Goal: Information Seeking & Learning: Learn about a topic

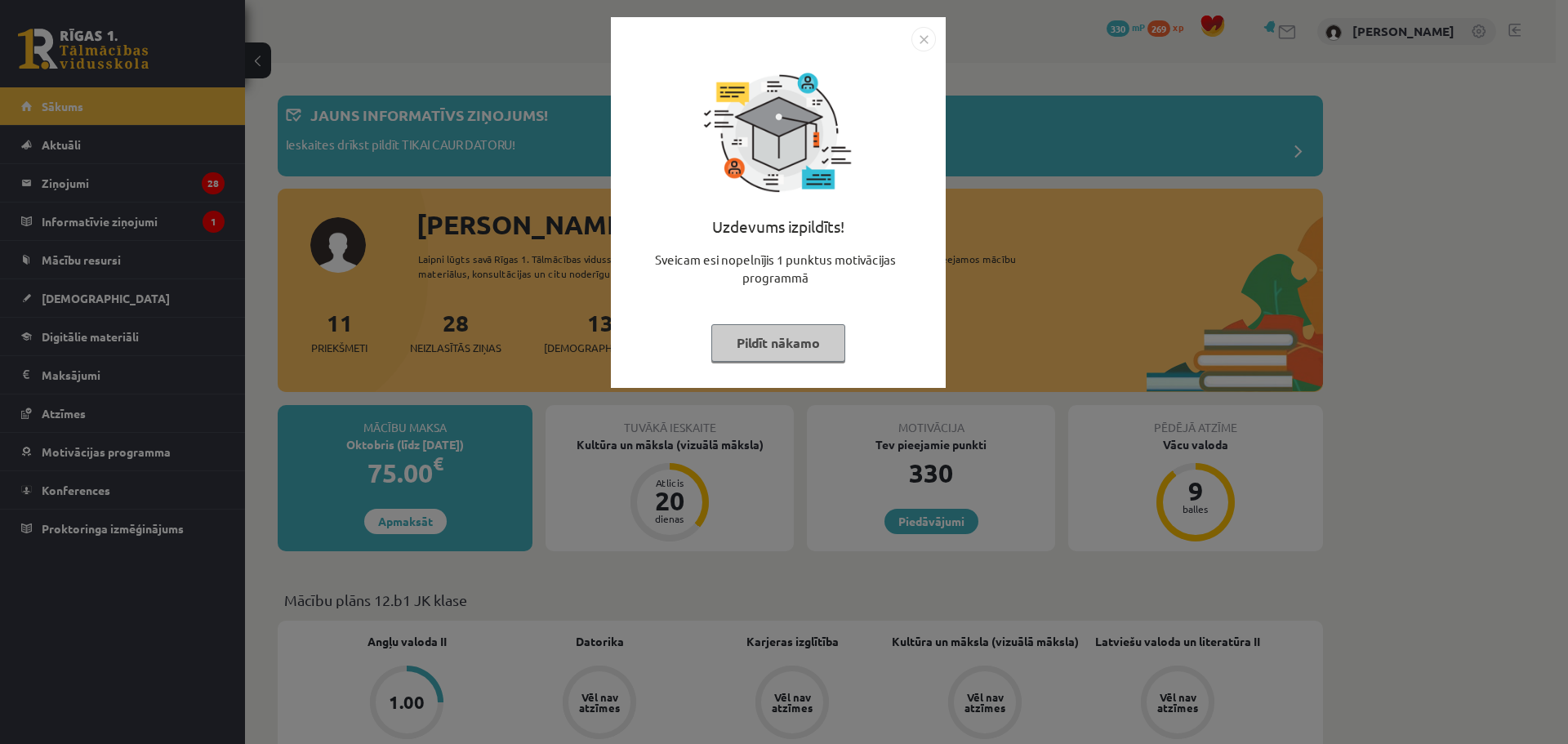
click at [931, 37] on img "Close" at bounding box center [923, 39] width 25 height 25
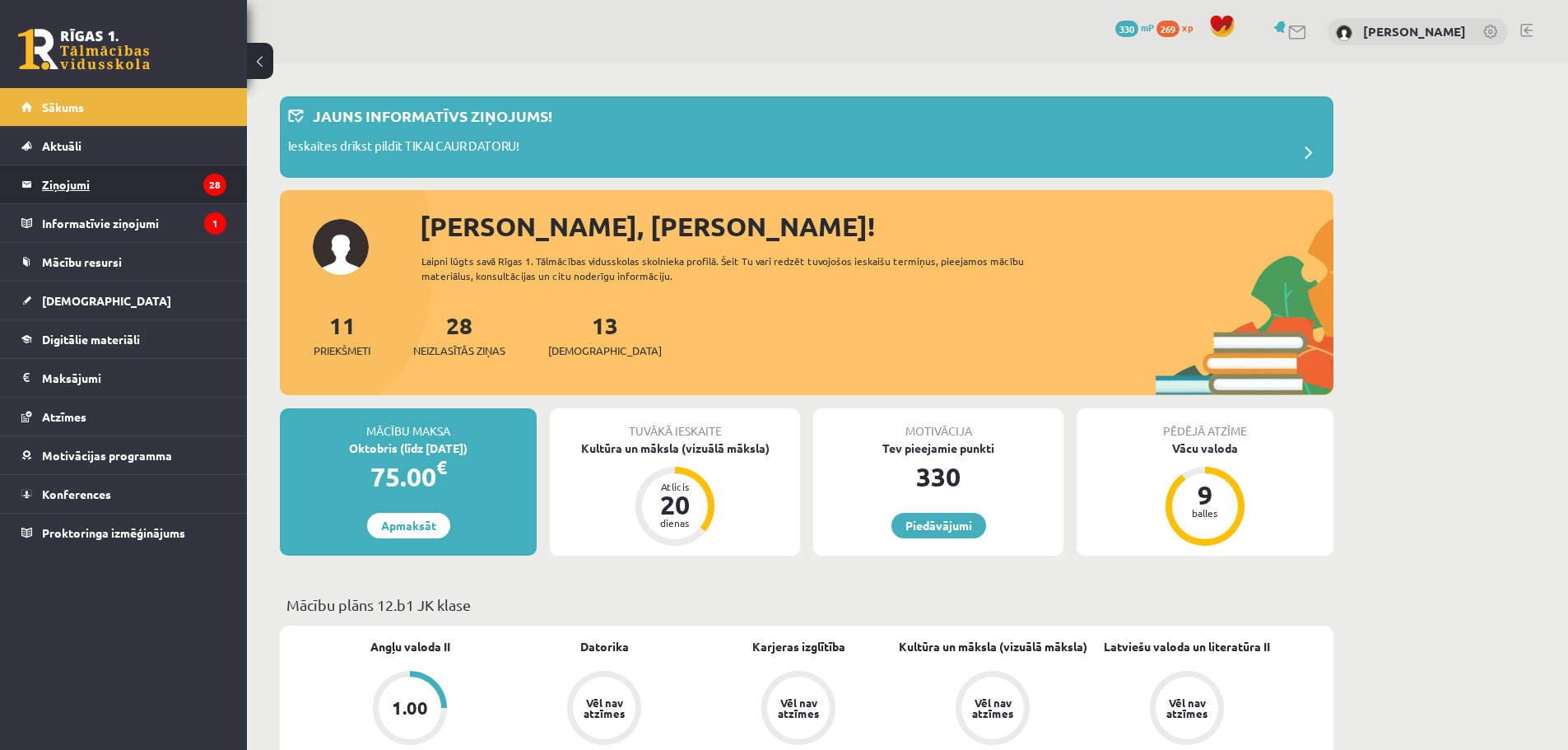
click at [182, 189] on legend "Ziņojumi 28" at bounding box center [134, 184] width 184 height 38
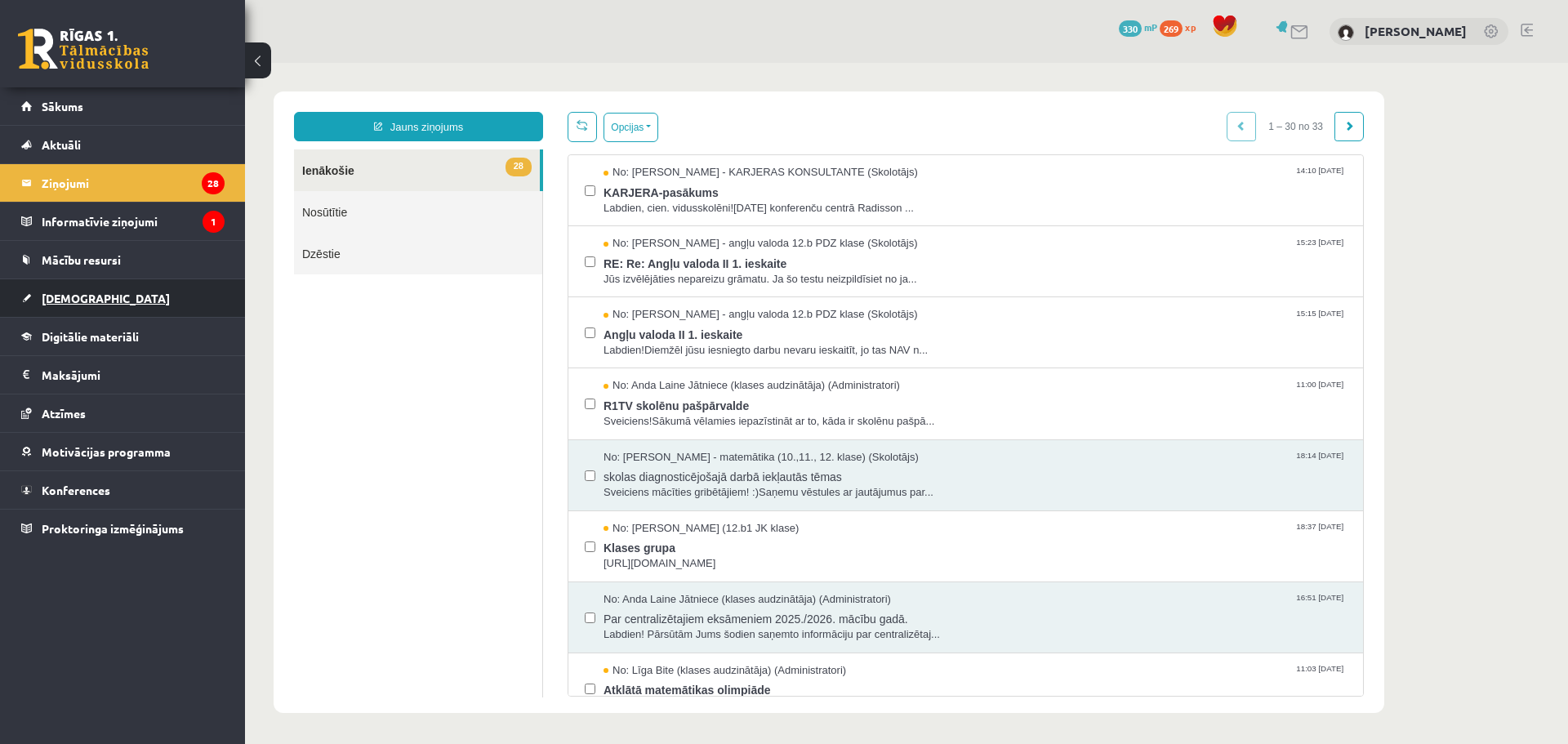
click at [86, 302] on span "[DEMOGRAPHIC_DATA]" at bounding box center [105, 298] width 128 height 14
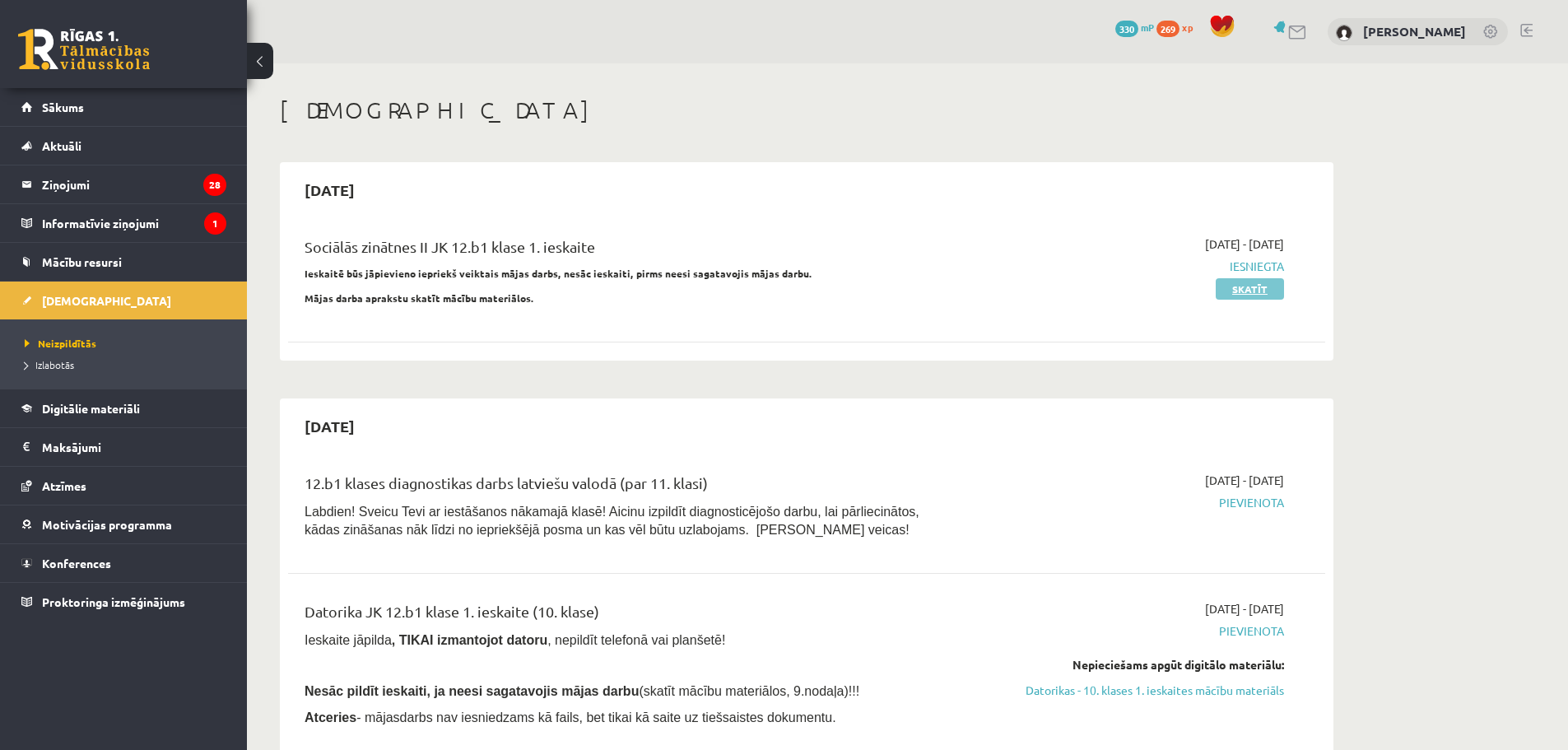
click at [1247, 295] on link "Skatīt" at bounding box center [1250, 289] width 69 height 21
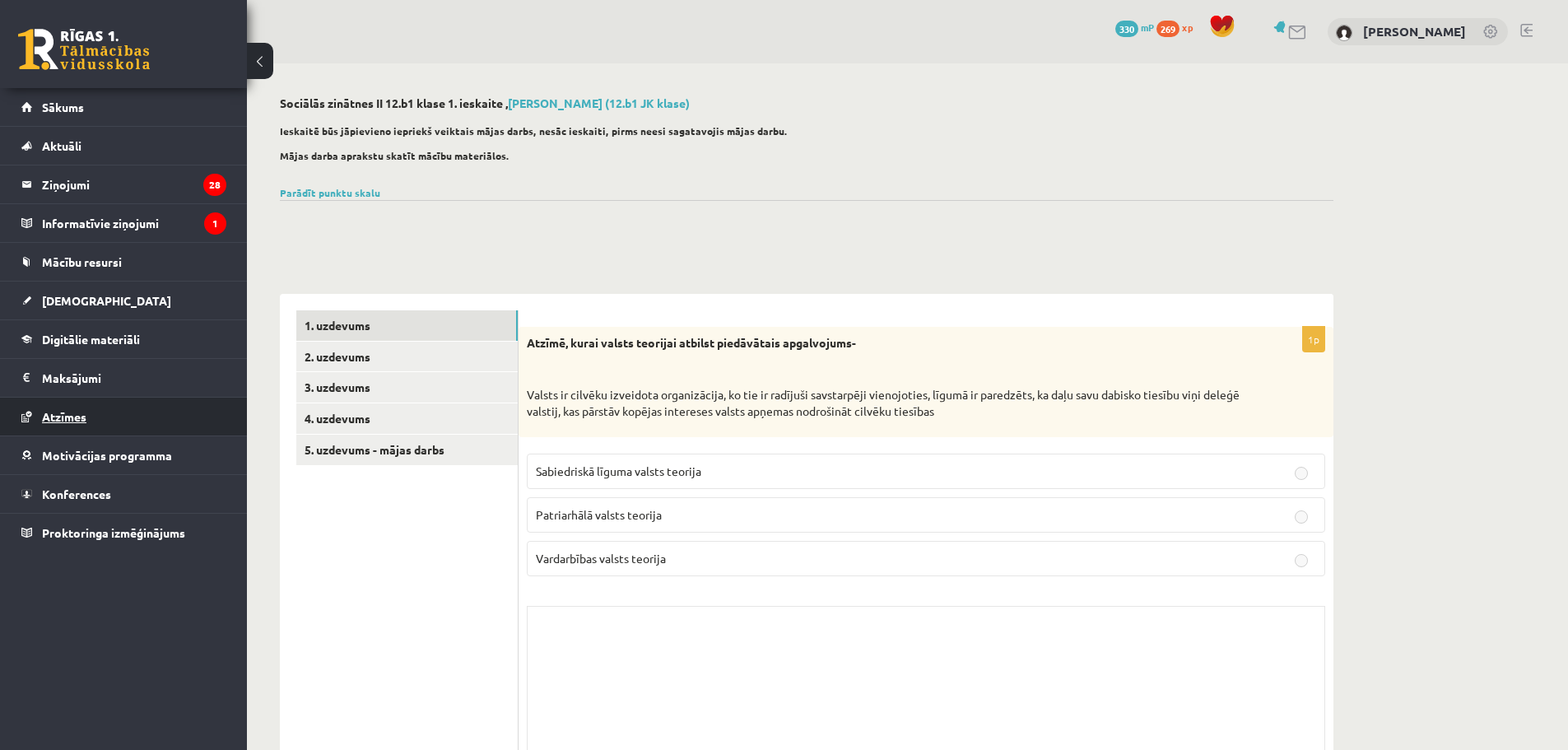
click at [76, 412] on span "Atzīmes" at bounding box center [64, 416] width 45 height 15
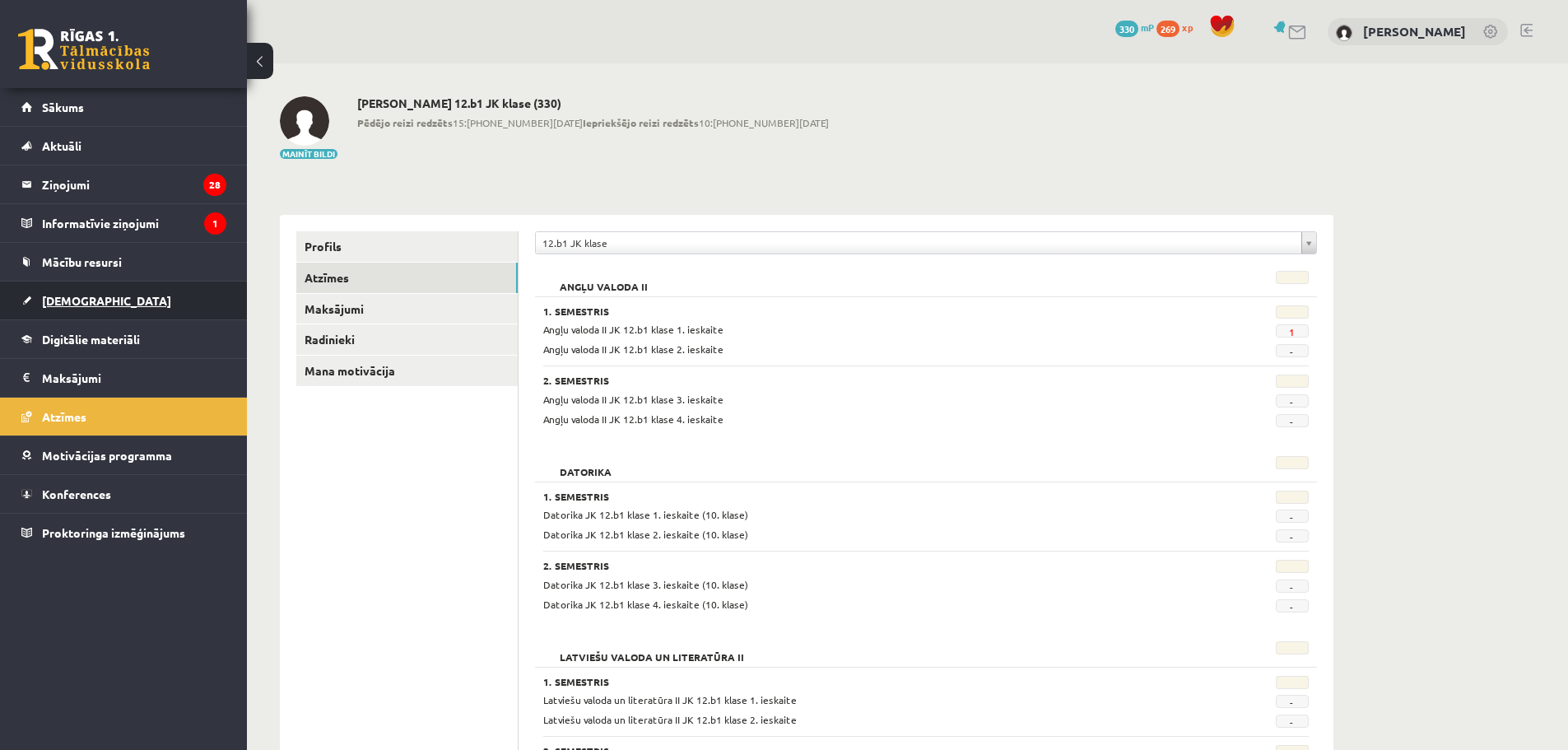
click at [71, 309] on link "[DEMOGRAPHIC_DATA]" at bounding box center [123, 300] width 205 height 38
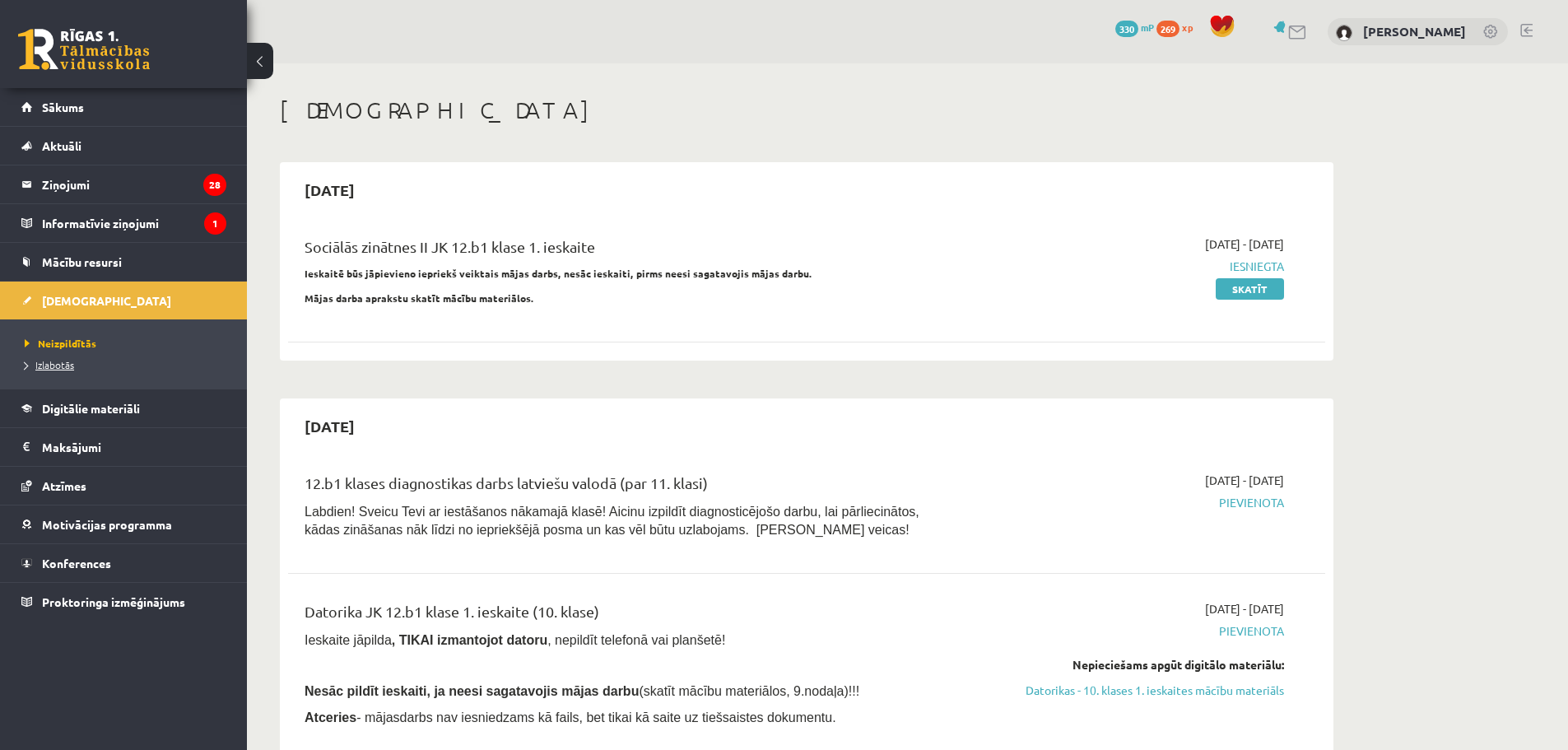
click at [57, 369] on span "Izlabotās" at bounding box center [50, 364] width 50 height 13
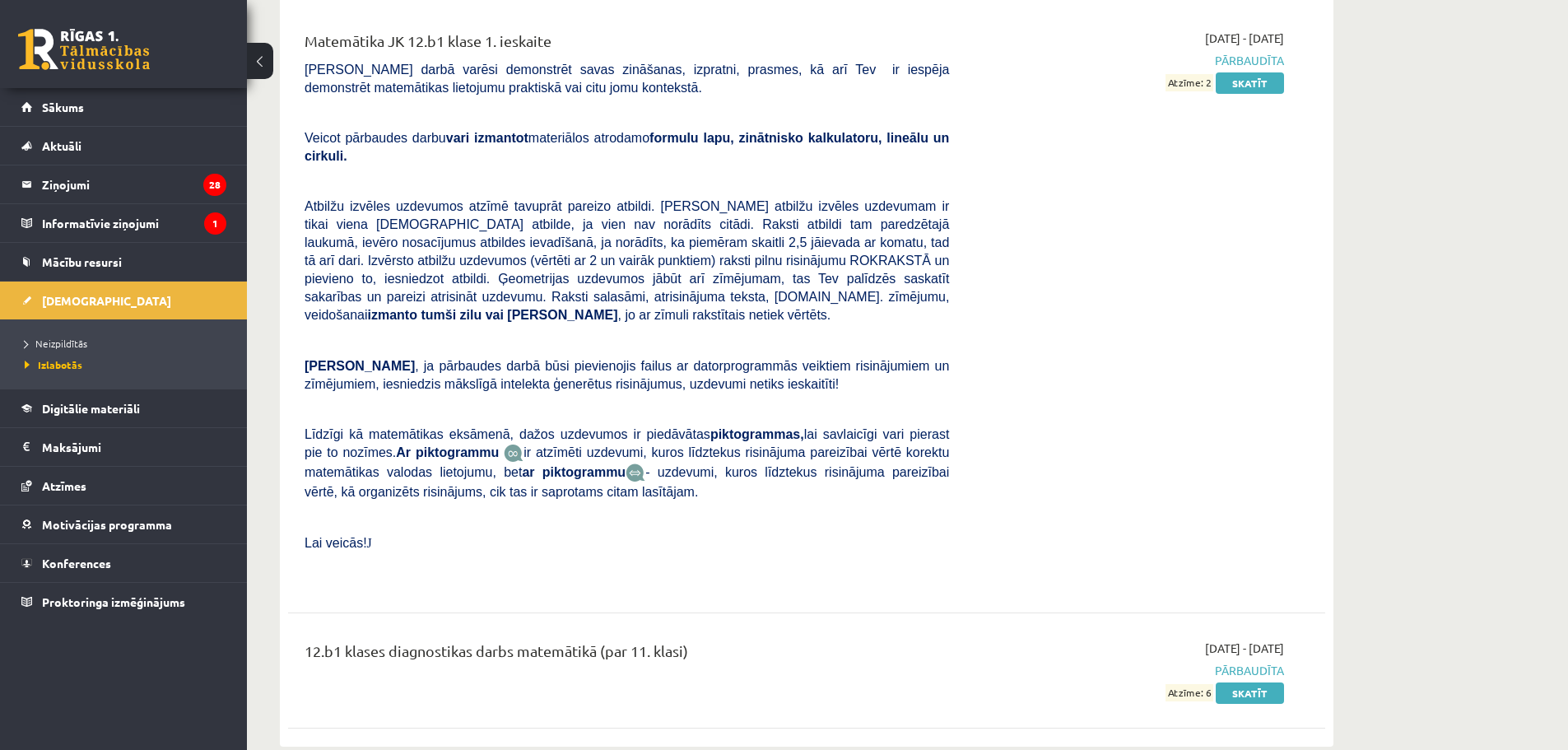
scroll to position [1317, 0]
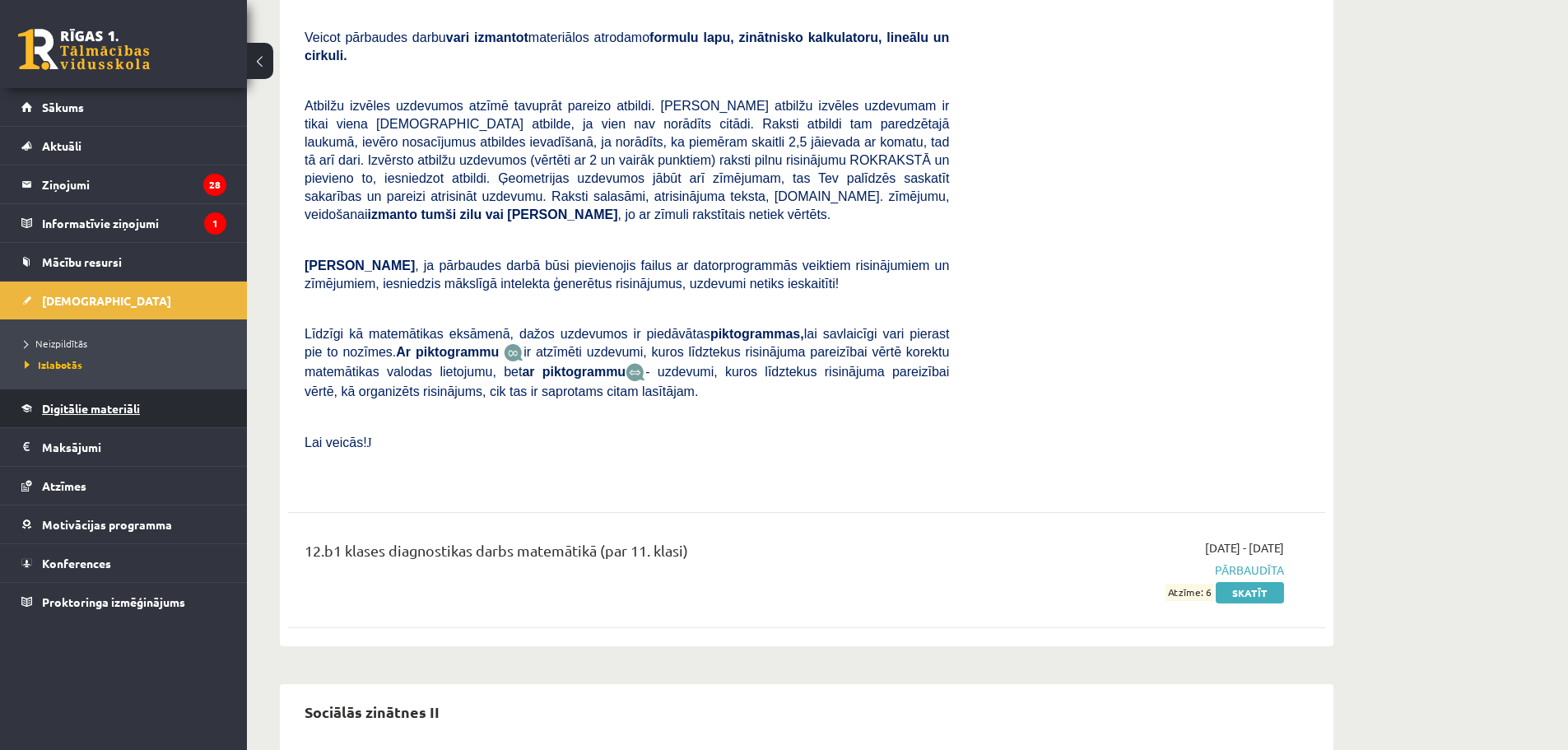
click at [104, 408] on span "Digitālie materiāli" at bounding box center [91, 408] width 98 height 15
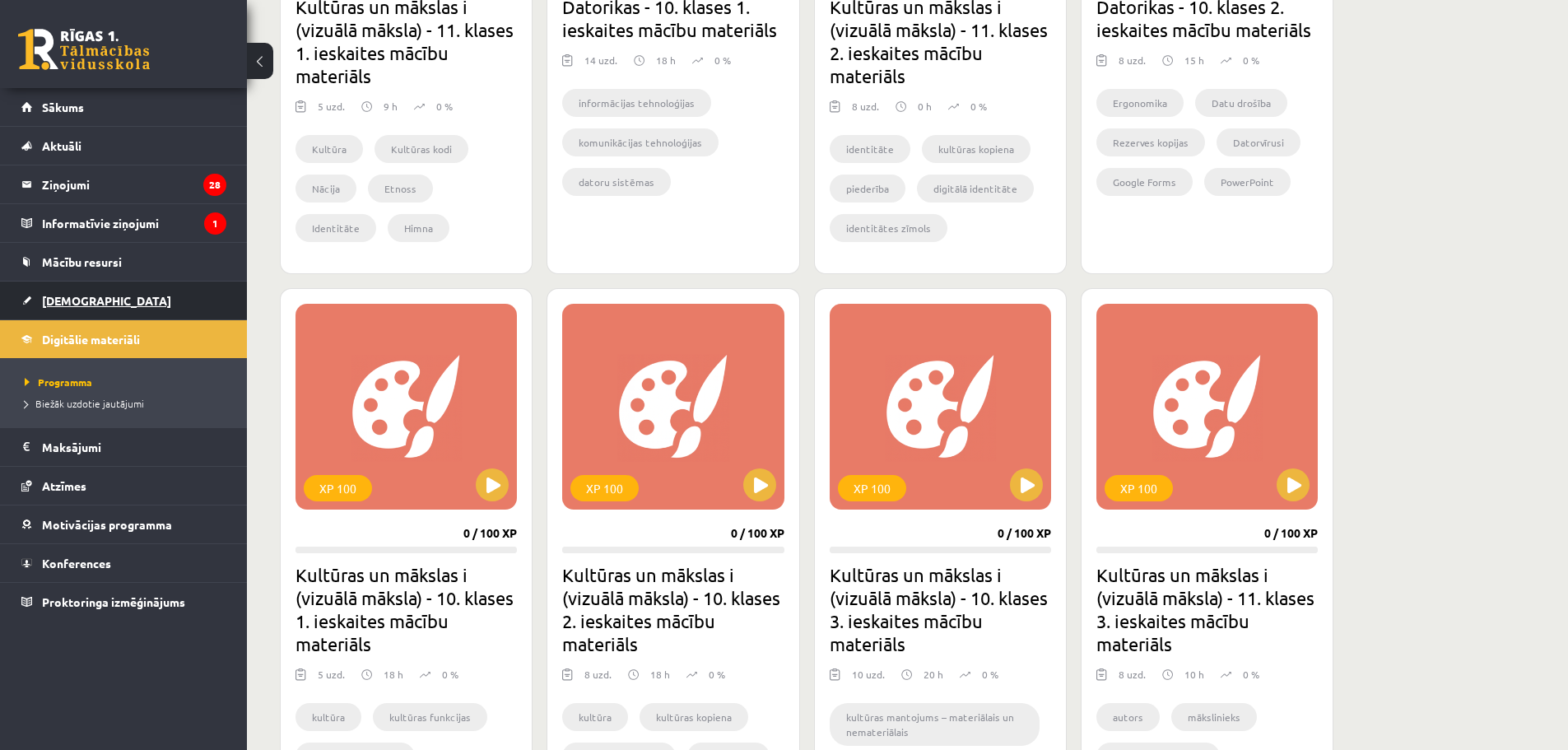
click at [75, 308] on link "[DEMOGRAPHIC_DATA]" at bounding box center [123, 300] width 205 height 38
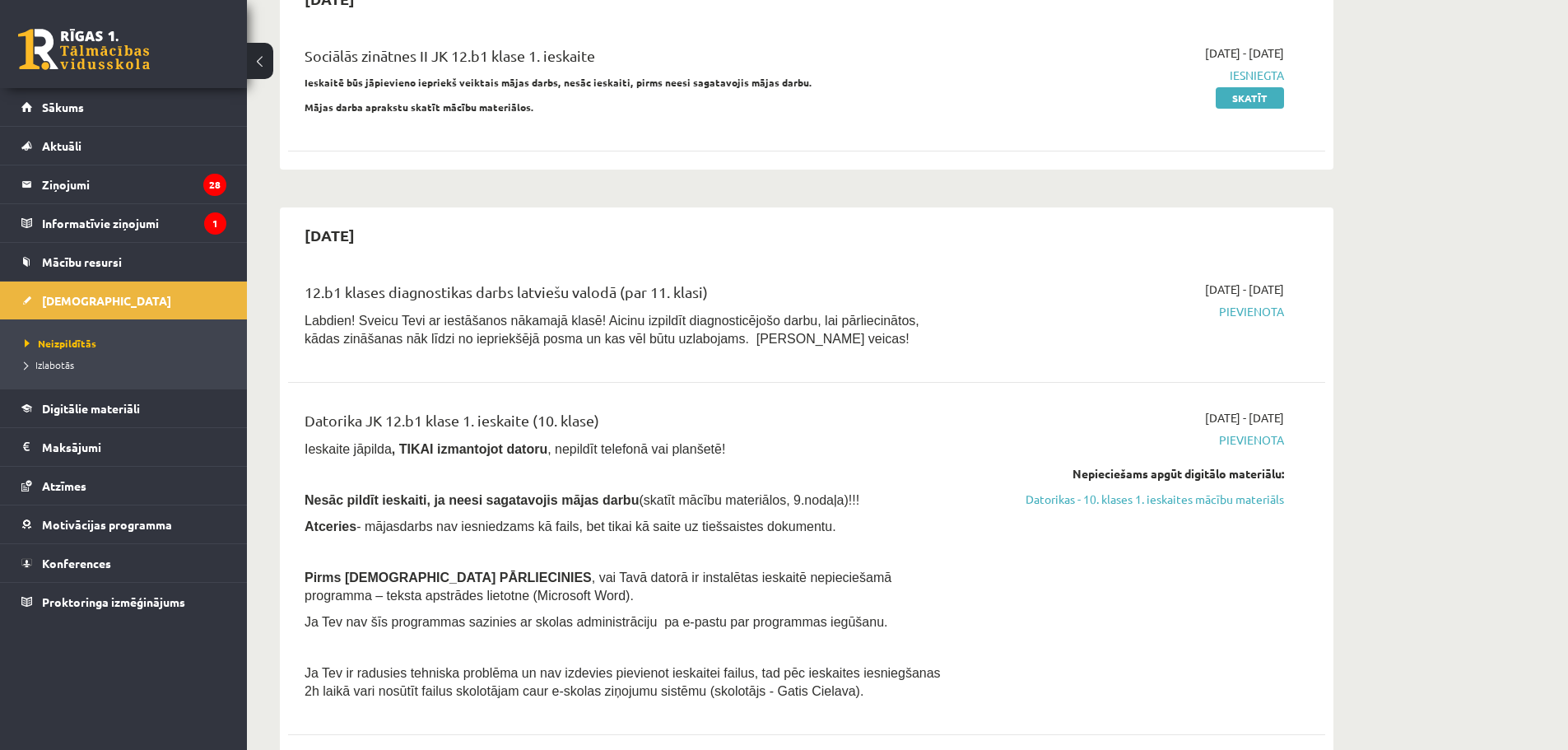
scroll to position [237, 0]
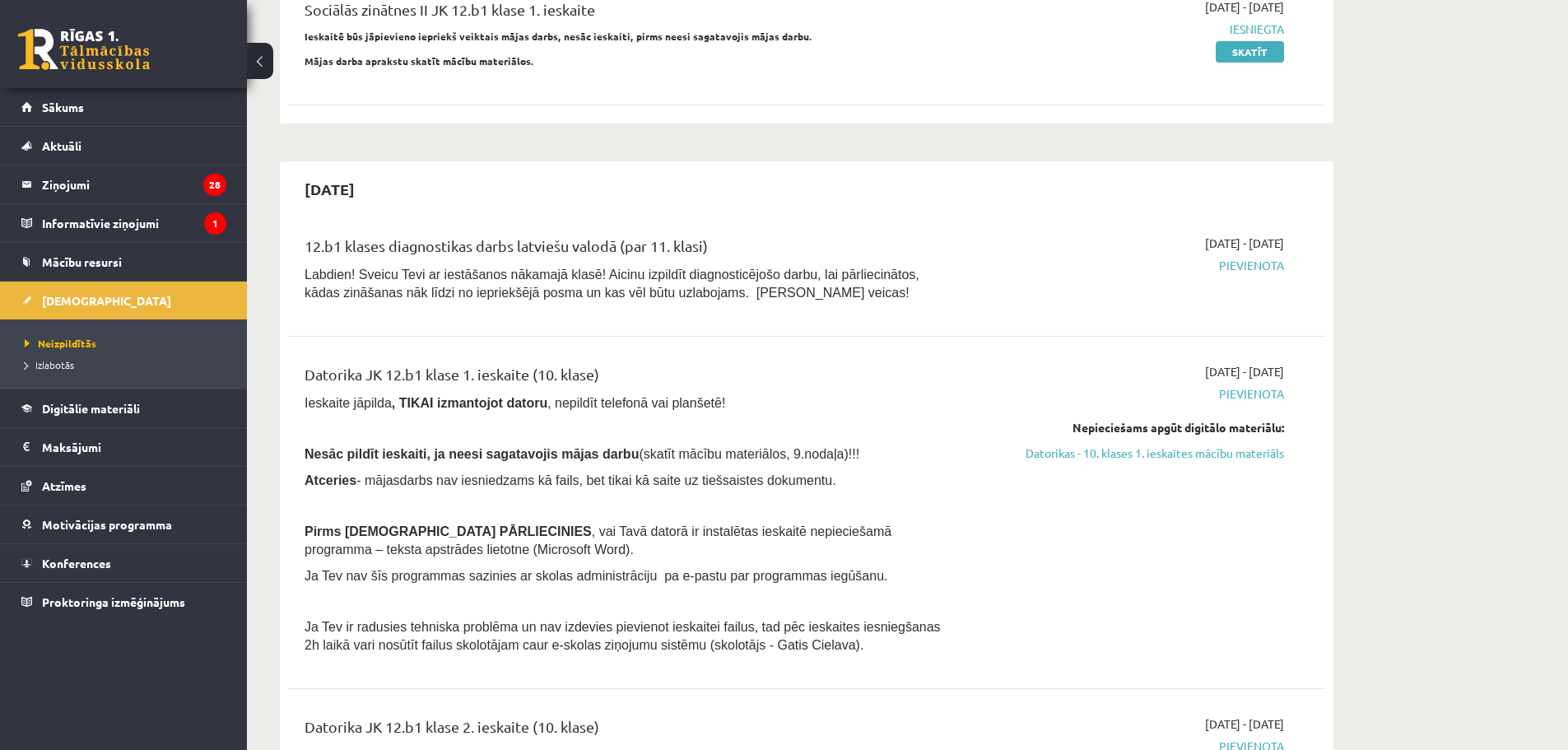
click at [1255, 262] on span "Pievienota" at bounding box center [1128, 266] width 310 height 17
click at [1240, 456] on link "Datorikas - 10. klases 1. ieskaites mācību materiāls" at bounding box center [1128, 453] width 310 height 17
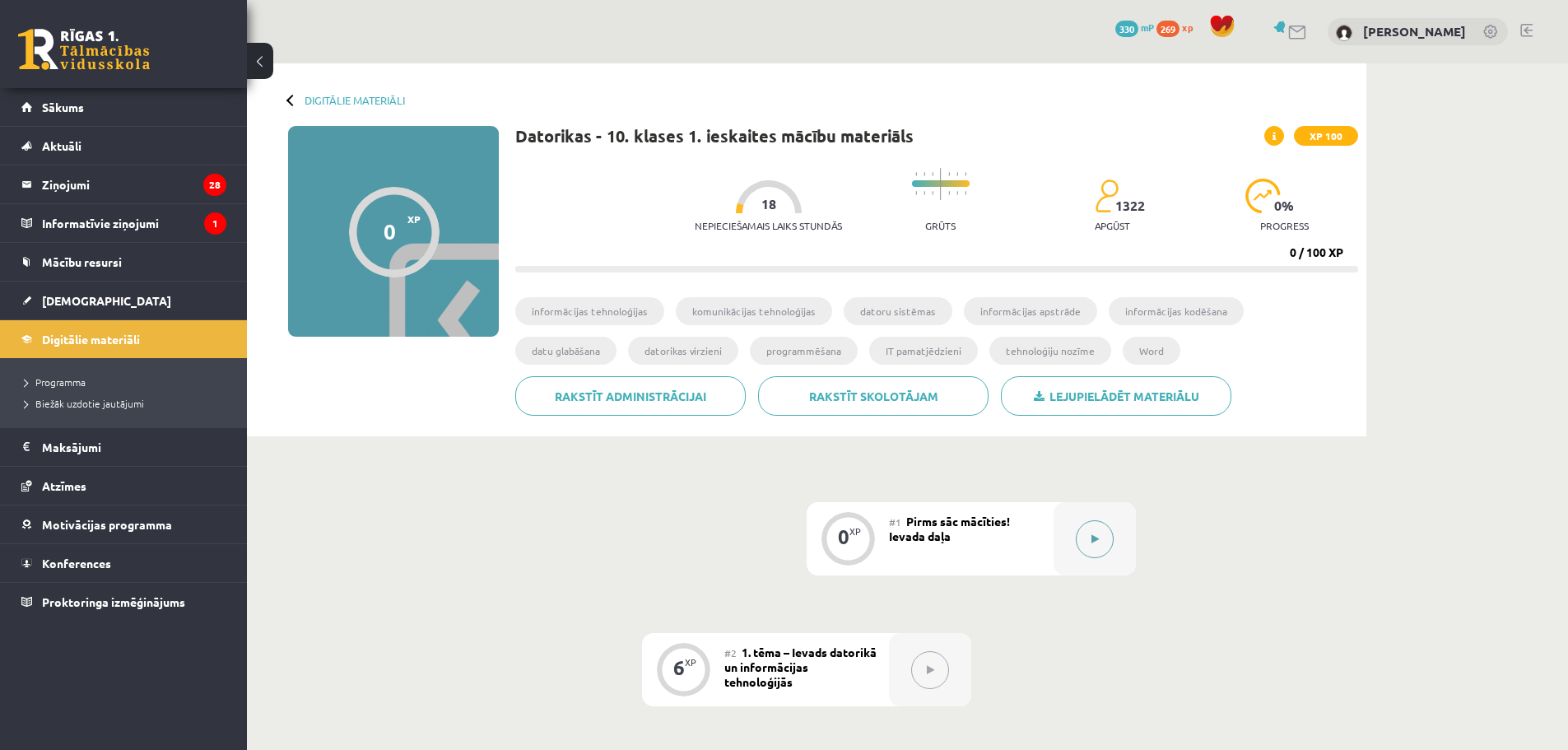
click at [1093, 537] on icon at bounding box center [1095, 539] width 8 height 10
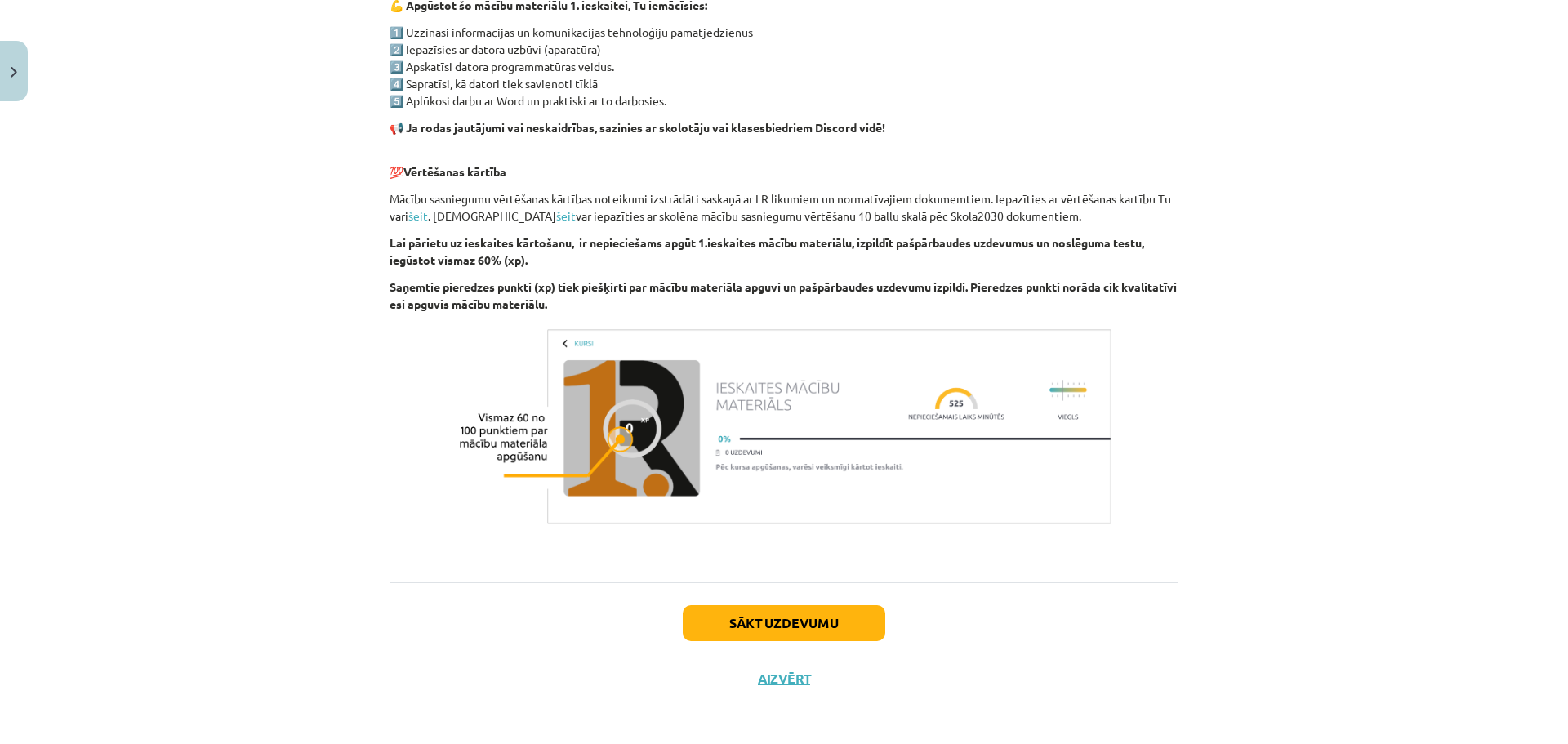
scroll to position [988, 0]
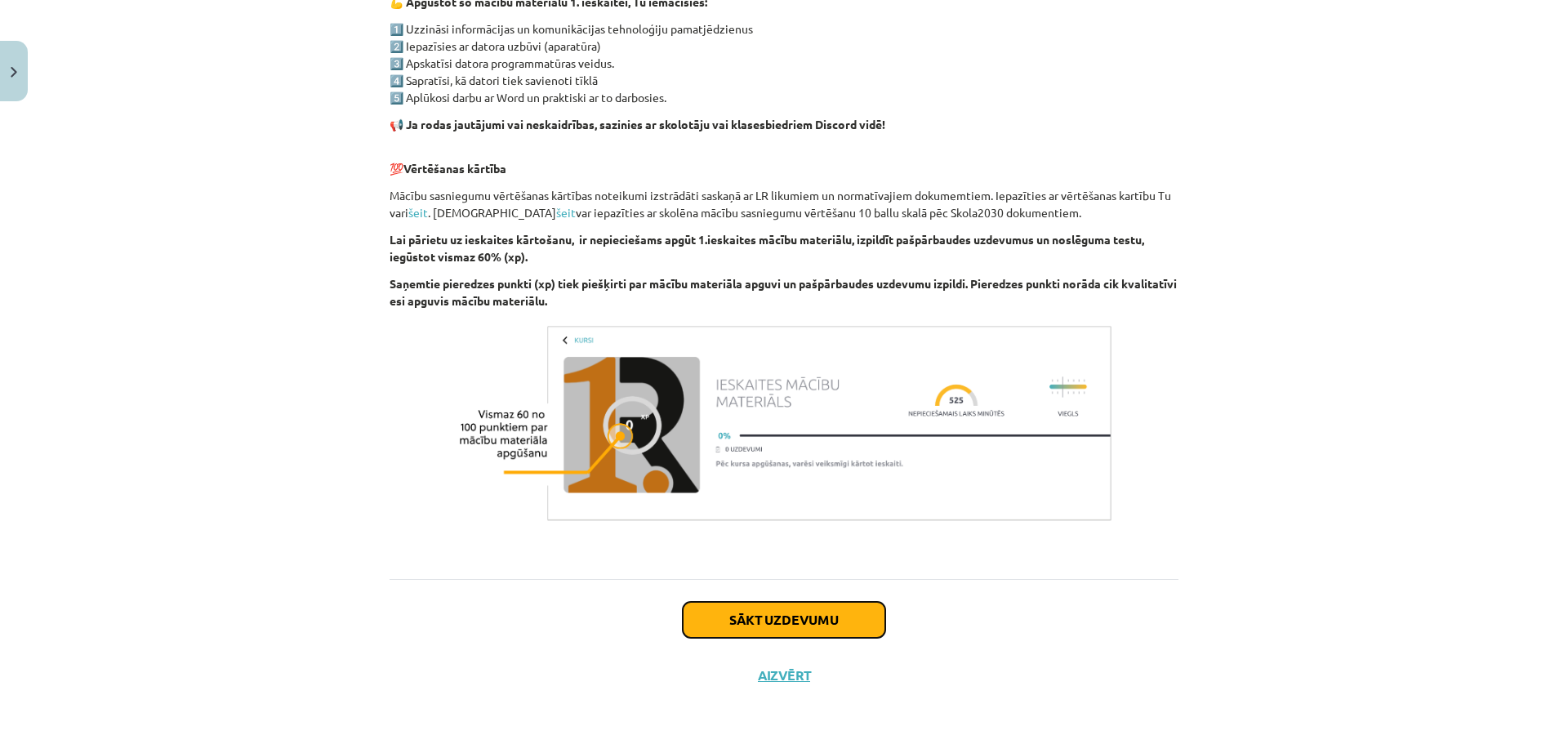
click at [705, 622] on button "Sākt uzdevumu" at bounding box center [784, 620] width 202 height 36
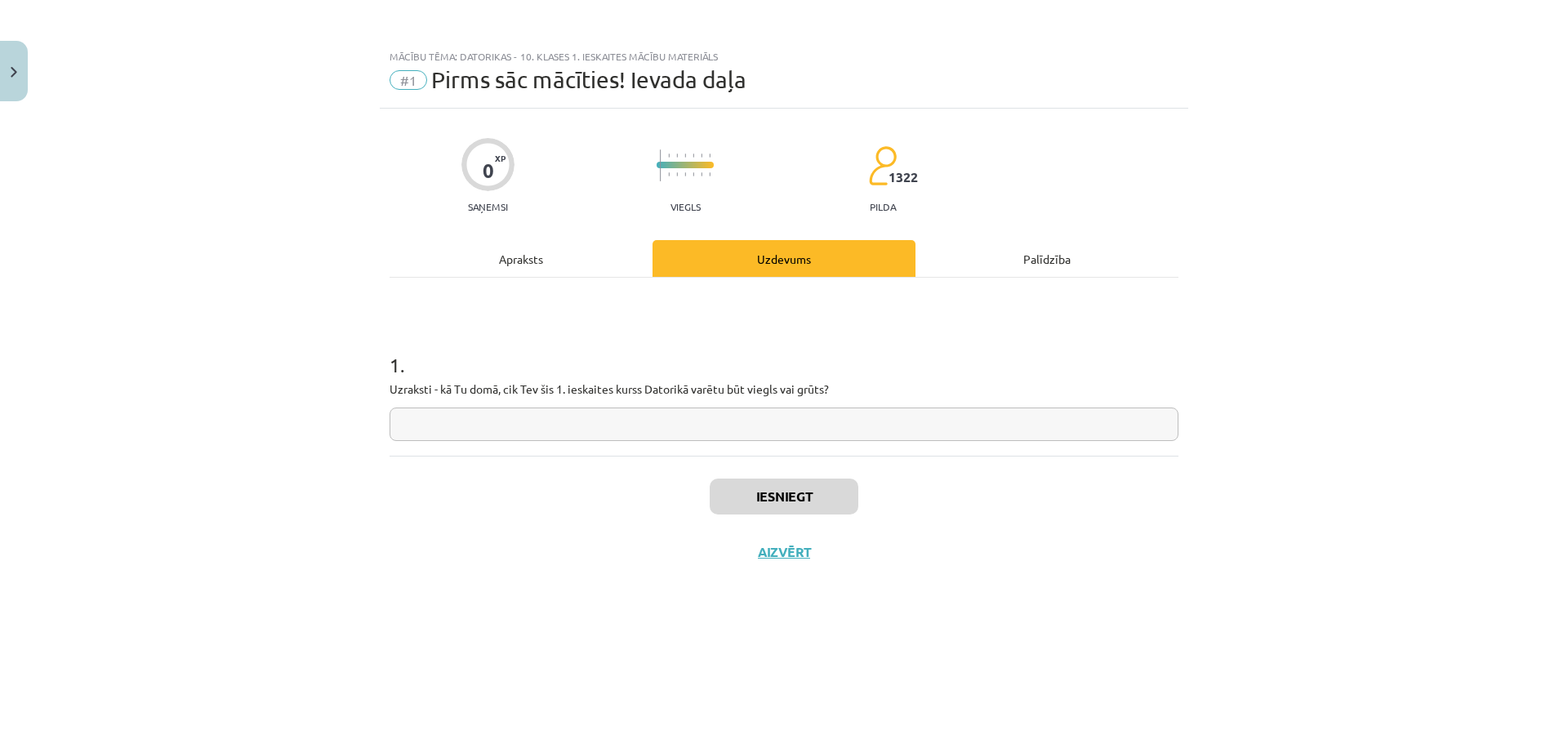
click at [600, 426] on input "text" at bounding box center [784, 423] width 789 height 33
type input "*****"
click at [750, 503] on button "Iesniegt" at bounding box center [784, 497] width 149 height 36
click at [810, 558] on button "Nākamā nodarbība" at bounding box center [784, 563] width 160 height 37
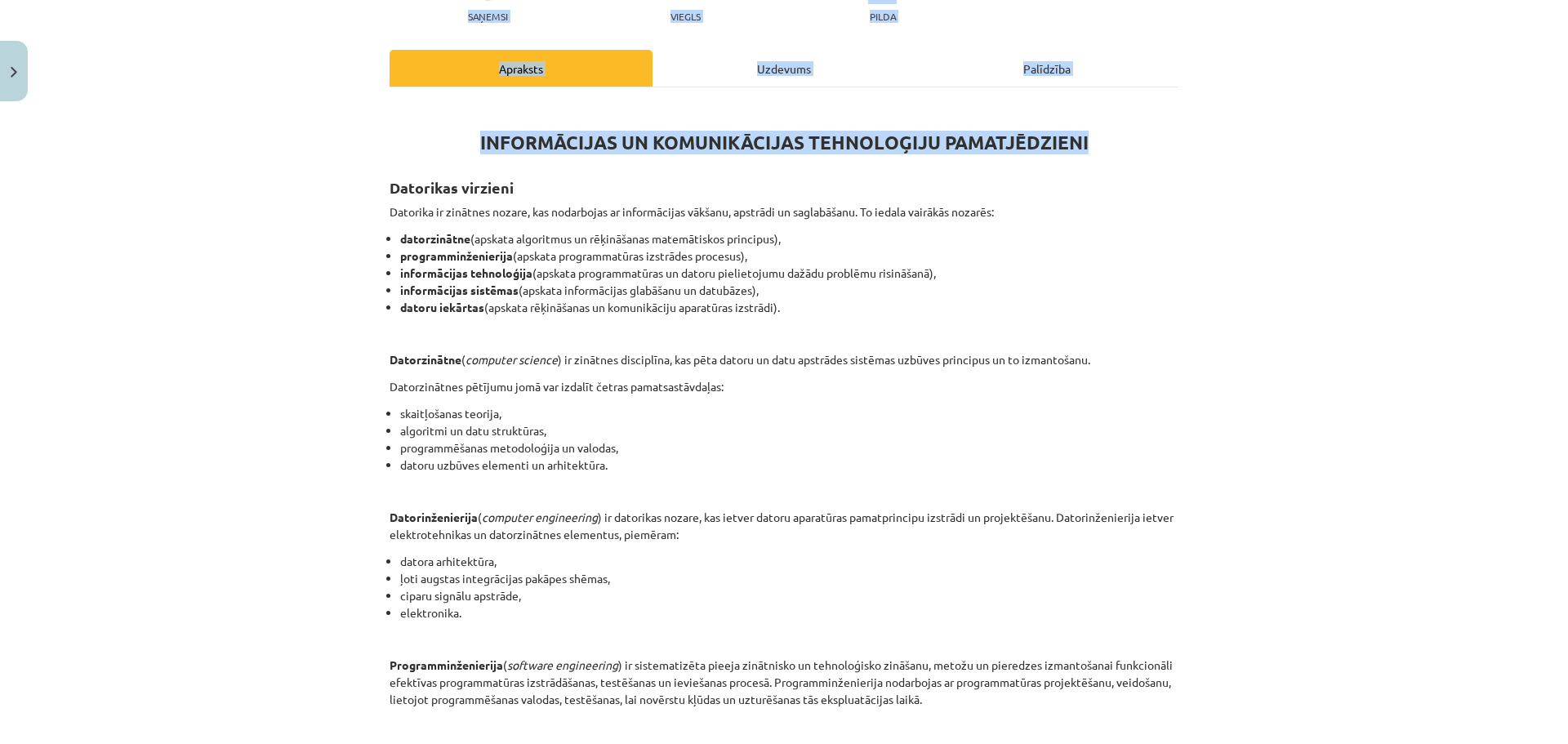
scroll to position [653, 0]
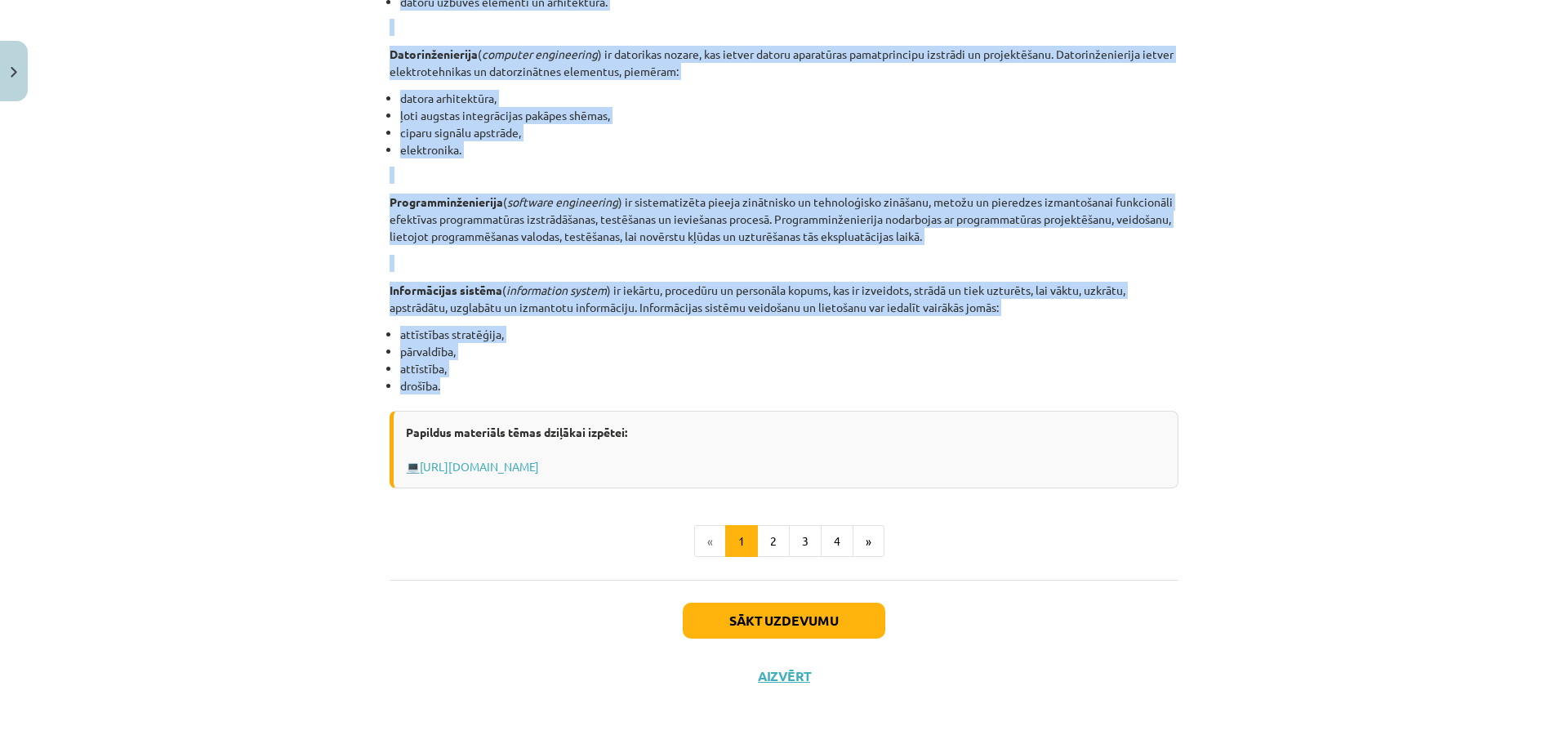
drag, startPoint x: 398, startPoint y: 185, endPoint x: 869, endPoint y: 389, distance: 513.3
click at [869, 389] on div "INFORMĀCIJAS UN KOMUNIKĀCIJAS TEHNOLOĢIJU PAMATJĒDZIENI Datorikas virzieni Dato…" at bounding box center [784, 63] width 789 height 849
copy div "Datorikas virzieni Datorika ir zinātnes nozare, kas nodarbojas ar informācijas …"
click at [760, 608] on button "Sākt uzdevumu" at bounding box center [784, 621] width 202 height 36
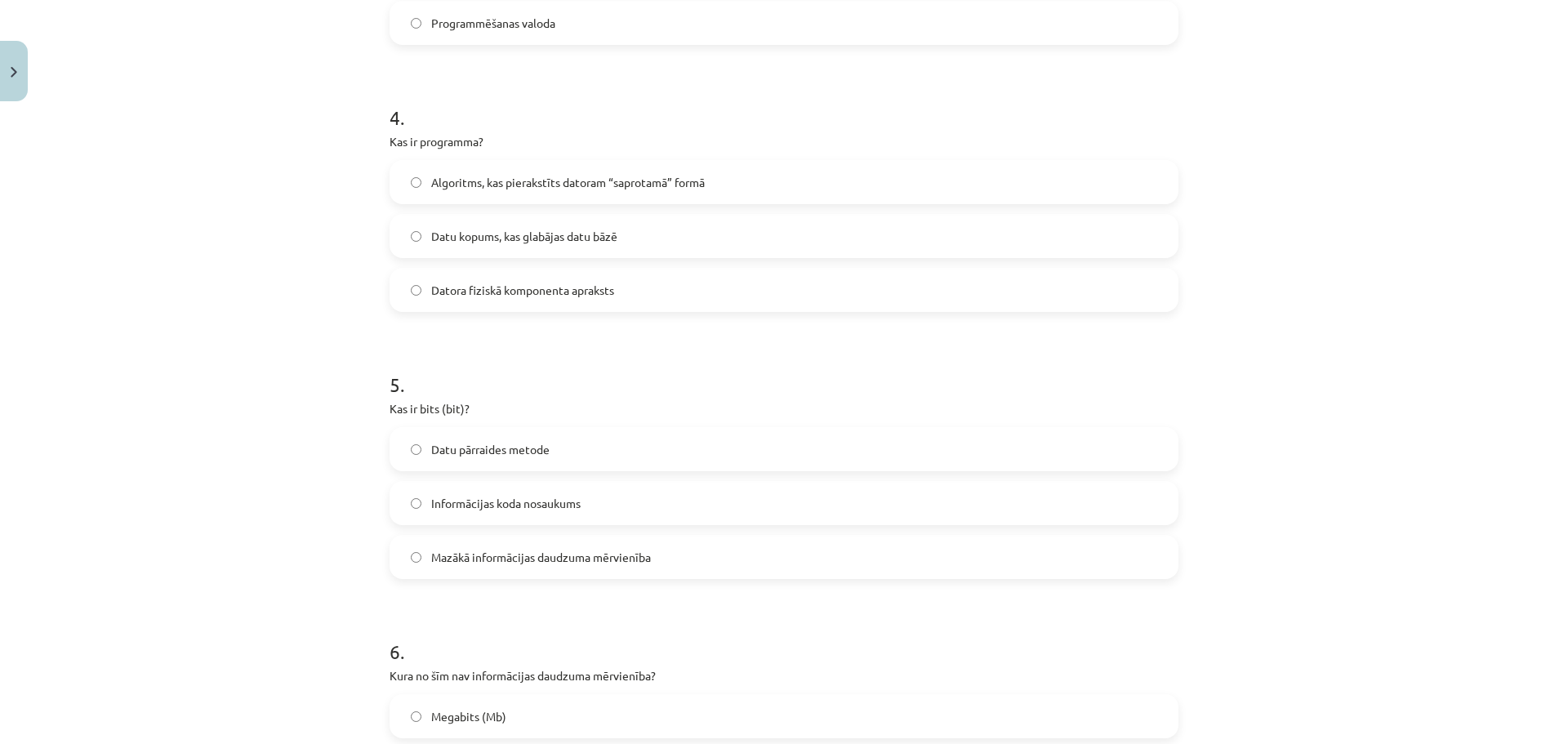
scroll to position [1448, 0]
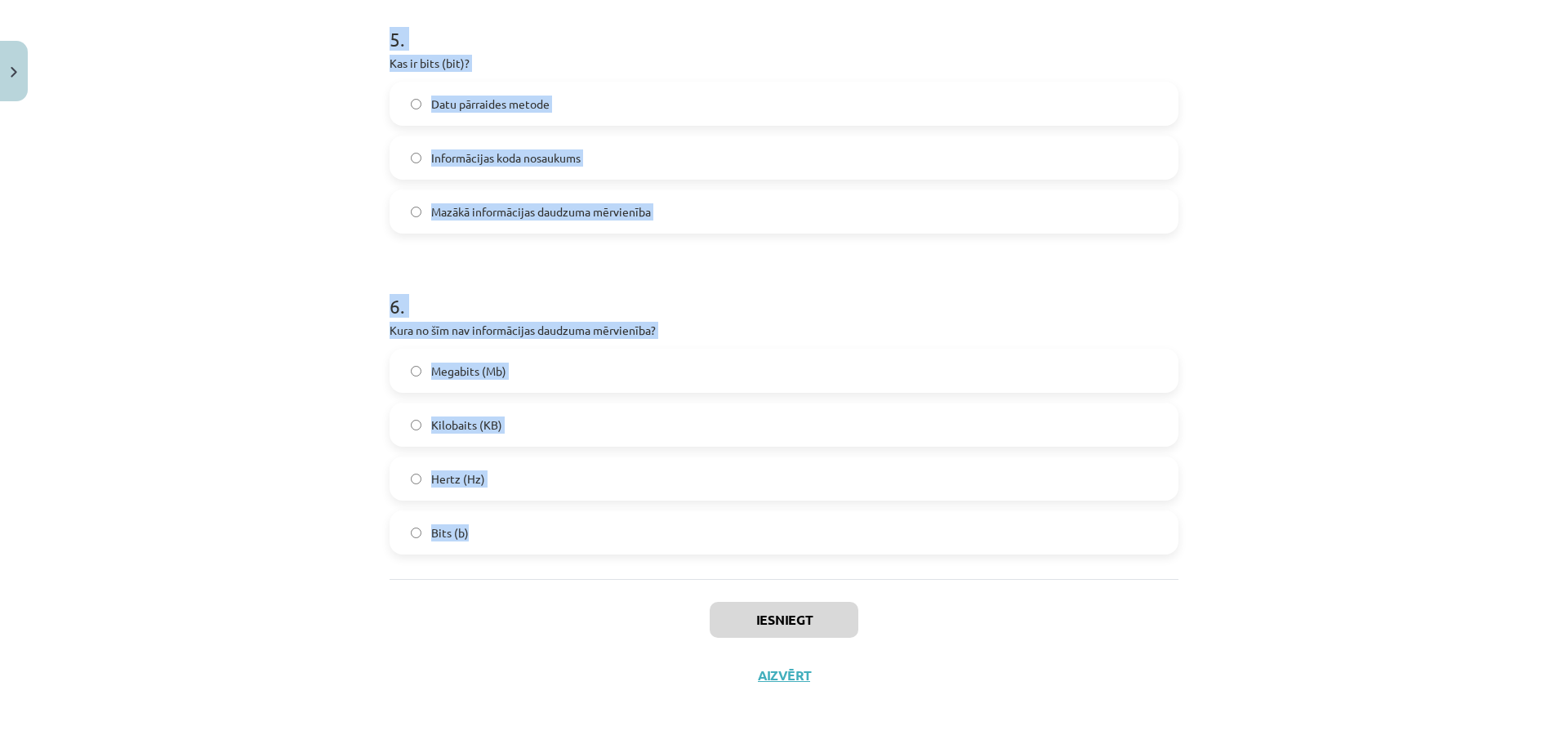
drag, startPoint x: 366, startPoint y: 337, endPoint x: 979, endPoint y: 557, distance: 651.3
click at [976, 558] on div "Mācību tēma: Datorikas - 10. klases 1. ieskaites mācību materiāls #2 1. tēma – …" at bounding box center [784, 372] width 1568 height 744
copy form "Datoru veido… Korpuss, mātes plate un procesors Aparatūra un programmatūra Sist…"
click at [241, 161] on div "Mācību tēma: Datorikas - 10. klases 1. ieskaites mācību materiāls #2 1. tēma – …" at bounding box center [784, 372] width 1568 height 744
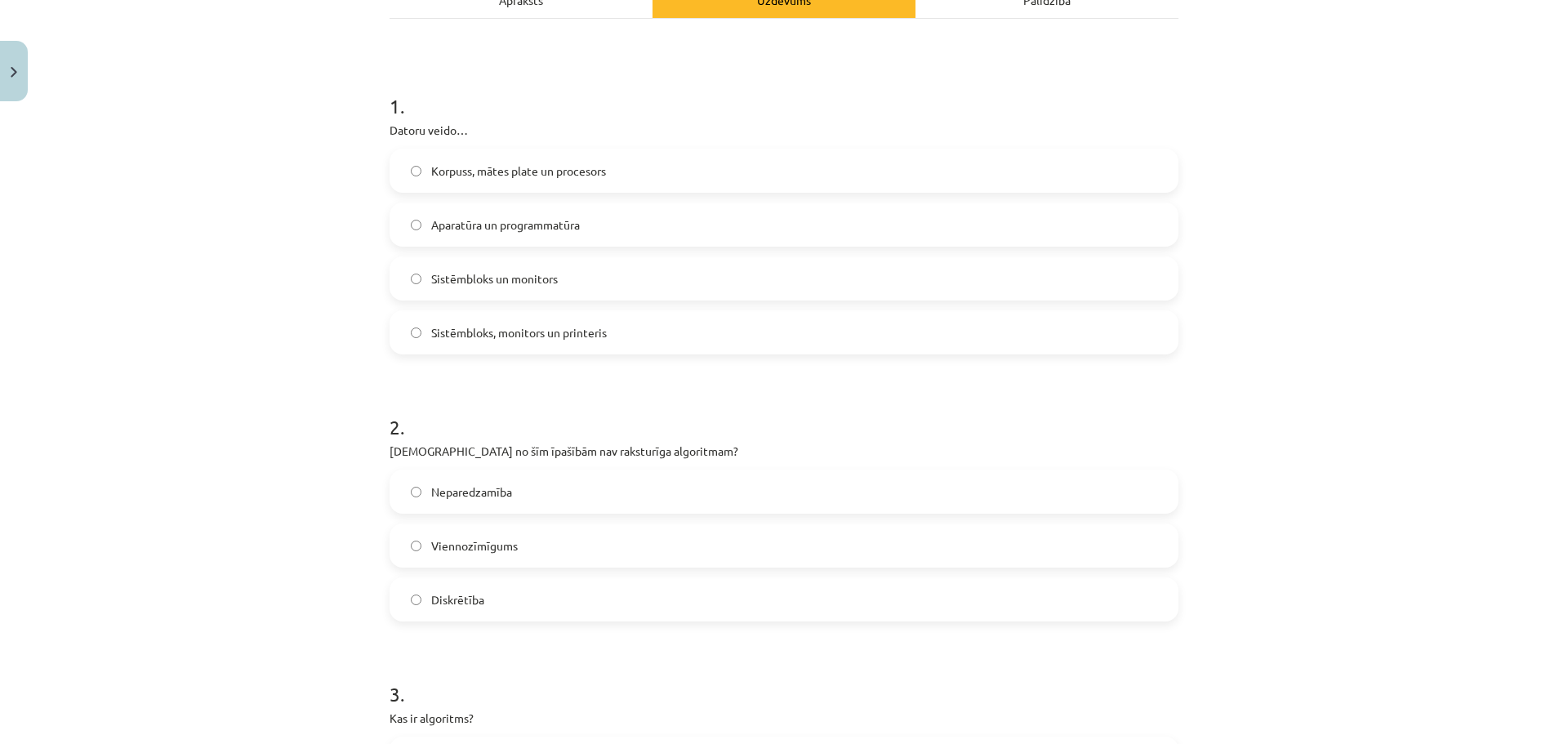
scroll to position [250, 0]
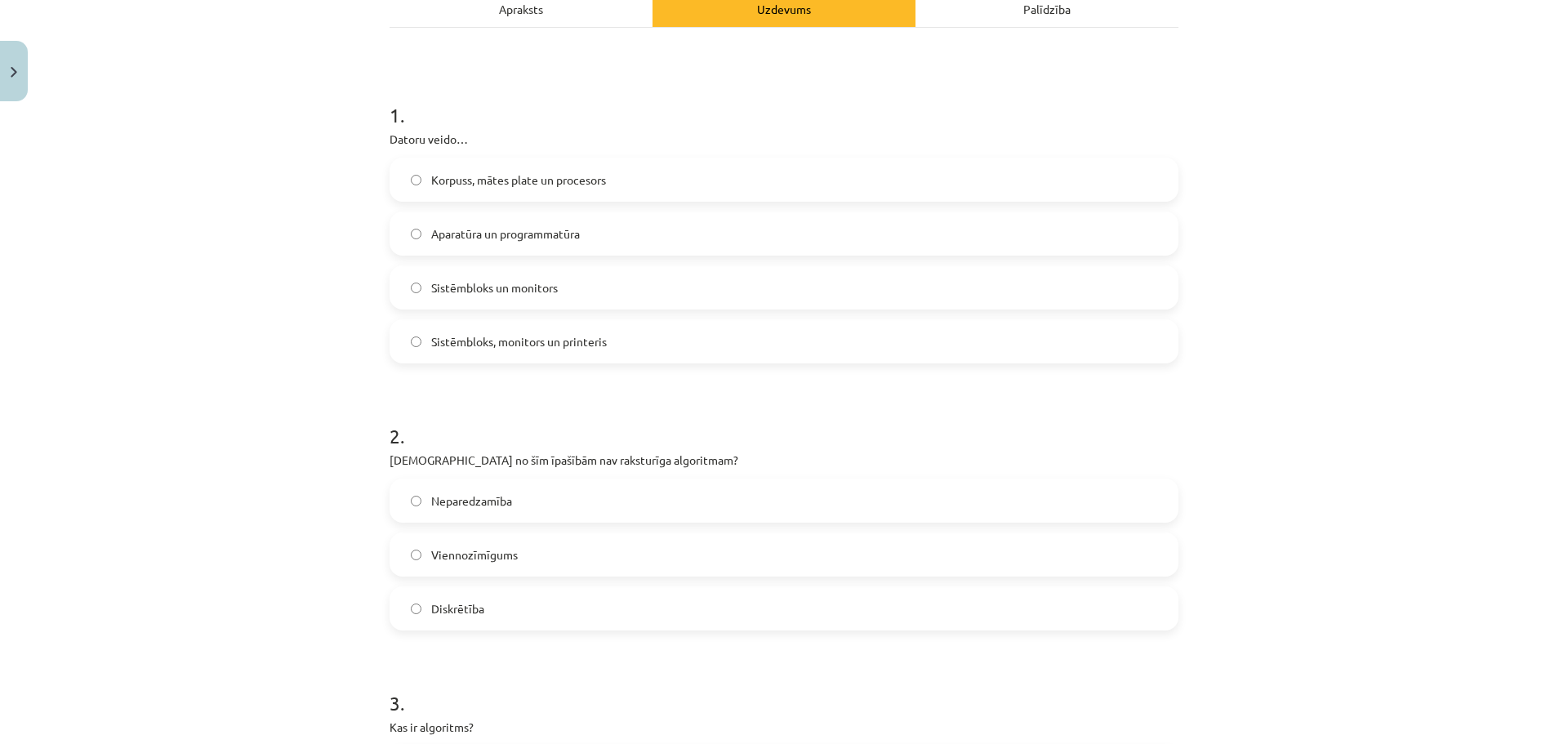
click at [557, 239] on span "Aparatūra un programmatūra" at bounding box center [505, 234] width 149 height 17
click at [514, 509] on label "Neparedzamība" at bounding box center [784, 501] width 786 height 41
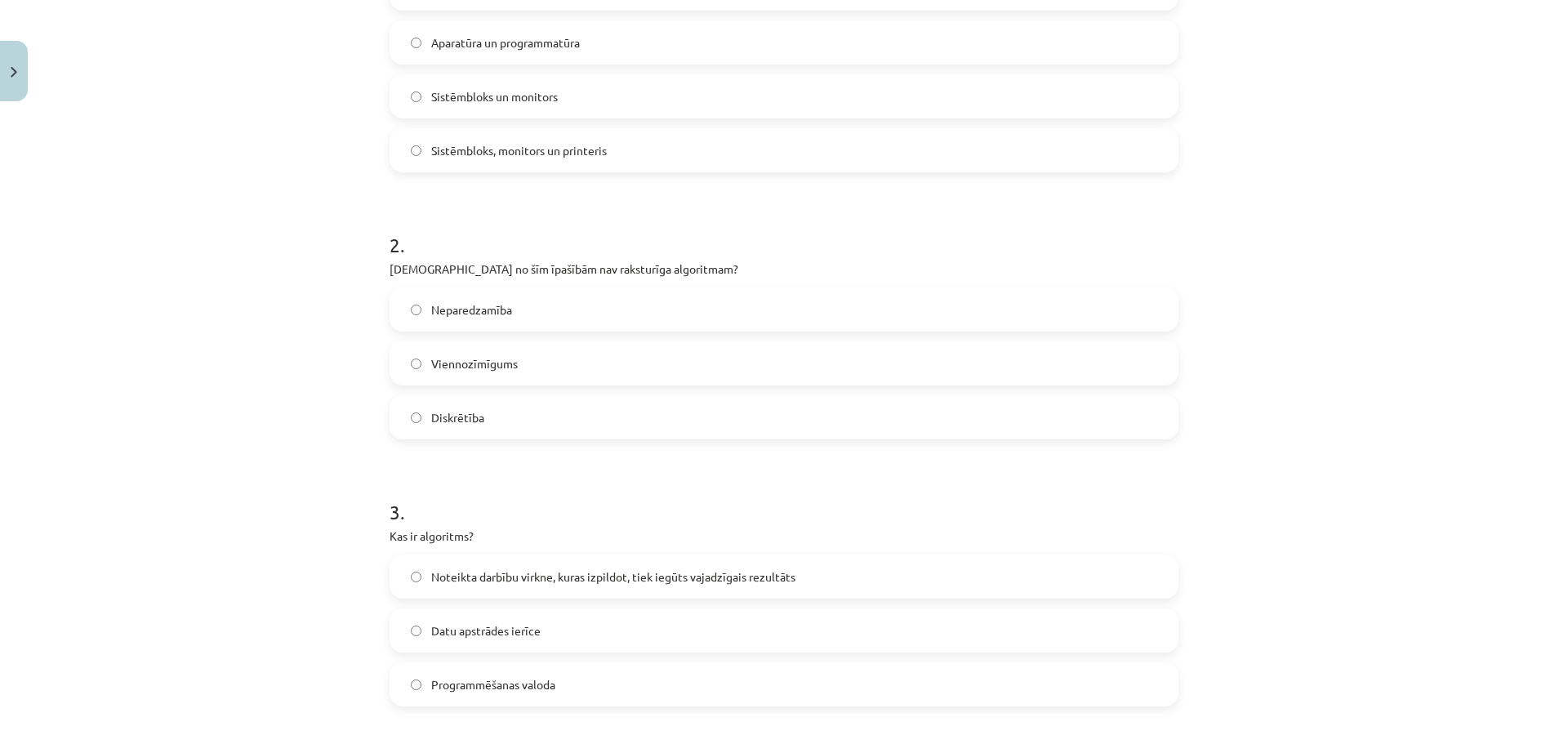
click at [497, 574] on span "Noteikta darbību virkne, kuras izpildot, tiek iegūts vajadzīgais rezultāts" at bounding box center [613, 577] width 364 height 17
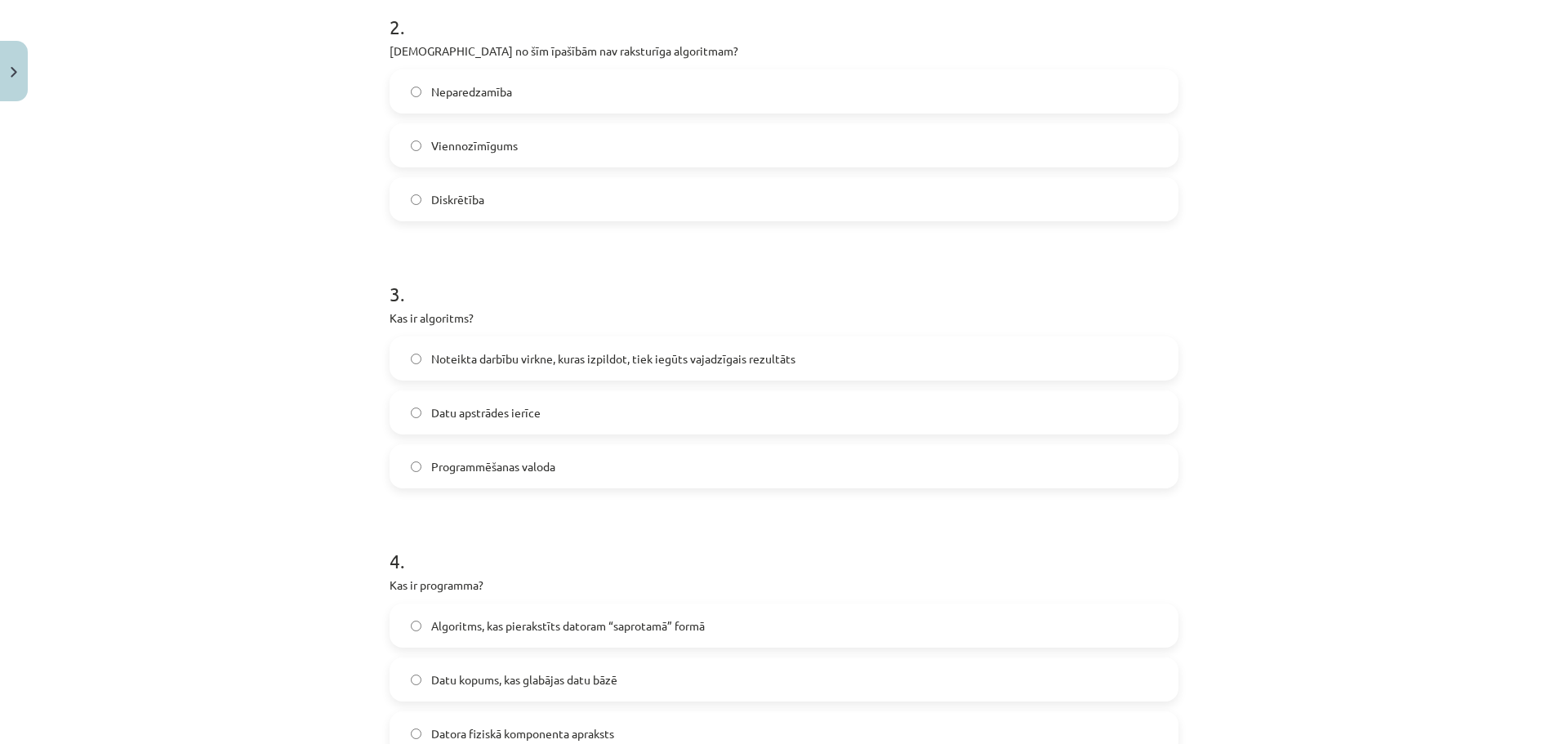
scroll to position [795, 0]
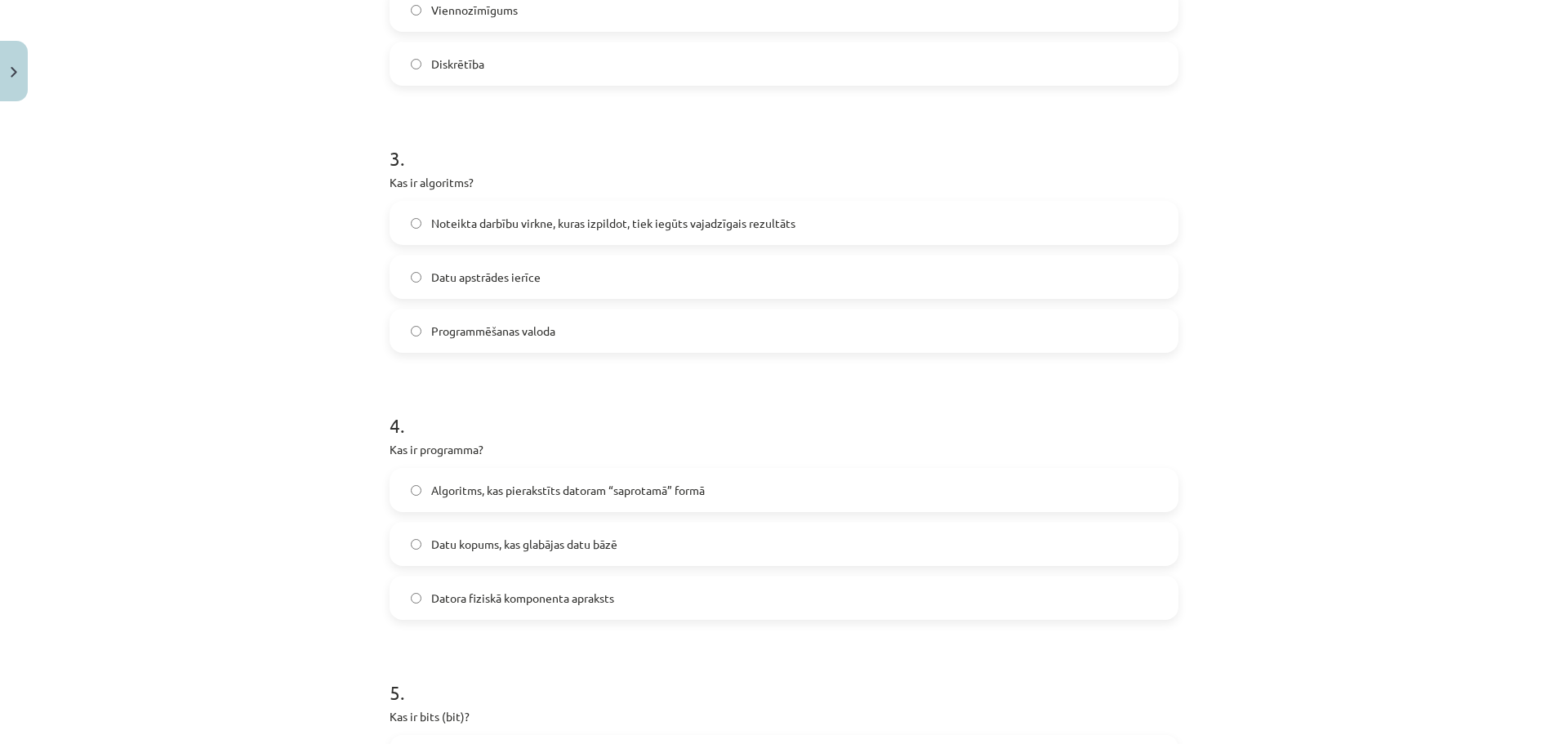
click at [628, 497] on span "Algoritms, kas pierakstīts datoram “saprotamā” formā" at bounding box center [568, 491] width 274 height 17
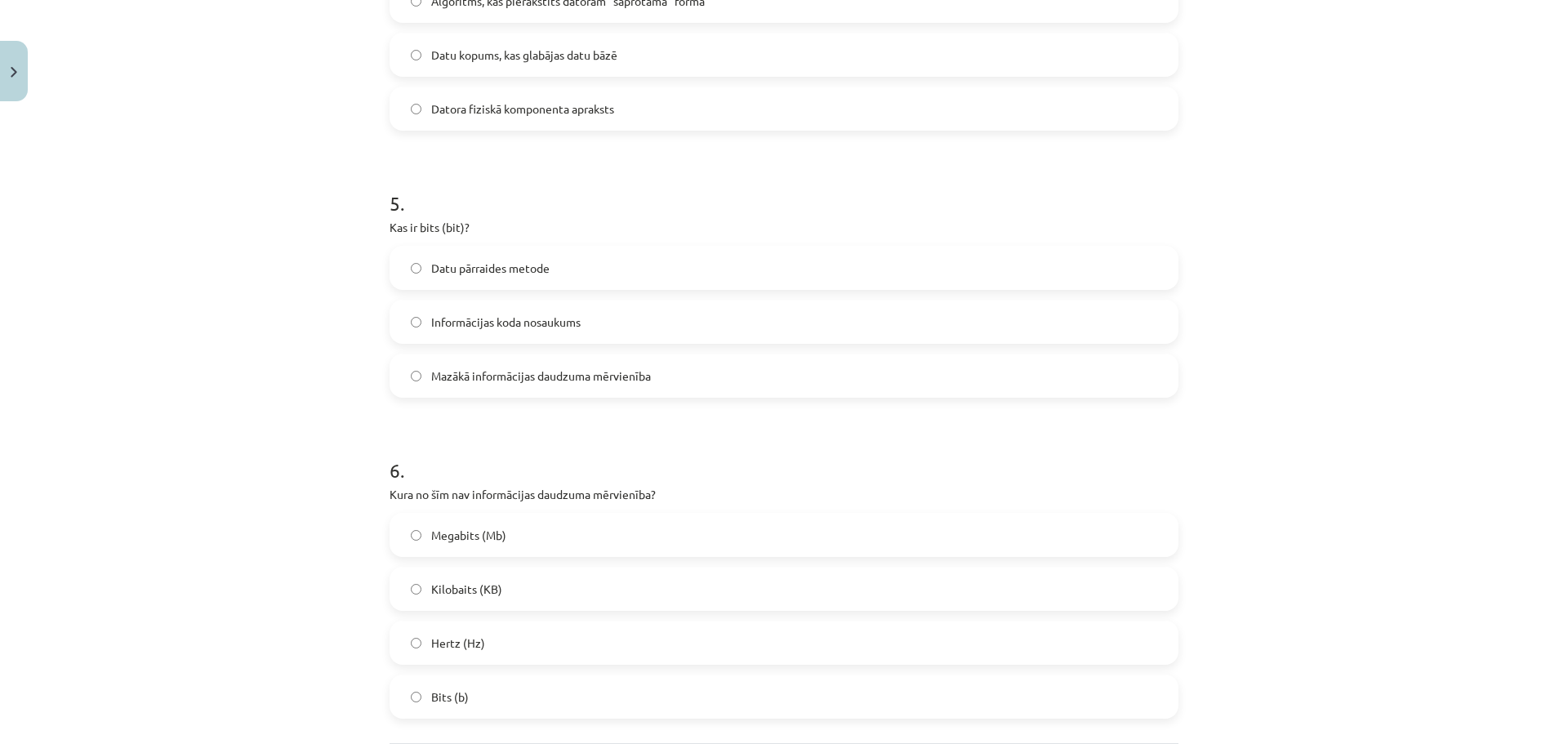
scroll to position [1394, 0]
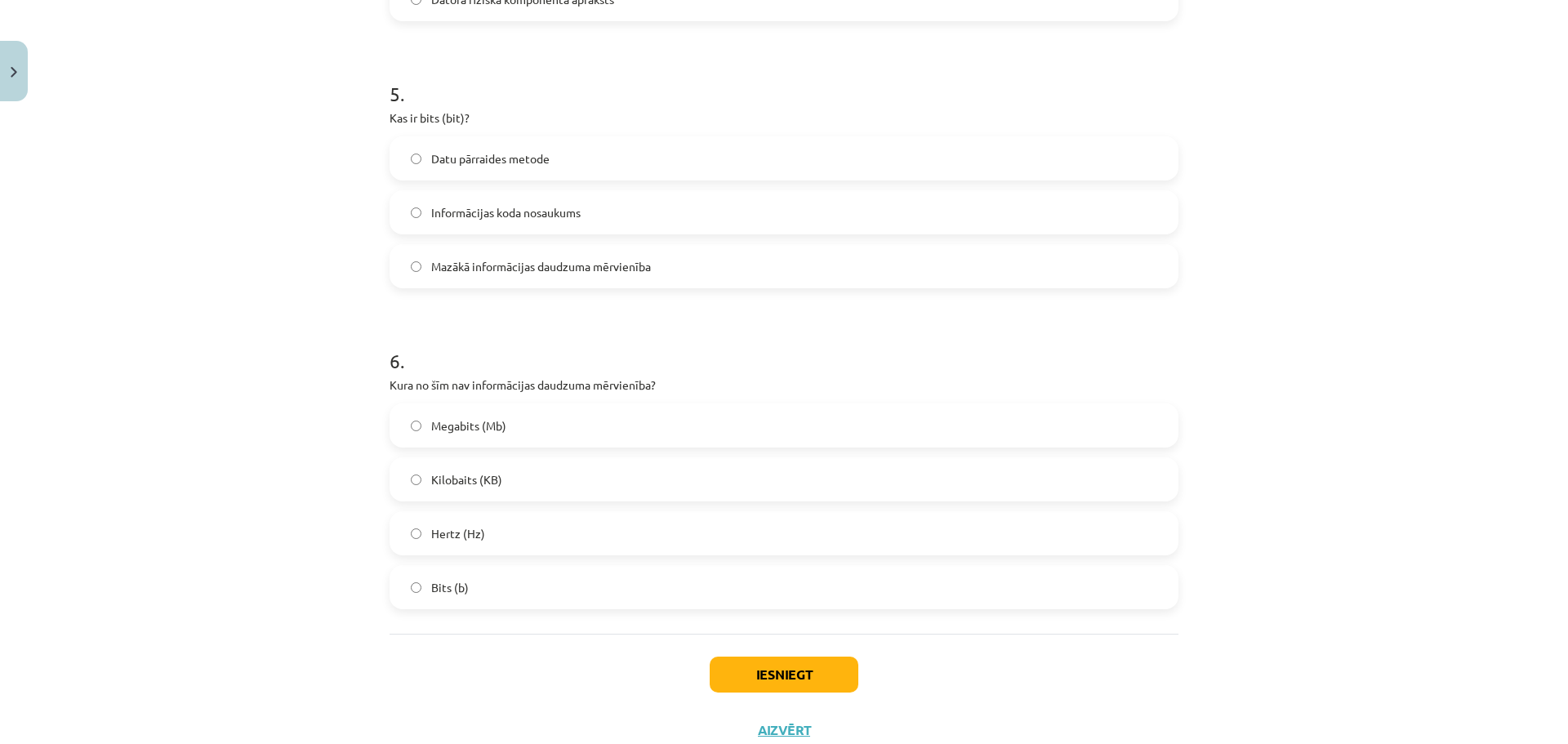
click at [493, 541] on label "Hertz (Hz)" at bounding box center [784, 533] width 786 height 41
click at [494, 262] on span "Mazākā informācijas daudzuma mērvienība" at bounding box center [541, 267] width 219 height 17
click at [808, 686] on button "Iesniegt" at bounding box center [784, 674] width 149 height 36
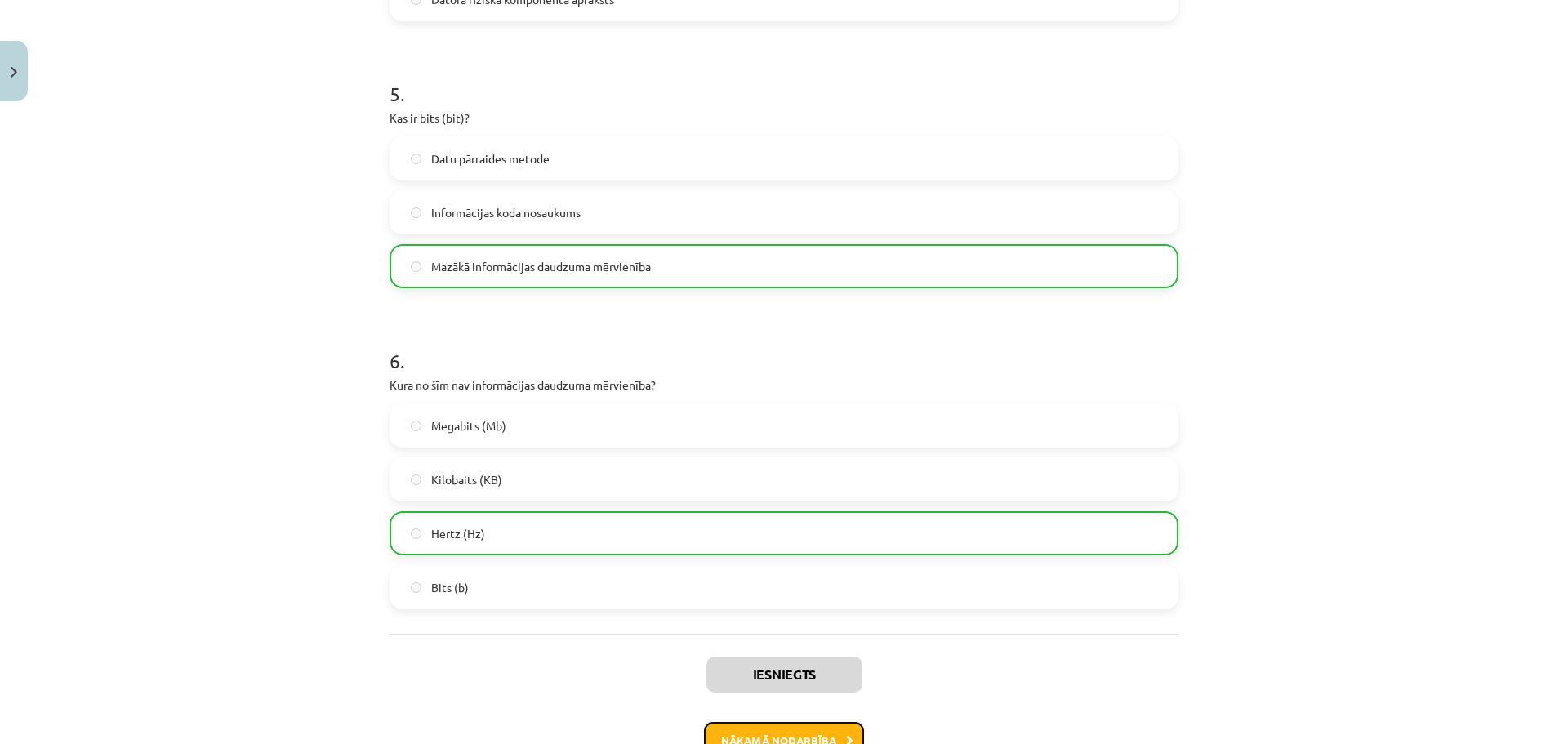
click at [815, 728] on button "Nākamā nodarbība" at bounding box center [784, 741] width 160 height 37
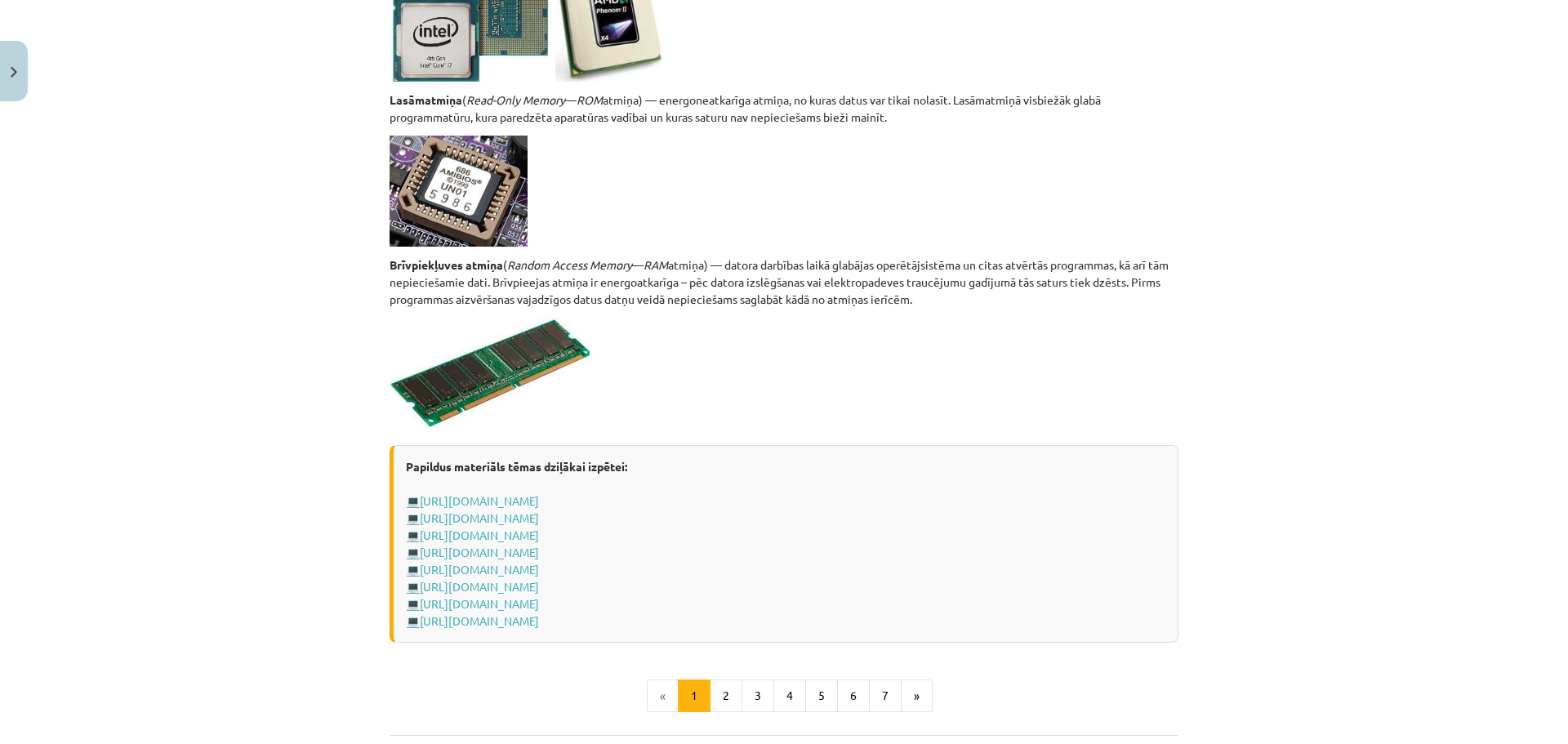
scroll to position [2754, 0]
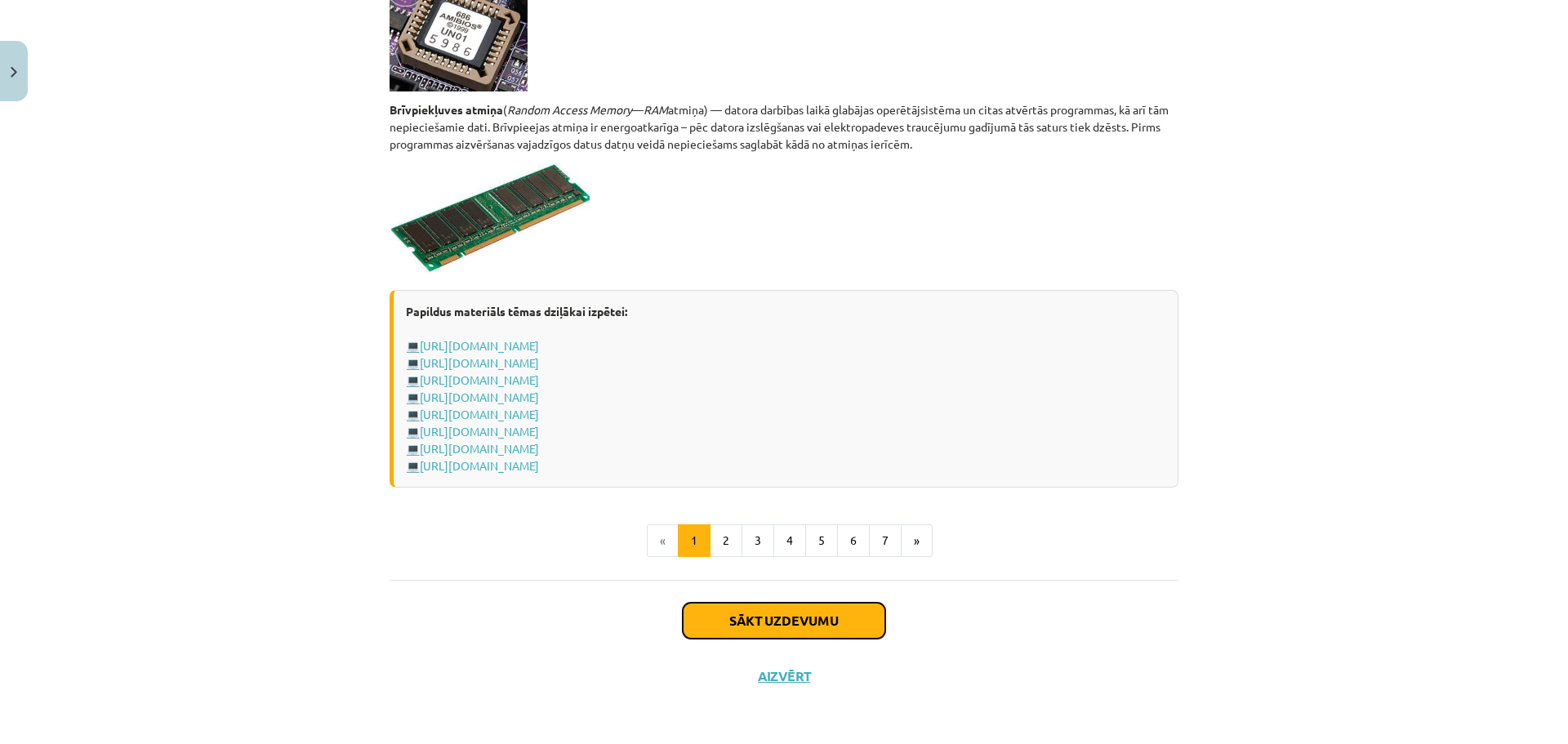
click at [823, 618] on button "Sākt uzdevumu" at bounding box center [784, 621] width 202 height 36
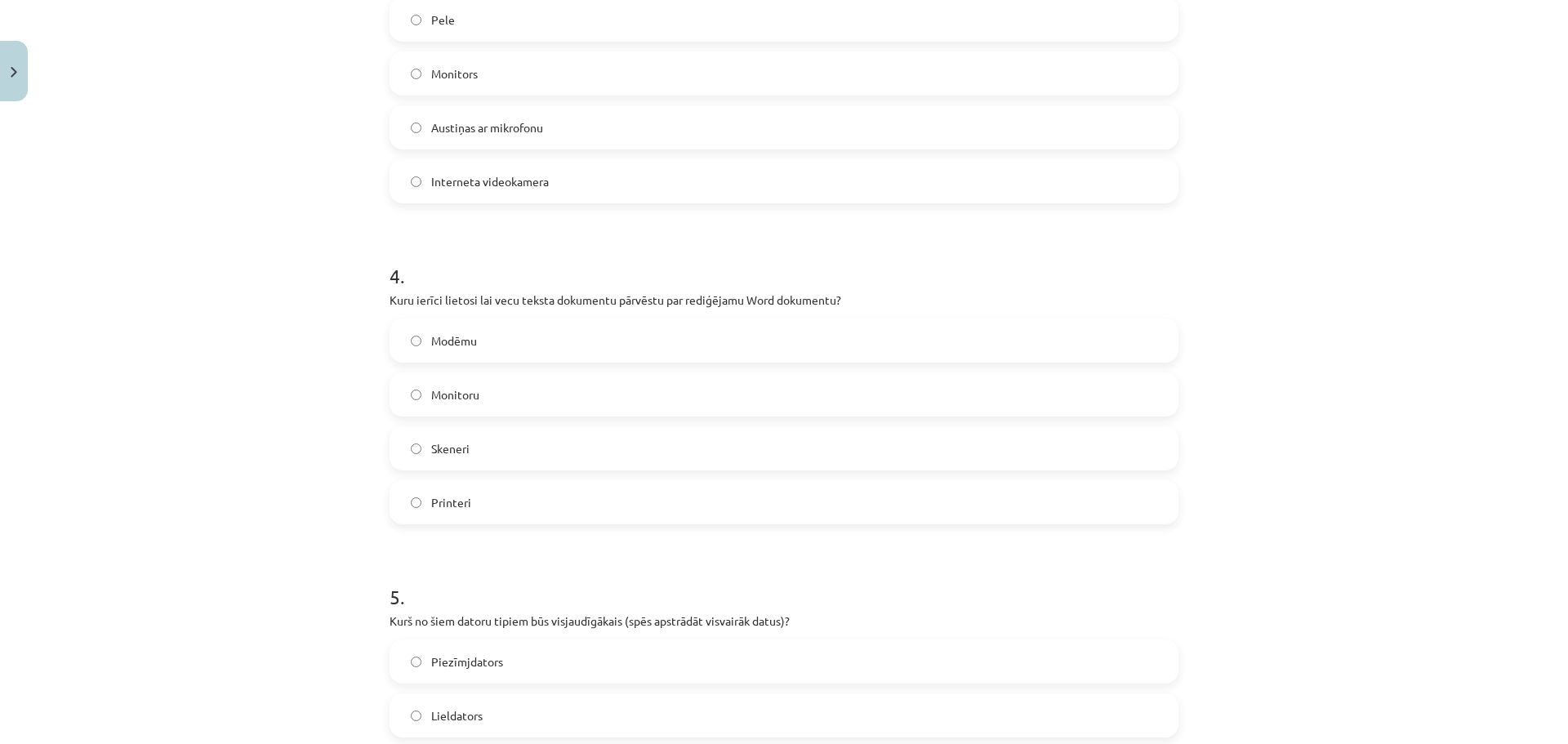
scroll to position [1664, 0]
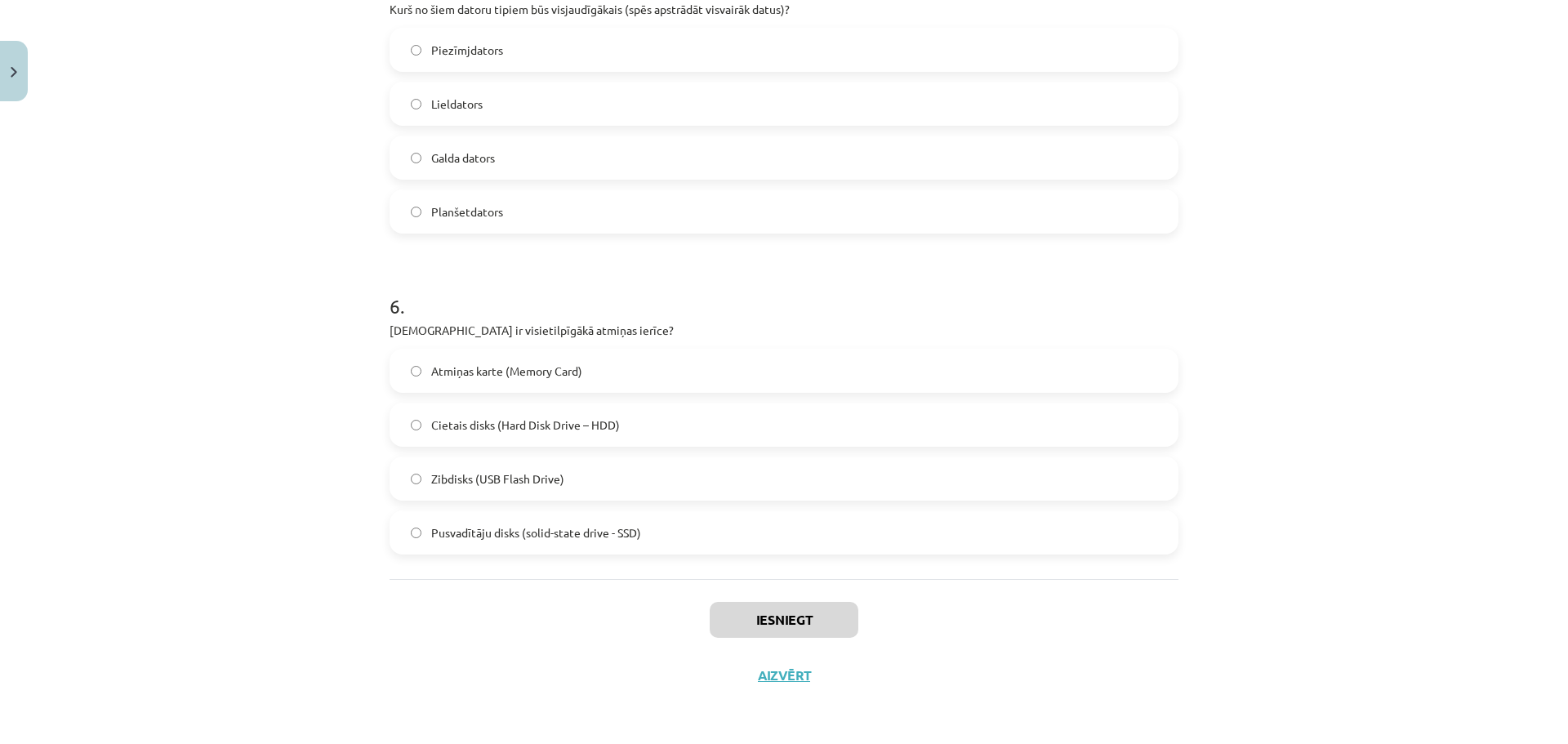
drag, startPoint x: 615, startPoint y: 378, endPoint x: 783, endPoint y: 508, distance: 212.4
copy form "Kura no minētajām nav datora sistēmblokā ievietojama ierīce? Procesors Pamatpla…"
click at [1491, 465] on div "Mācību tēma: Datorikas - 10. klases 1. ieskaites mācību materiāls #3 2. tēma – …" at bounding box center [784, 372] width 1568 height 744
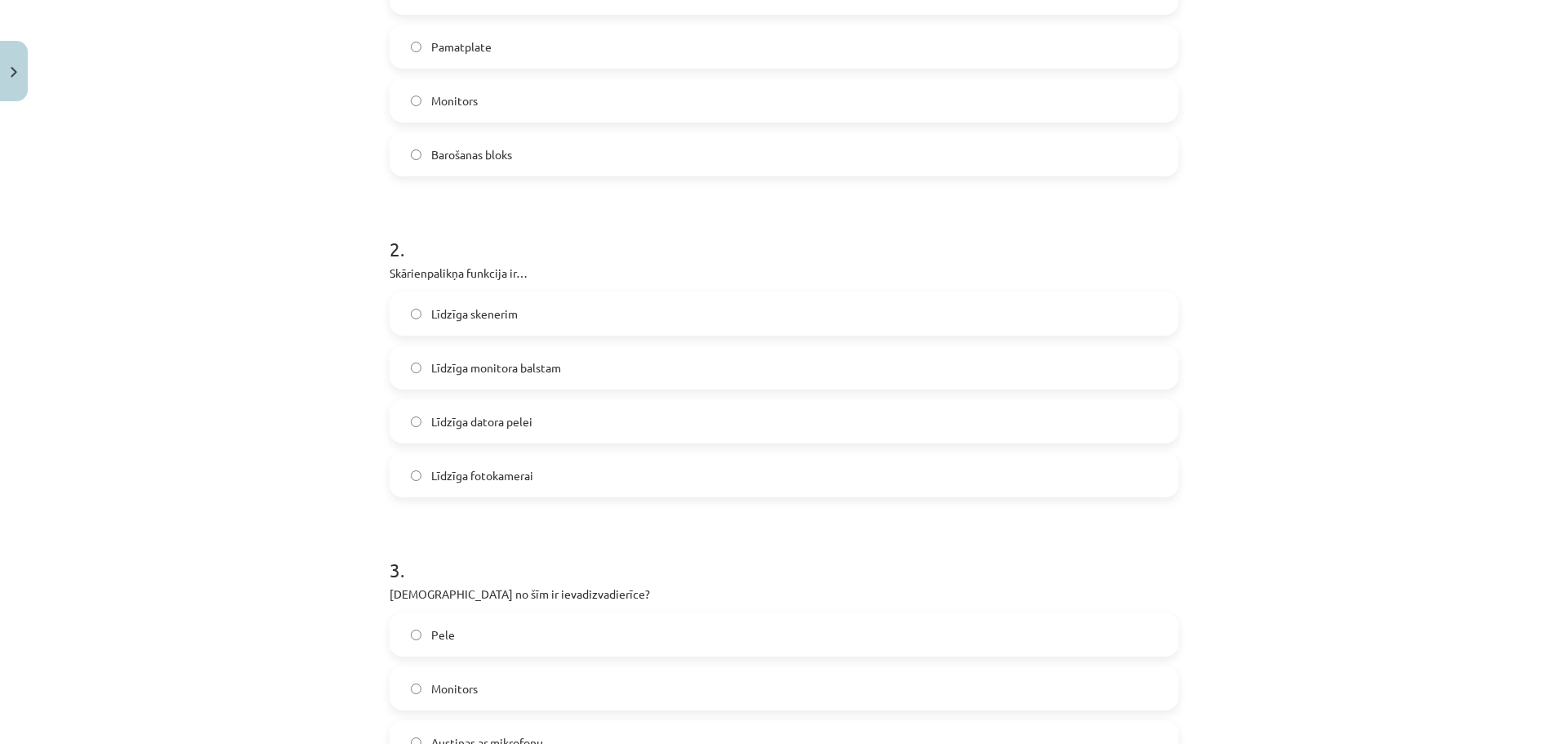
scroll to position [0, 0]
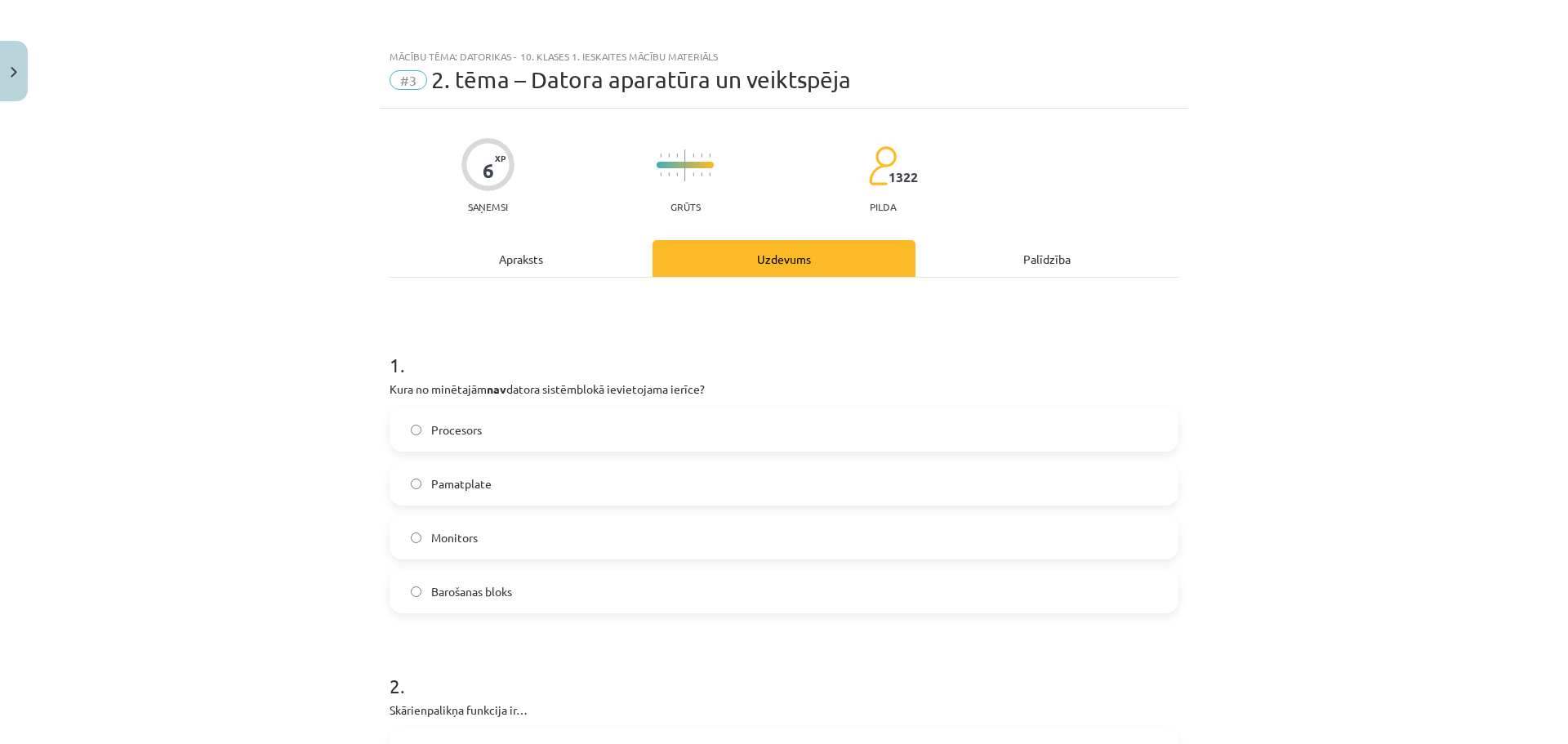
click at [466, 544] on span "Monitors" at bounding box center [454, 537] width 47 height 17
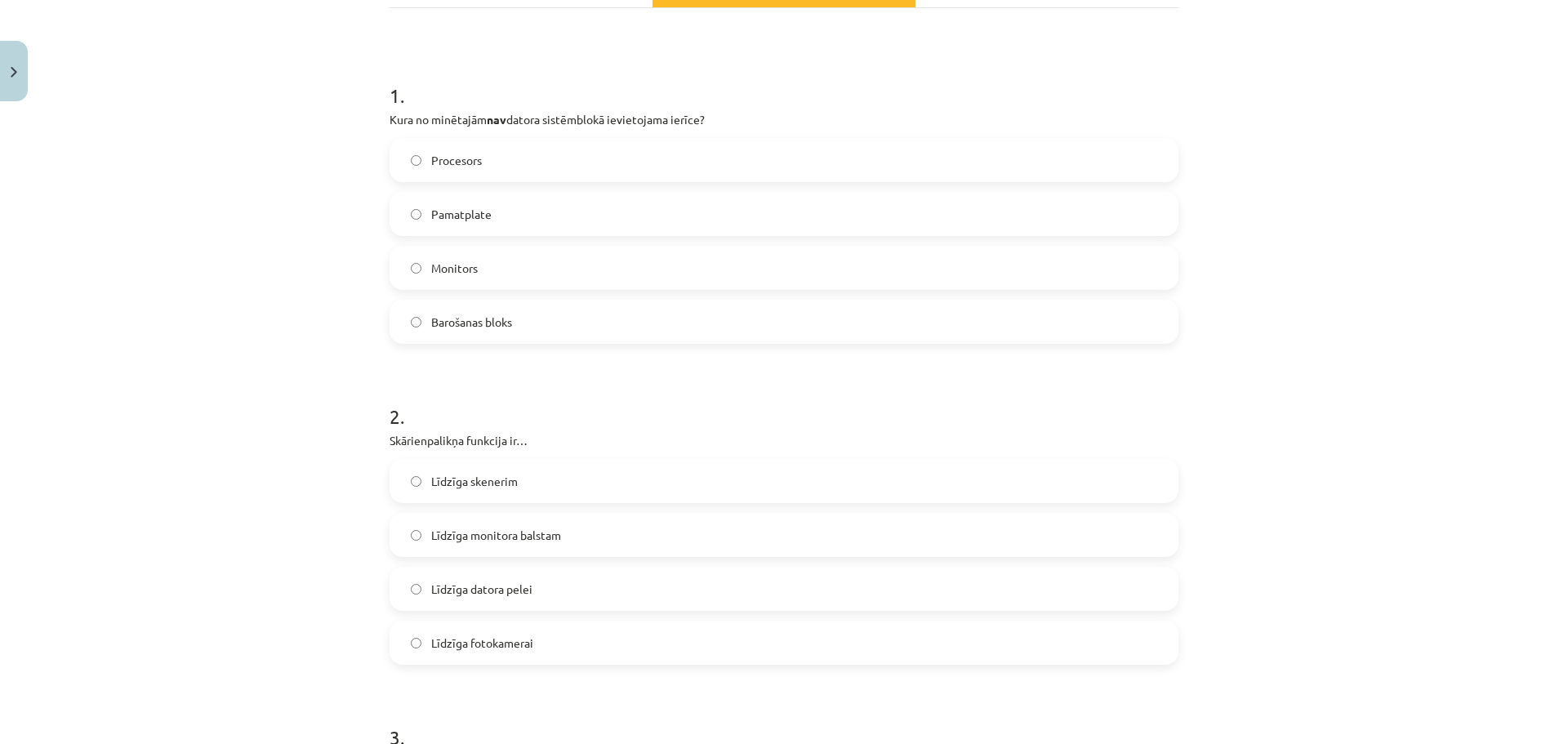
scroll to position [272, 0]
click at [514, 569] on label "Līdzīga datora pelei" at bounding box center [784, 587] width 786 height 41
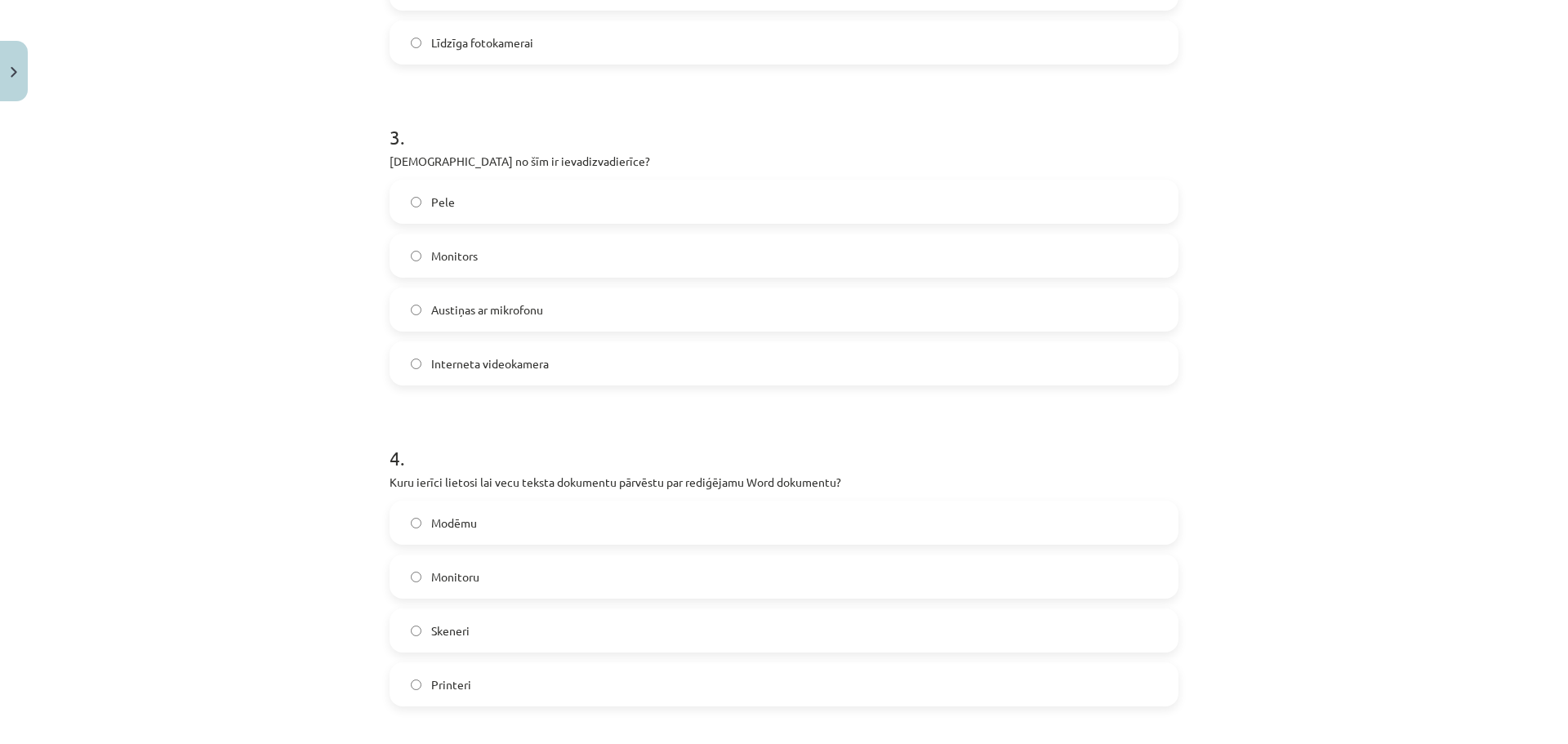
scroll to position [872, 0]
click at [528, 312] on span "Austiņas ar mikrofonu" at bounding box center [487, 309] width 112 height 17
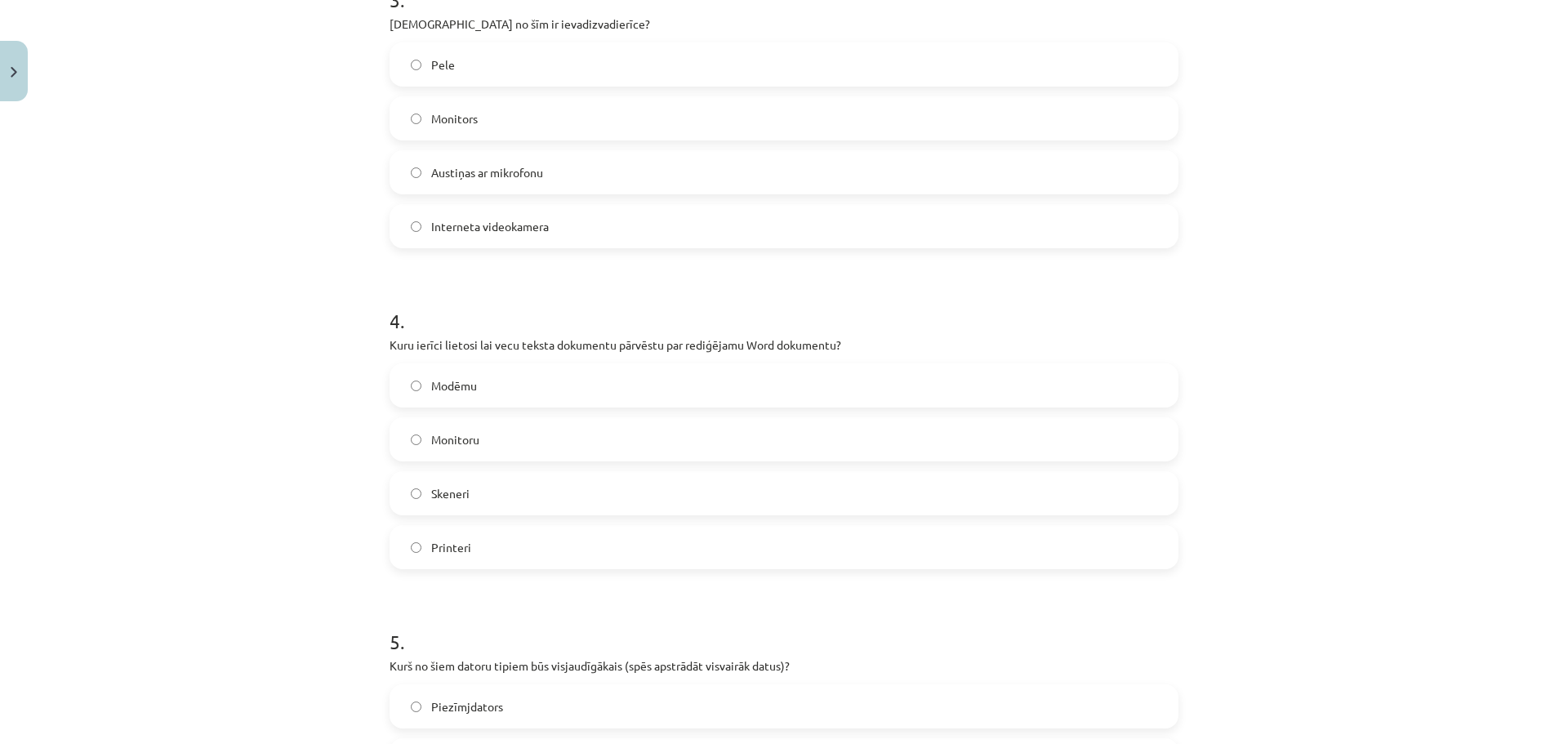
click at [469, 503] on label "Skeneri" at bounding box center [784, 493] width 786 height 41
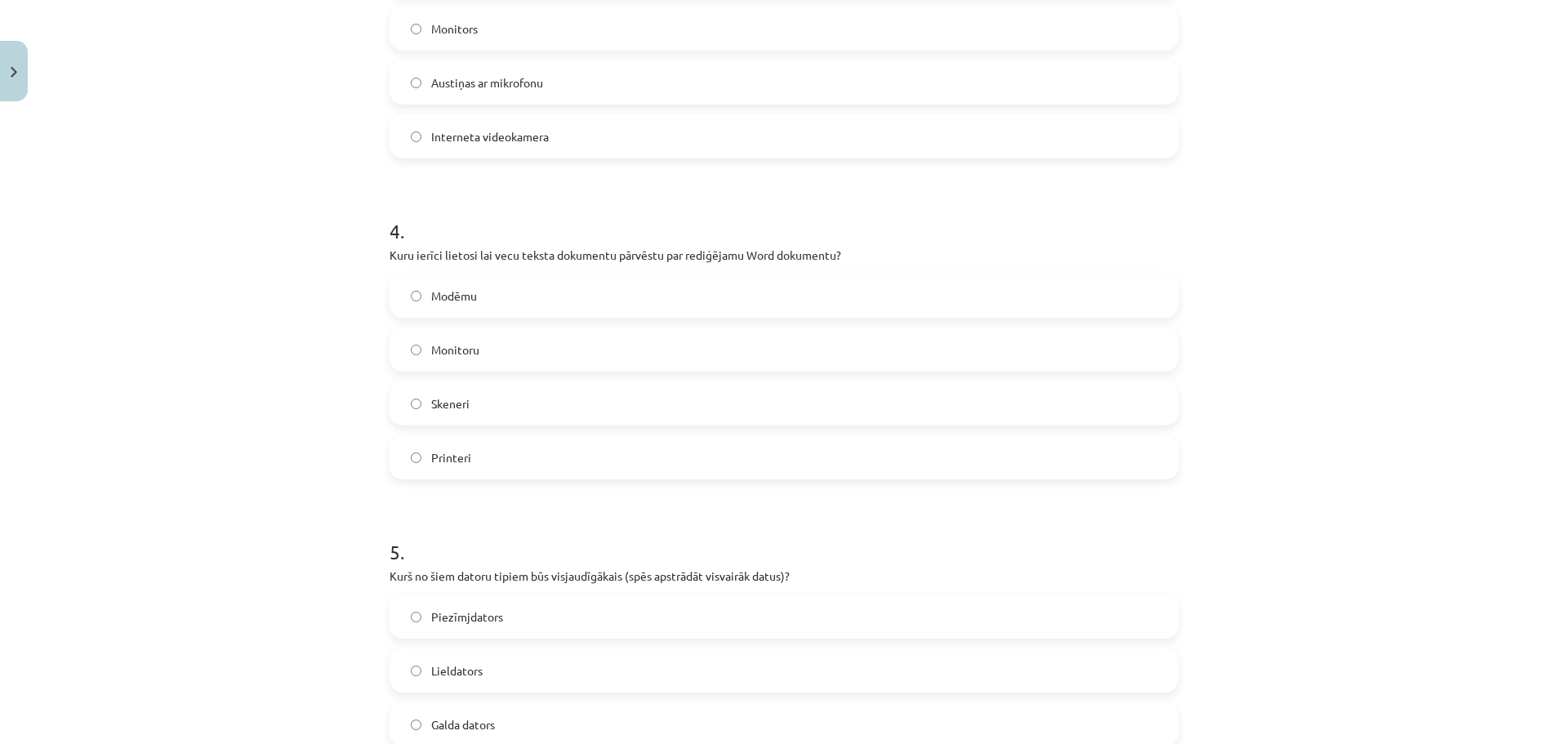
scroll to position [1198, 0]
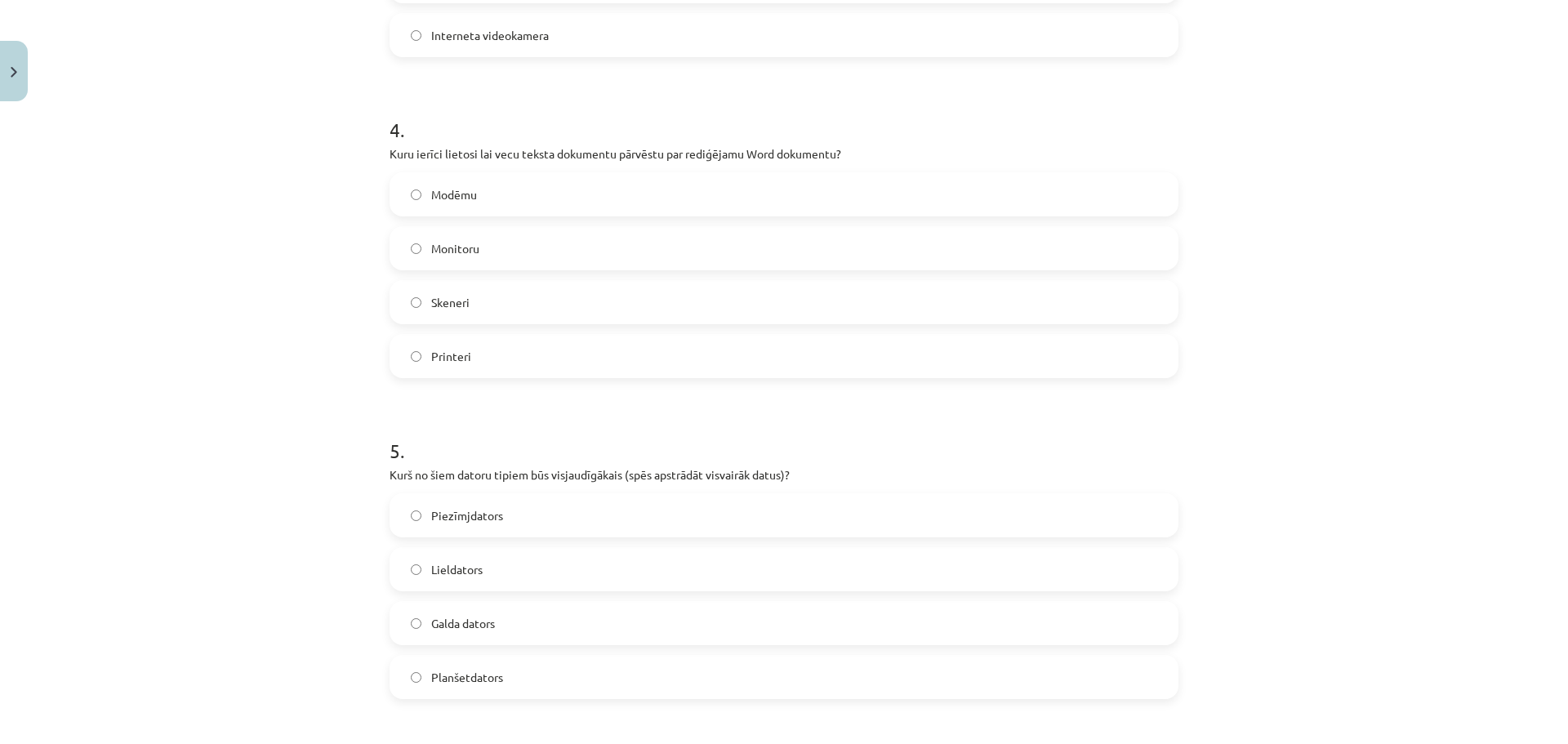
click at [489, 578] on label "Lieldators" at bounding box center [784, 569] width 786 height 41
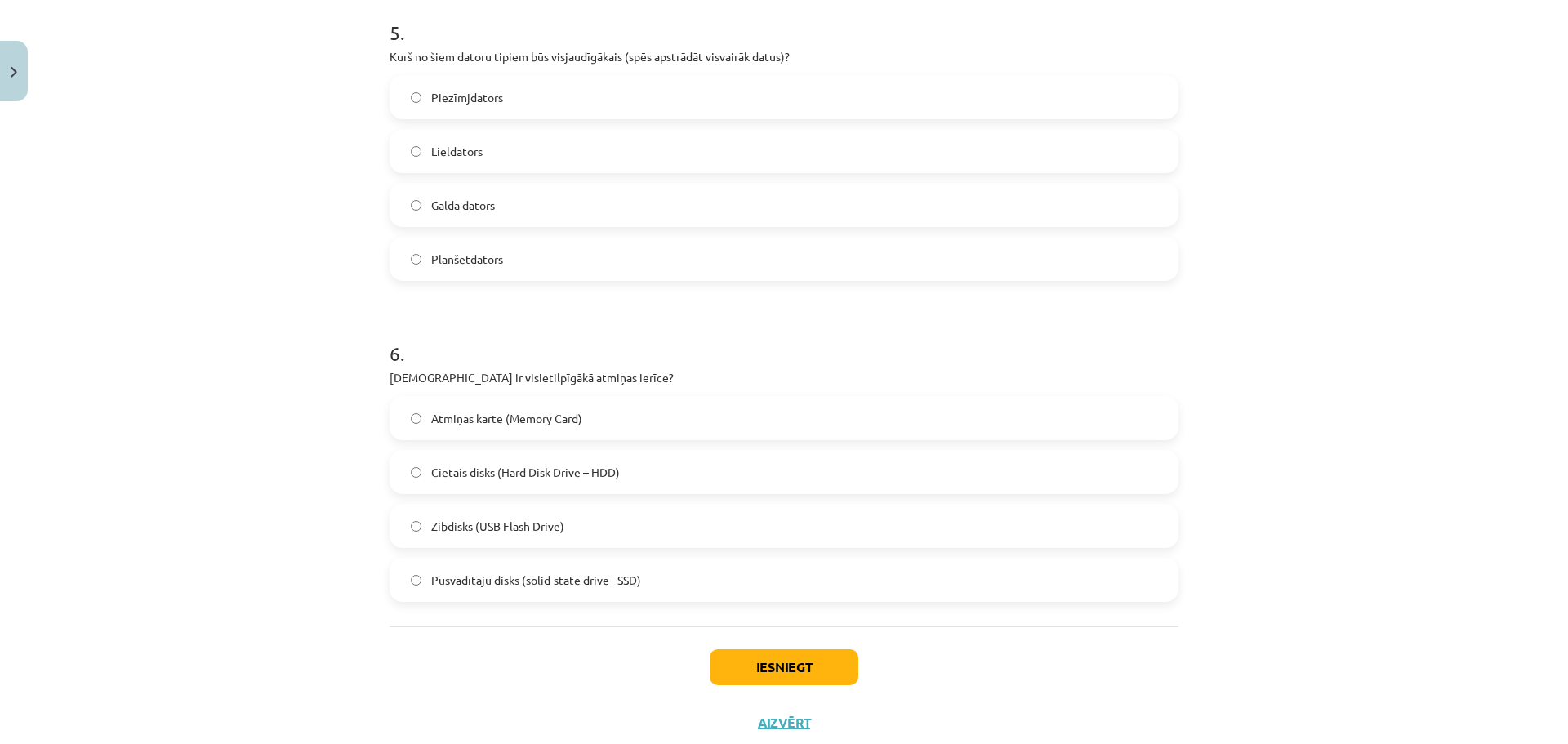
scroll to position [1661, 0]
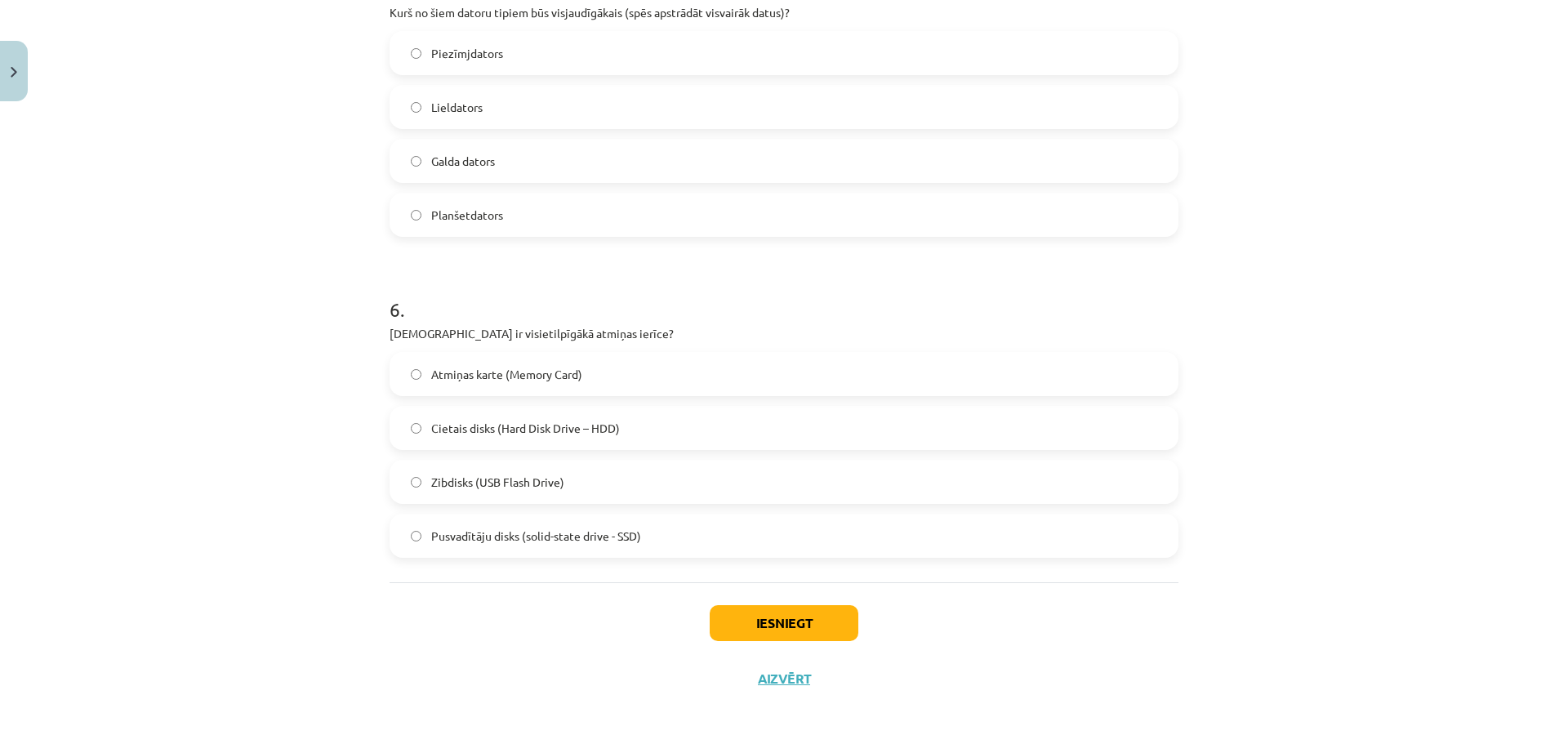
click at [626, 425] on label "Cietais disks (Hard Disk Drive – HDD)" at bounding box center [784, 428] width 786 height 41
click at [775, 616] on button "Iesniegt" at bounding box center [784, 623] width 149 height 36
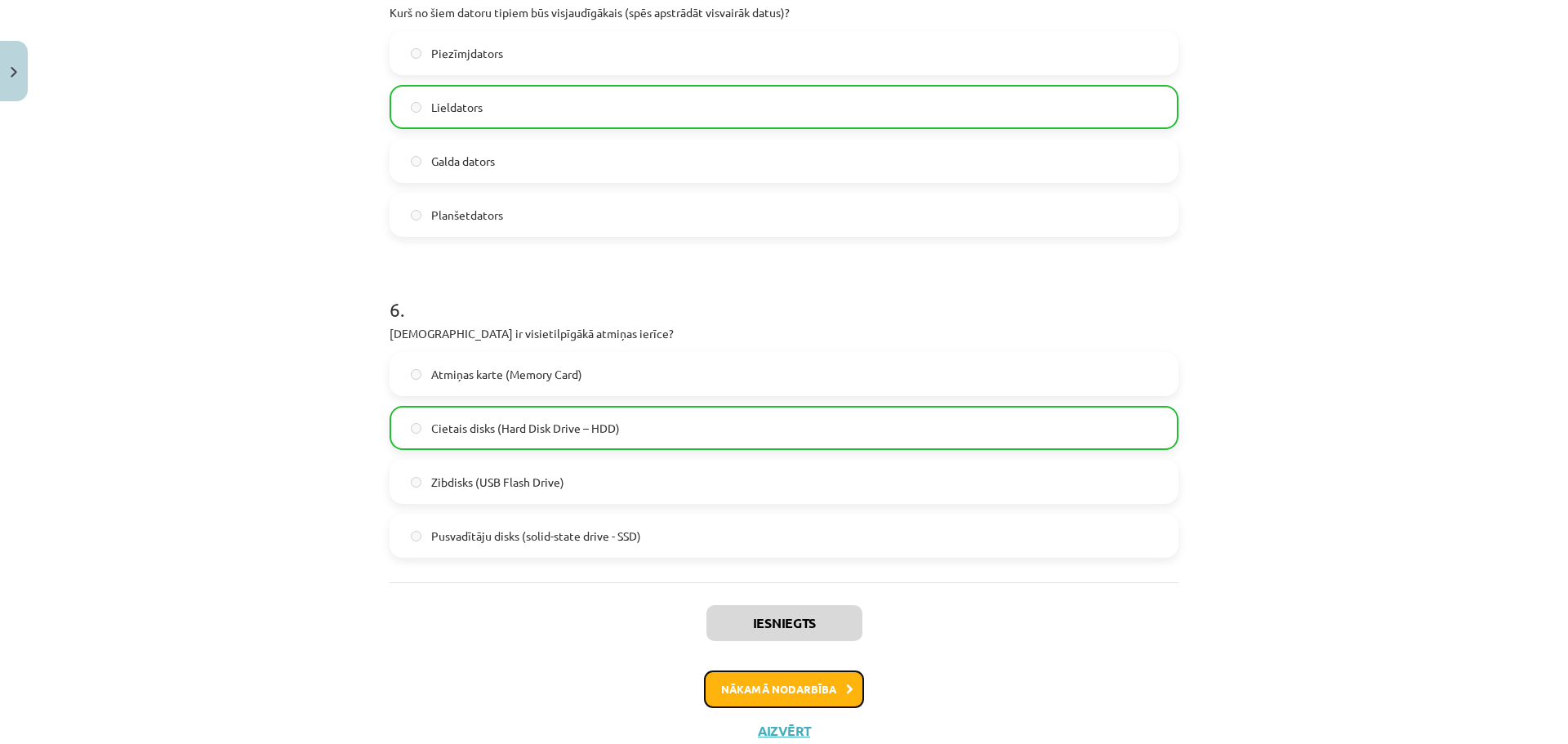
click at [831, 695] on button "Nākamā nodarbība" at bounding box center [784, 690] width 160 height 37
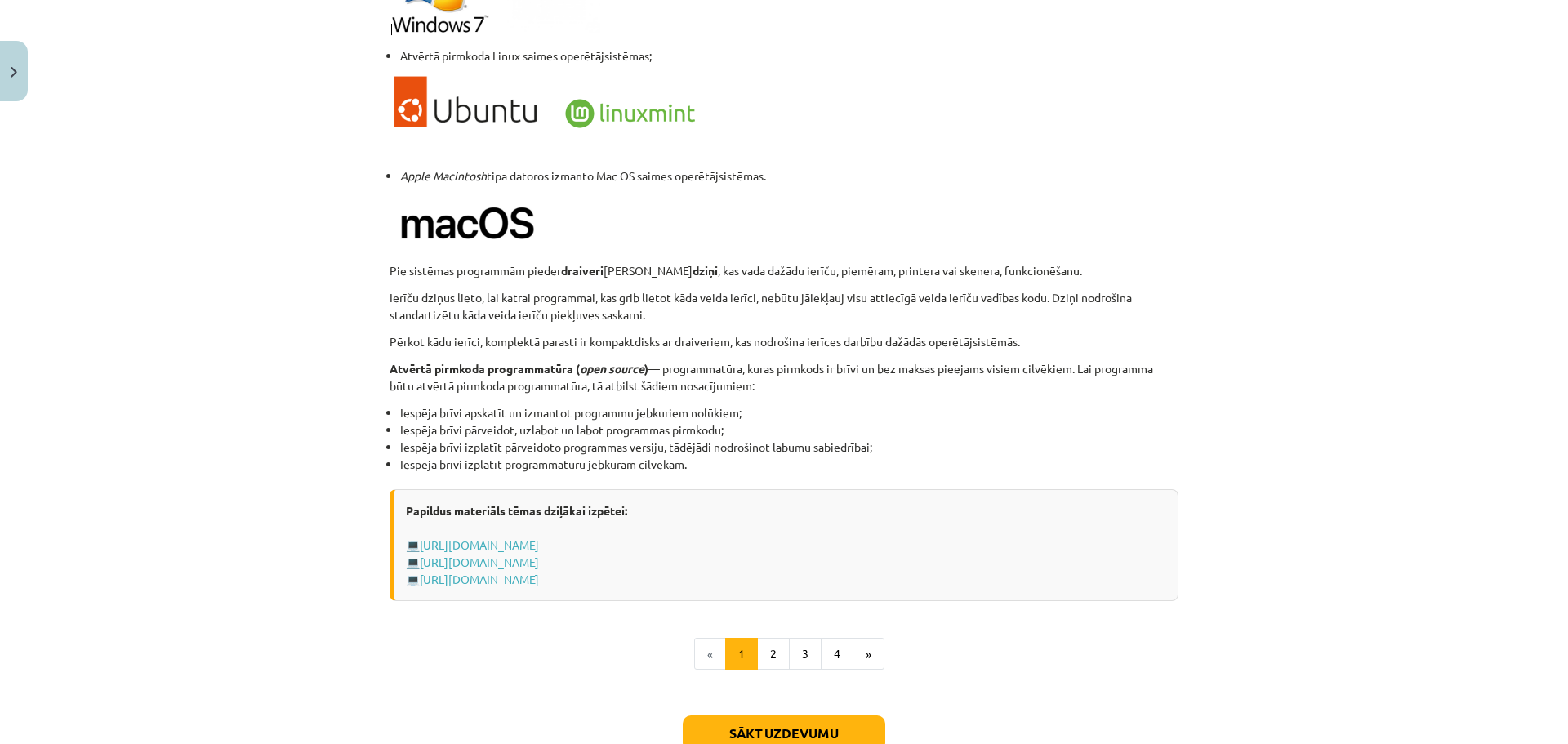
scroll to position [1569, 0]
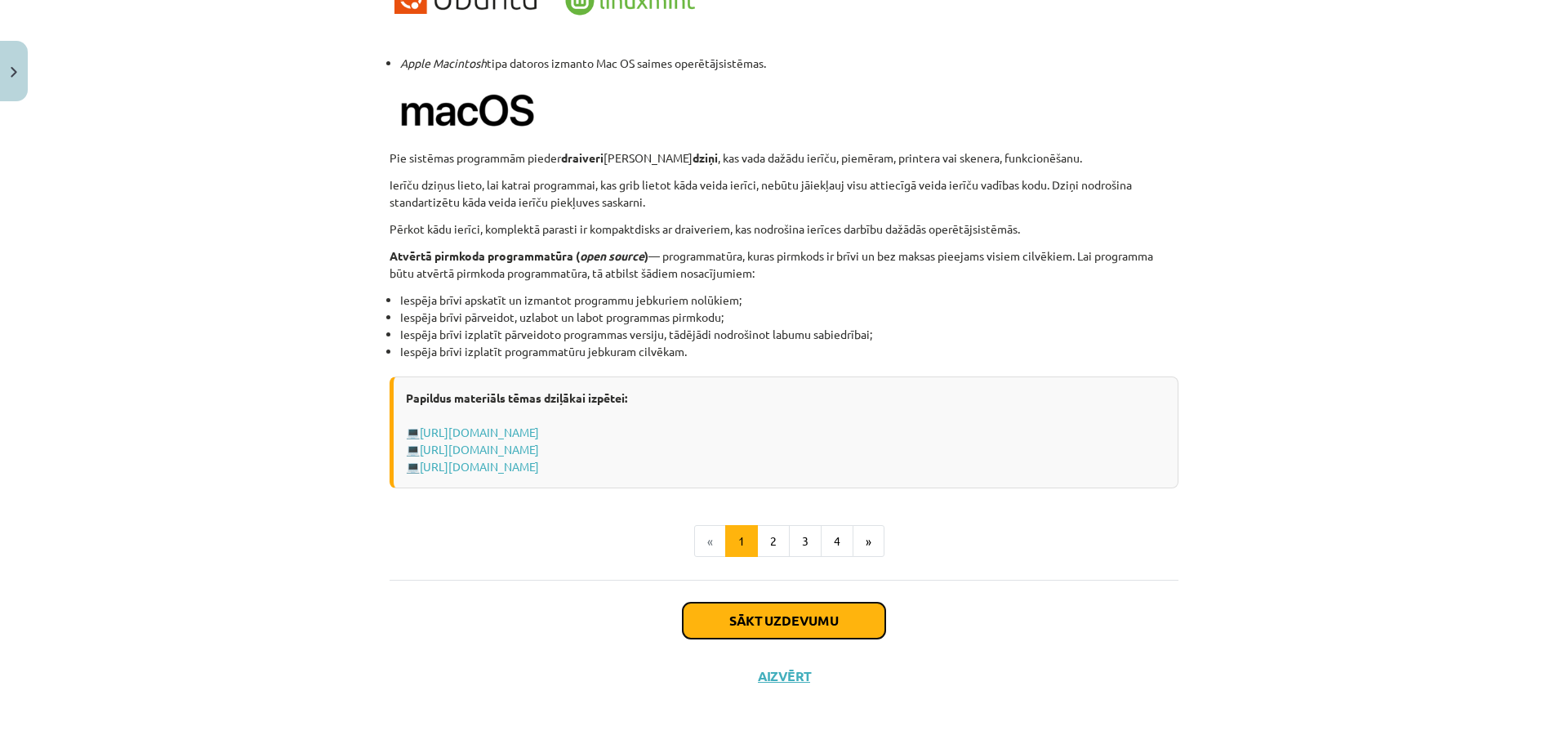
click at [789, 620] on button "Sākt uzdevumu" at bounding box center [784, 621] width 202 height 36
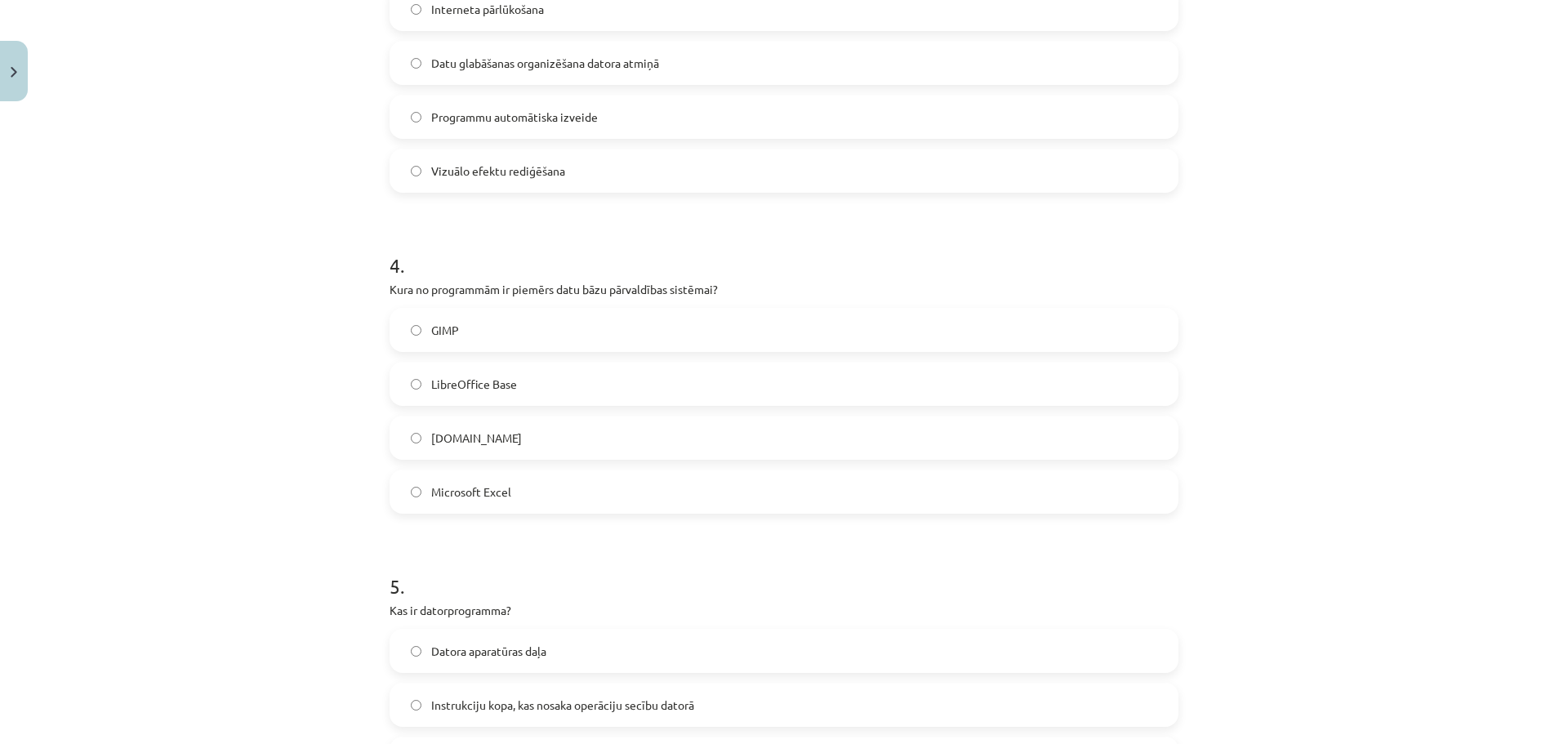
scroll to position [1556, 0]
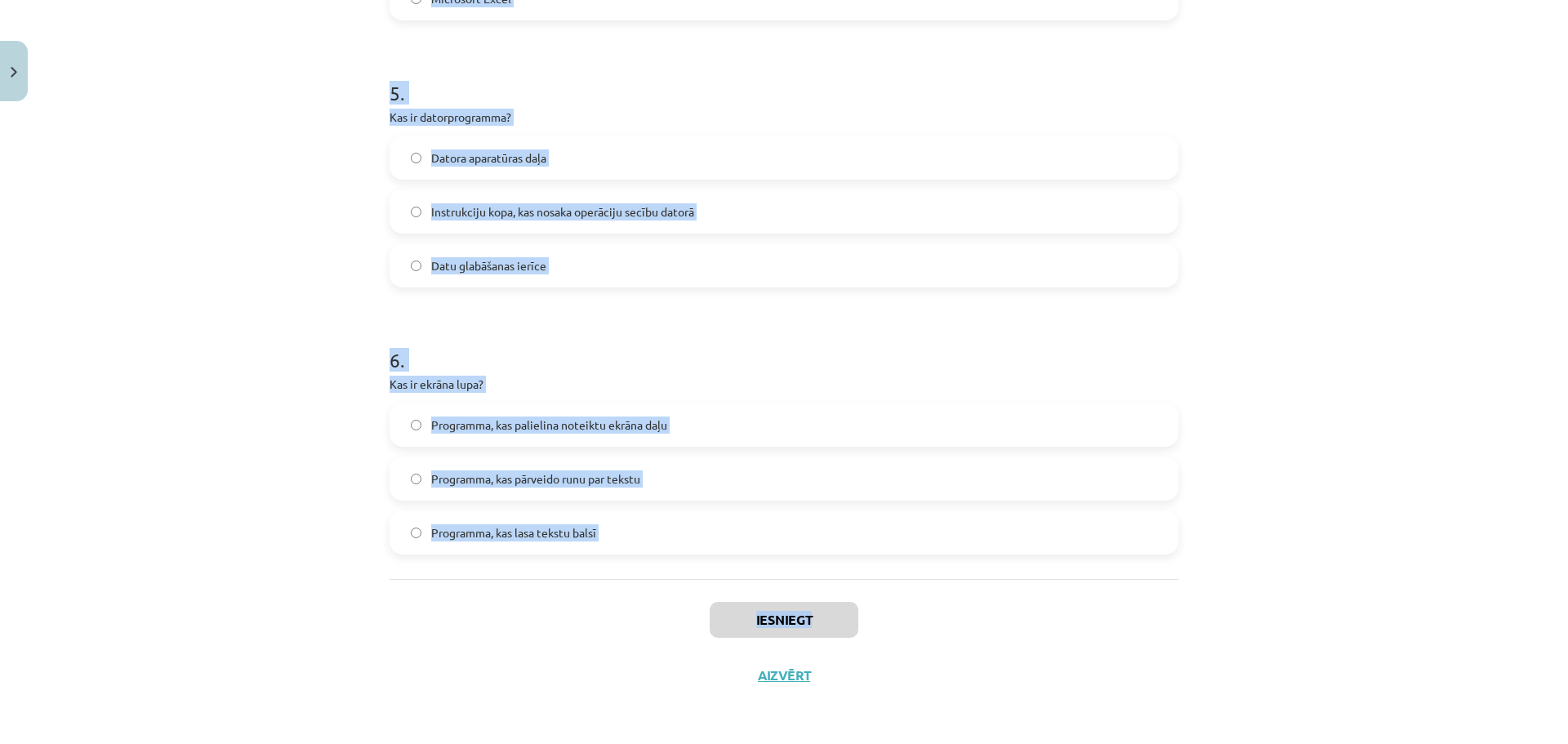
drag, startPoint x: 383, startPoint y: 344, endPoint x: 1008, endPoint y: 603, distance: 676.5
copy div "Kas raksturo atvērtā pirmkoda programmatūru? Pirmkods ir pieejams, bet to nedrī…"
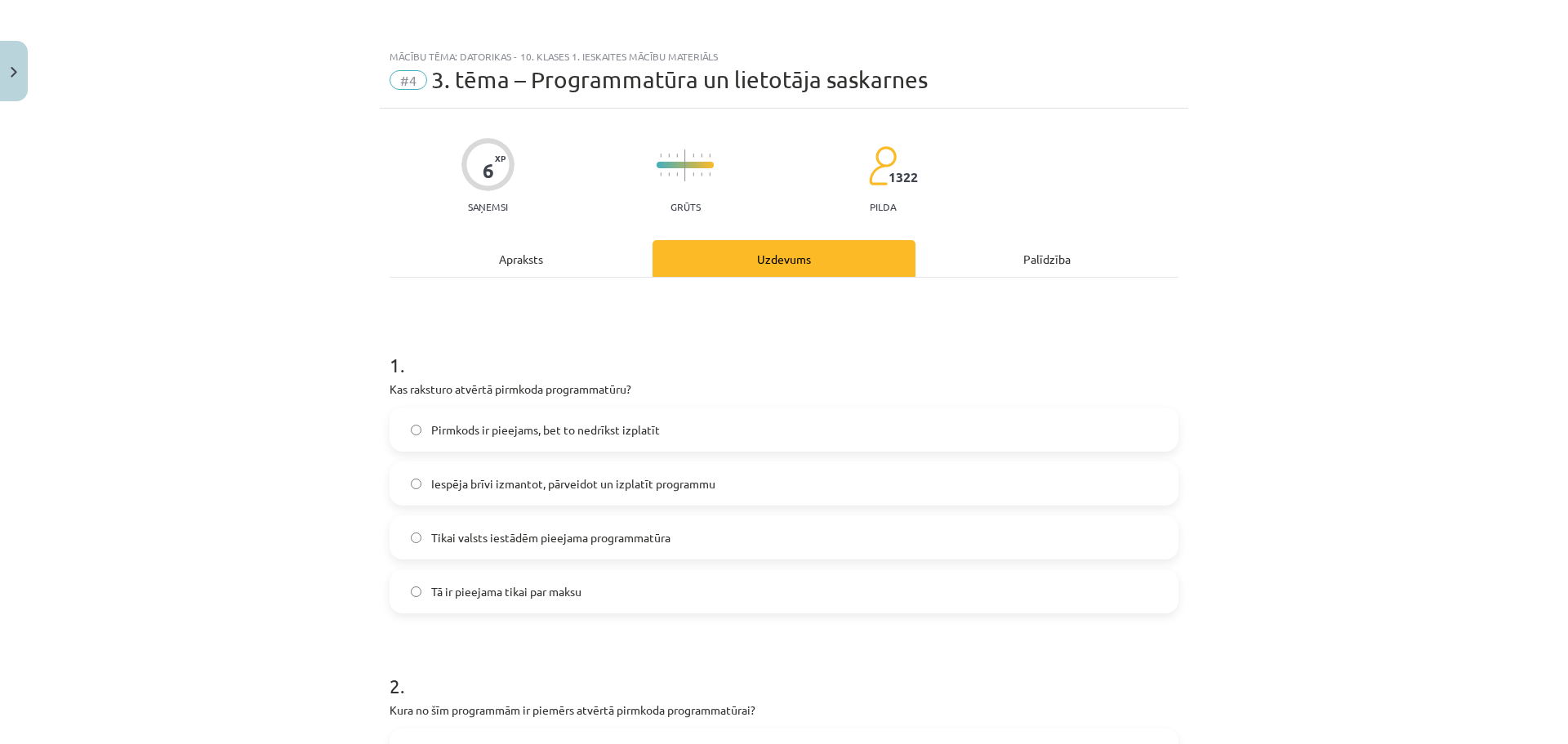
click at [1308, 307] on div "Mācību tēma: Datorikas - 10. klases 1. ieskaites mācību materiāls #4 3. tēma – …" at bounding box center [784, 372] width 1568 height 744
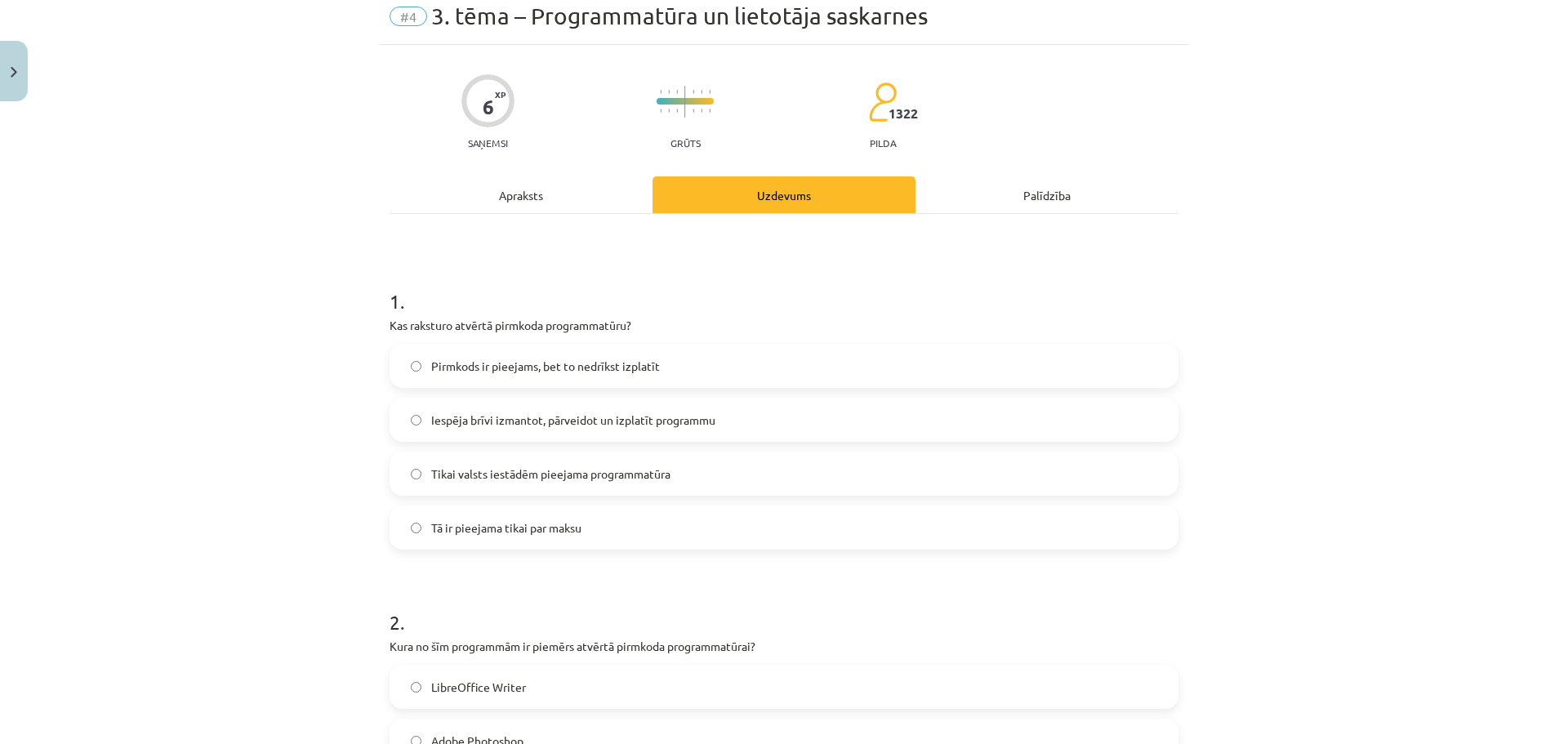
scroll to position [109, 0]
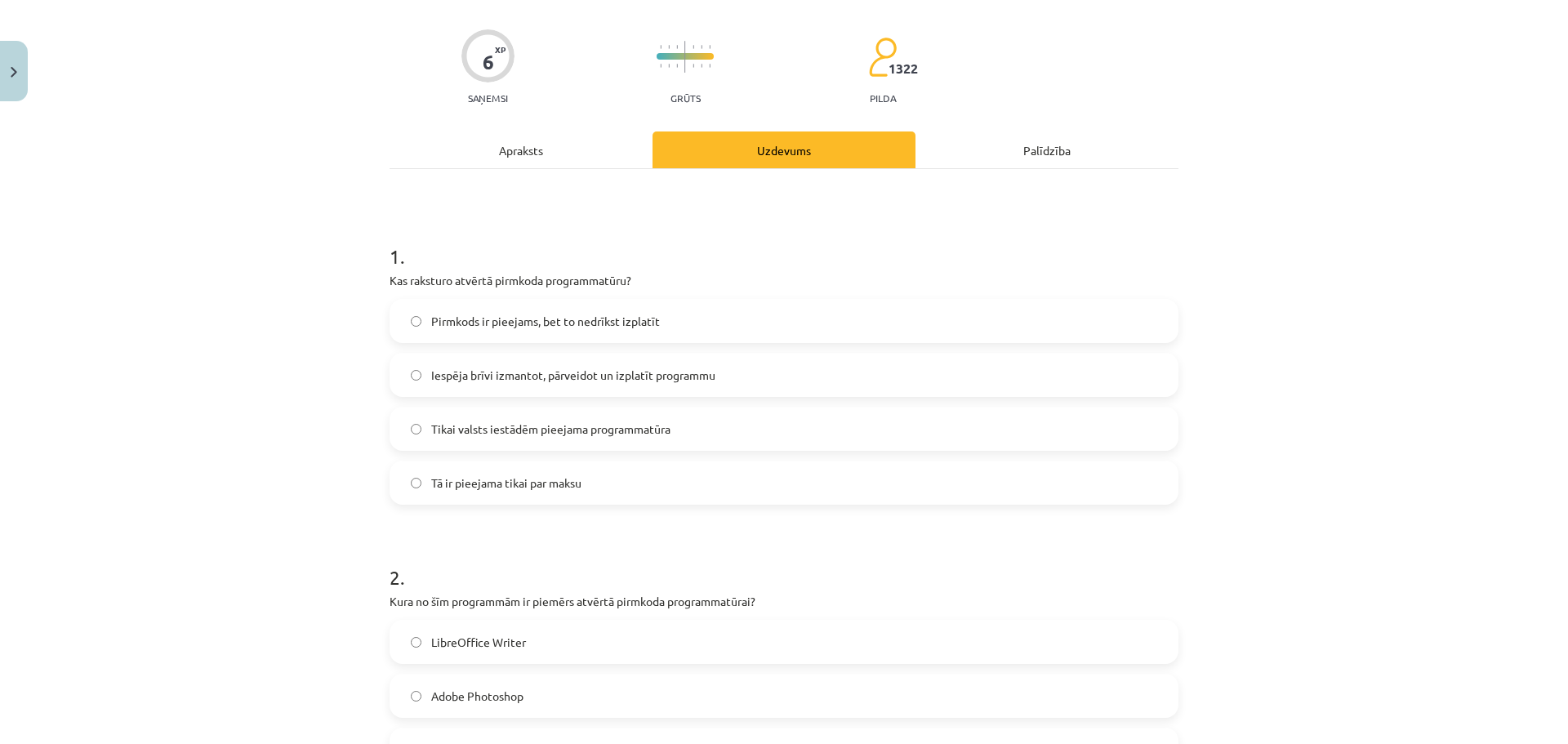
click at [461, 372] on span "Iespēja brīvi izmantot, pārveidot un izplatīt programmu" at bounding box center [573, 375] width 284 height 17
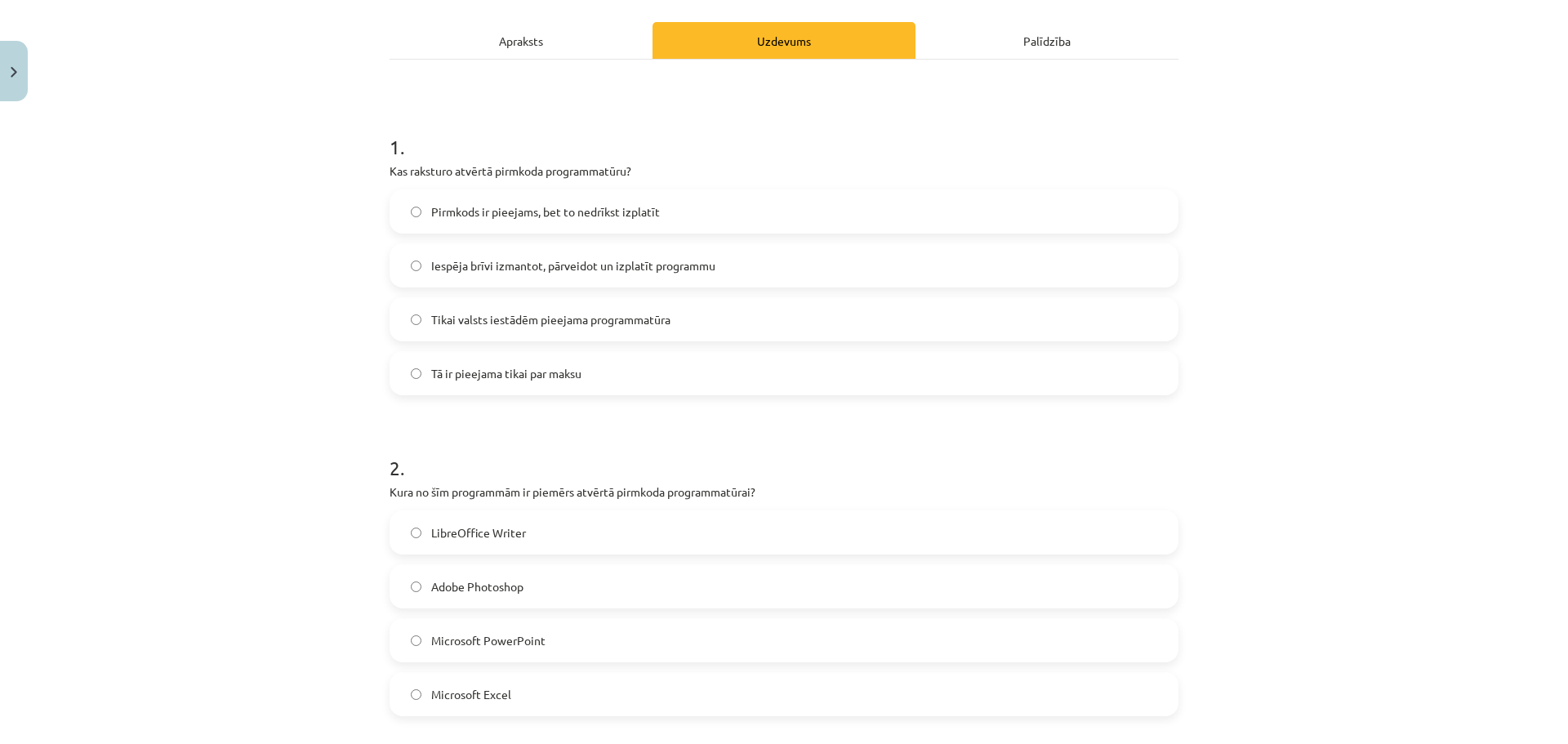
click at [484, 529] on span "LibreOffice Writer" at bounding box center [478, 533] width 94 height 17
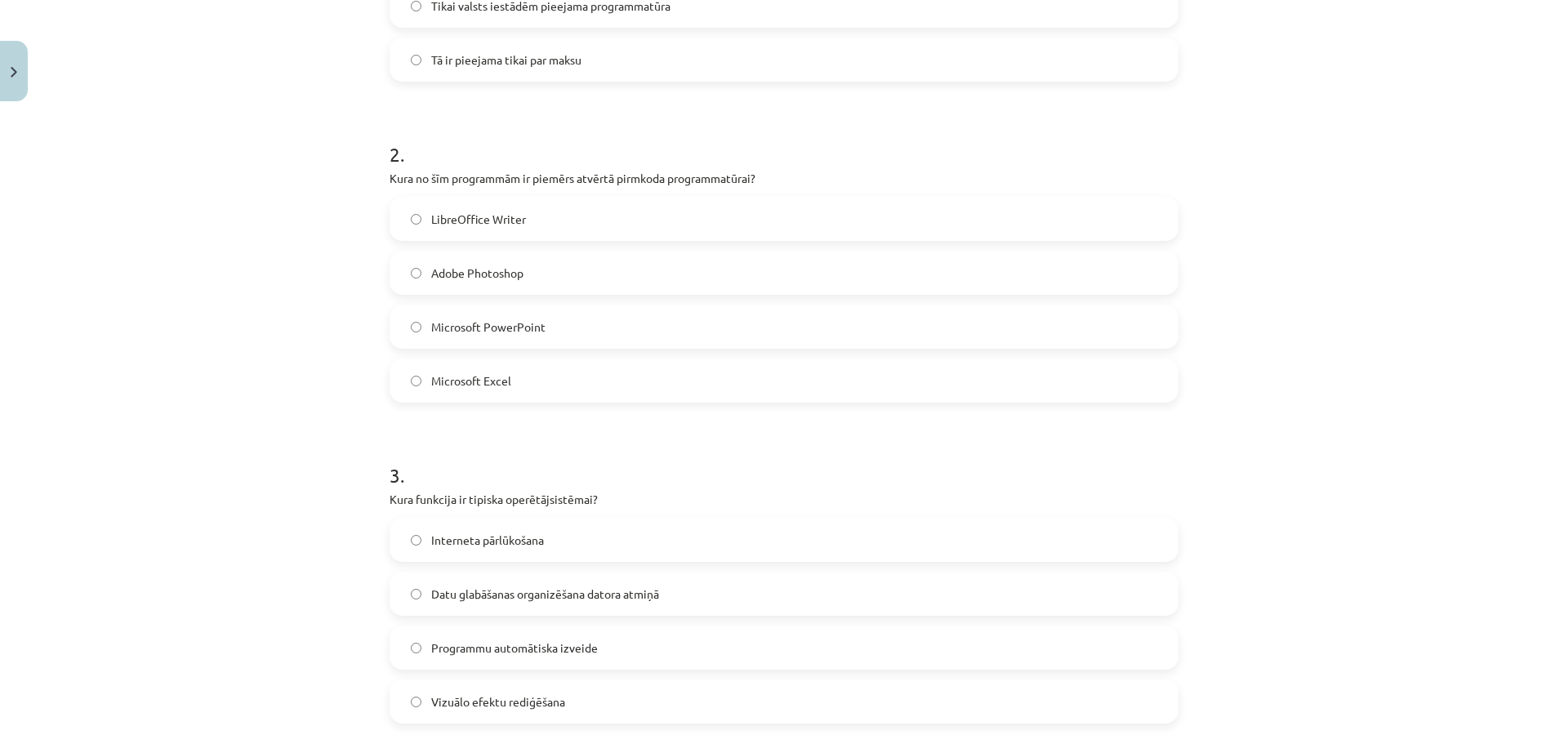
scroll to position [627, 0]
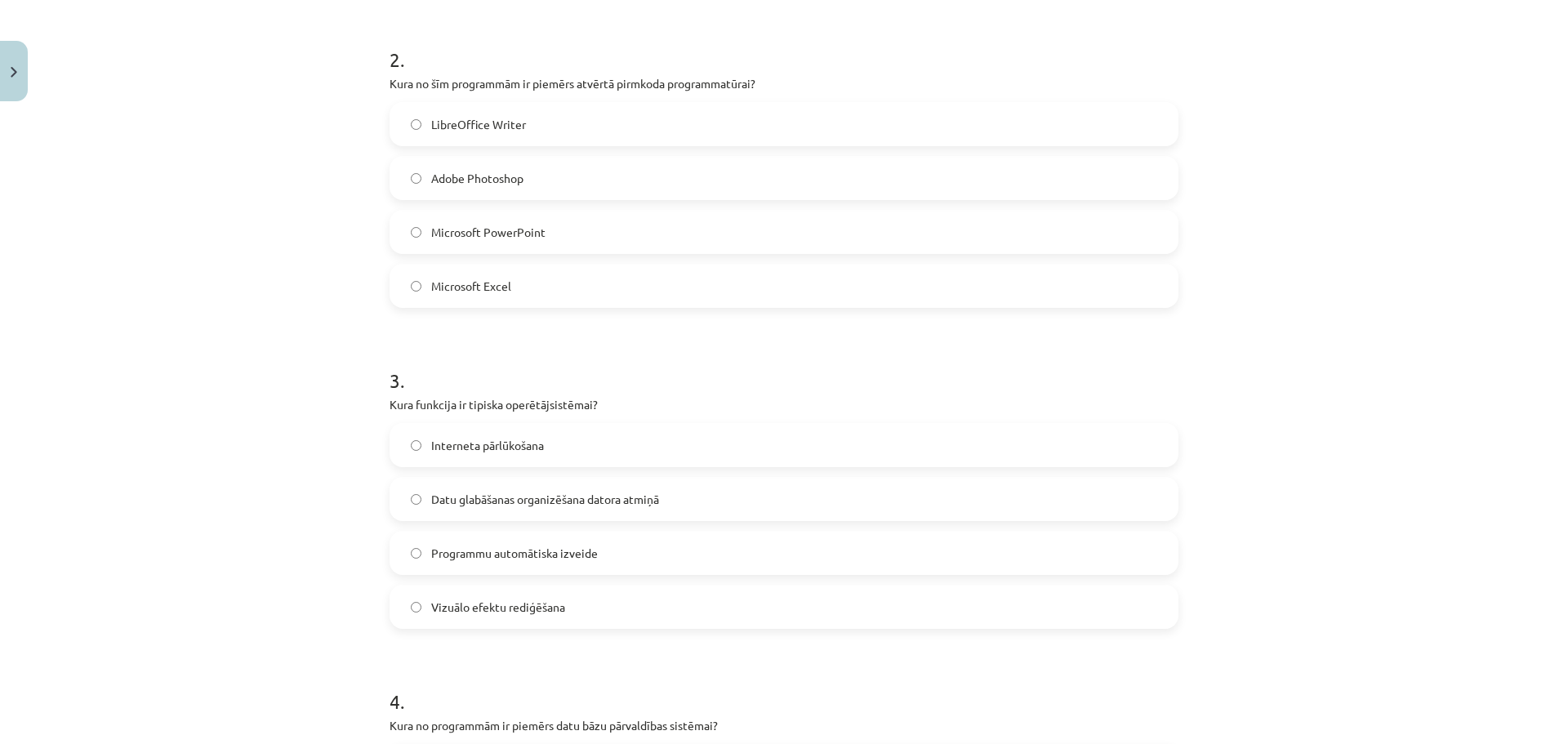
click at [537, 494] on span "Datu glabāšanas organizēšana datora atmiņā" at bounding box center [545, 499] width 228 height 17
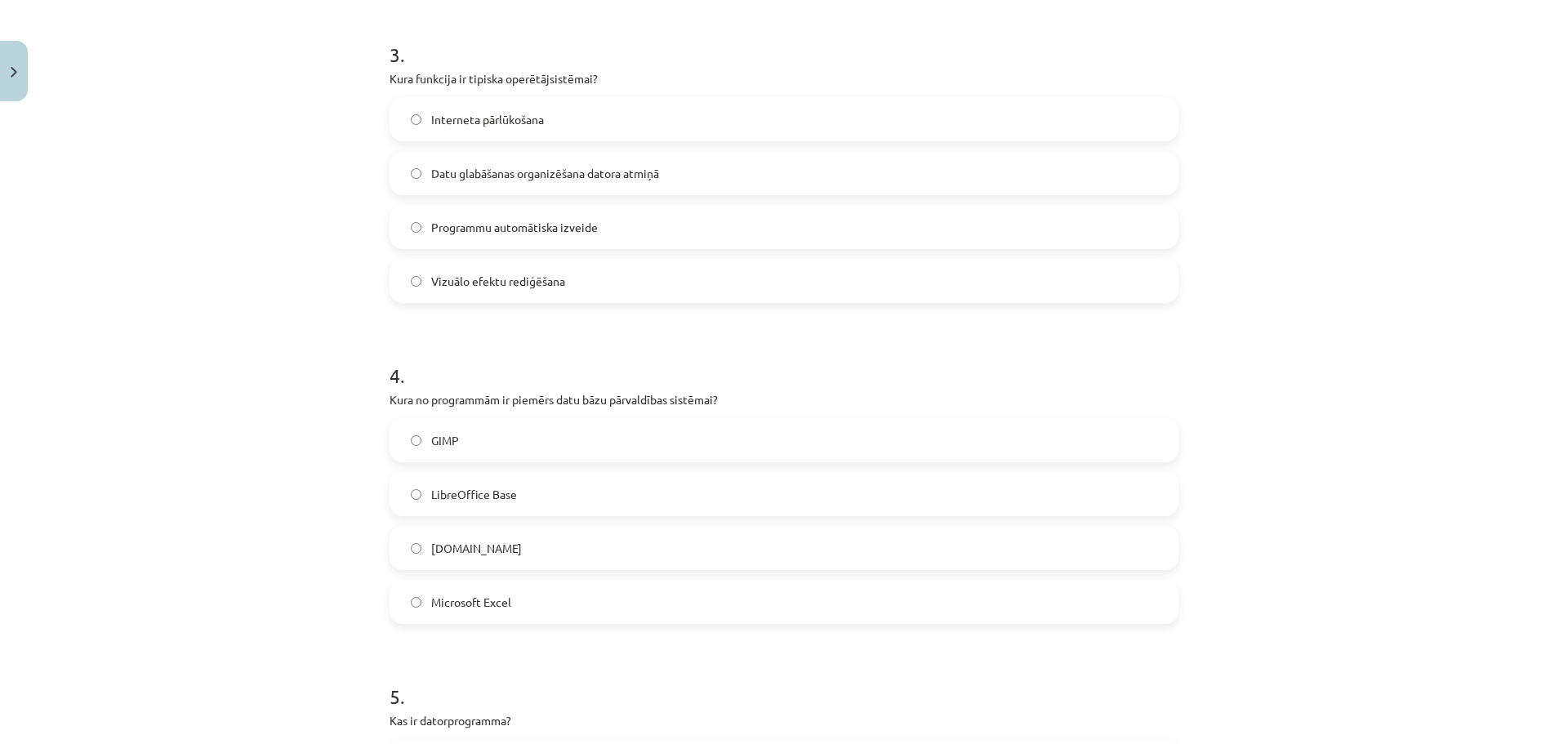
scroll to position [953, 0]
click at [505, 491] on span "LibreOffice Base" at bounding box center [474, 494] width 86 height 17
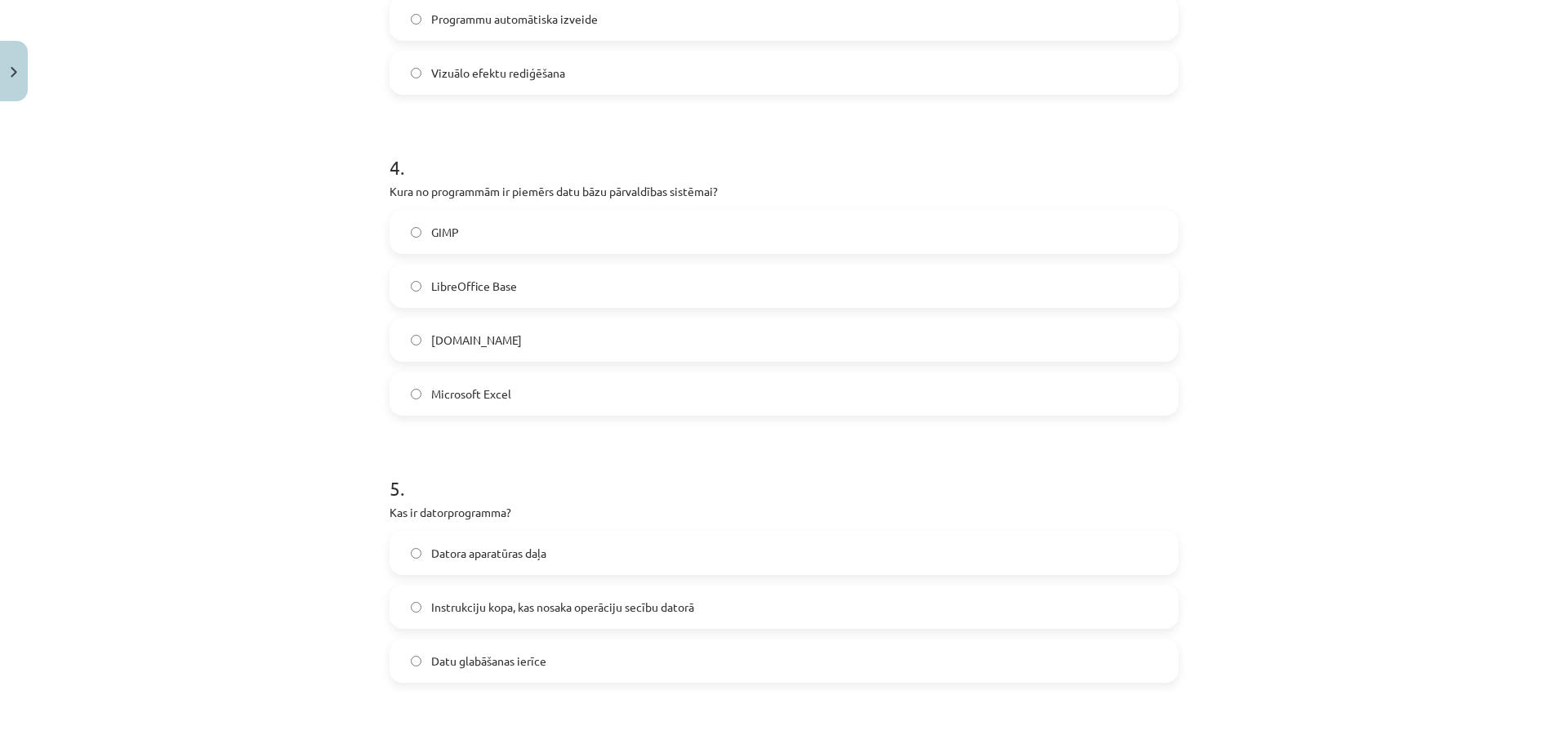
scroll to position [1252, 0]
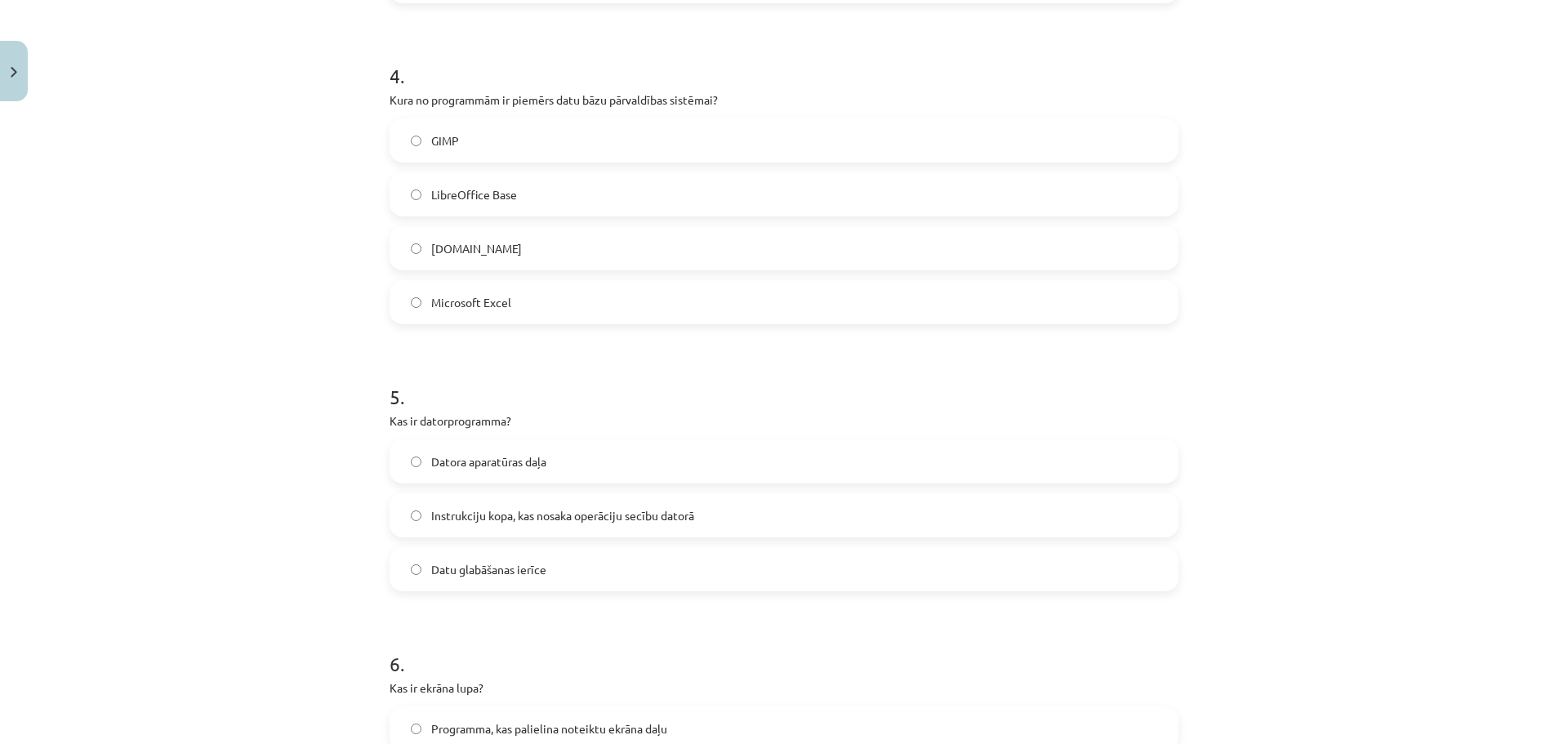
click at [508, 517] on span "Instrukciju kopa, kas nosaka operāciju secību datorā" at bounding box center [562, 515] width 263 height 17
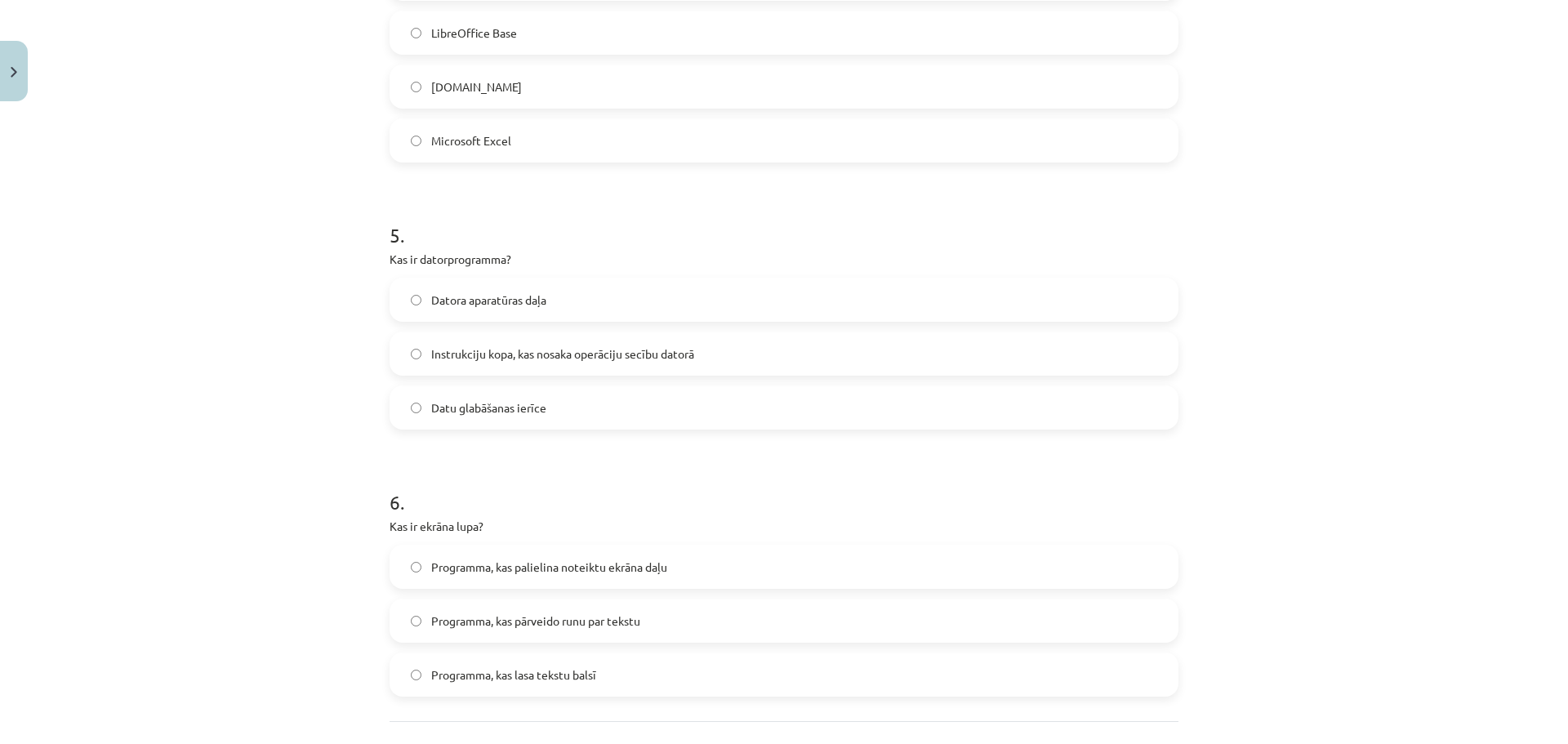
scroll to position [1416, 0]
click at [690, 574] on label "Programma, kas palielina noteiktu ekrāna daļu" at bounding box center [784, 565] width 786 height 41
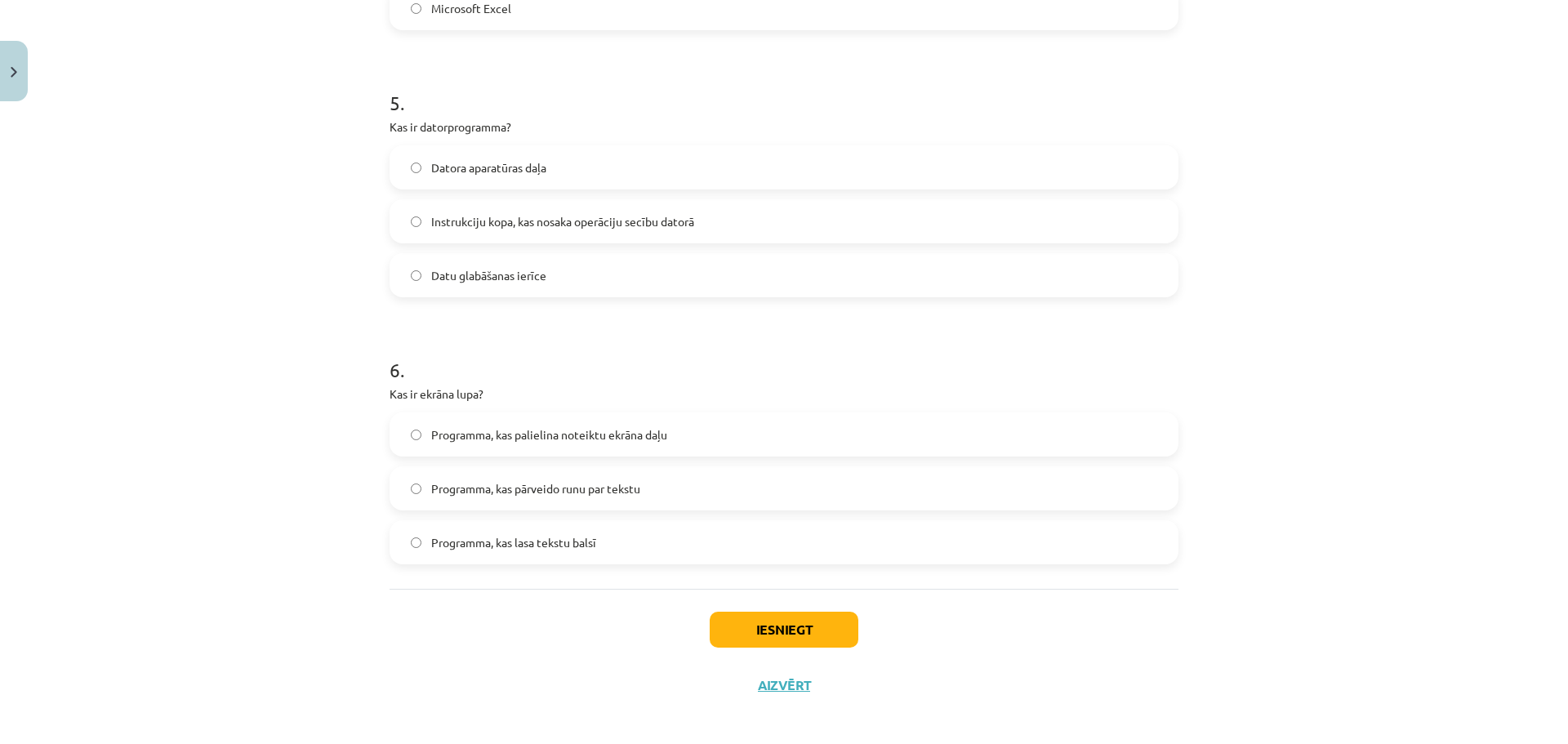
scroll to position [1556, 0]
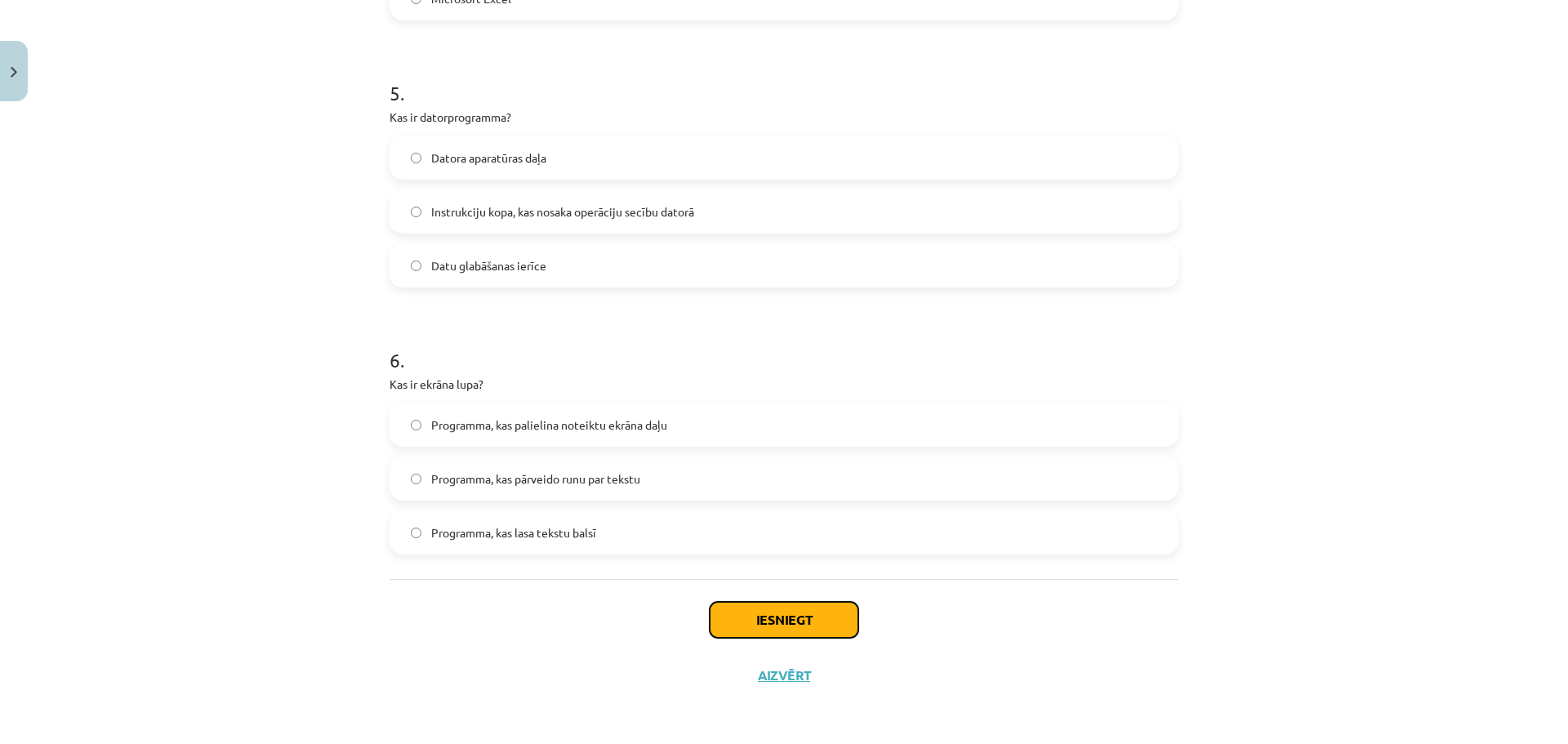
click at [735, 611] on button "Iesniegt" at bounding box center [784, 620] width 149 height 36
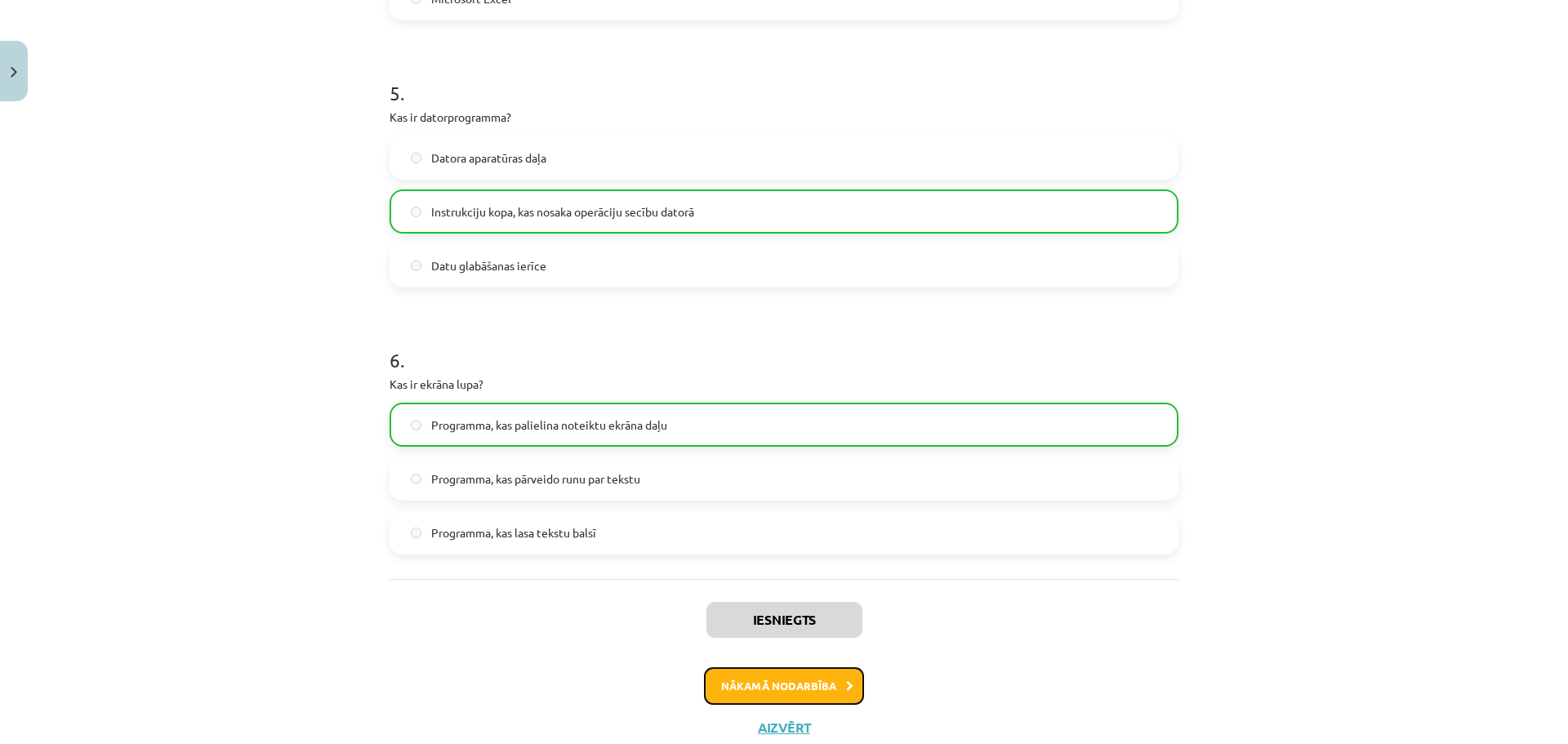
click at [724, 671] on button "Nākamā nodarbība" at bounding box center [784, 686] width 160 height 37
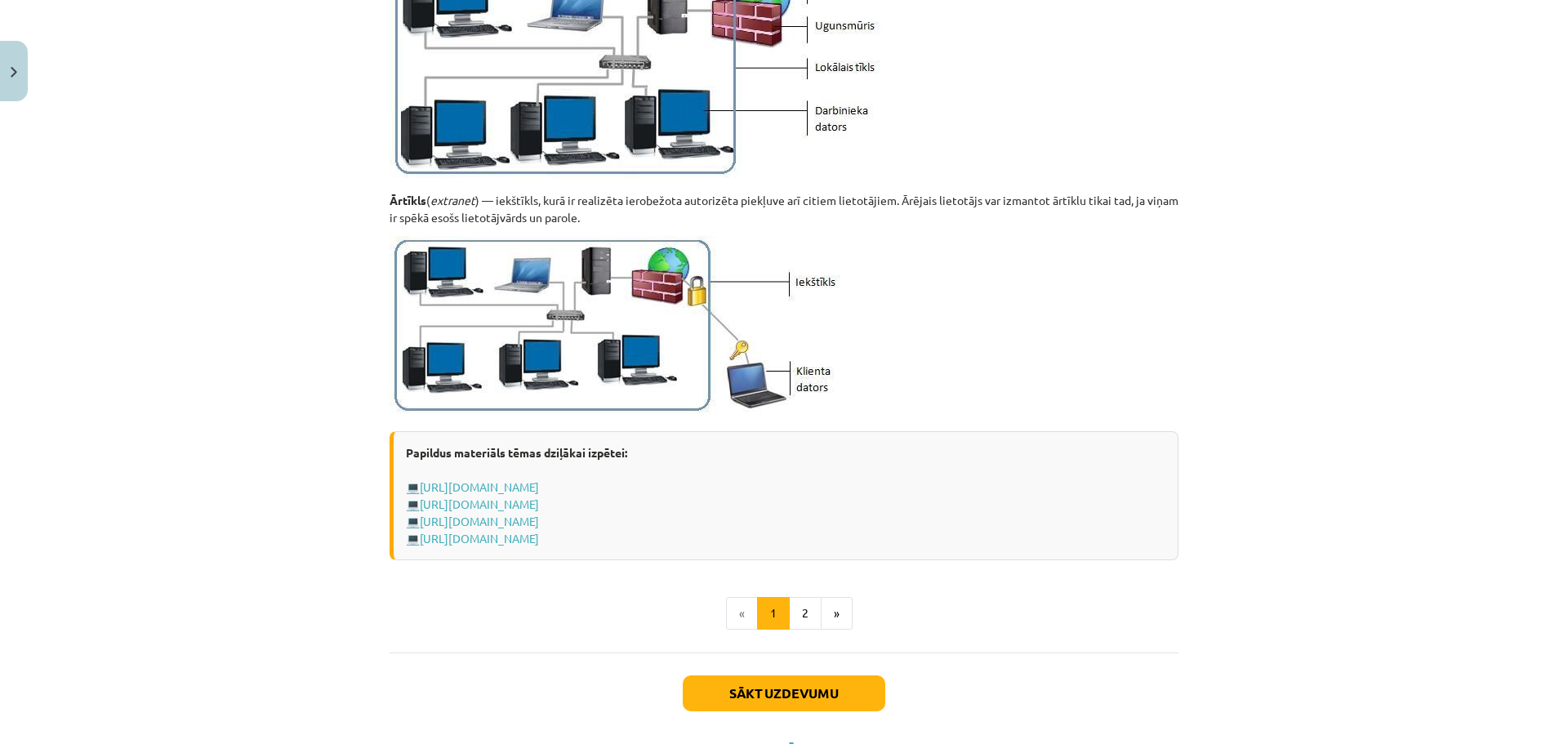
scroll to position [1851, 0]
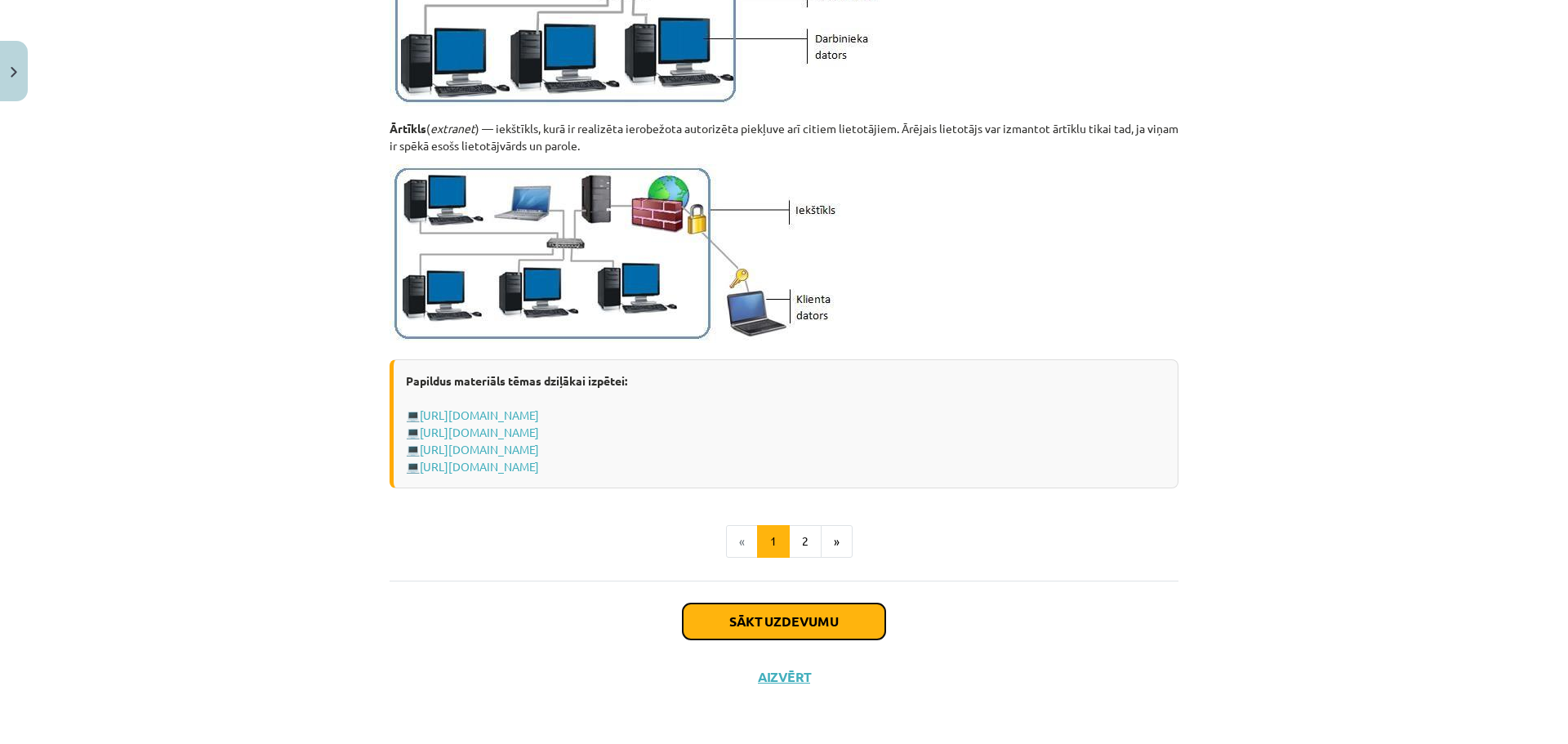
click at [736, 614] on button "Sākt uzdevumu" at bounding box center [784, 622] width 202 height 36
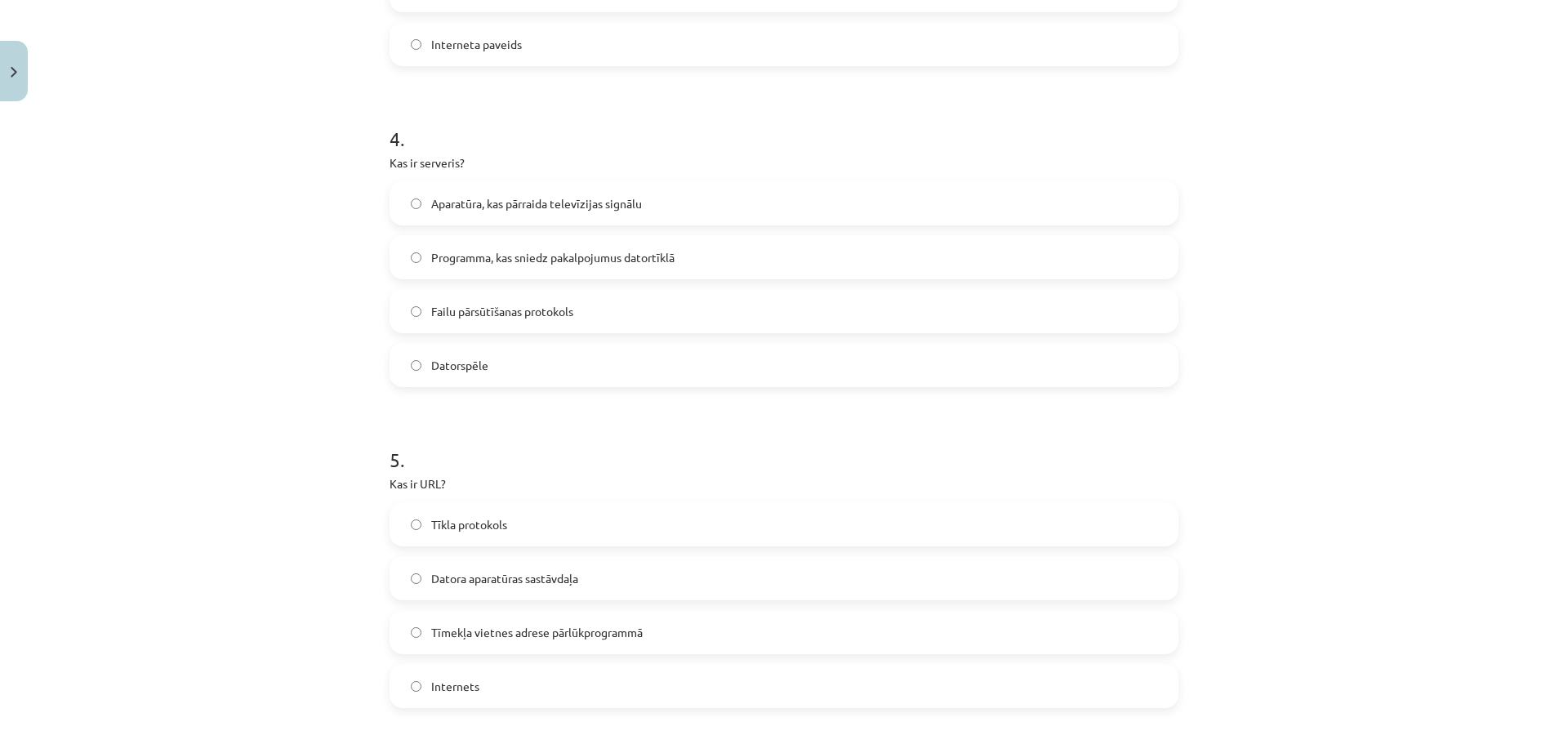
scroll to position [1664, 0]
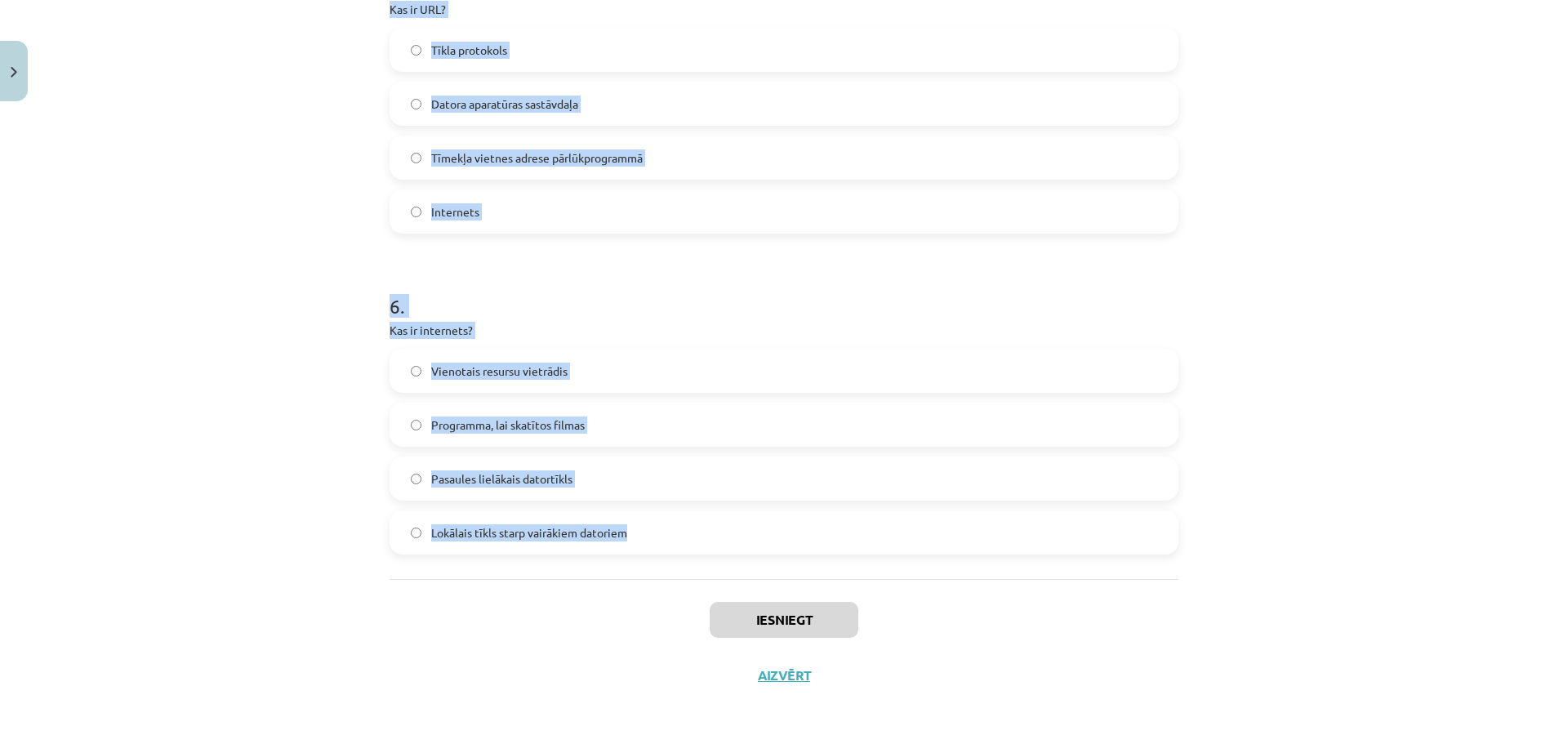
drag, startPoint x: 355, startPoint y: 315, endPoint x: 1105, endPoint y: 556, distance: 787.8
click at [1105, 556] on div "Mācību tēma: Datorikas - 10. klases 1. ieskaites mācību materiāls #5 4. tēma – …" at bounding box center [784, 372] width 1568 height 744
copy form "1 . Kas ir datortīkls? Tīmekļa vietne Datora operētājsistēma Mājas lapu uzglabā…"
drag, startPoint x: 1417, startPoint y: 447, endPoint x: 1521, endPoint y: 511, distance: 122.1
click at [1418, 447] on div "Mācību tēma: Datorikas - 10. klases 1. ieskaites mācību materiāls #5 4. tēma – …" at bounding box center [784, 372] width 1568 height 744
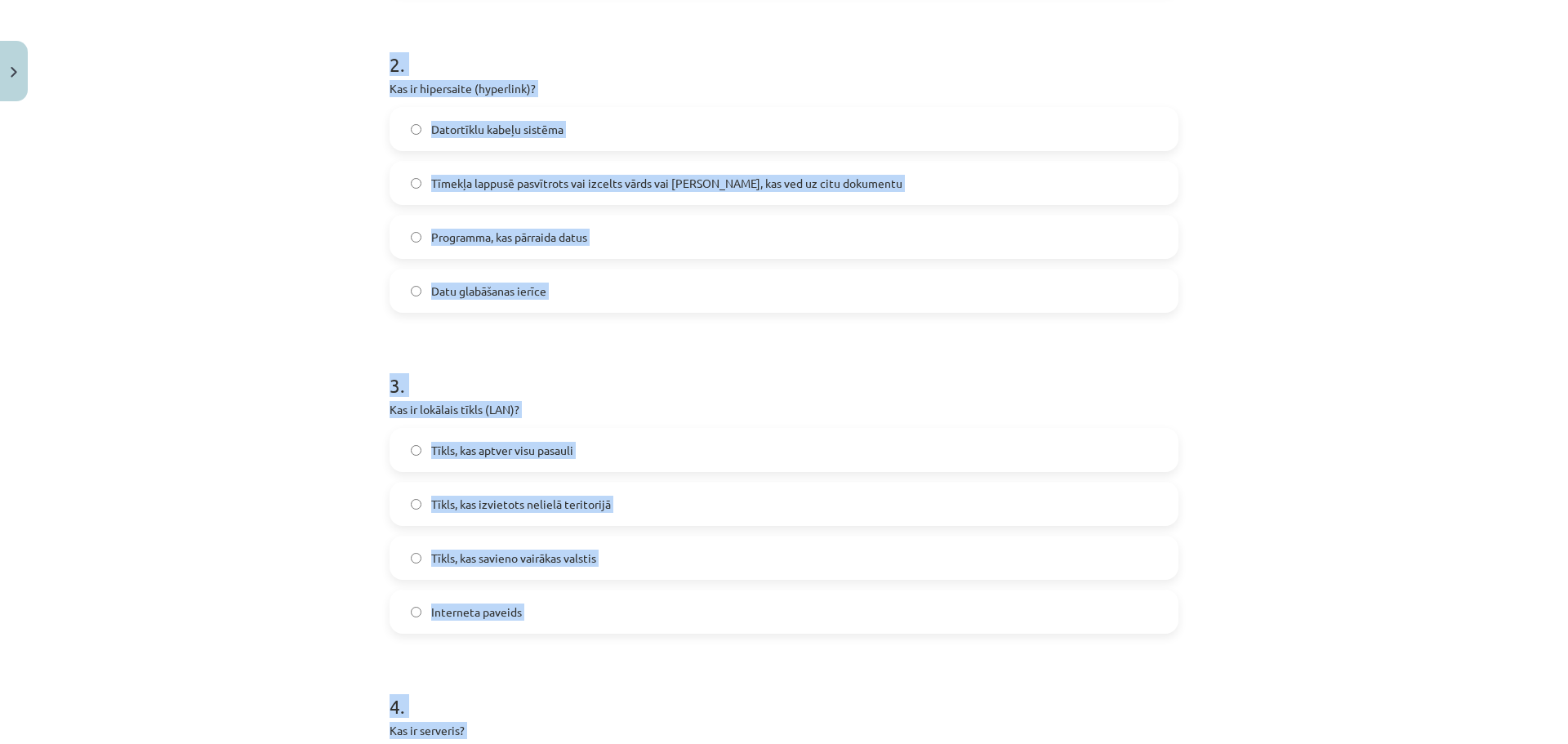
scroll to position [437, 0]
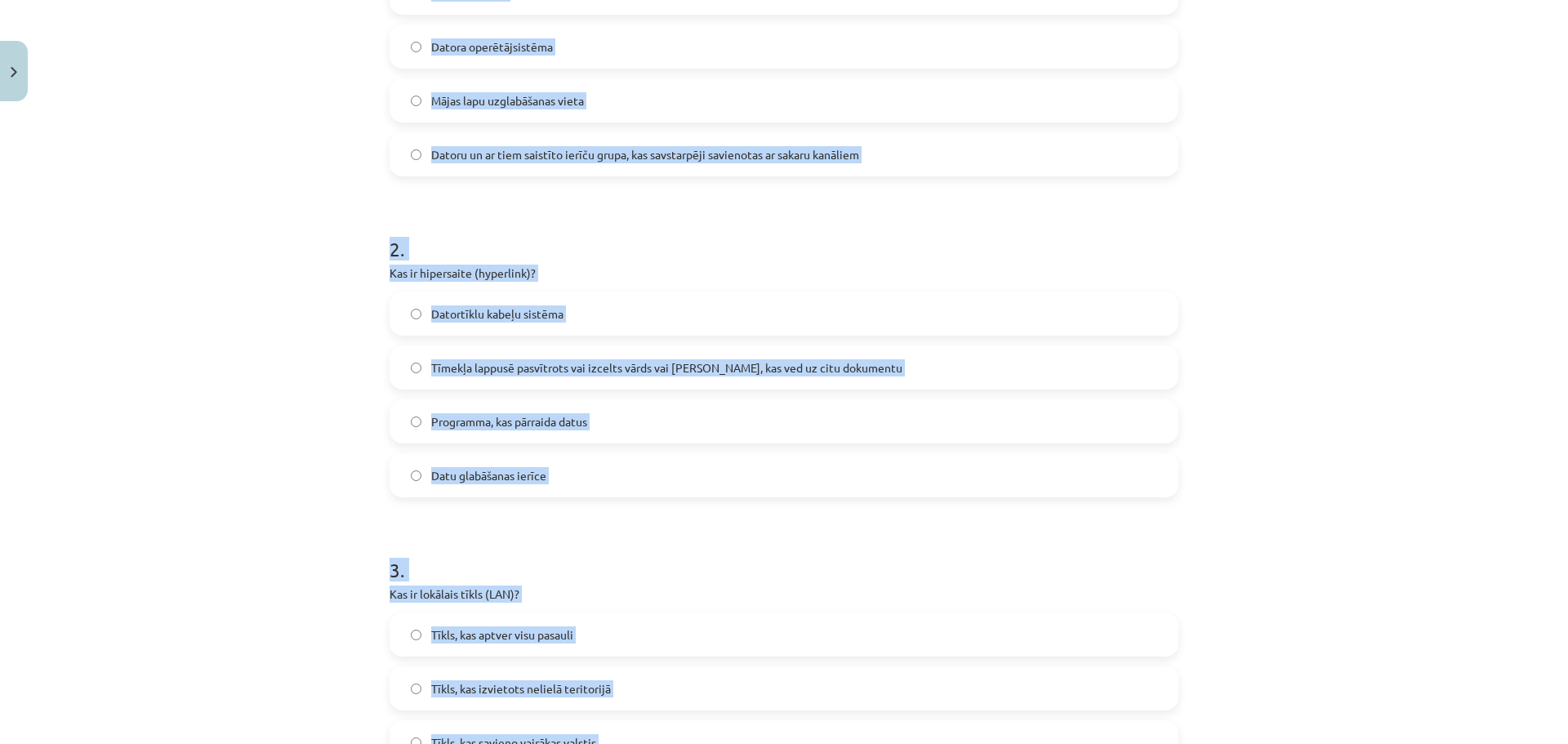
click at [1446, 282] on div "Mācību tēma: Datorikas - 10. klases 1. ieskaites mācību materiāls #5 4. tēma – …" at bounding box center [784, 372] width 1568 height 744
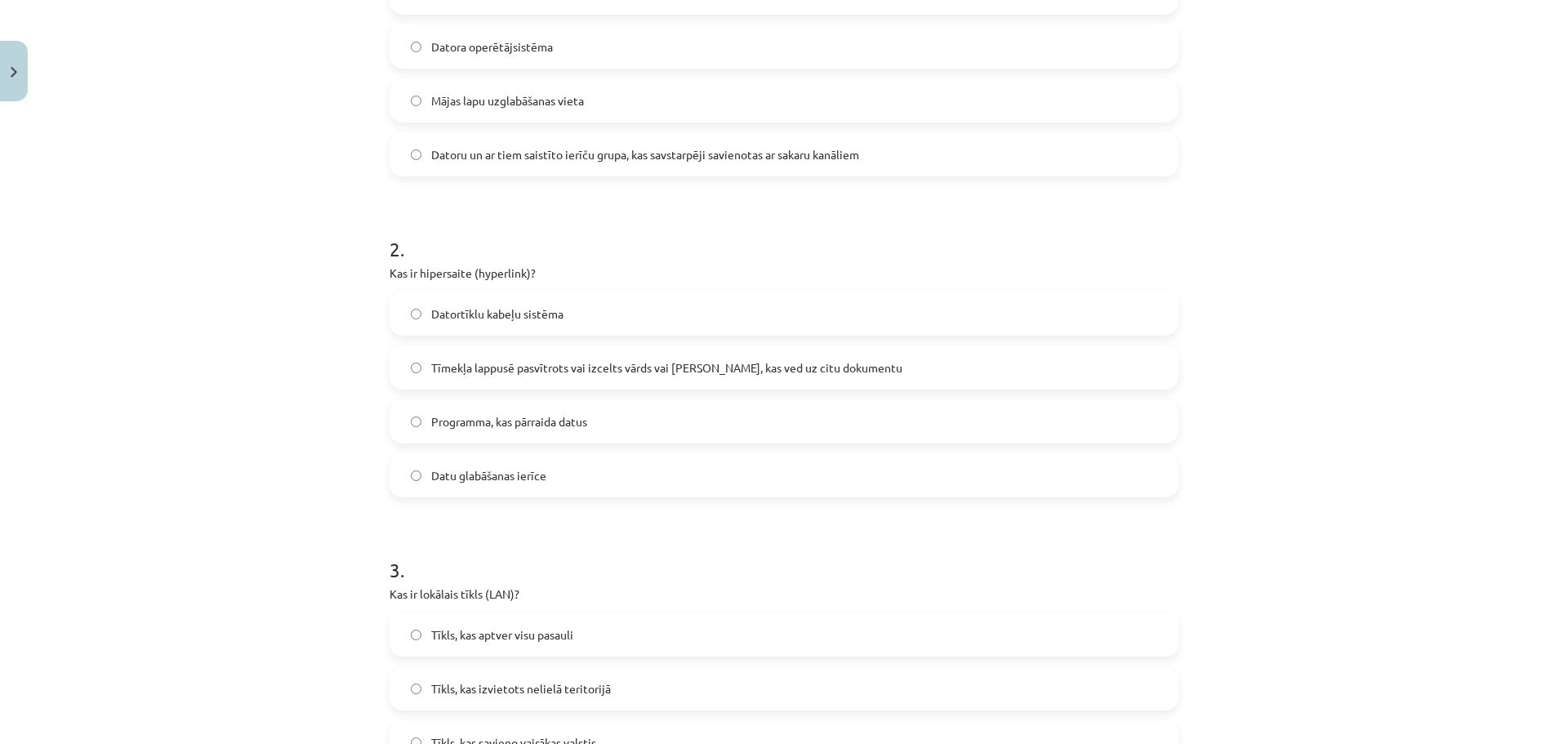
click at [605, 158] on span "Datoru un ar tiem saistīto ierīču grupa, kas savstarpēji savienotas ar sakaru k…" at bounding box center [645, 155] width 428 height 17
click at [496, 364] on span "Tīmekļa lappusē pasvītrots vai izcelts vārds vai frāze, kas ved uz citu dokumen…" at bounding box center [667, 368] width 471 height 17
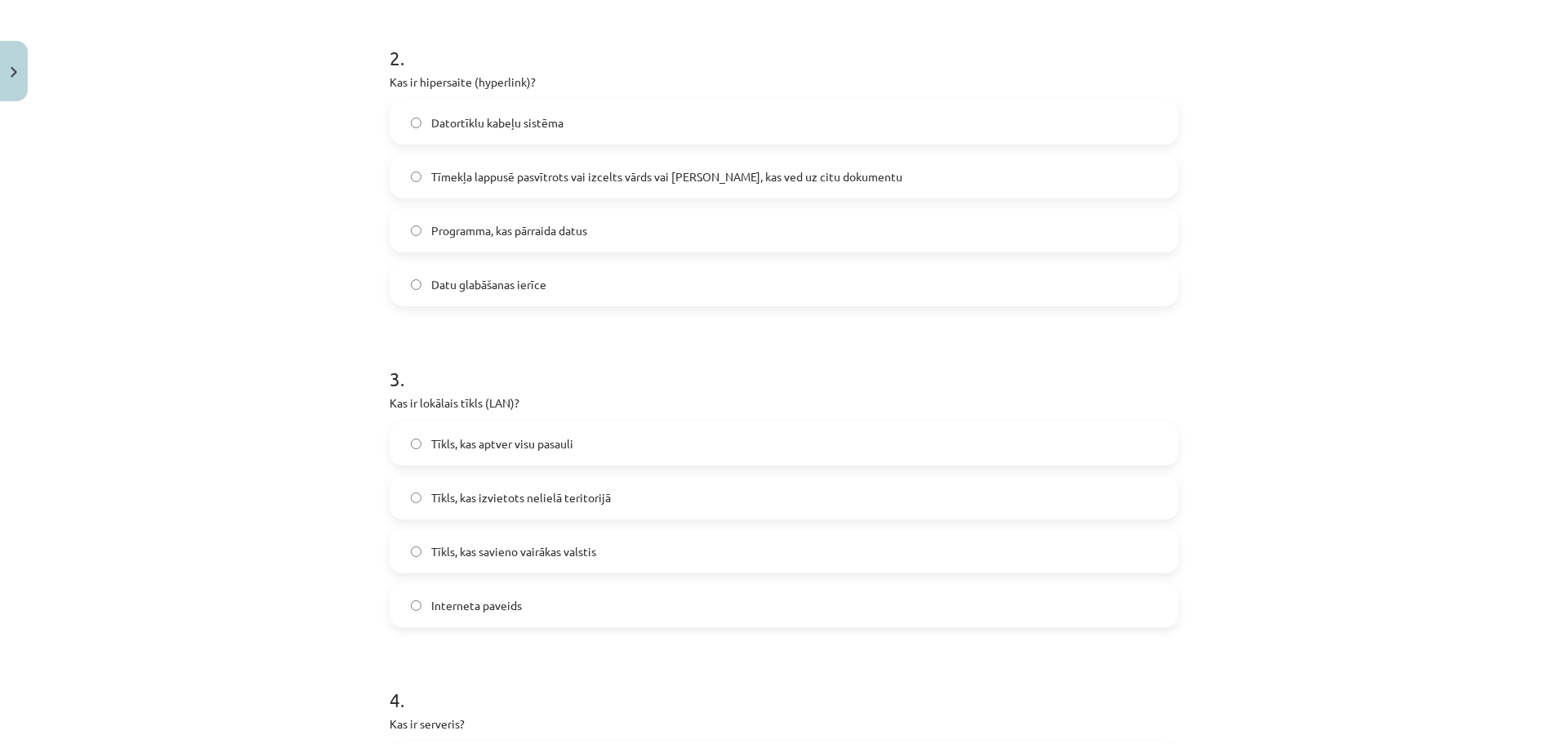
click at [635, 498] on label "Tīkls, kas izvietots nelielā teritorijā" at bounding box center [784, 497] width 786 height 41
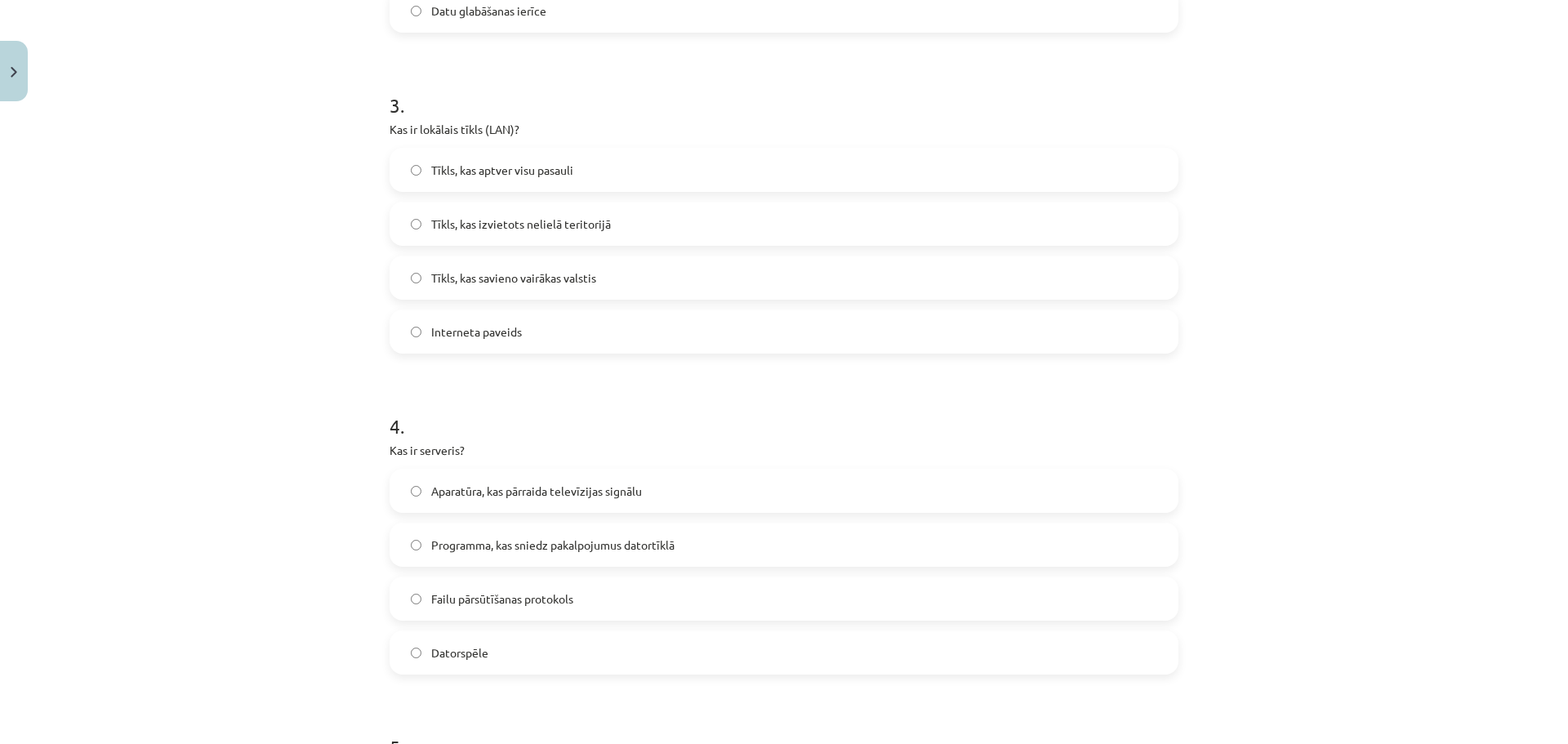
scroll to position [927, 0]
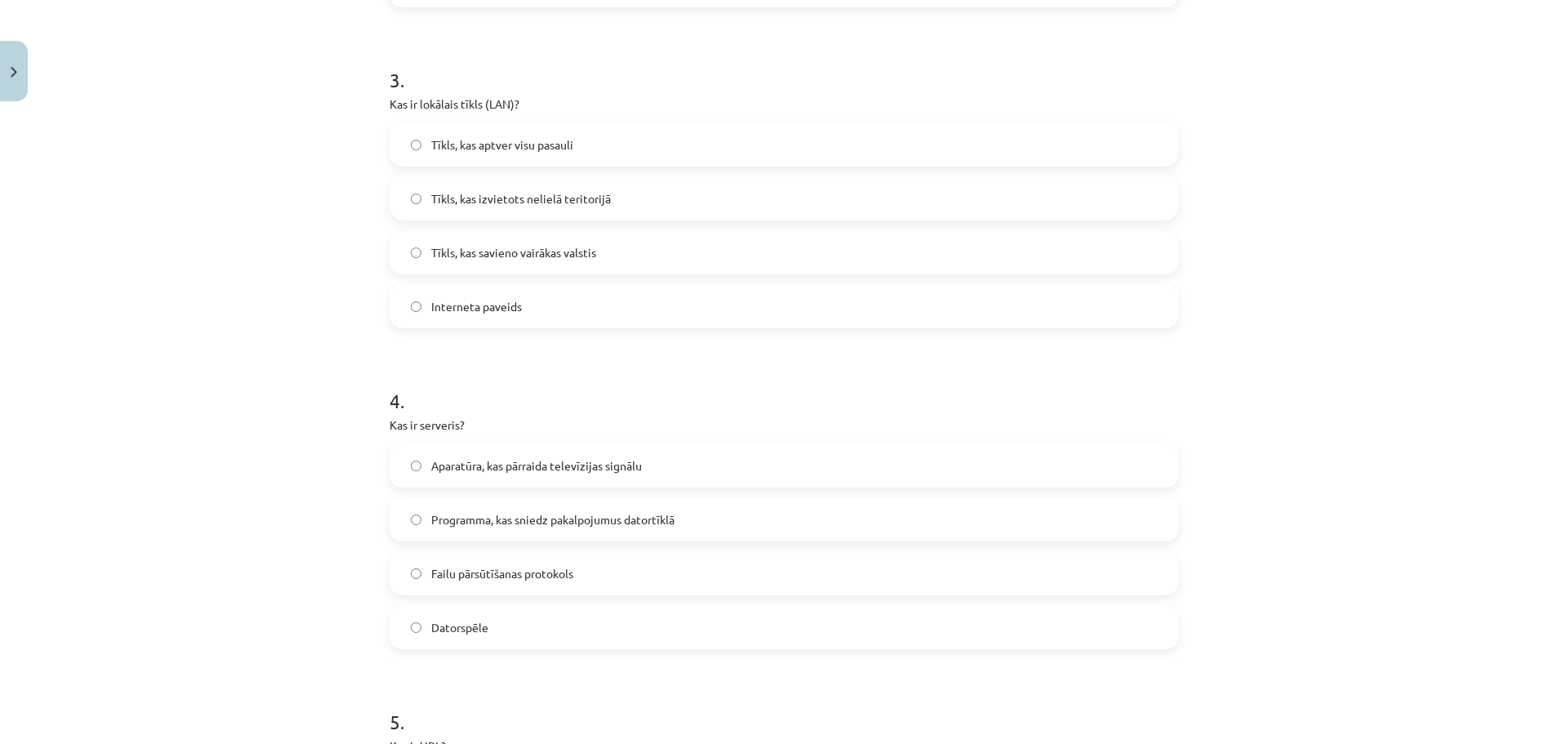
click at [558, 511] on span "Programma, kas sniedz pakalpojumus datortīklā" at bounding box center [553, 520] width 243 height 17
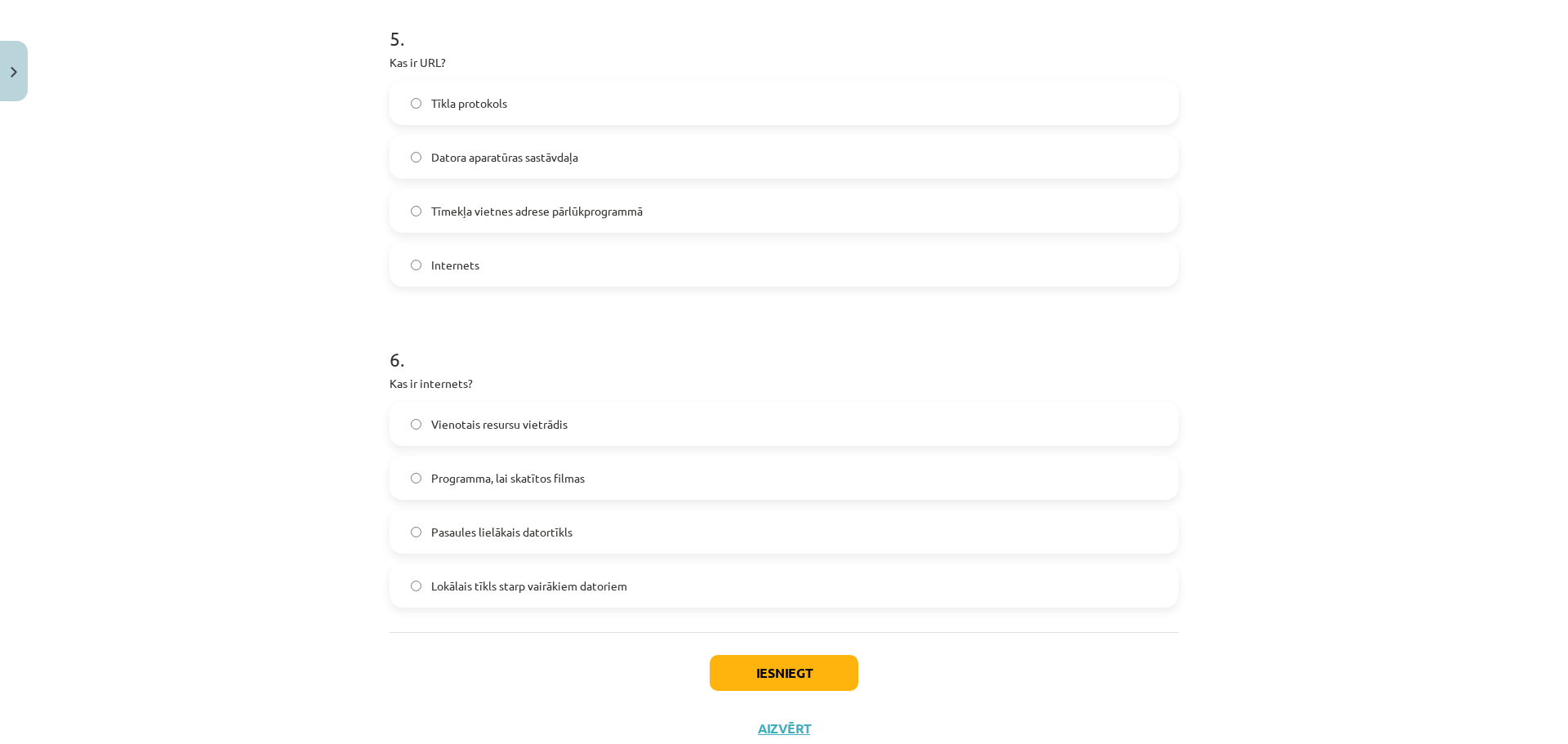
scroll to position [1664, 0]
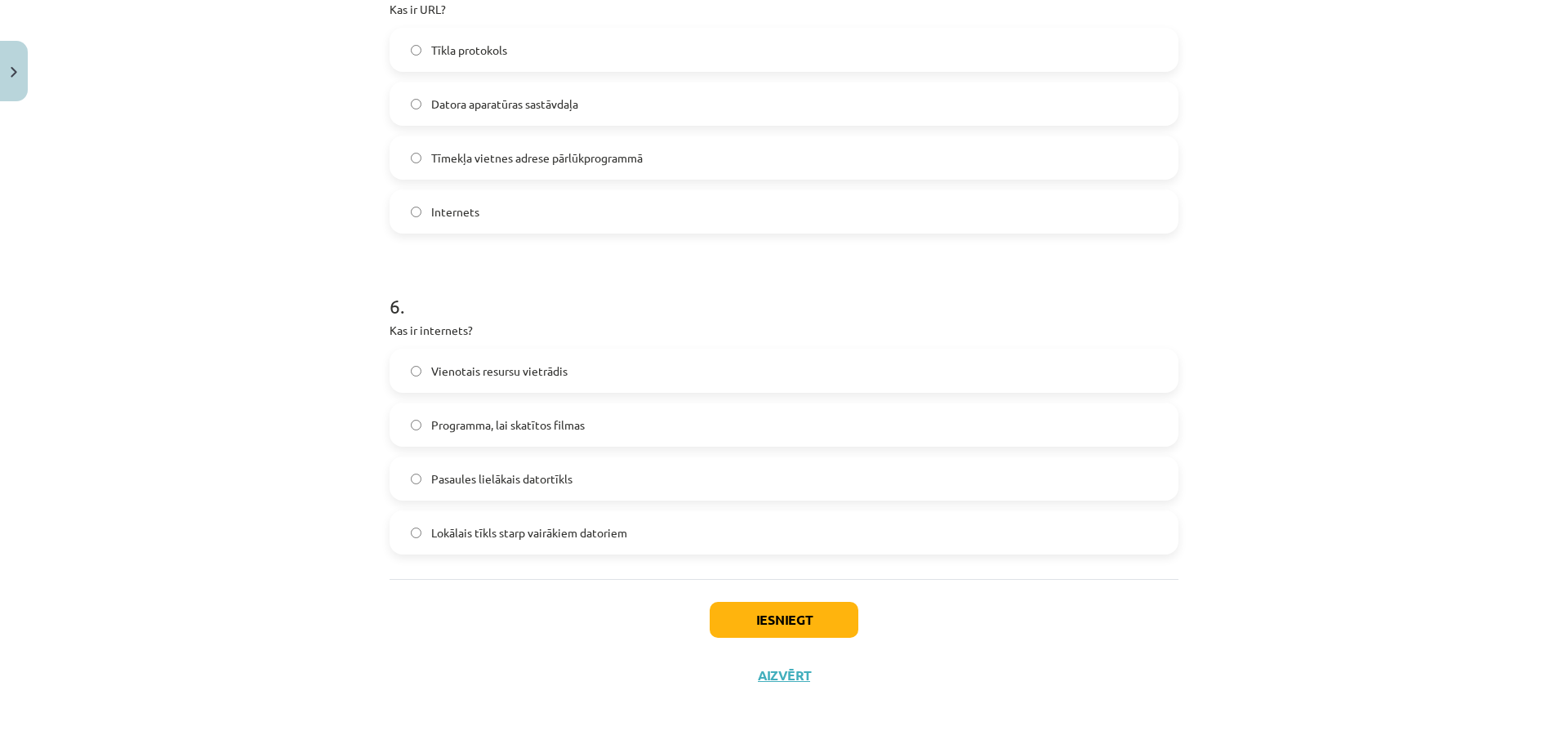
click at [481, 498] on label "Pasaules lielākais datortīkls" at bounding box center [784, 479] width 786 height 41
click at [475, 151] on span "Tīmekļa vietnes adrese pārlūkprogrammā" at bounding box center [537, 158] width 212 height 17
click at [755, 623] on button "Iesniegt" at bounding box center [784, 620] width 149 height 36
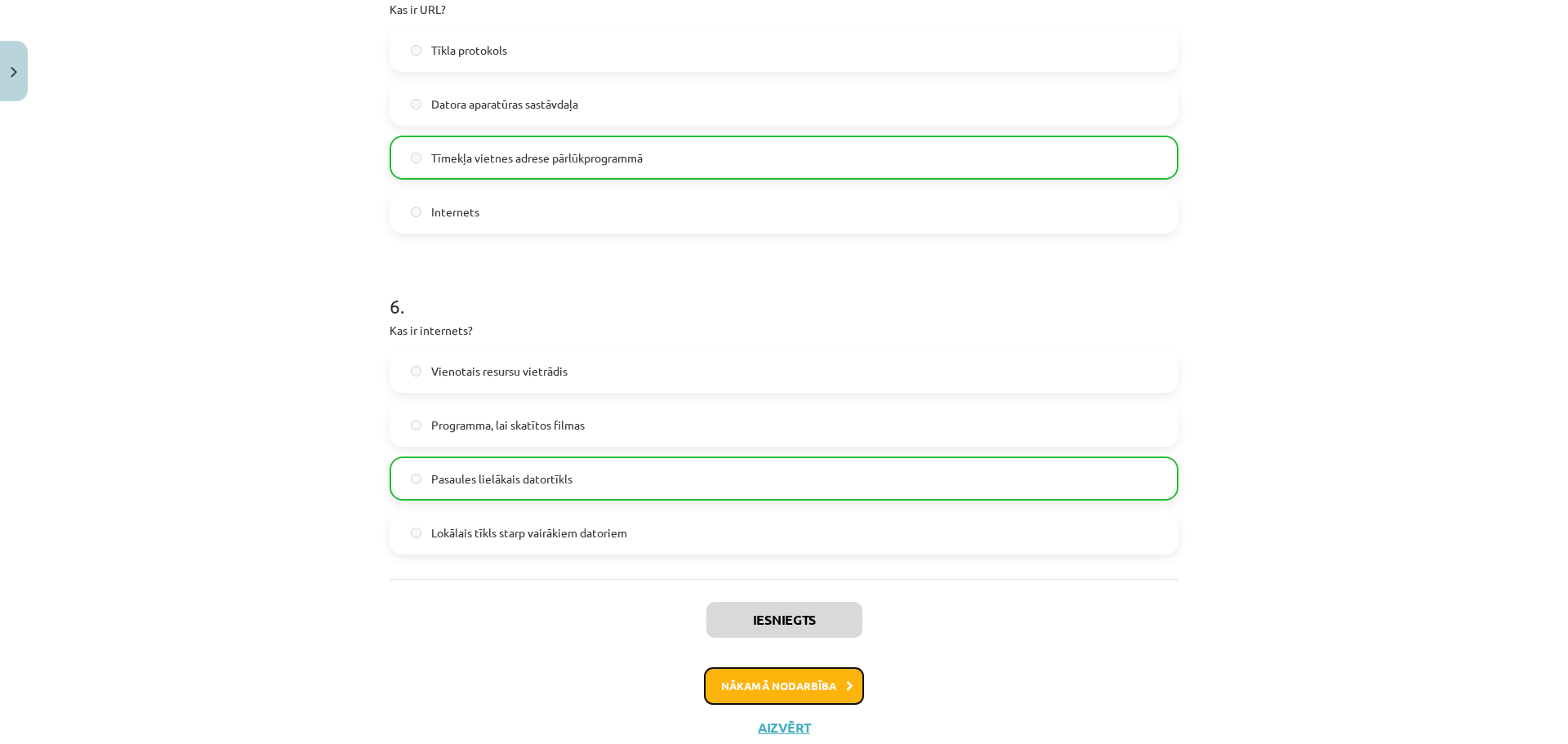
click at [785, 678] on button "Nākamā nodarbība" at bounding box center [784, 686] width 160 height 37
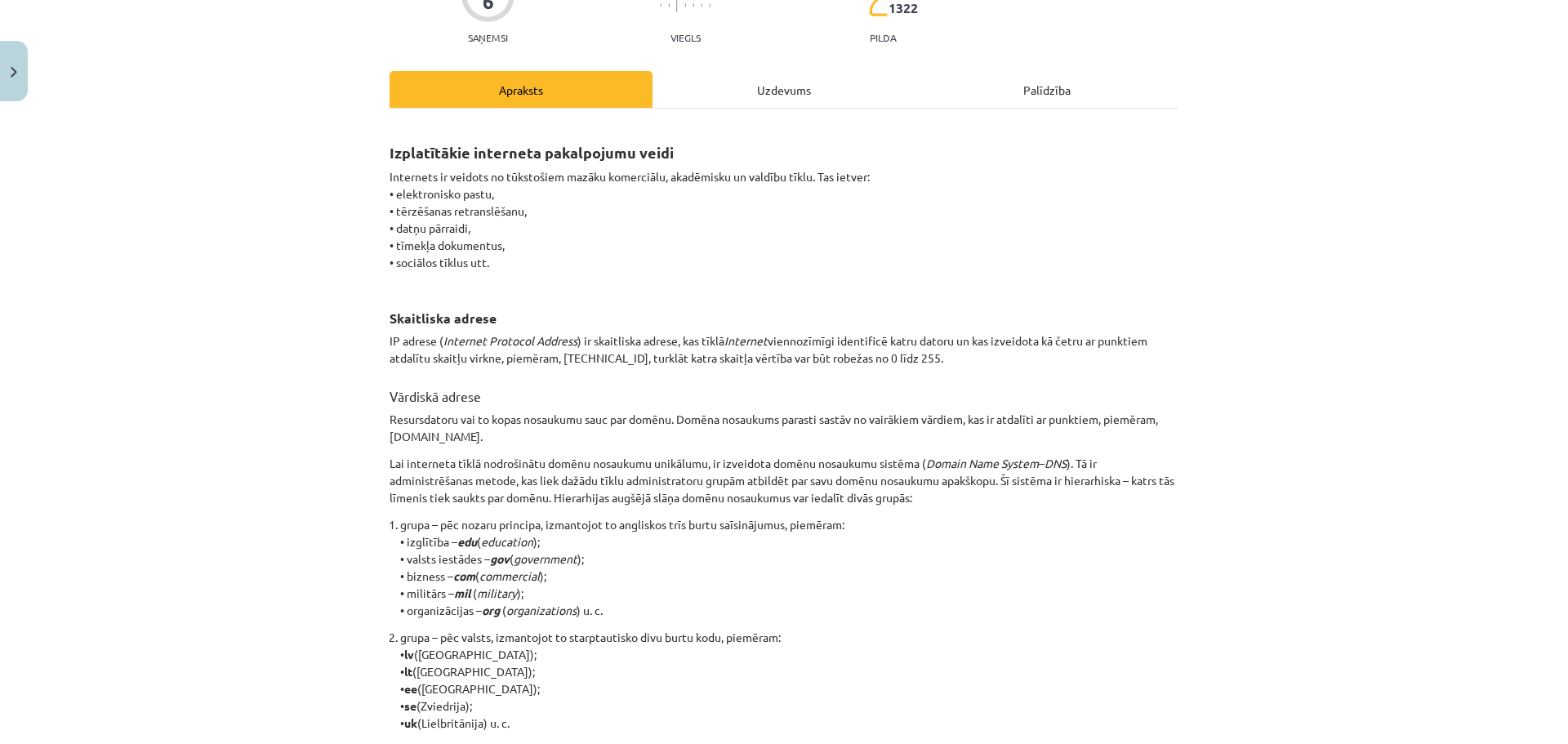
scroll to position [774, 0]
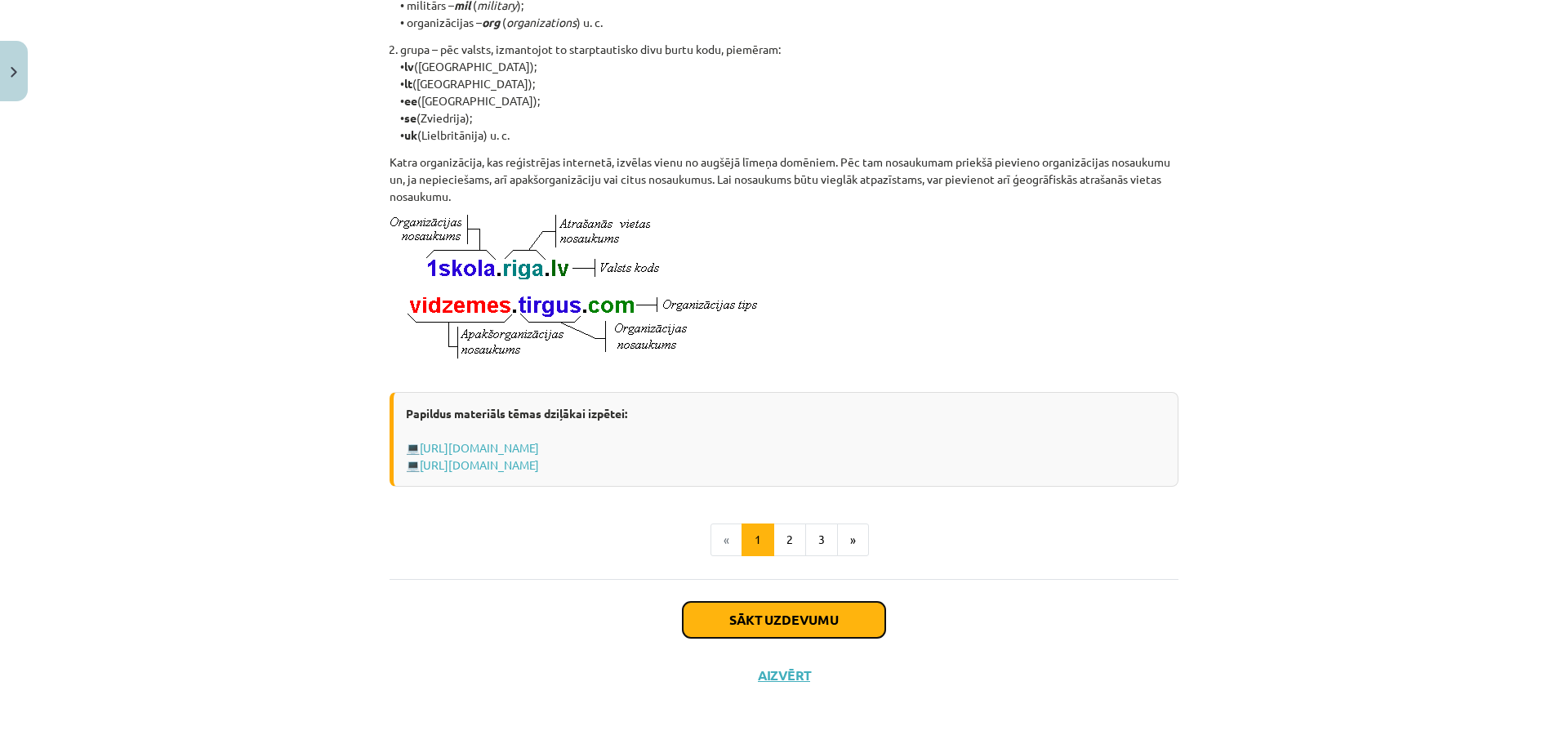
click at [834, 623] on button "Sākt uzdevumu" at bounding box center [784, 620] width 202 height 36
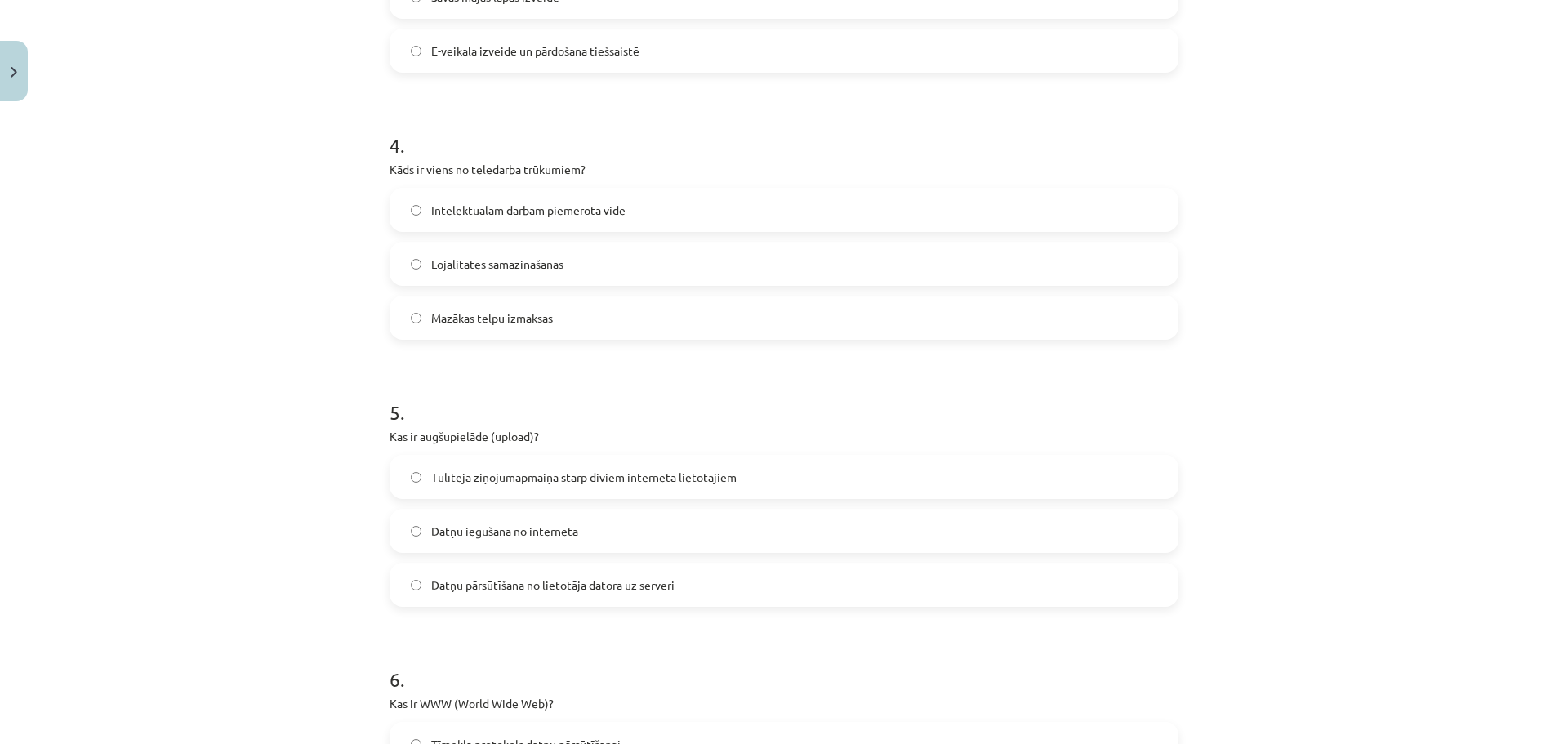
scroll to position [1556, 0]
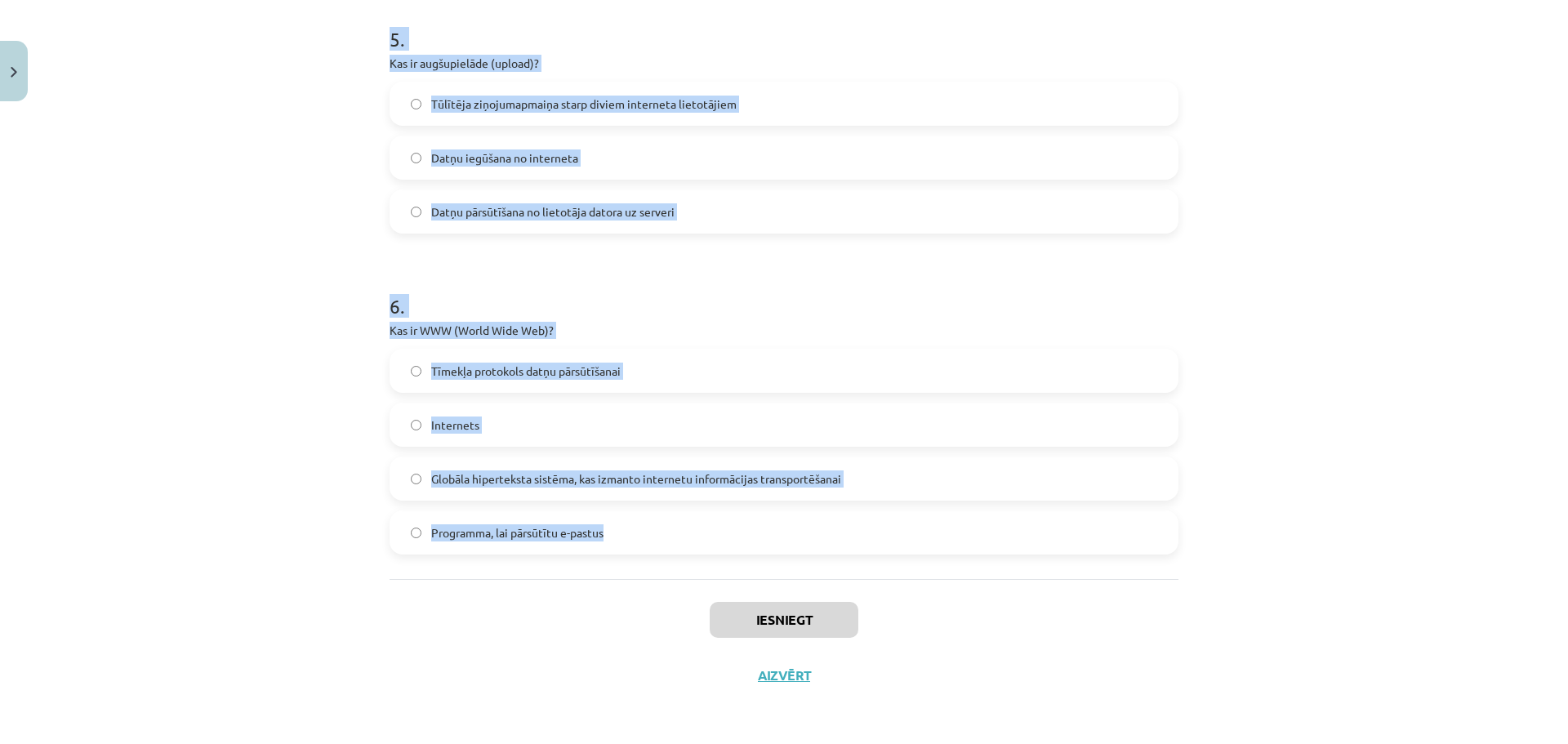
drag, startPoint x: 444, startPoint y: 329, endPoint x: 1012, endPoint y: 552, distance: 610.2
copy form "1 . Kas ir domēna vārds? Vārds, kas identificē resursdatoru vai to kopu interne…"
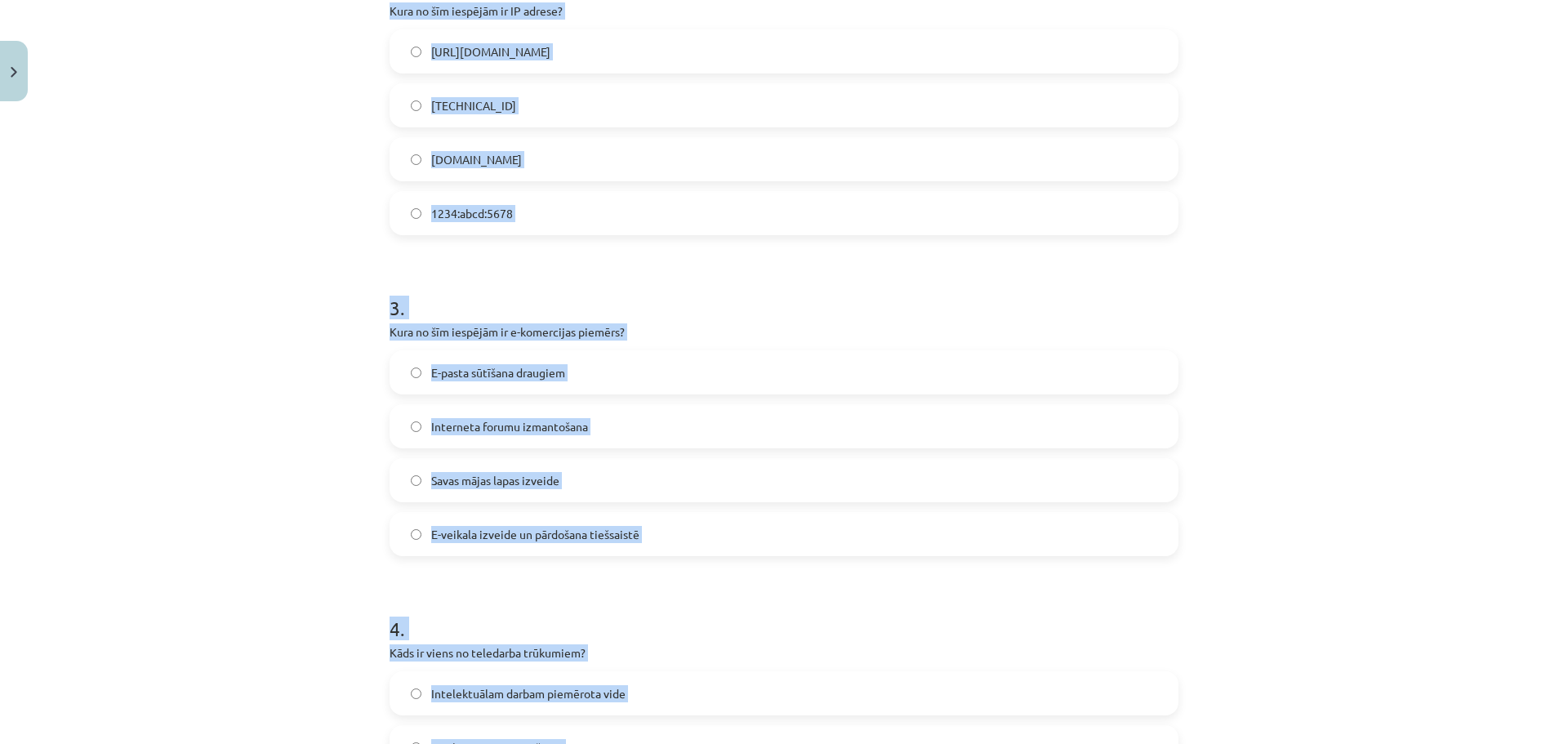
click at [1378, 410] on div "Mācību tēma: Datorikas - 10. klases 1. ieskaites mācību materiāls #6 5. tēma – …" at bounding box center [784, 372] width 1568 height 744
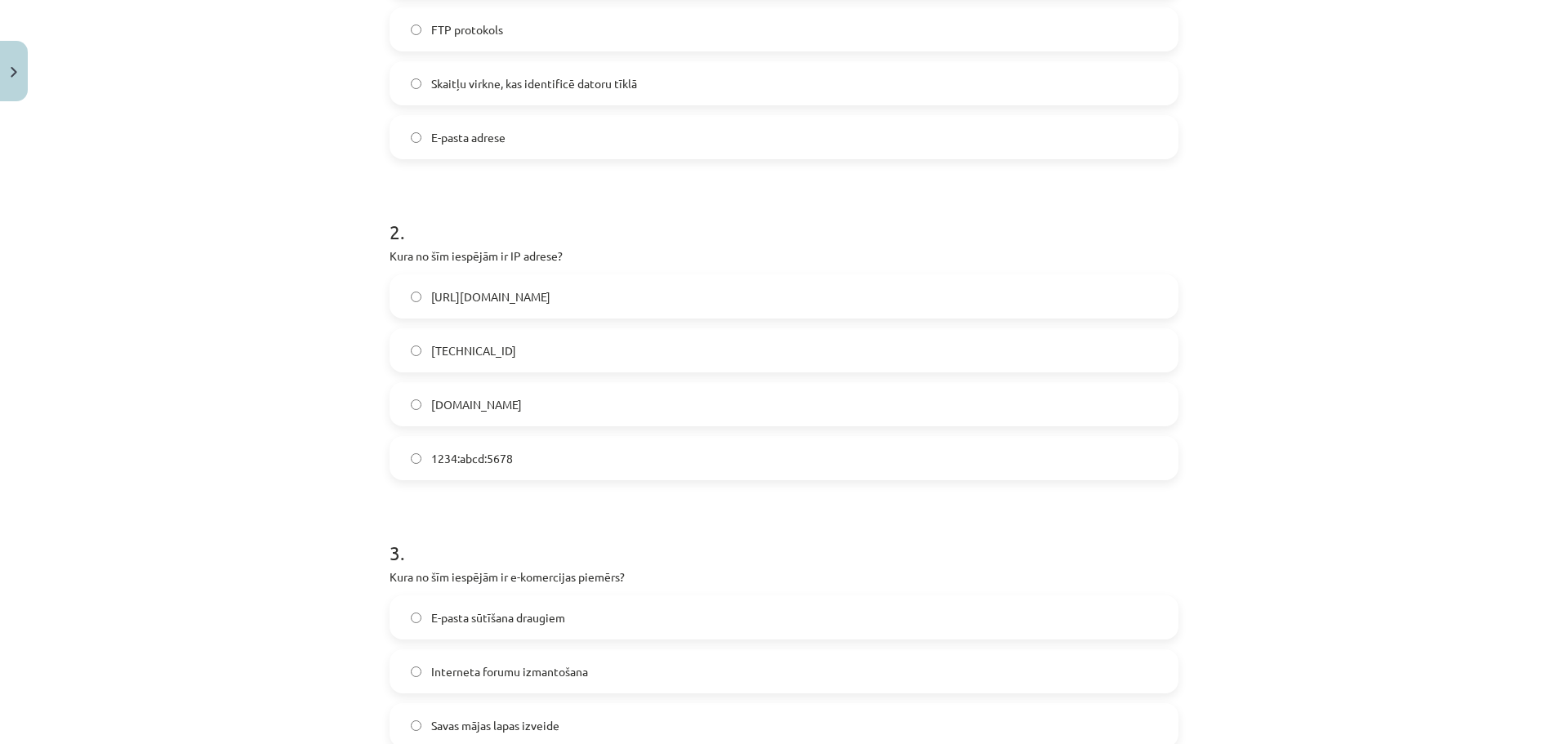
click at [503, 341] on label "192.100.81.101" at bounding box center [784, 350] width 786 height 41
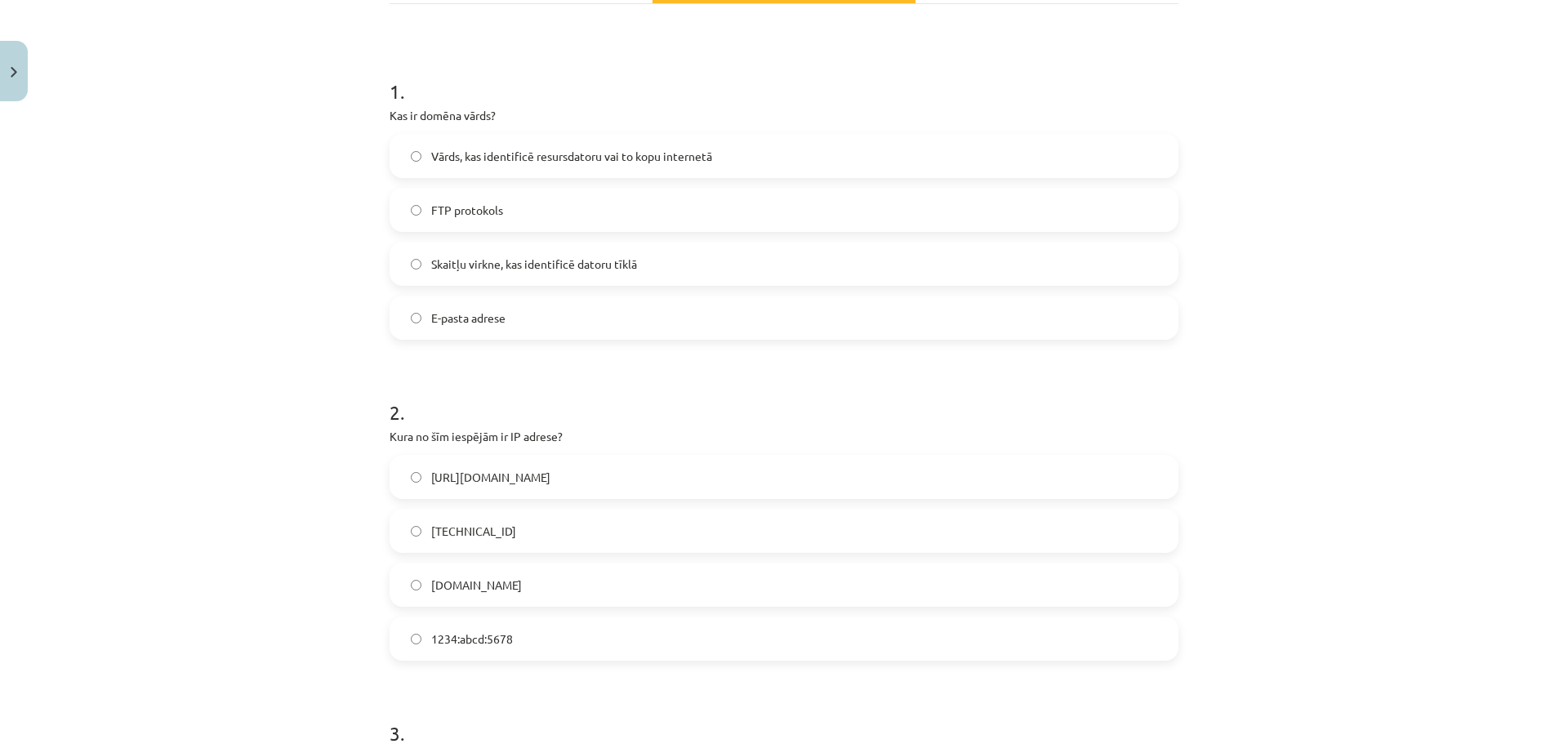
scroll to position [264, 0]
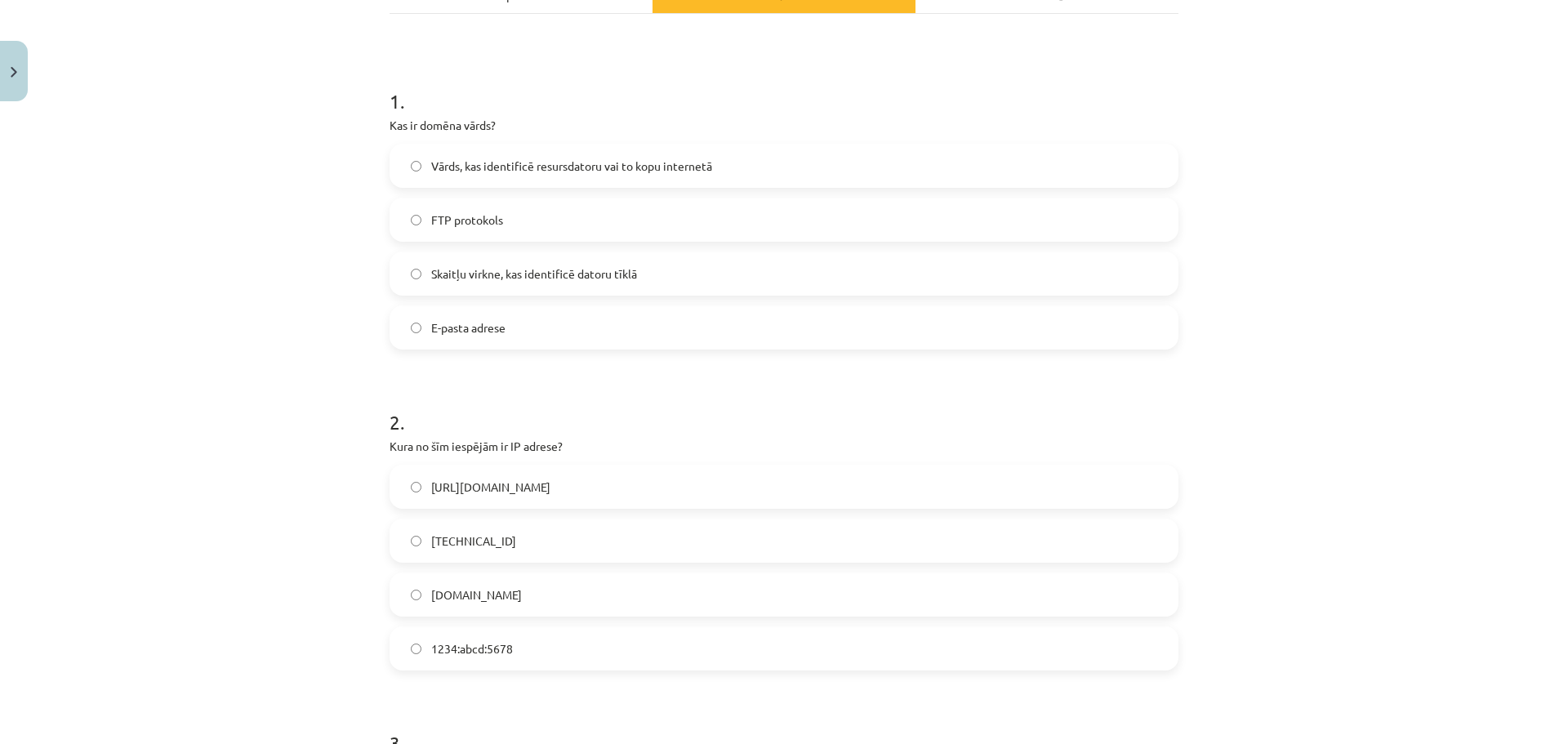
click at [478, 169] on span "Vārds, kas identificē resursdatoru vai to kopu internetā" at bounding box center [571, 166] width 281 height 17
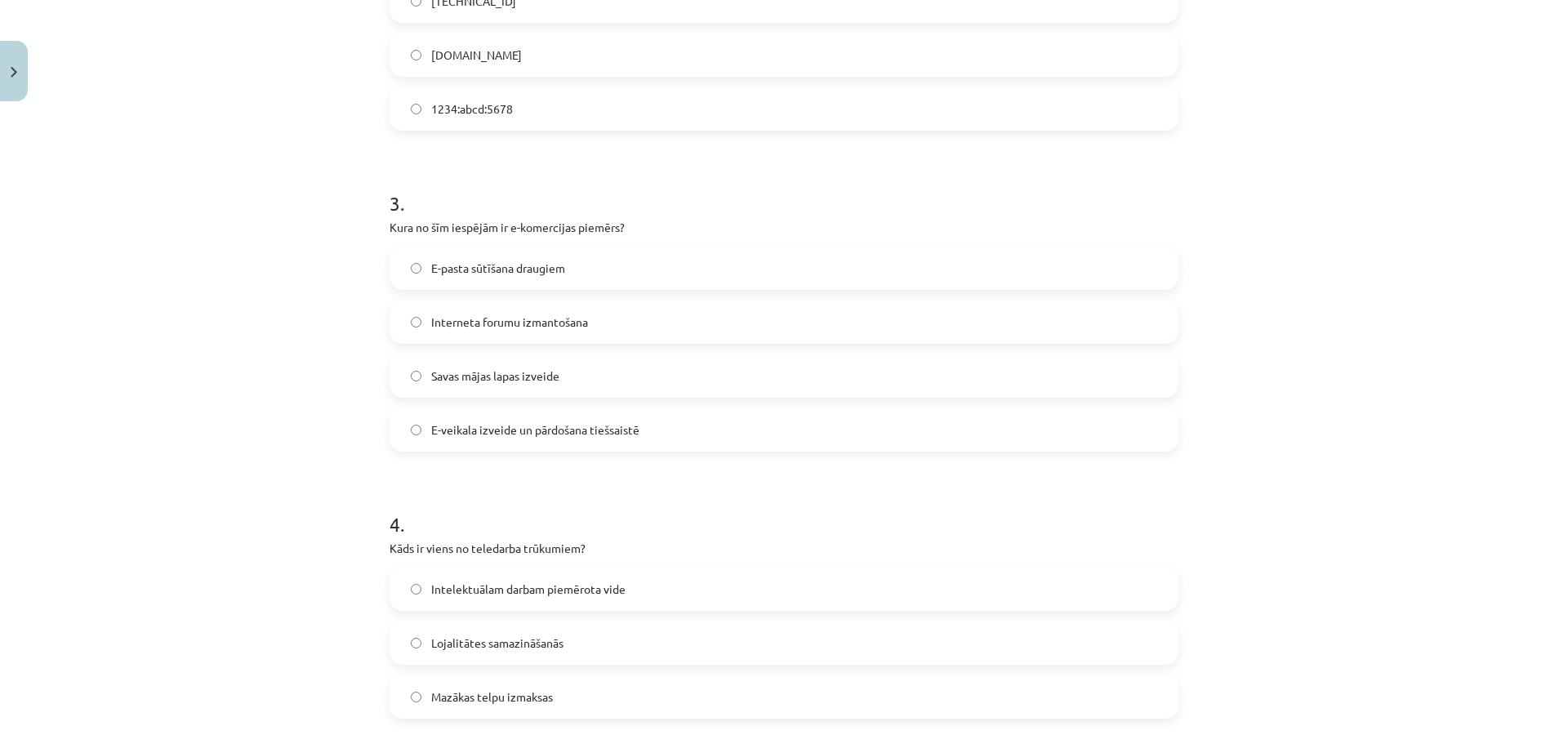
scroll to position [862, 0]
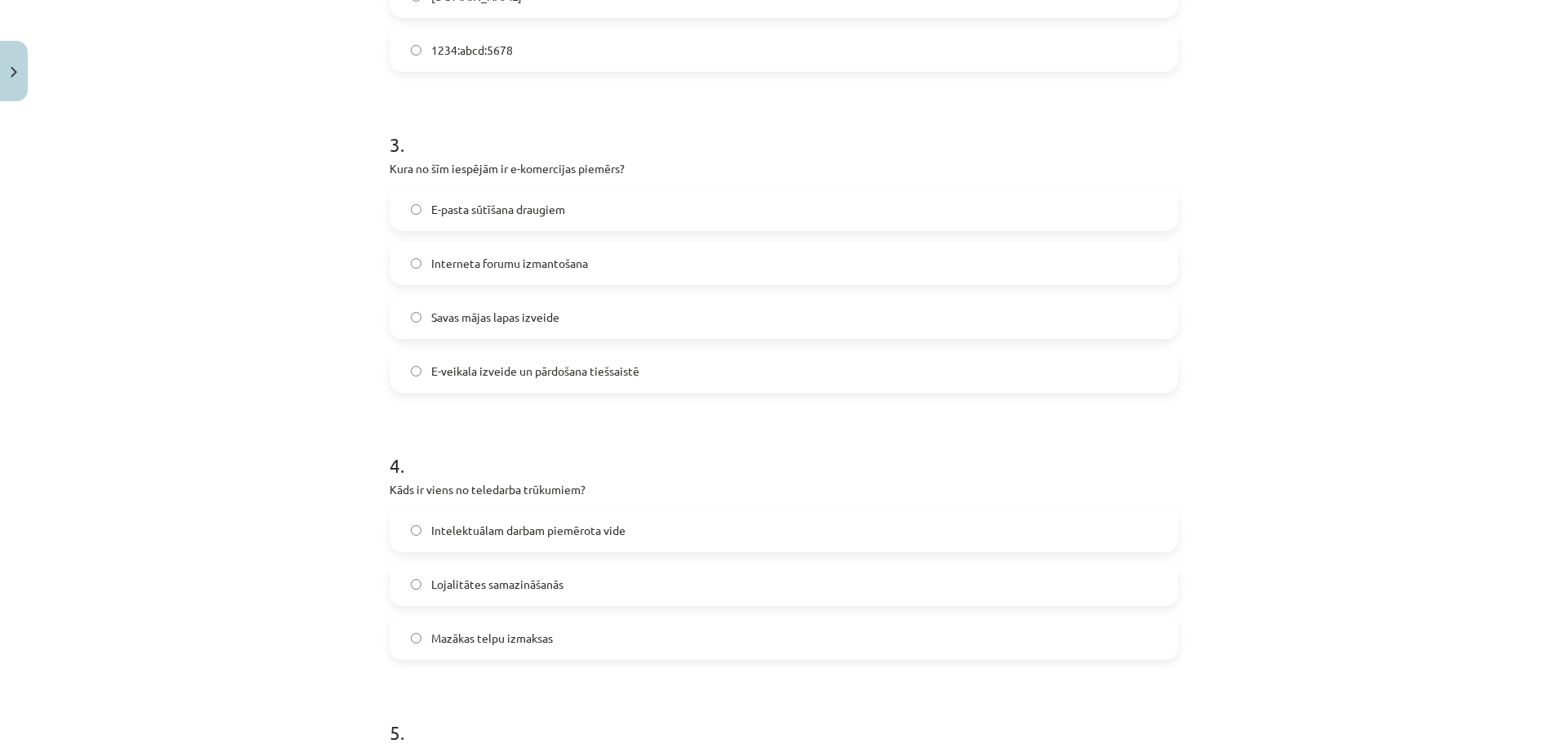
click at [501, 367] on span "E-veikala izveide un pārdošana tiešsaistē" at bounding box center [535, 371] width 208 height 17
click at [464, 593] on label "Lojalitātes samazināšanās" at bounding box center [784, 584] width 786 height 41
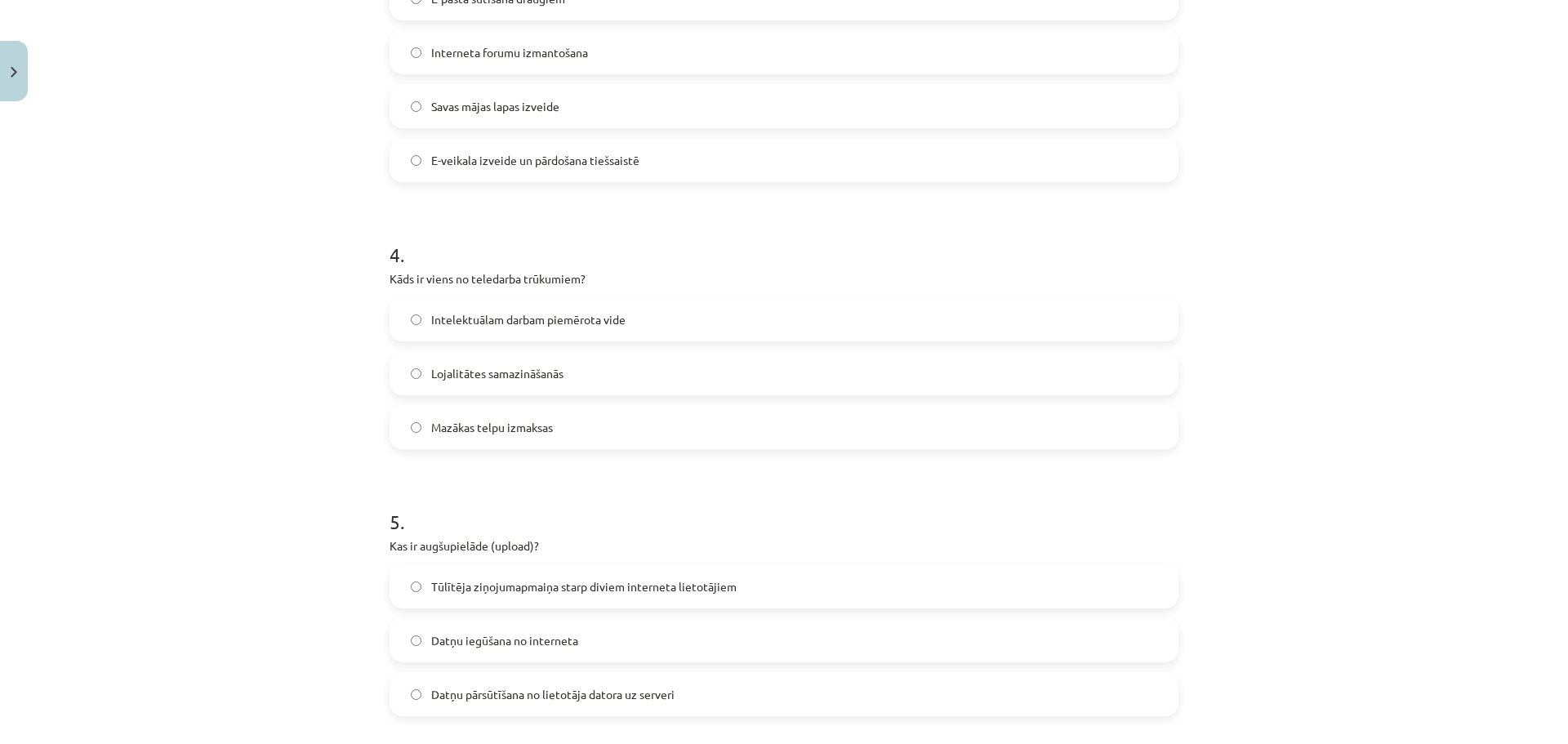
scroll to position [1190, 0]
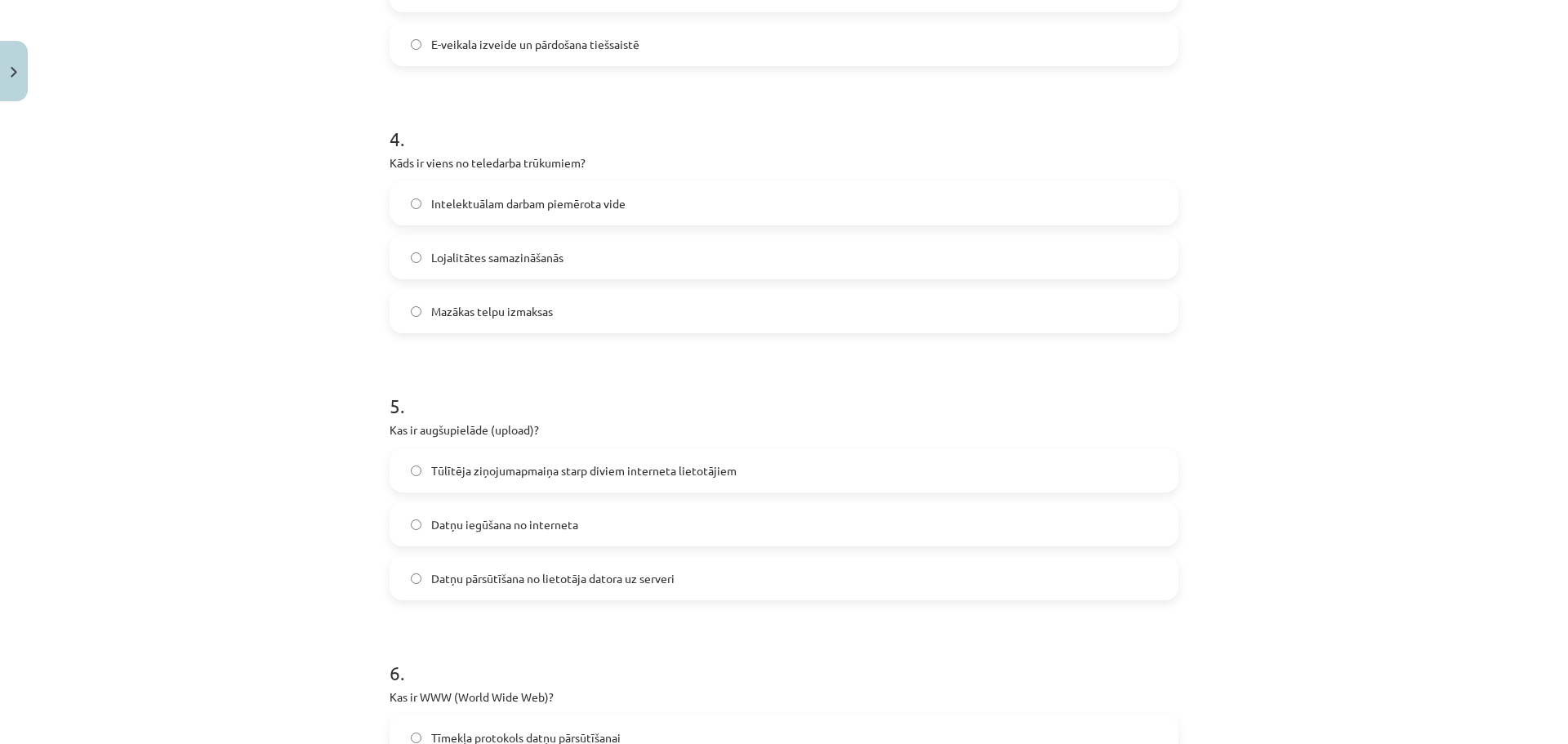
click at [488, 526] on span "Datņu iegūšana no interneta" at bounding box center [504, 525] width 147 height 17
click at [643, 583] on span "Datņu pārsūtīšana no lietotāja datora uz serveri" at bounding box center [553, 578] width 243 height 17
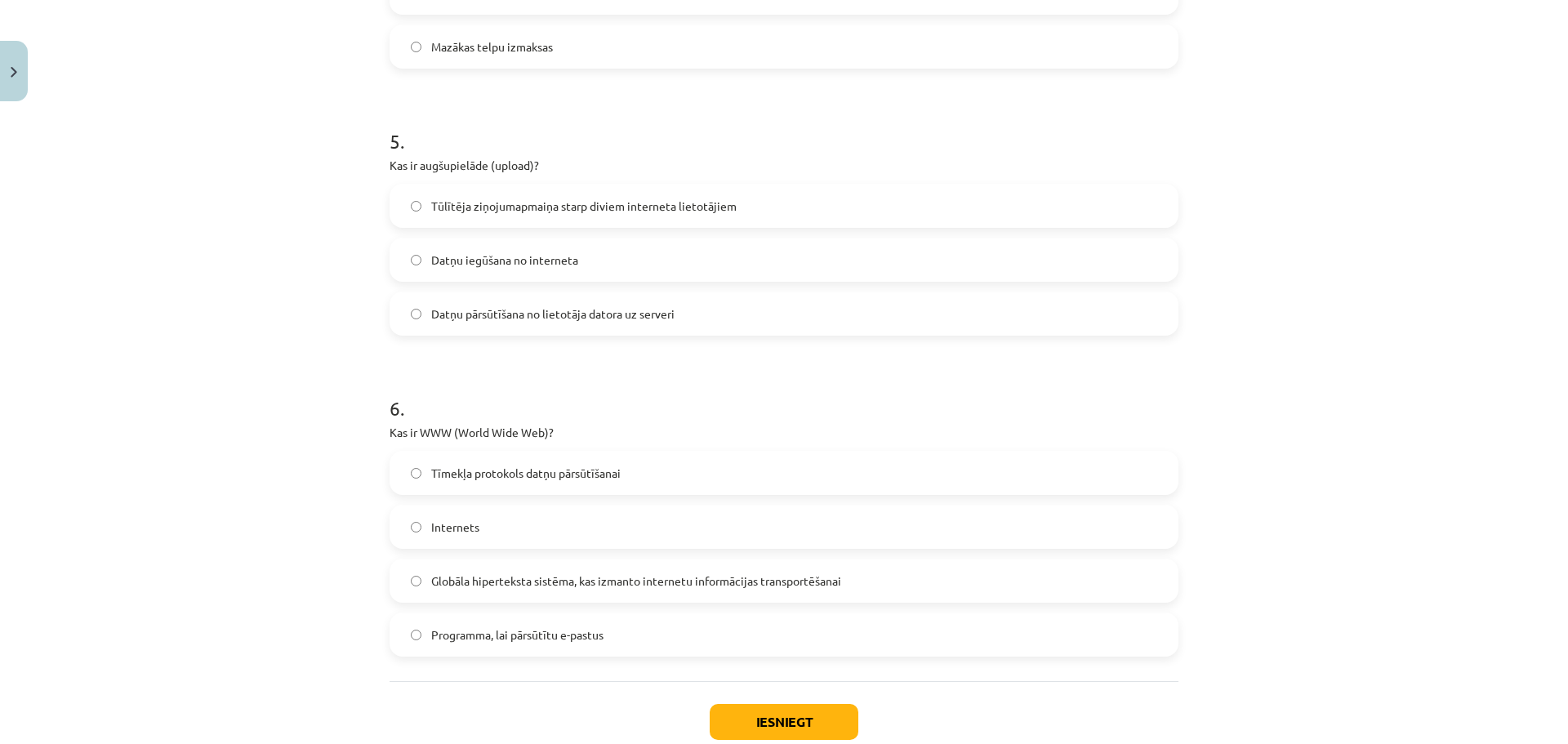
scroll to position [1516, 0]
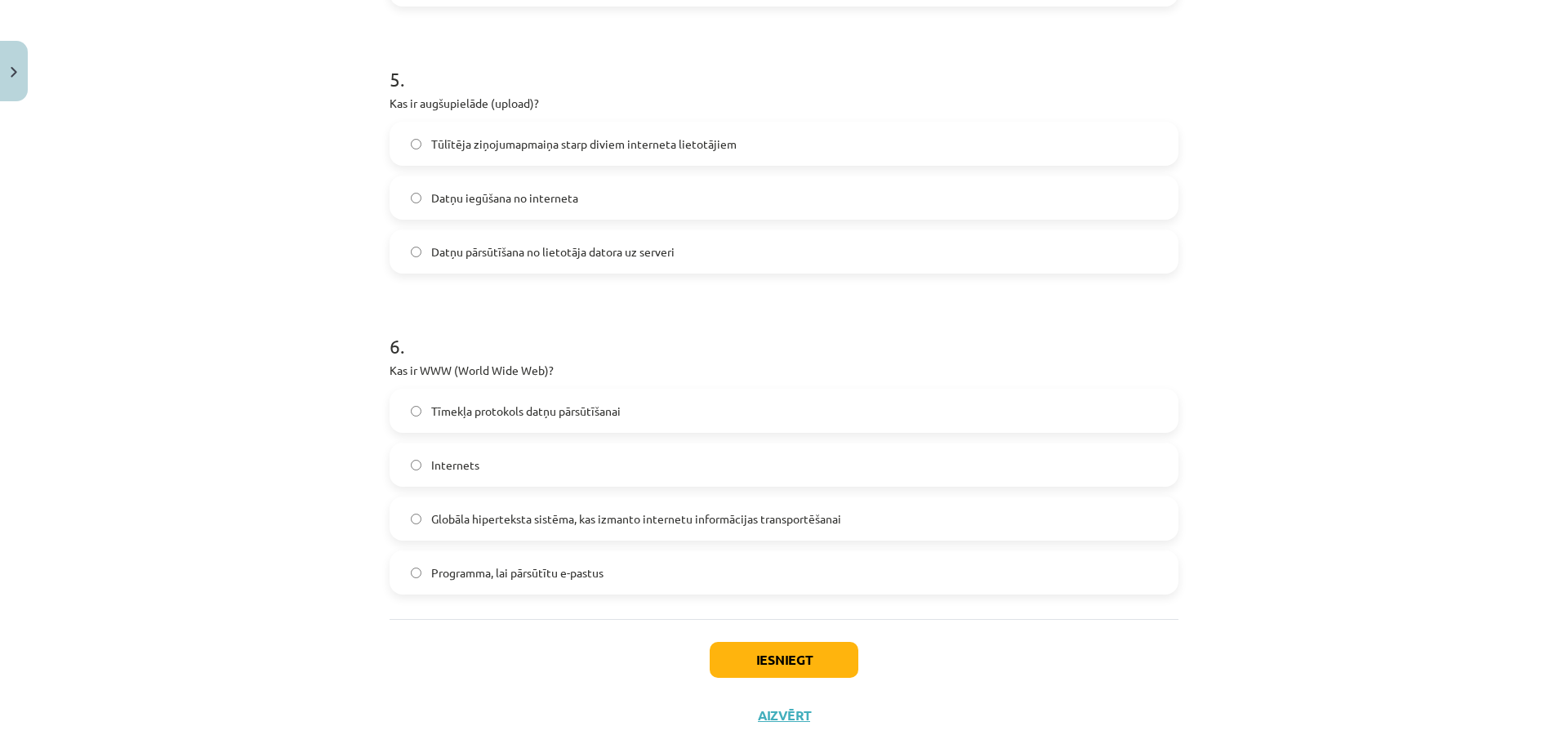
click at [735, 511] on span "Globāla hiperteksta sistēma, kas izmanto internetu informācijas transportēšanai" at bounding box center [636, 519] width 410 height 17
click at [777, 653] on button "Iesniegt" at bounding box center [784, 660] width 149 height 36
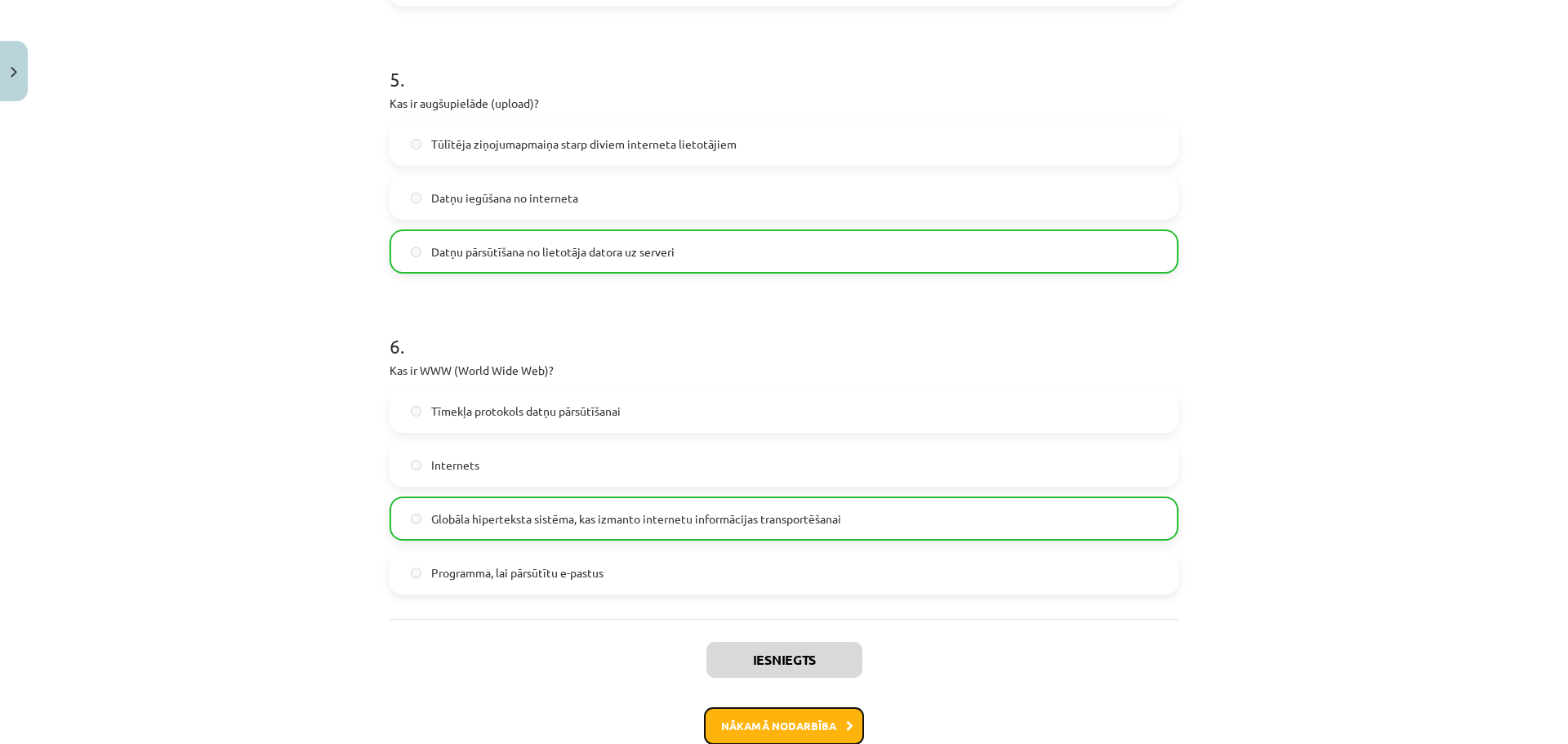
click at [780, 723] on button "Nākamā nodarbība" at bounding box center [784, 726] width 160 height 37
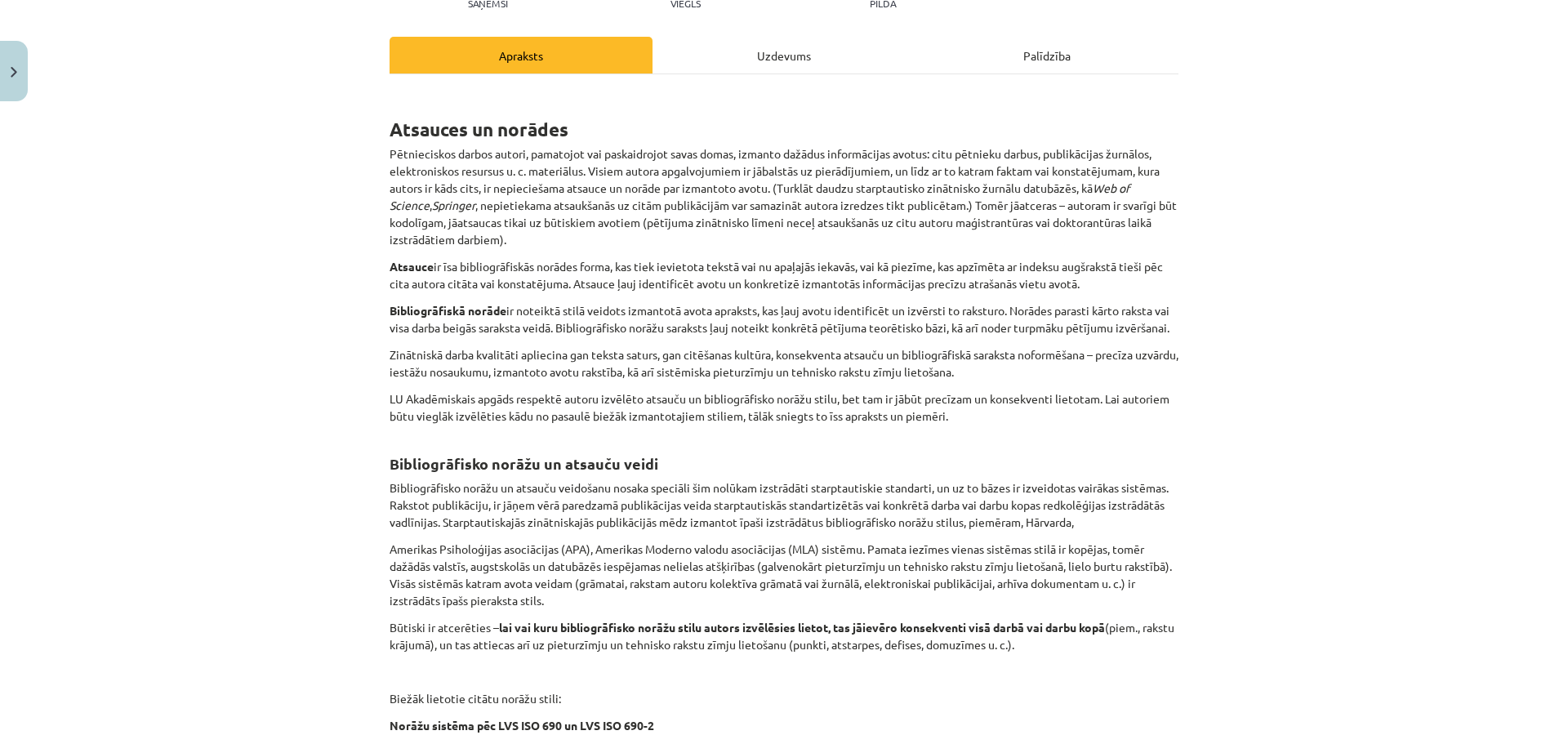
scroll to position [204, 0]
drag, startPoint x: 1548, startPoint y: 245, endPoint x: 1567, endPoint y: 488, distance: 243.7
click at [1567, 488] on div "Mācību tēma: Datorikas - 10. klases 1. ieskaites mācību materiāls #7 6. tēma – …" at bounding box center [784, 372] width 1568 height 744
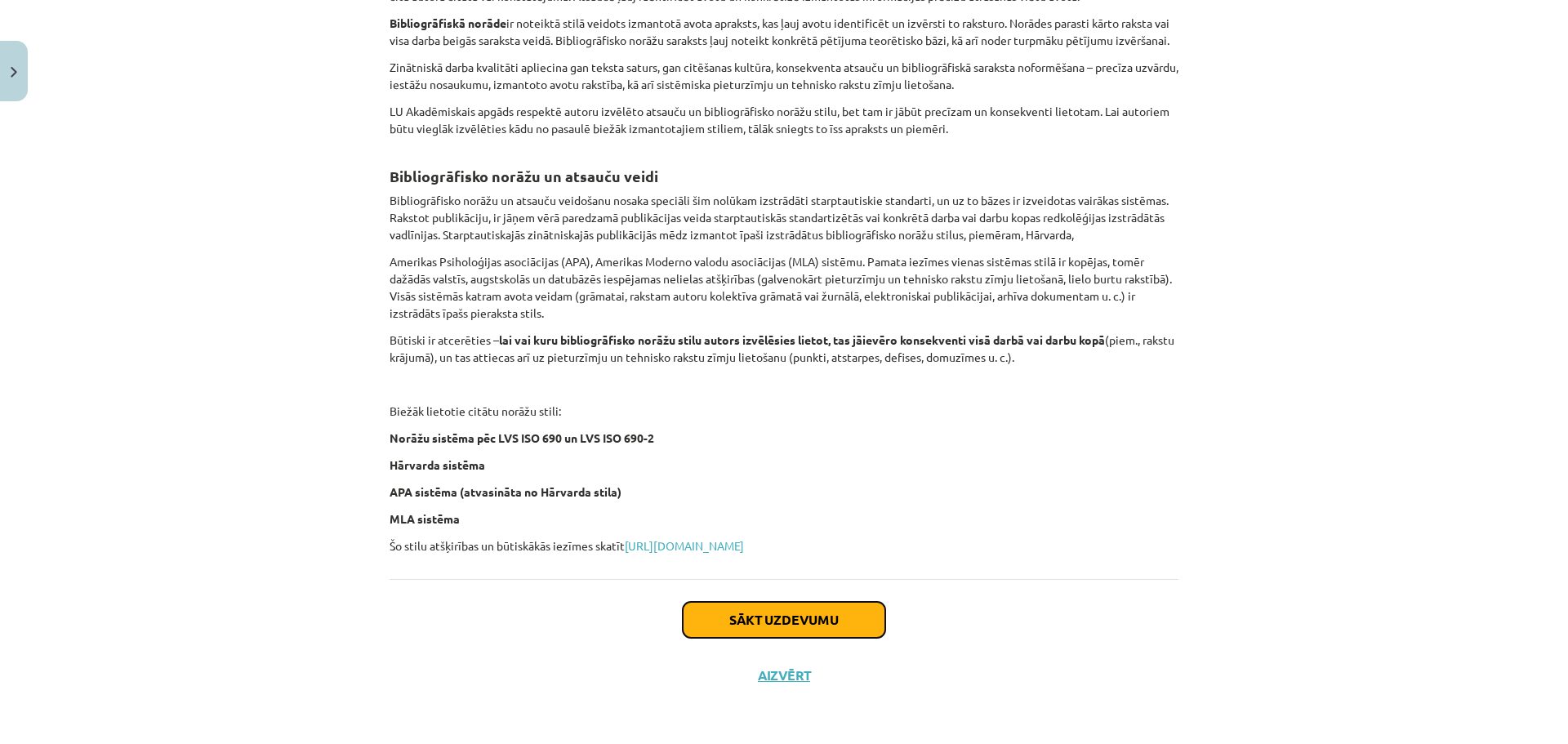
click at [779, 623] on button "Sākt uzdevumu" at bounding box center [784, 620] width 202 height 36
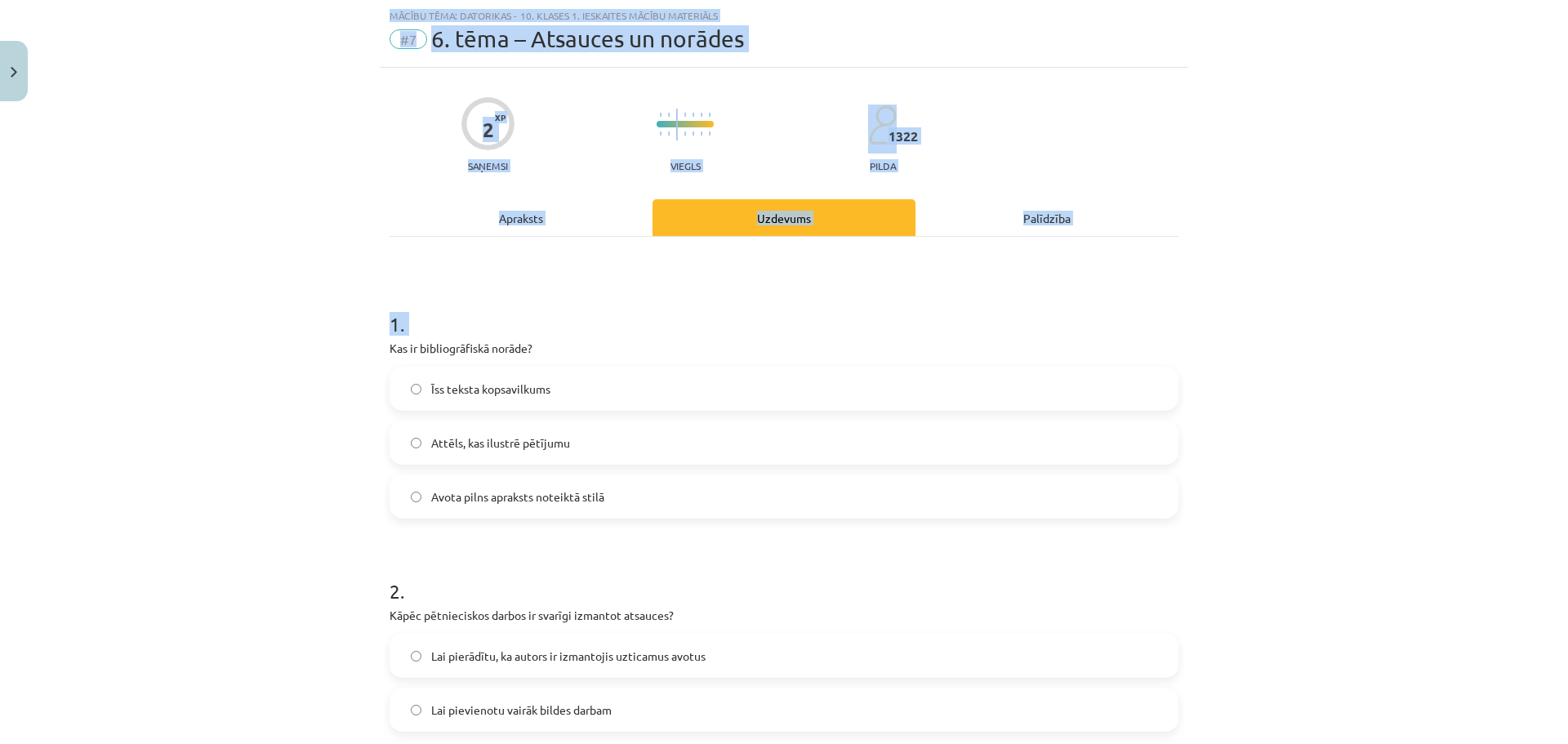
scroll to position [272, 0]
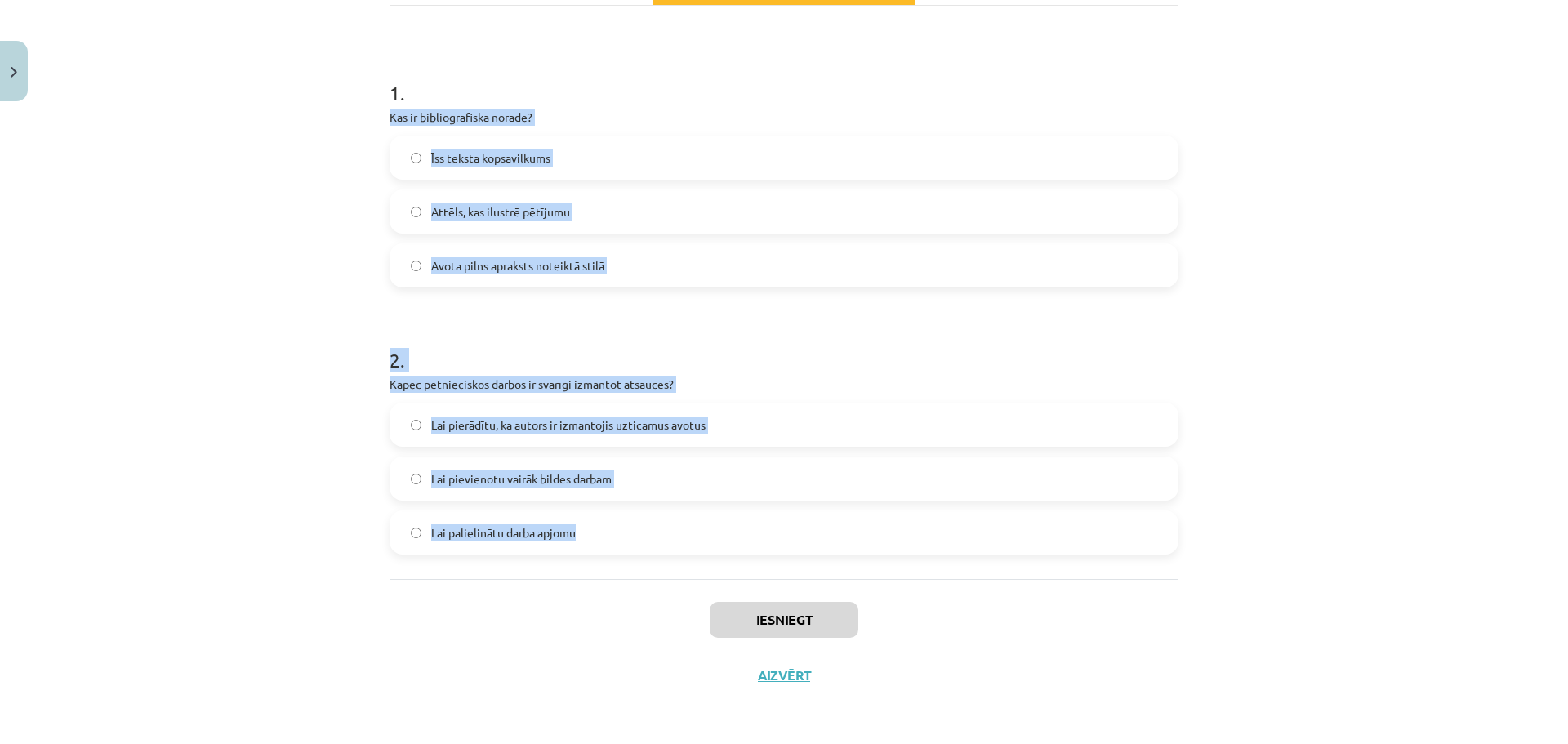
drag, startPoint x: 371, startPoint y: 345, endPoint x: 862, endPoint y: 554, distance: 533.6
click at [862, 554] on div "Mācību tēma: Datorikas - 10. klases 1. ieskaites mācību materiāls #7 6. tēma – …" at bounding box center [784, 372] width 1568 height 744
copy form "Kas ir bibliogrāfiskā norāde? Īss teksta kopsavilkums Attēls, kas ilustrē pētīj…"
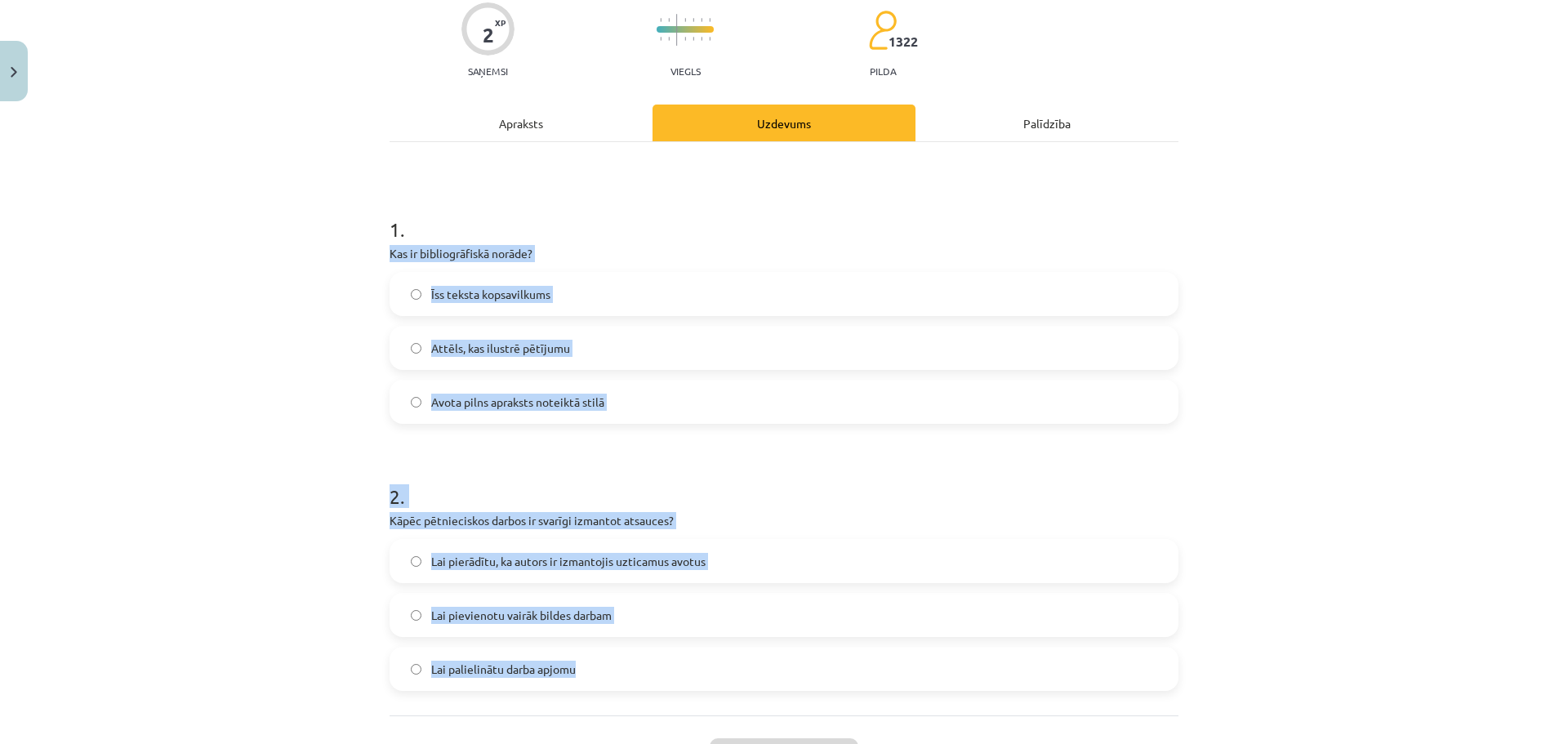
click at [331, 370] on div "Mācību tēma: Datorikas - 10. klases 1. ieskaites mācību materiāls #7 6. tēma – …" at bounding box center [784, 372] width 1568 height 744
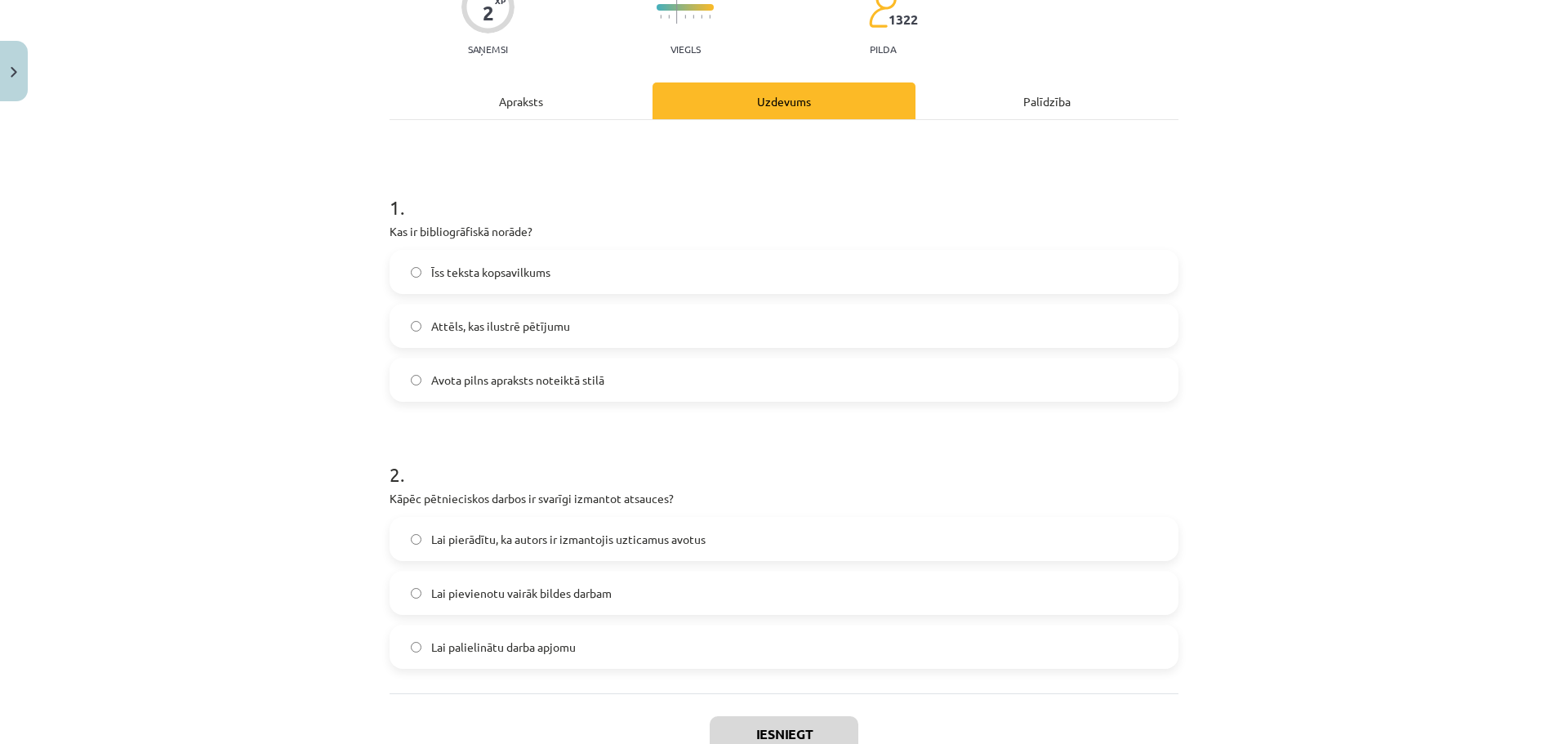
scroll to position [217, 0]
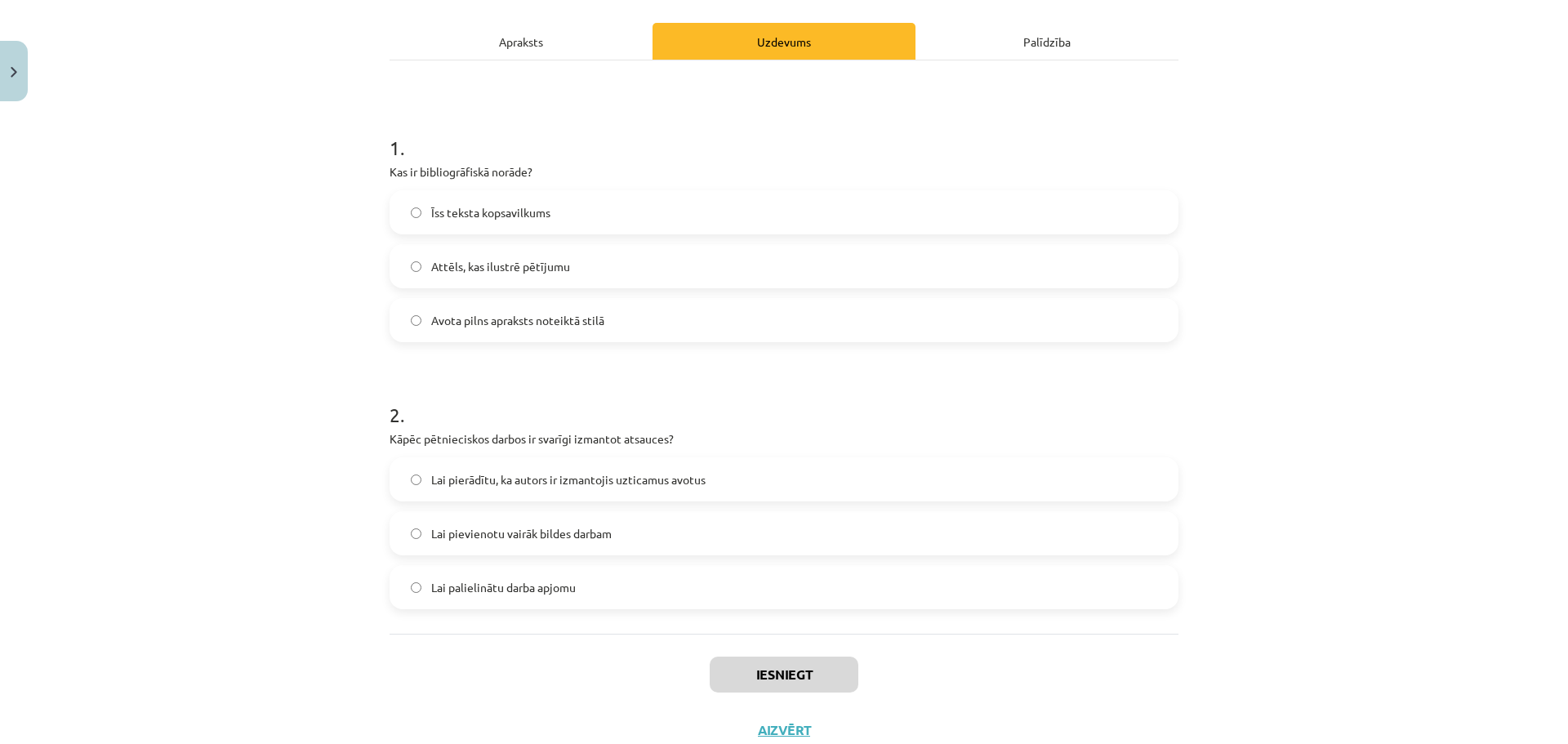
click at [507, 324] on span "Avota pilns apraksts noteiktā stilā" at bounding box center [518, 321] width 173 height 17
click at [619, 486] on span "Lai pierādītu, ka autors ir izmantojis uzticamus avotus" at bounding box center [568, 480] width 275 height 17
click at [758, 660] on button "Iesniegt" at bounding box center [784, 674] width 149 height 36
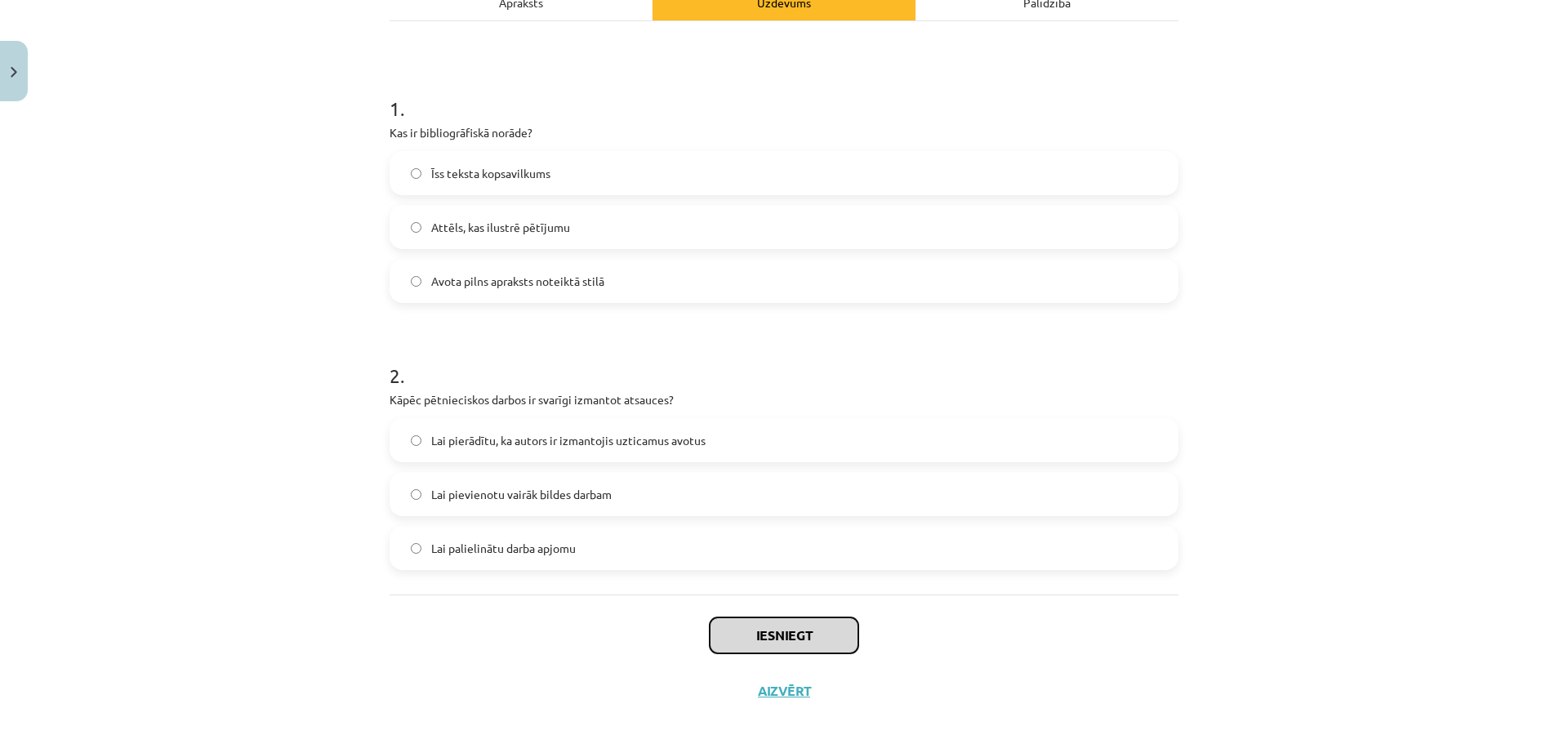
scroll to position [272, 0]
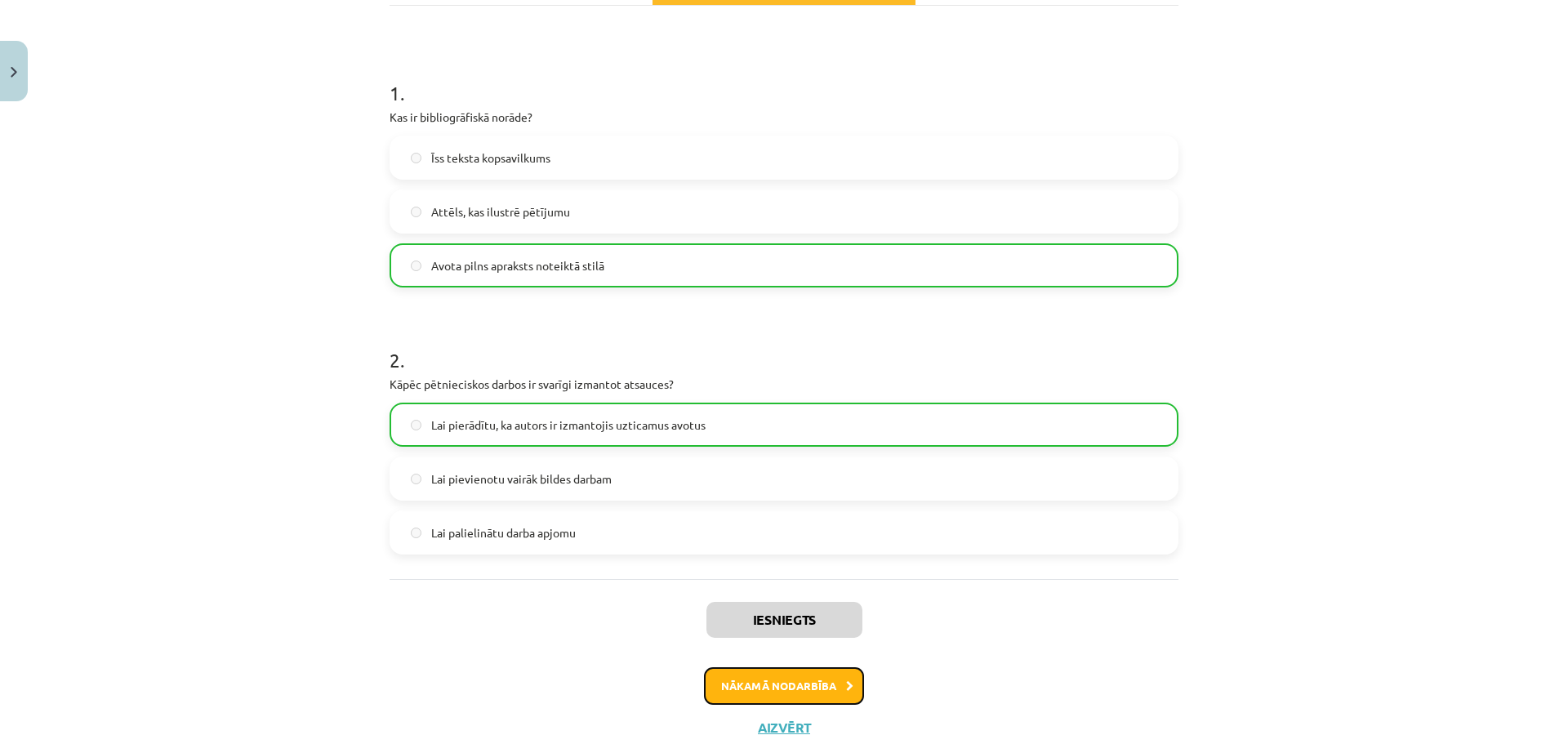
click at [791, 693] on button "Nākamā nodarbība" at bounding box center [784, 686] width 160 height 37
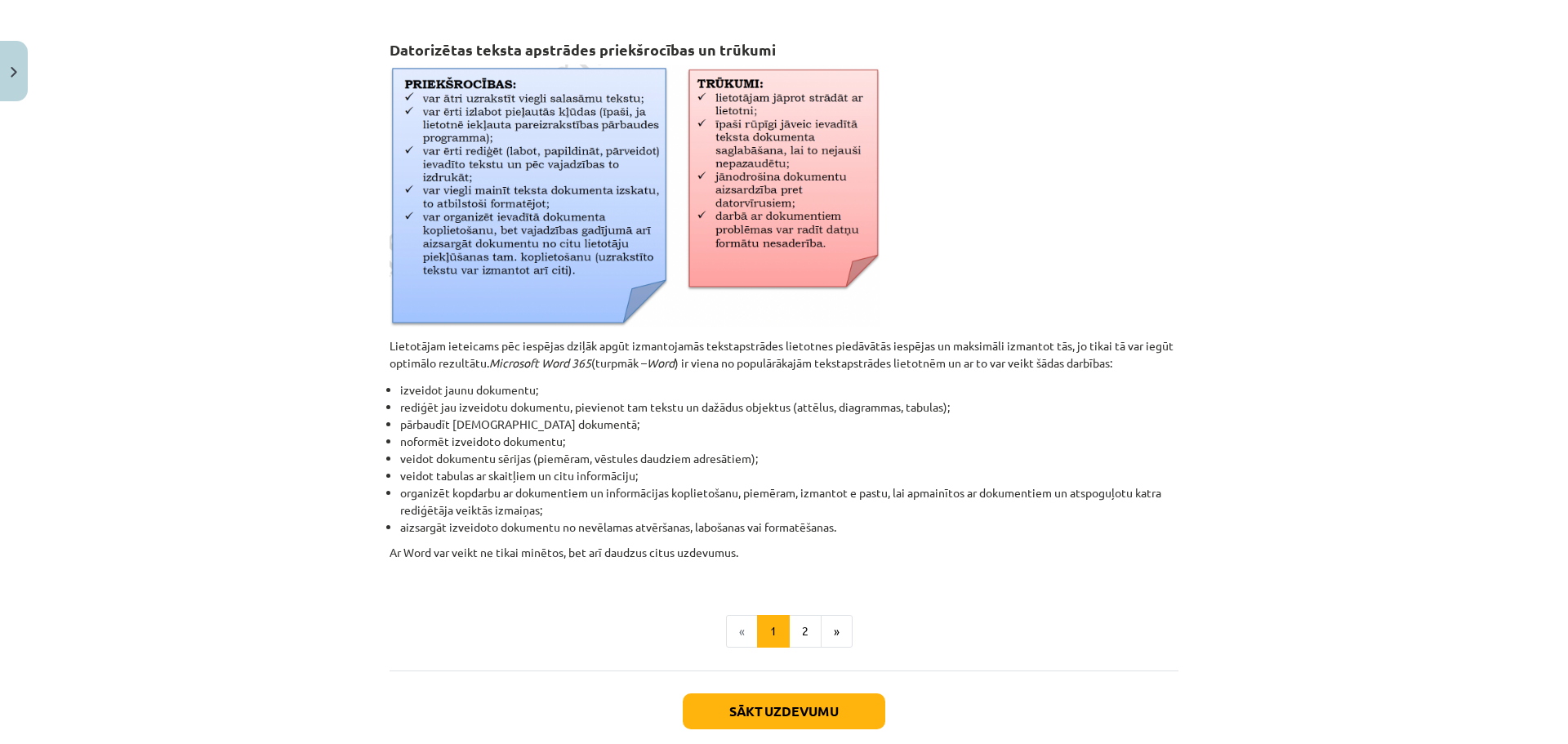
scroll to position [615, 0]
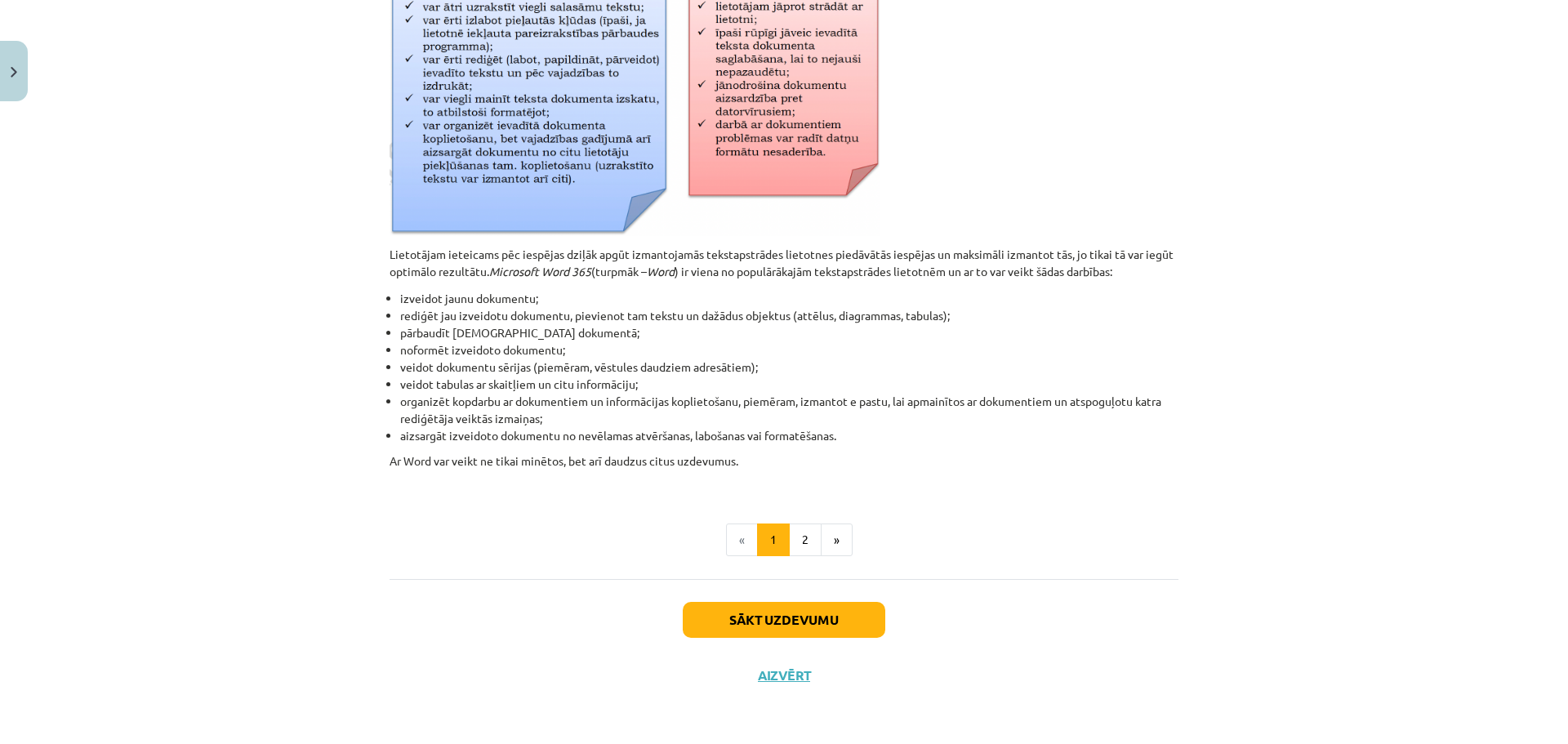
click at [834, 642] on div "Sākt uzdevumu Aizvērt" at bounding box center [784, 636] width 789 height 114
click at [838, 622] on button "Sākt uzdevumu" at bounding box center [784, 620] width 202 height 36
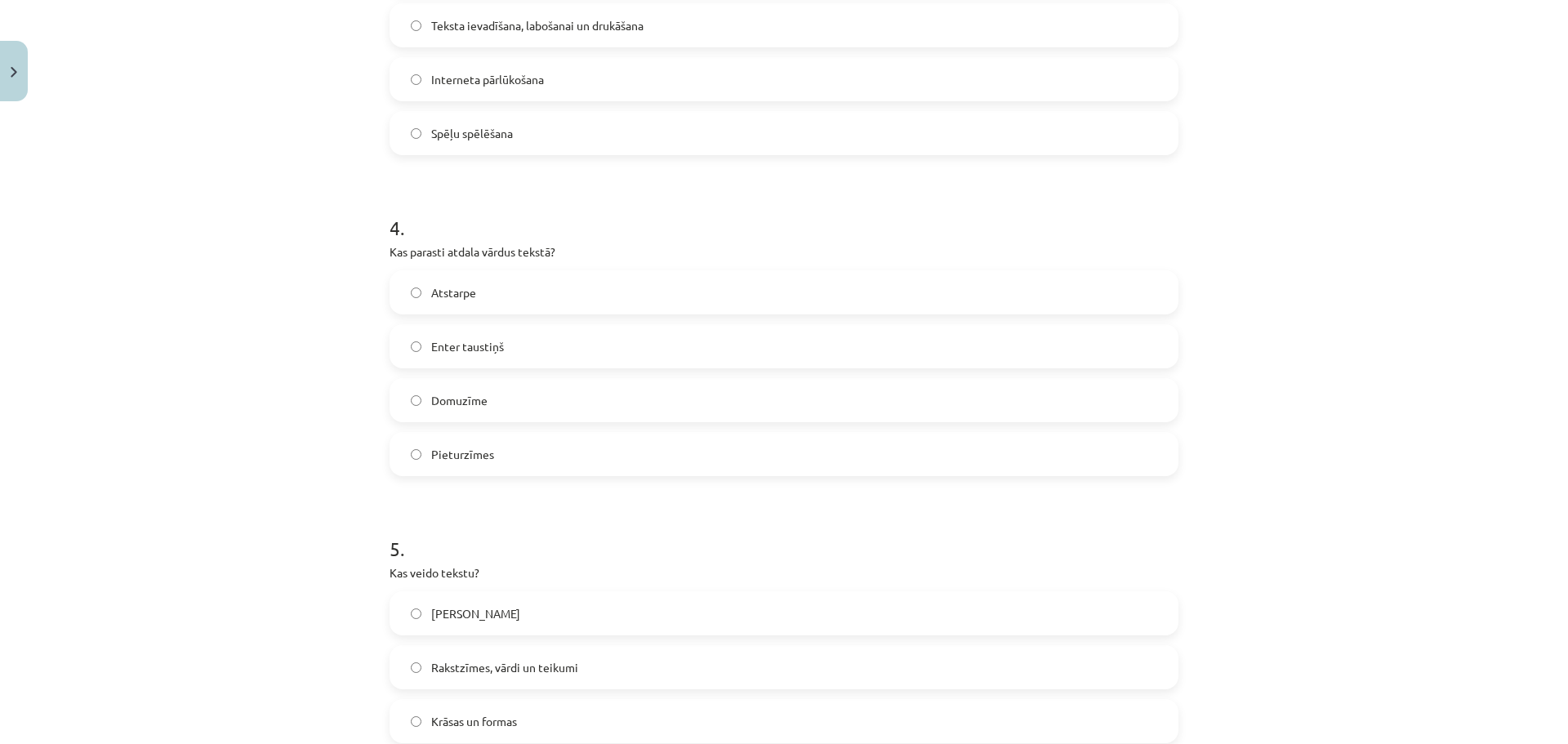
scroll to position [1289, 0]
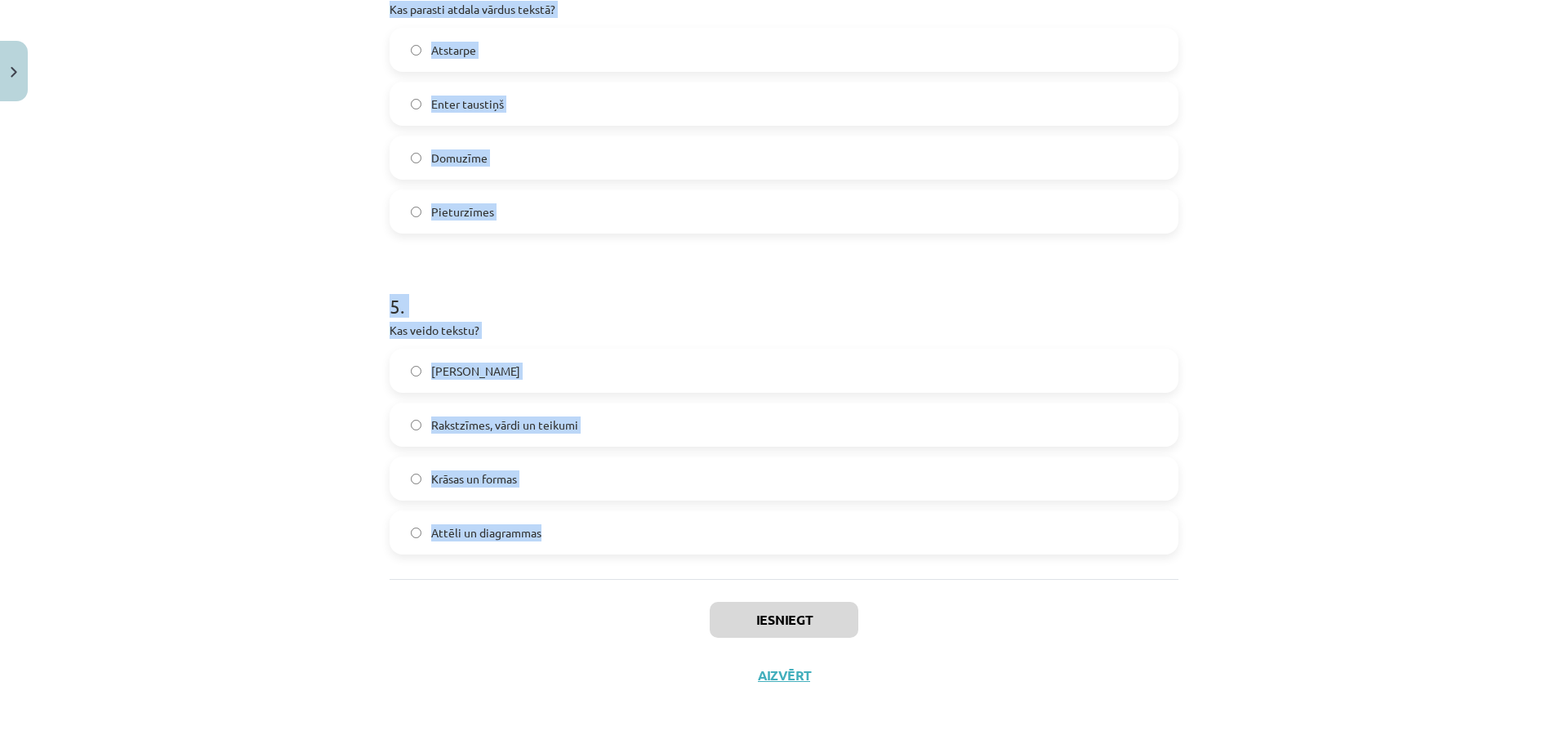
drag, startPoint x: 364, startPoint y: 348, endPoint x: 917, endPoint y: 542, distance: 586.0
click at [917, 542] on div "Mācību tēma: Datorikas - 10. klases 1. ieskaites mācību materiāls #8 7. tema – …" at bounding box center [784, 372] width 1568 height 744
copy form "Ko tekstapstrādes lietotnes parasti piedāvā papildus teksta ievadei? Video redi…"
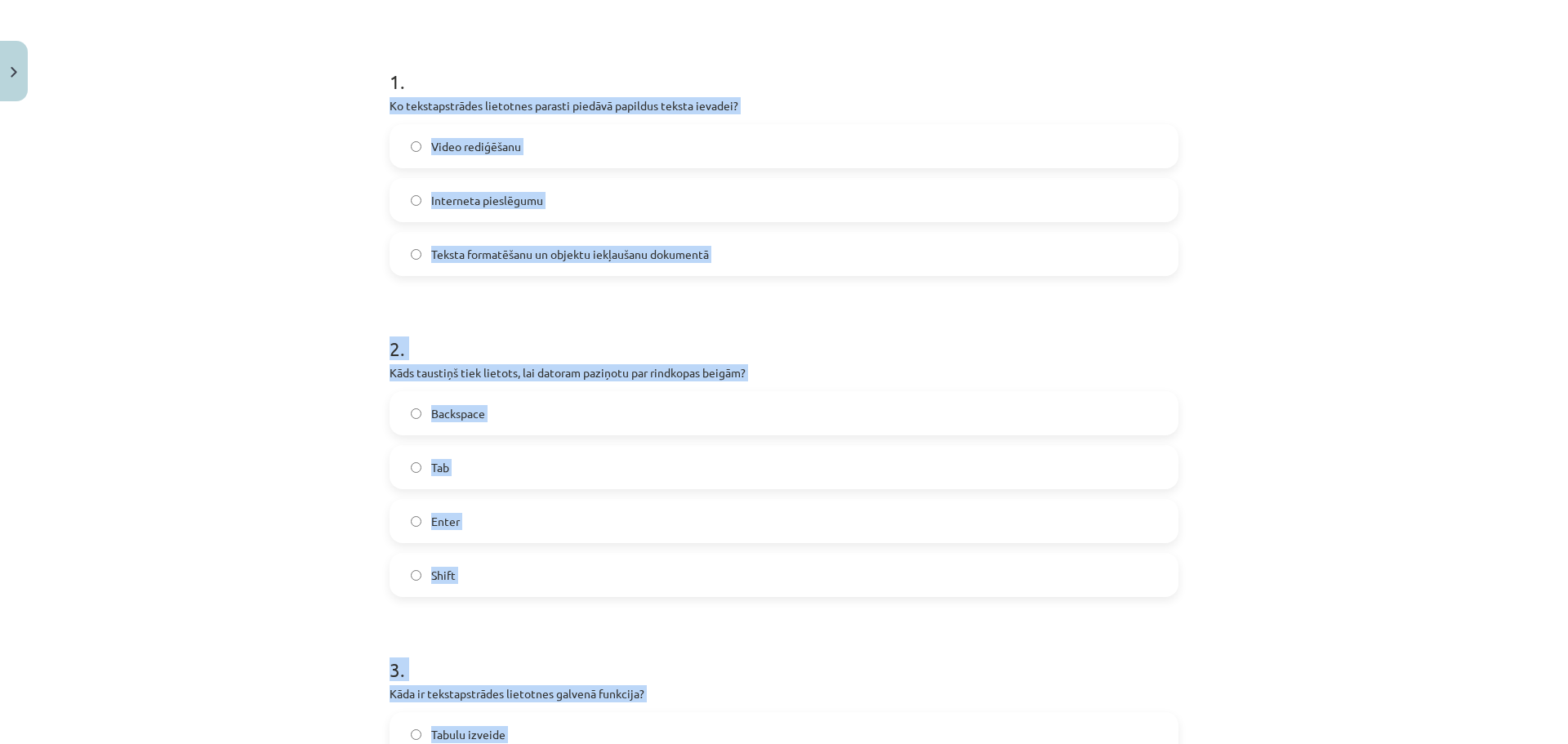
scroll to position [259, 0]
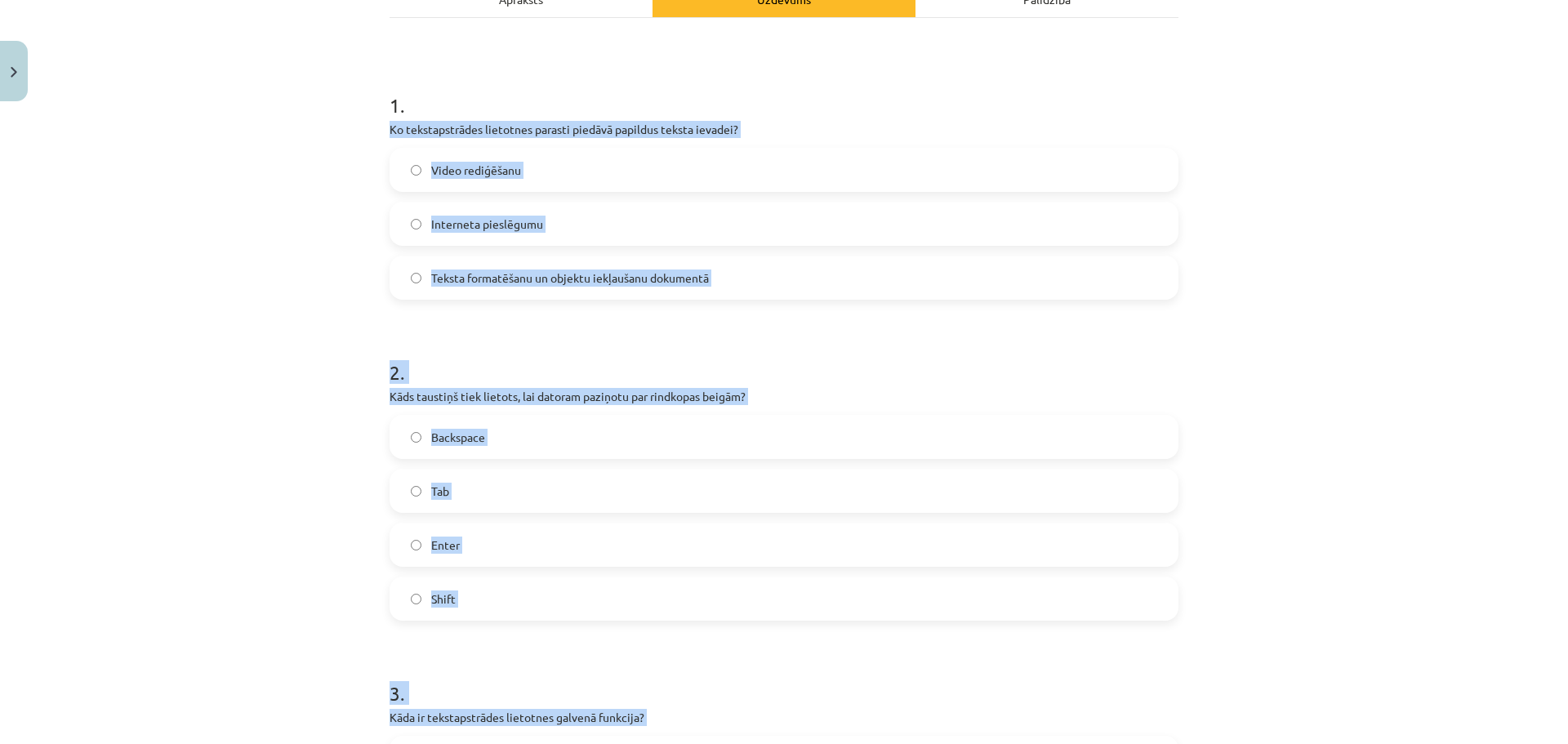
click at [1491, 300] on div "Mācību tēma: Datorikas - 10. klases 1. ieskaites mācību materiāls #8 7. tema – …" at bounding box center [784, 372] width 1568 height 744
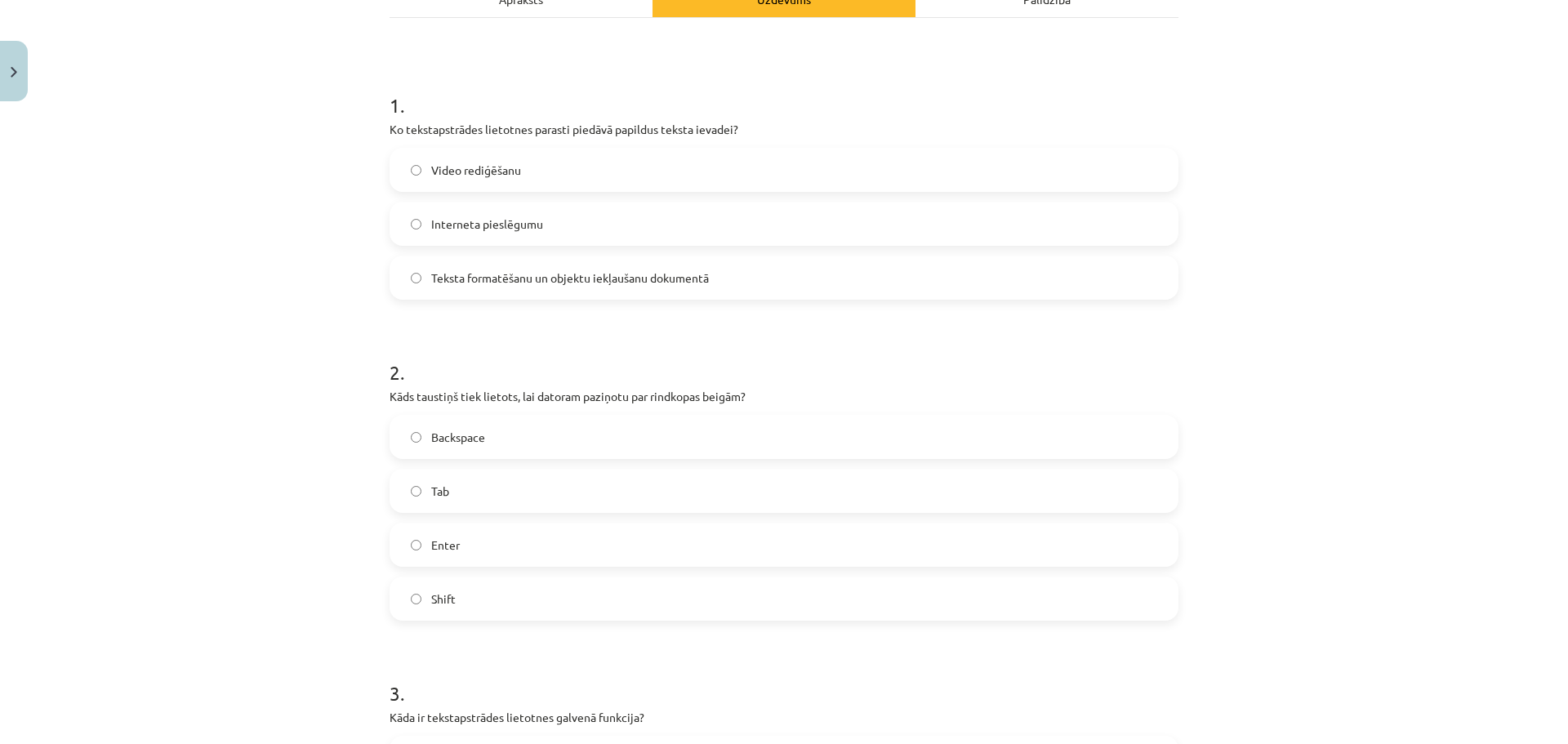
click at [575, 283] on span "Teksta formatēšanu un objektu iekļaušanu dokumentā" at bounding box center [570, 278] width 278 height 17
click at [484, 549] on label "Enter" at bounding box center [784, 545] width 786 height 41
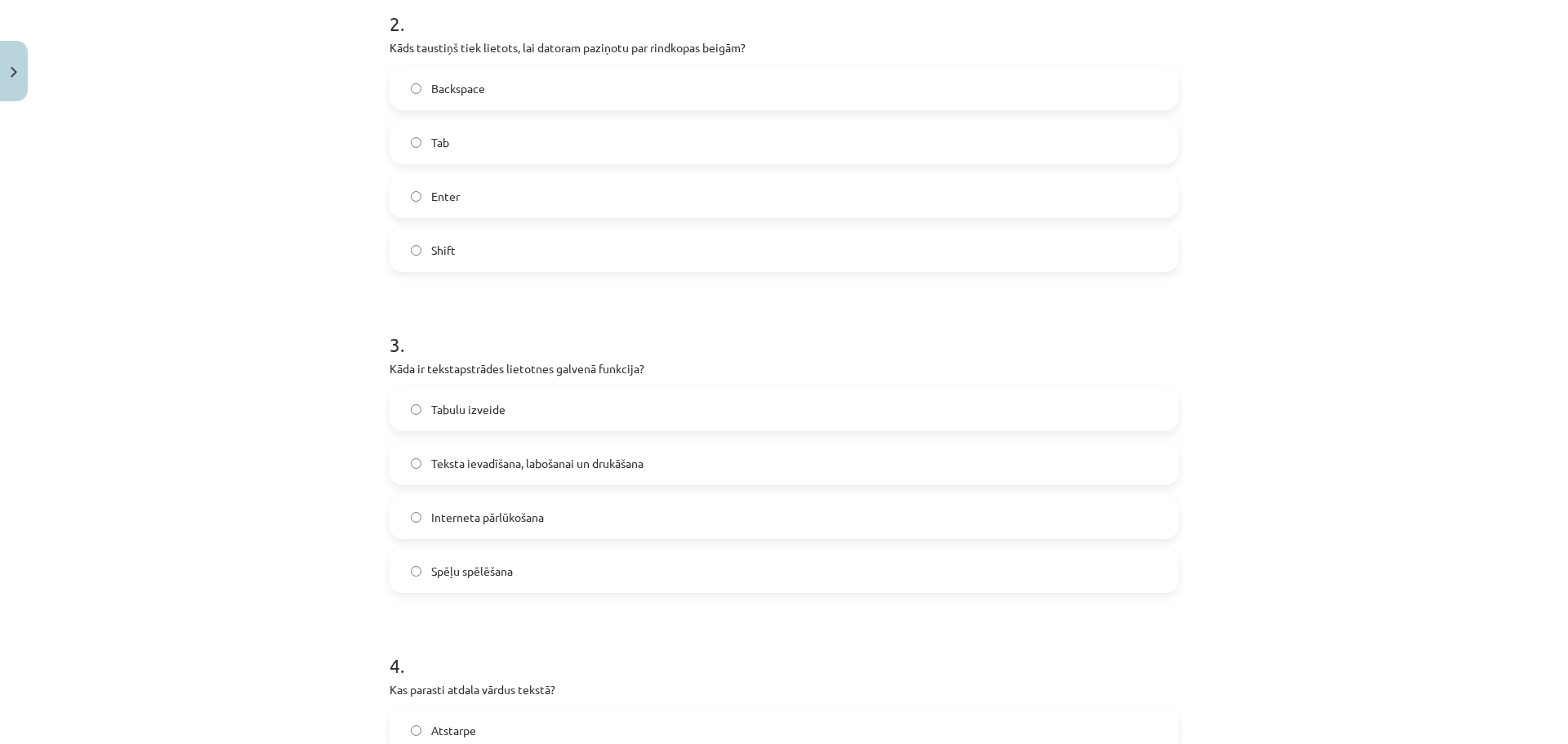
scroll to position [614, 0]
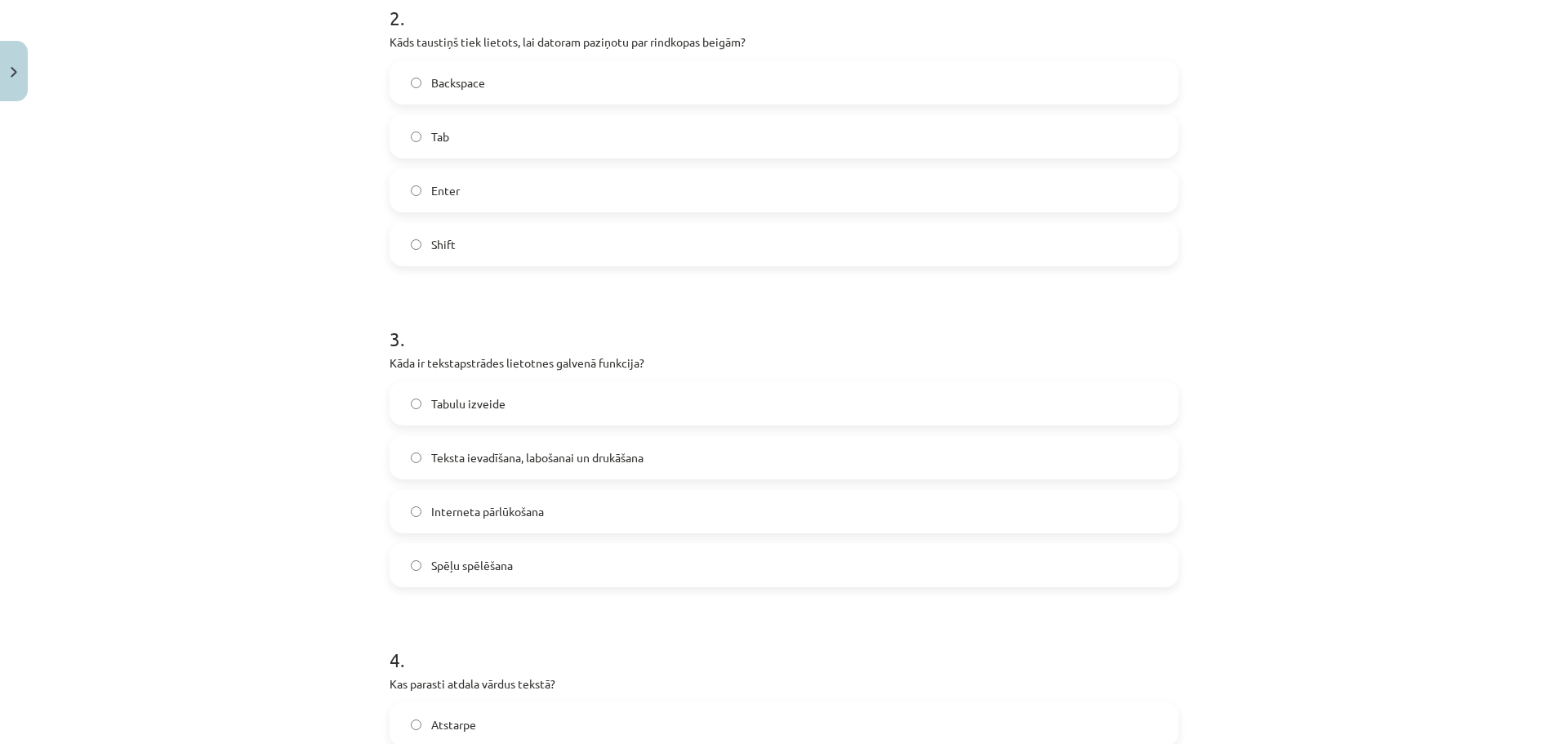
click at [510, 457] on span "Teksta ievadīšana, labošanai un drukāšana" at bounding box center [537, 457] width 213 height 17
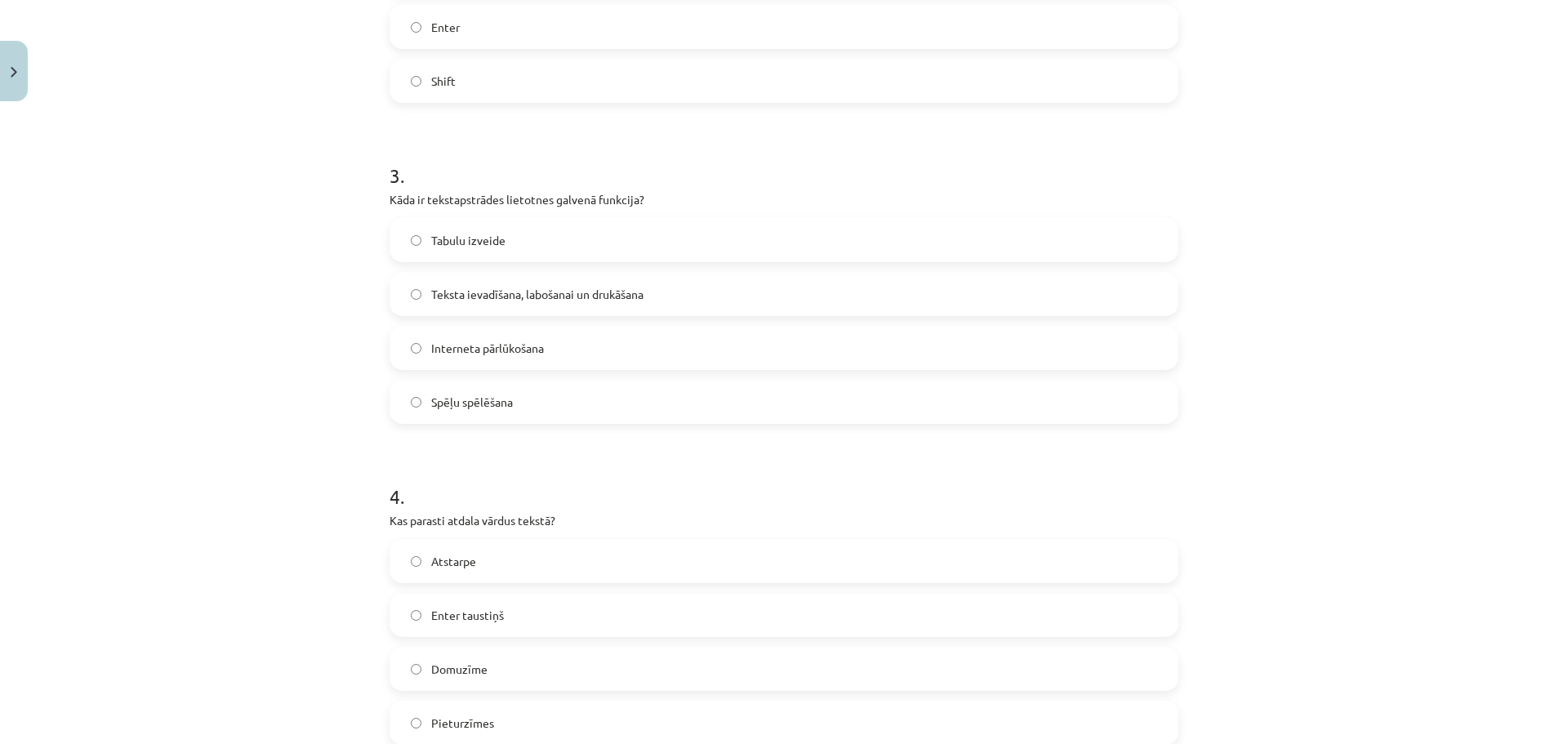
click at [484, 560] on label "Atstarpe" at bounding box center [784, 561] width 786 height 41
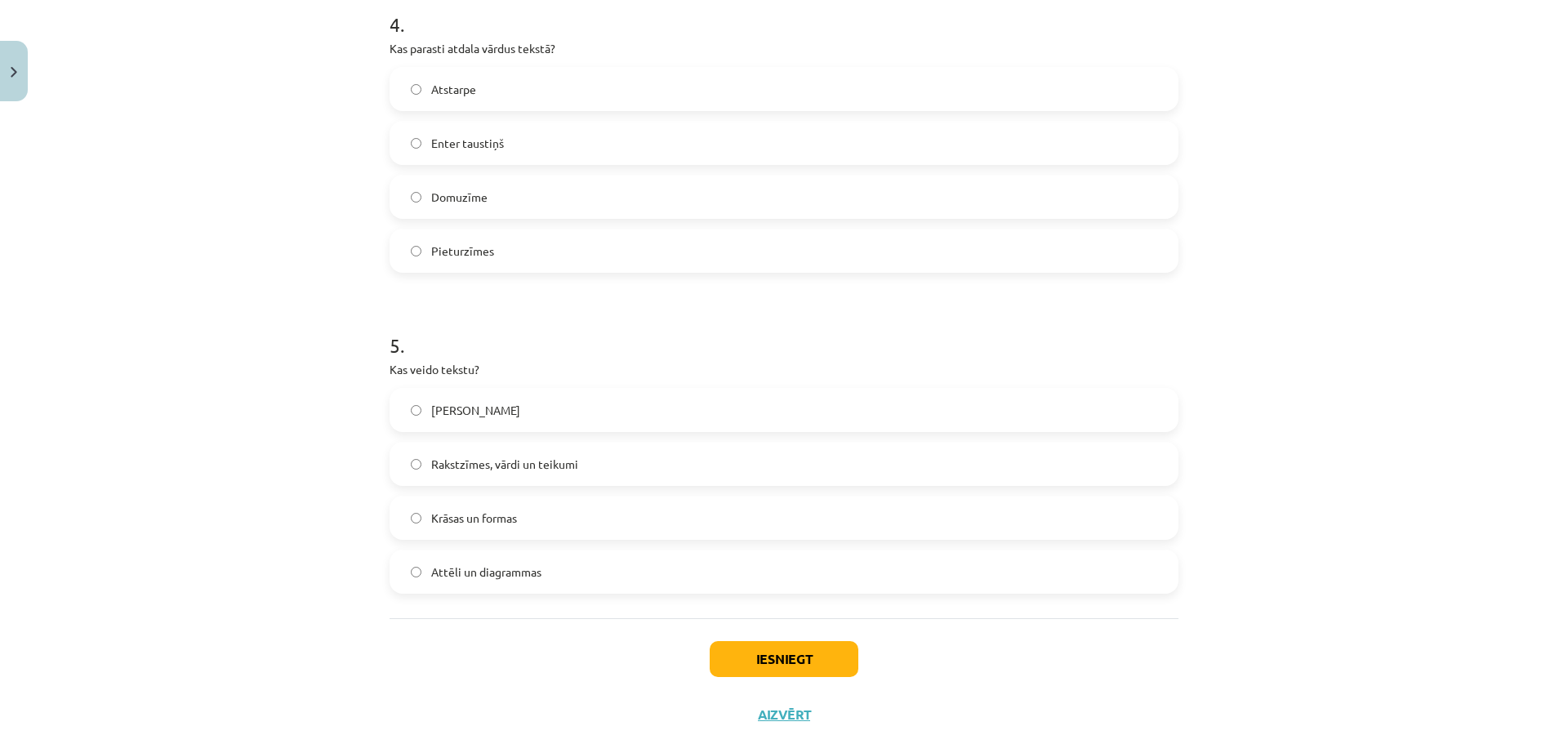
scroll to position [1289, 0]
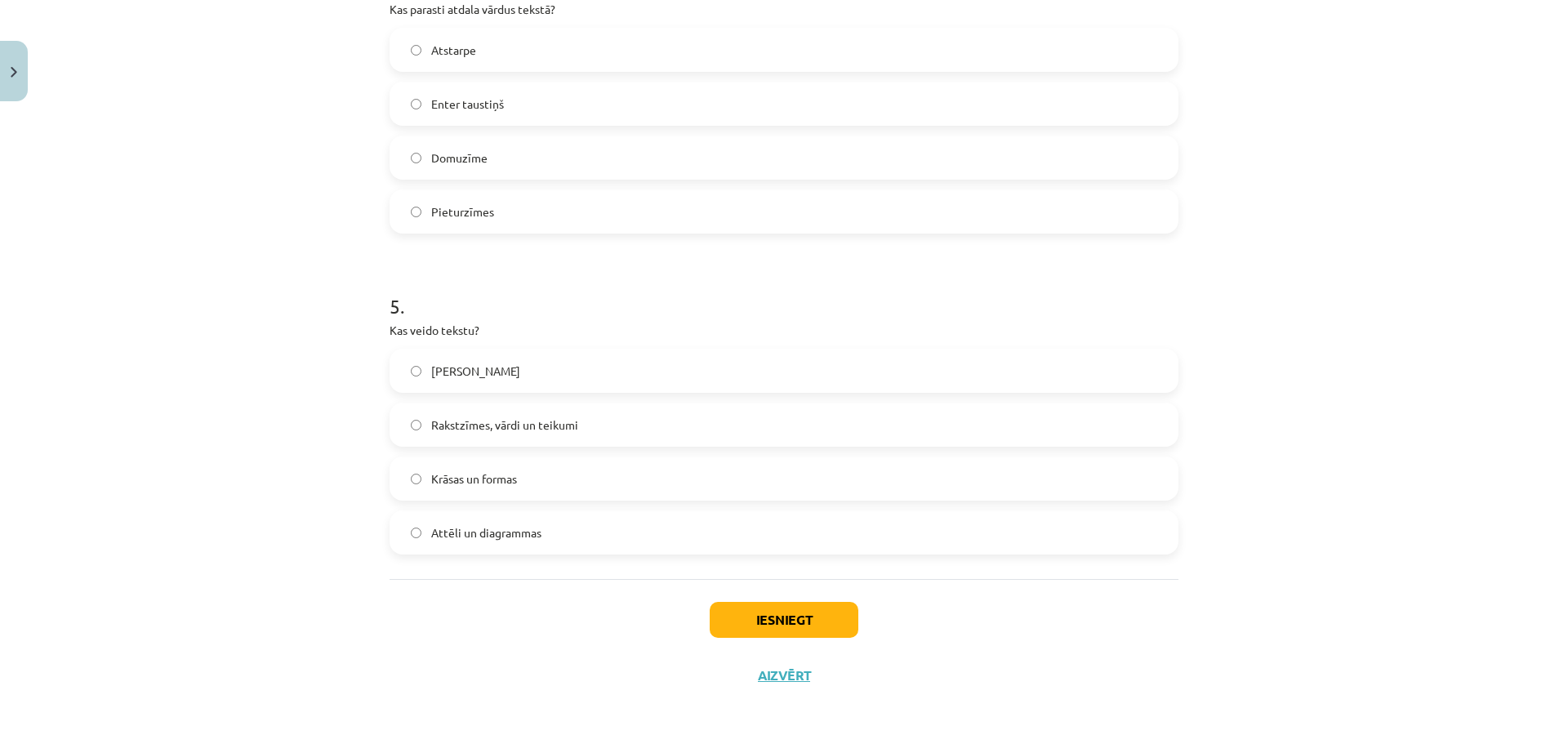
click at [458, 424] on span "Rakstzīmes, vārdi un teikumi" at bounding box center [504, 425] width 147 height 17
click at [755, 607] on button "Iesniegt" at bounding box center [784, 620] width 149 height 36
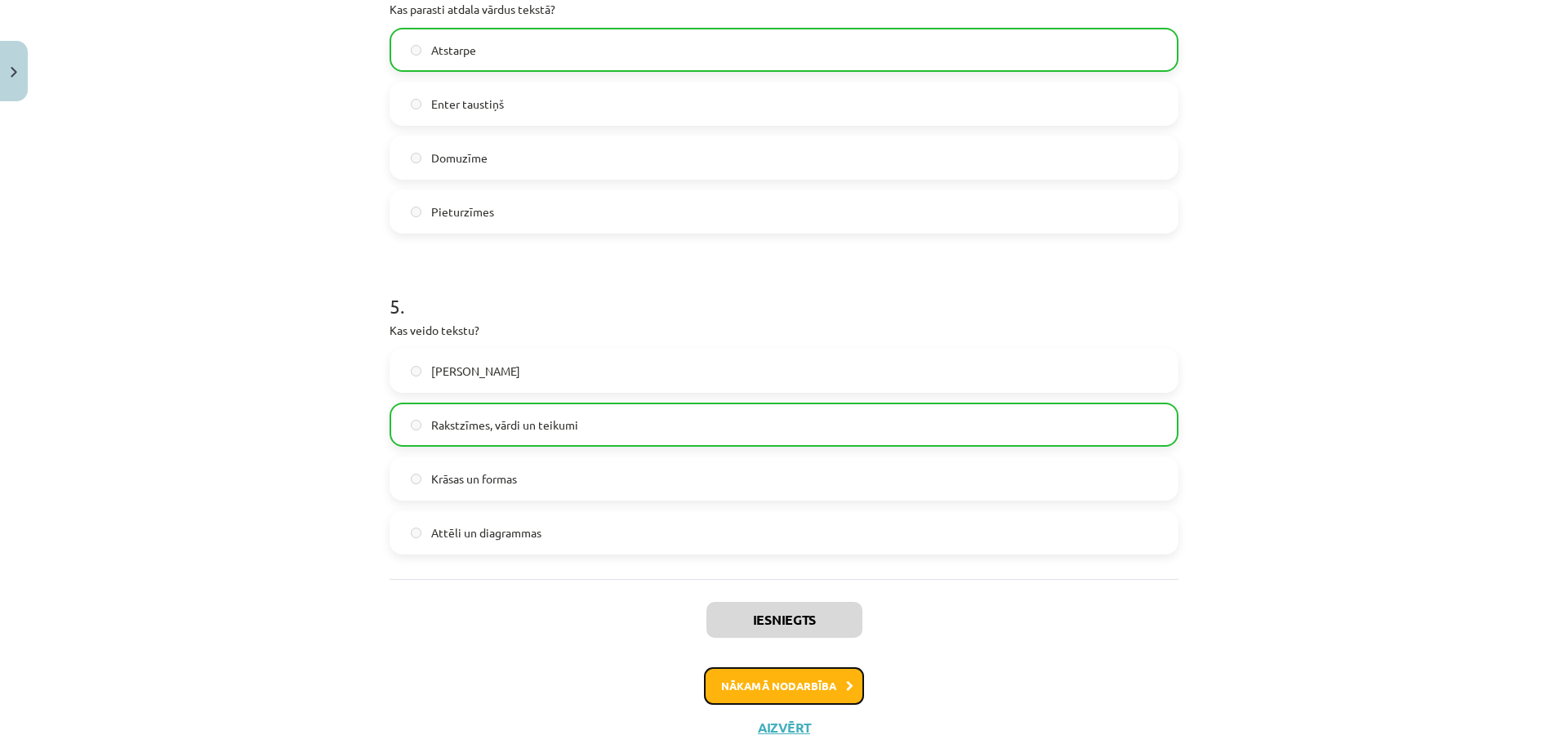
click at [776, 677] on button "Nākamā nodarbība" at bounding box center [784, 686] width 160 height 37
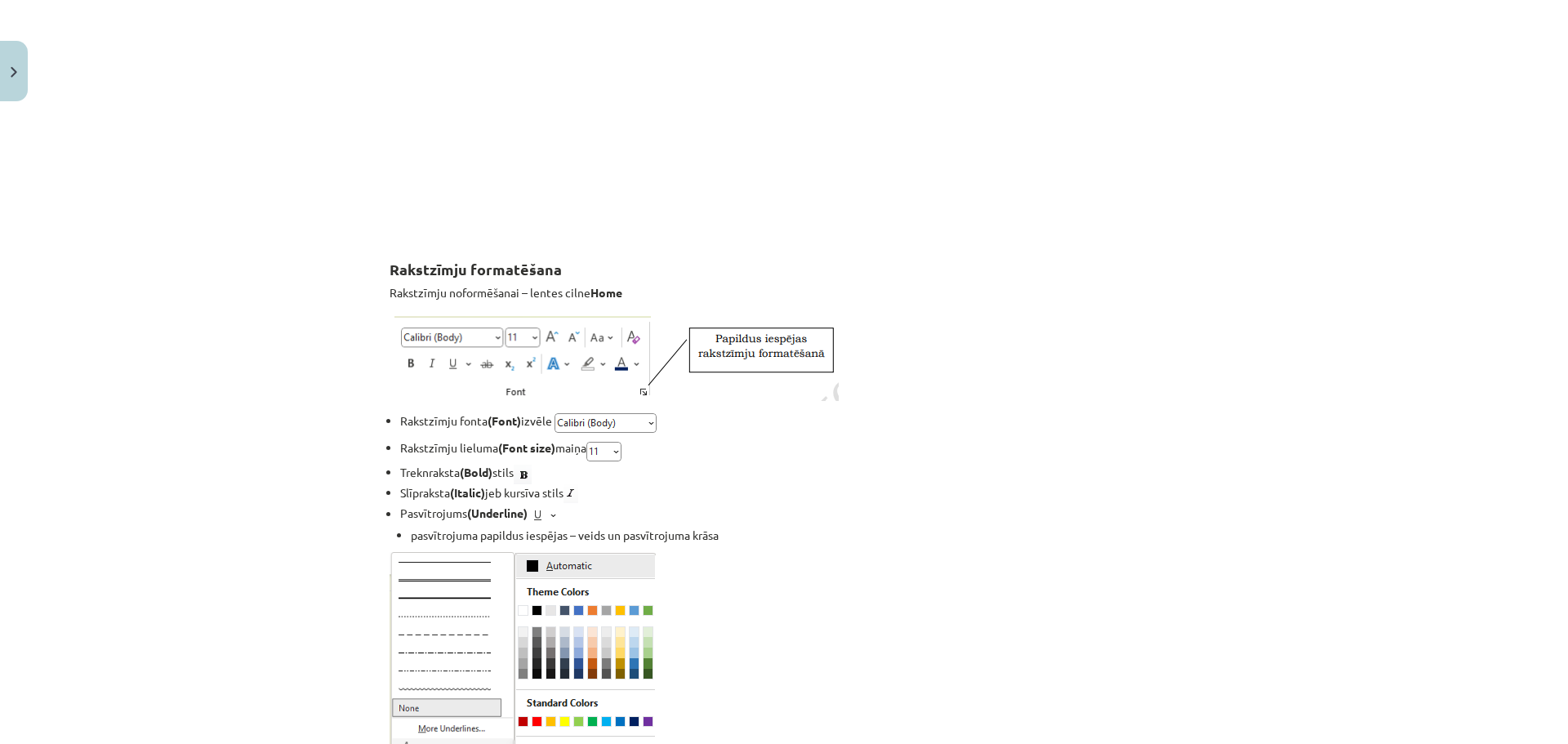
scroll to position [3125, 0]
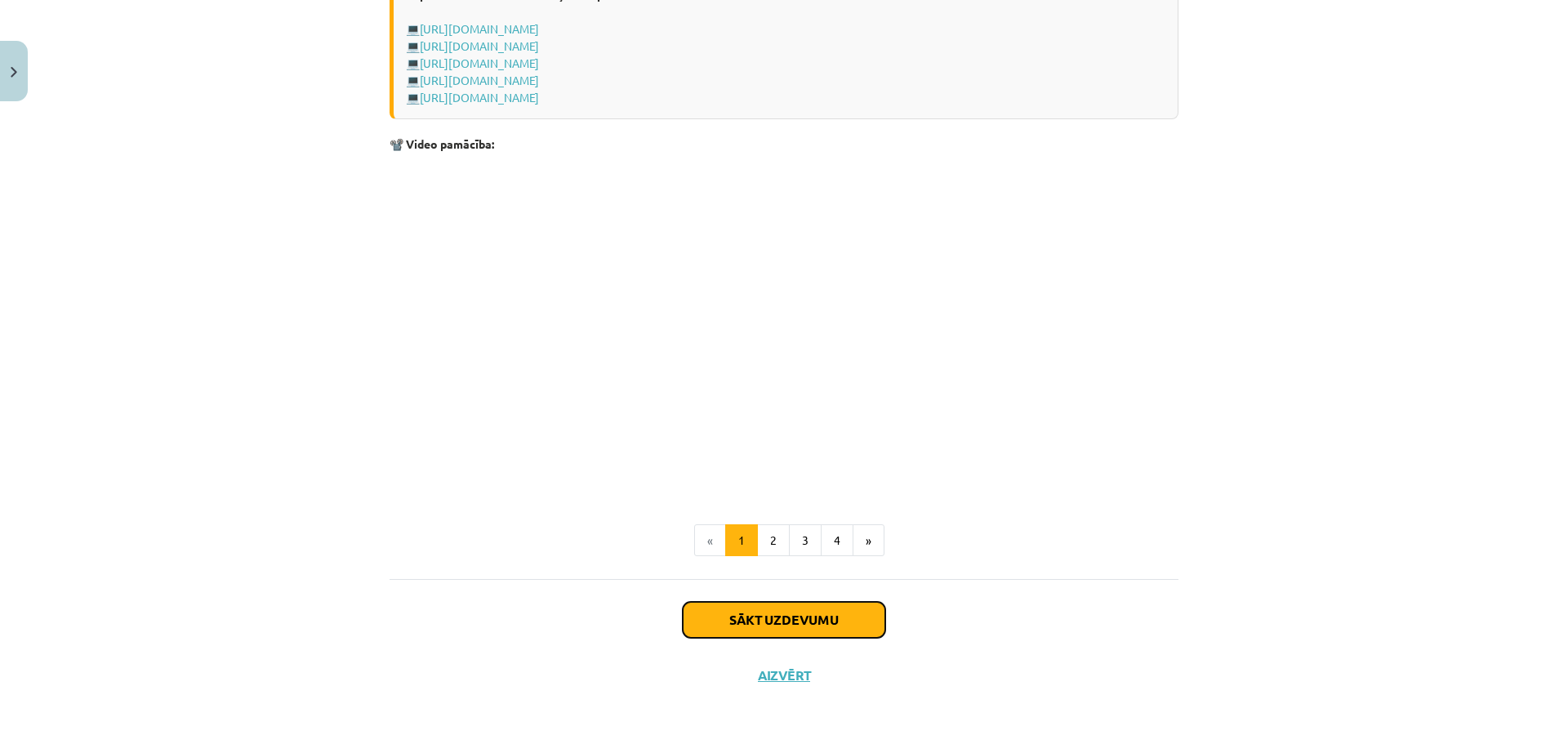
click at [798, 627] on button "Sākt uzdevumu" at bounding box center [784, 620] width 202 height 36
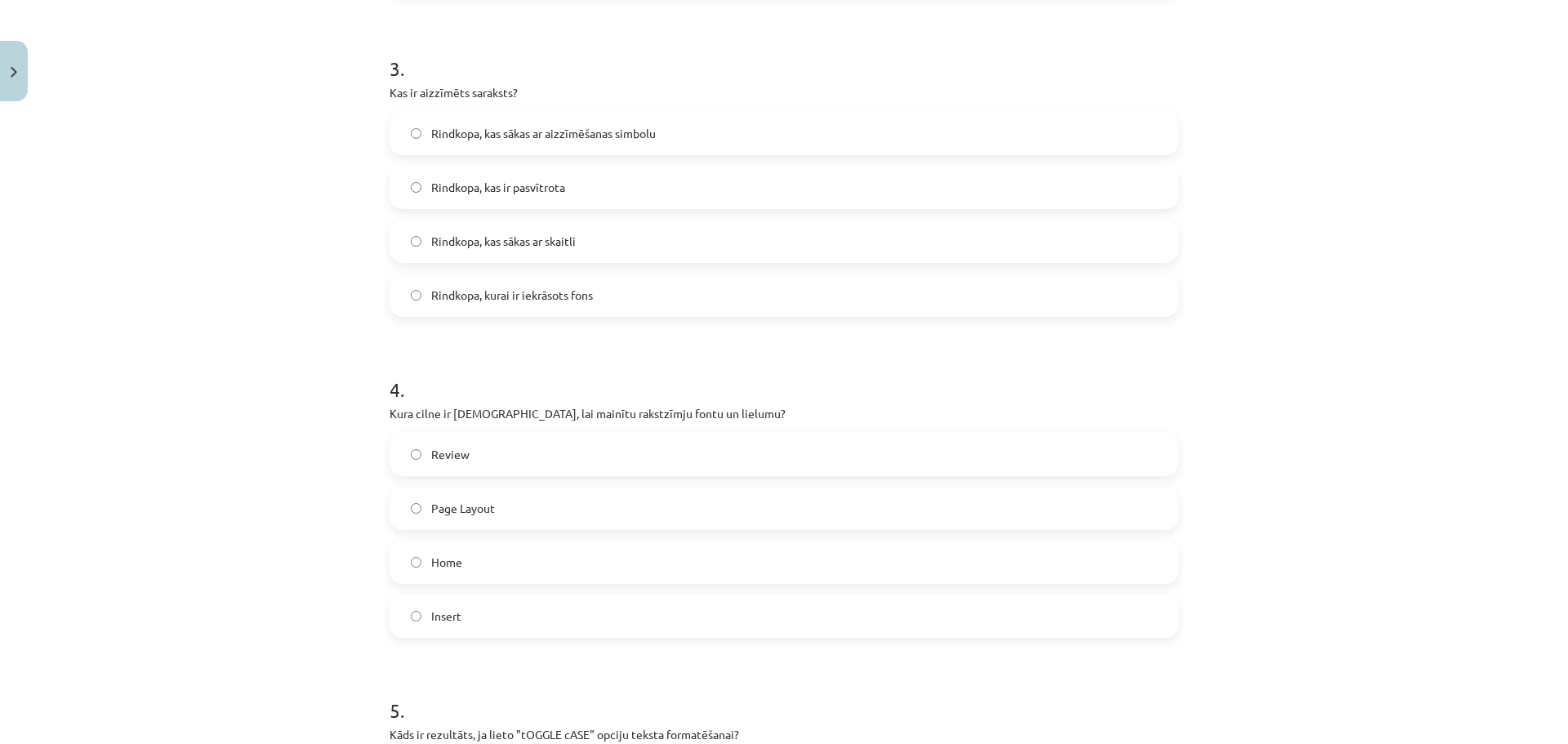
scroll to position [1358, 0]
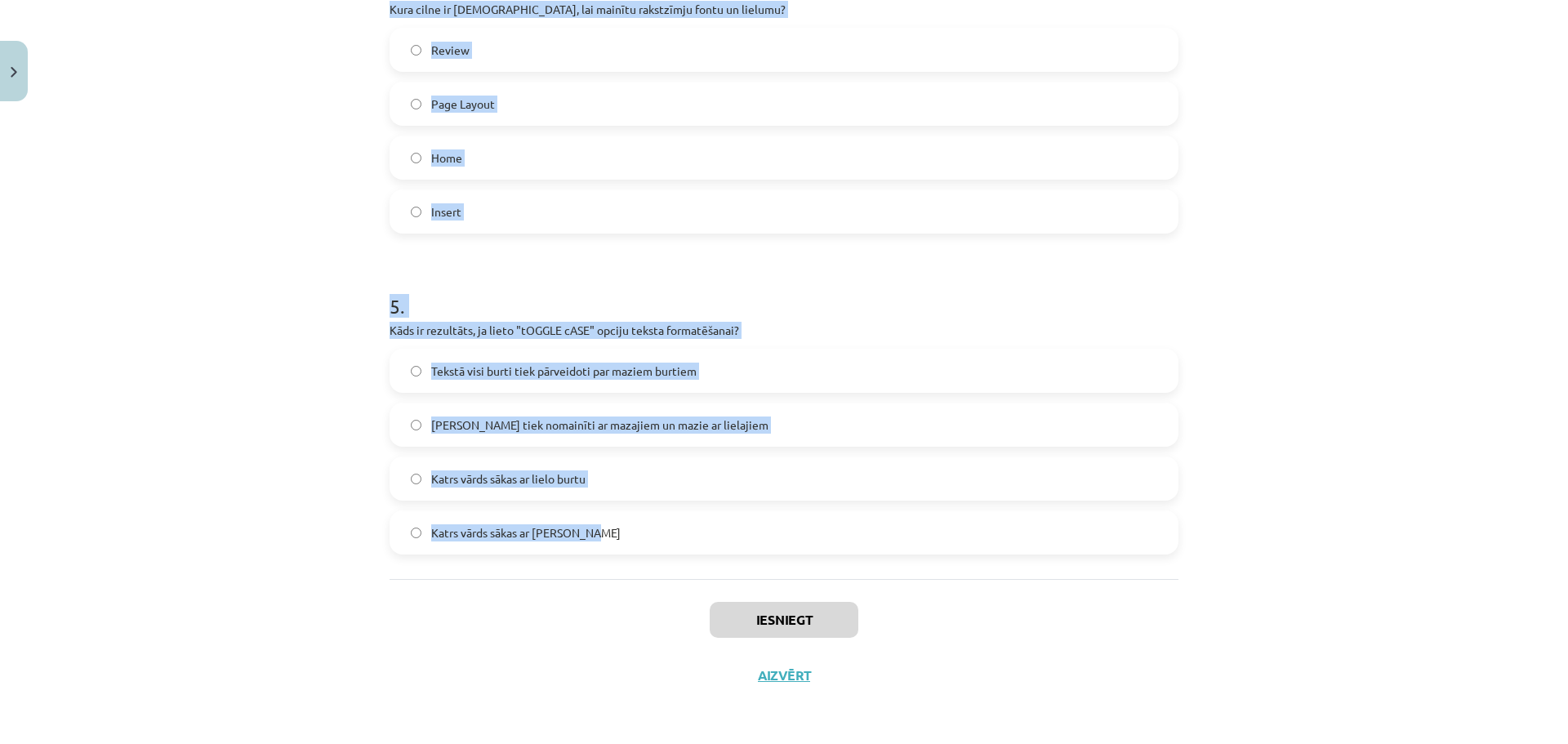
drag, startPoint x: 370, startPoint y: 350, endPoint x: 759, endPoint y: 555, distance: 439.7
click at [759, 555] on div "Mācību tēma: Datorikas - 10. klases 1. ieskaites mācību materiāls #9 8. tēma – …" at bounding box center [784, 372] width 1568 height 744
copy form "Kas ir apakšraksts (Subscript) rakstzīmju formatēšanā? Rakstzīmes ir novietotas…"
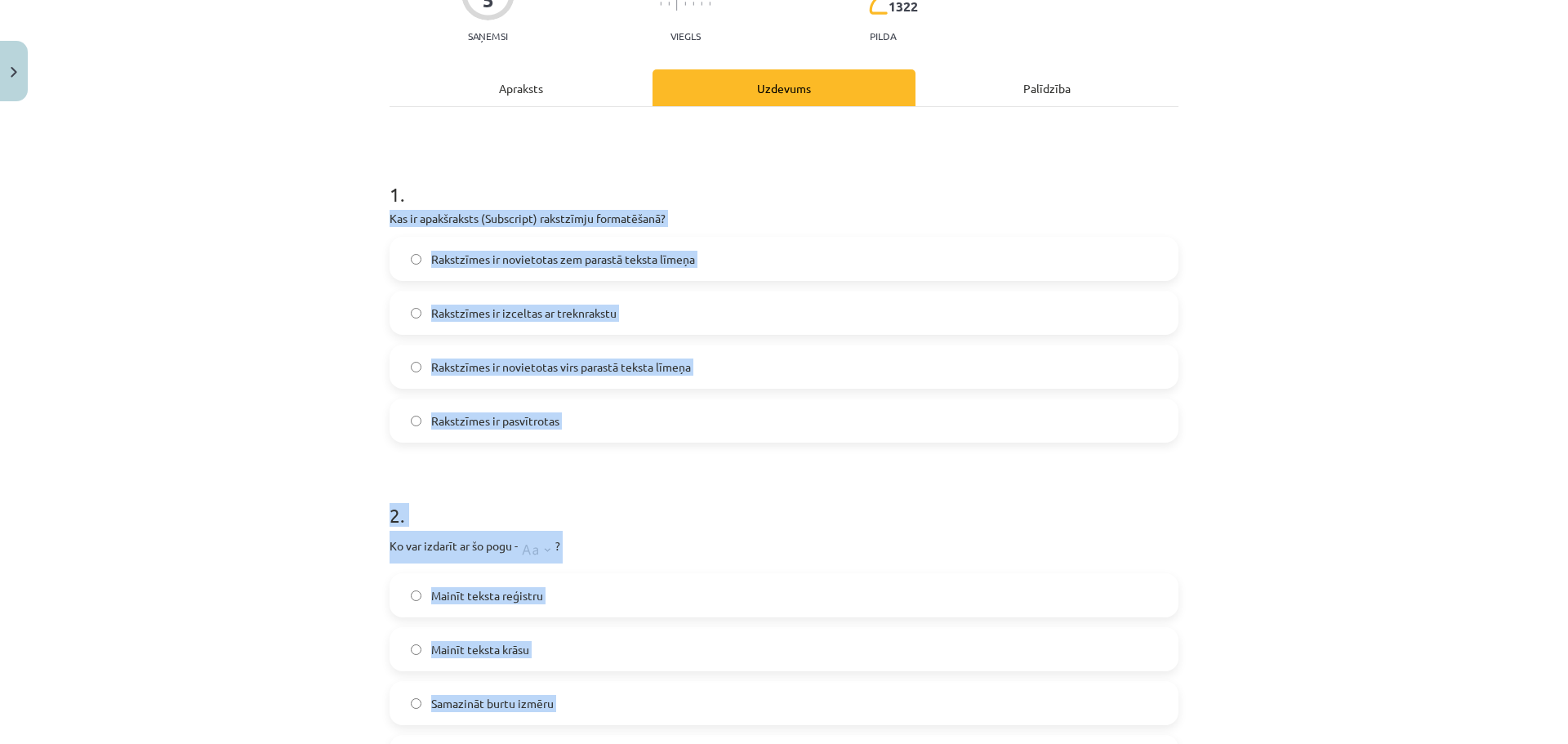
scroll to position [67, 0]
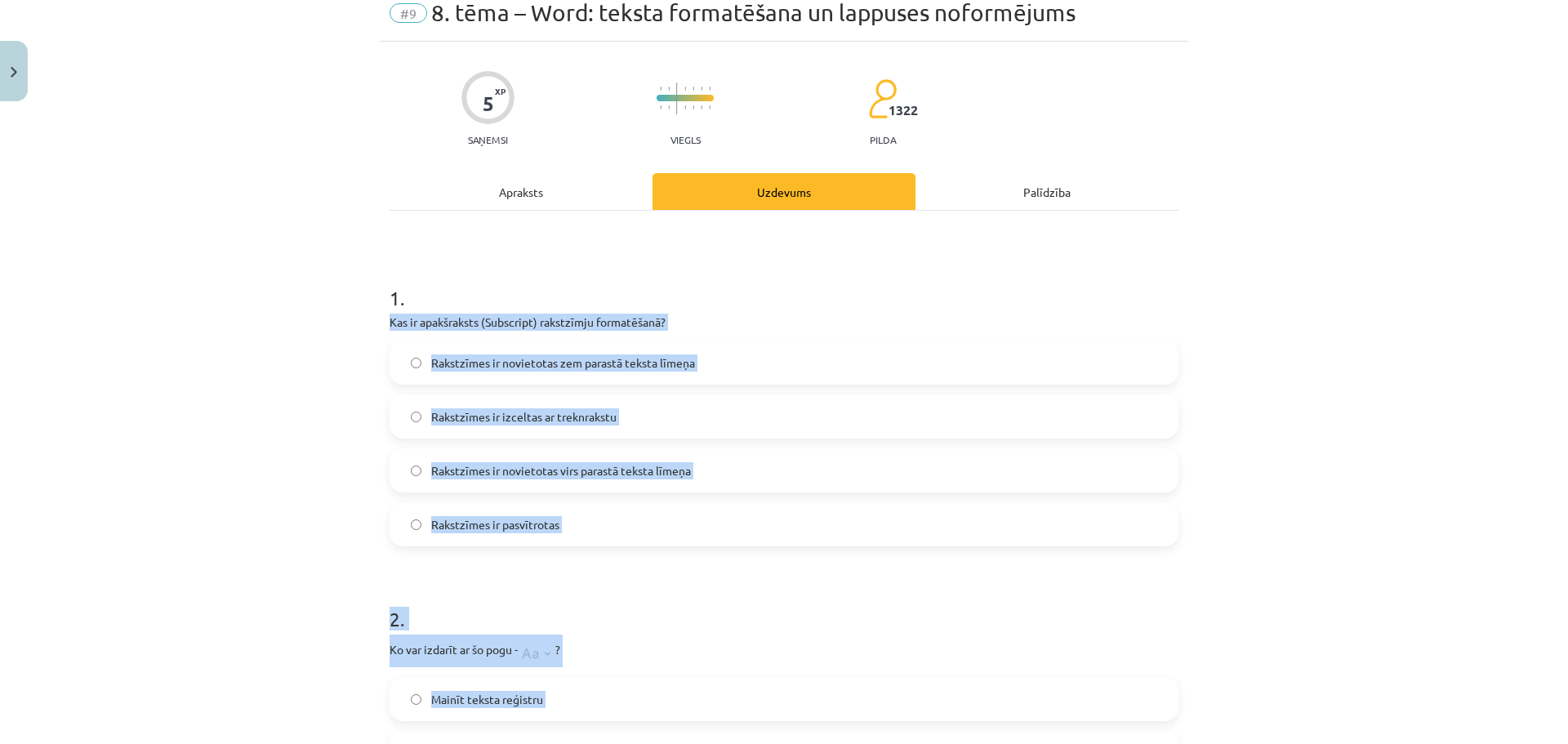
click at [1468, 367] on div "Mācību tēma: Datorikas - 10. klases 1. ieskaites mācību materiāls #9 8. tēma – …" at bounding box center [784, 372] width 1568 height 744
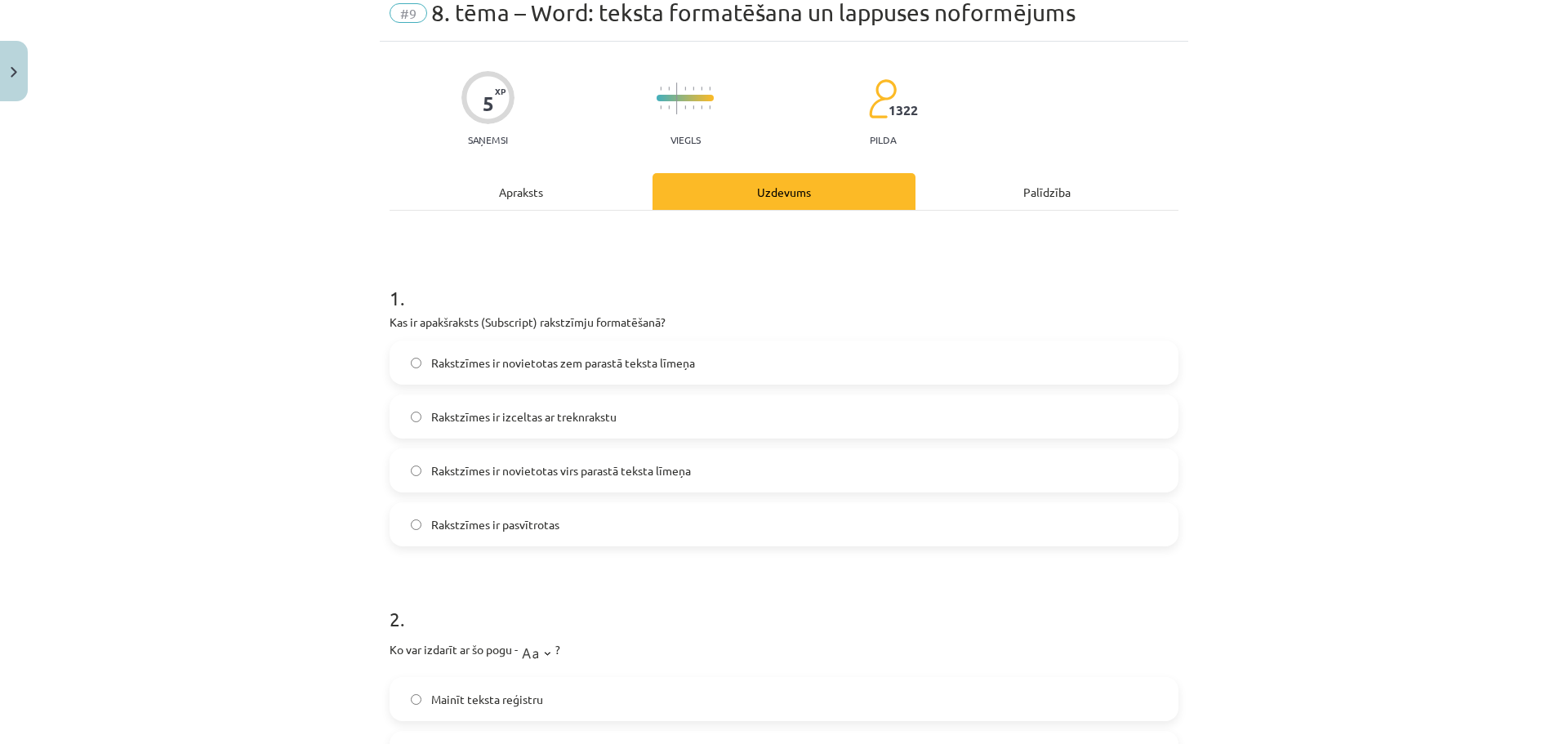
click at [643, 474] on span "Rakstzīmes ir novietotas virs parastā teksta līmeņa" at bounding box center [560, 471] width 259 height 17
click at [555, 363] on span "Rakstzīmes ir novietotas zem parastā teksta līmeņa" at bounding box center [563, 363] width 264 height 17
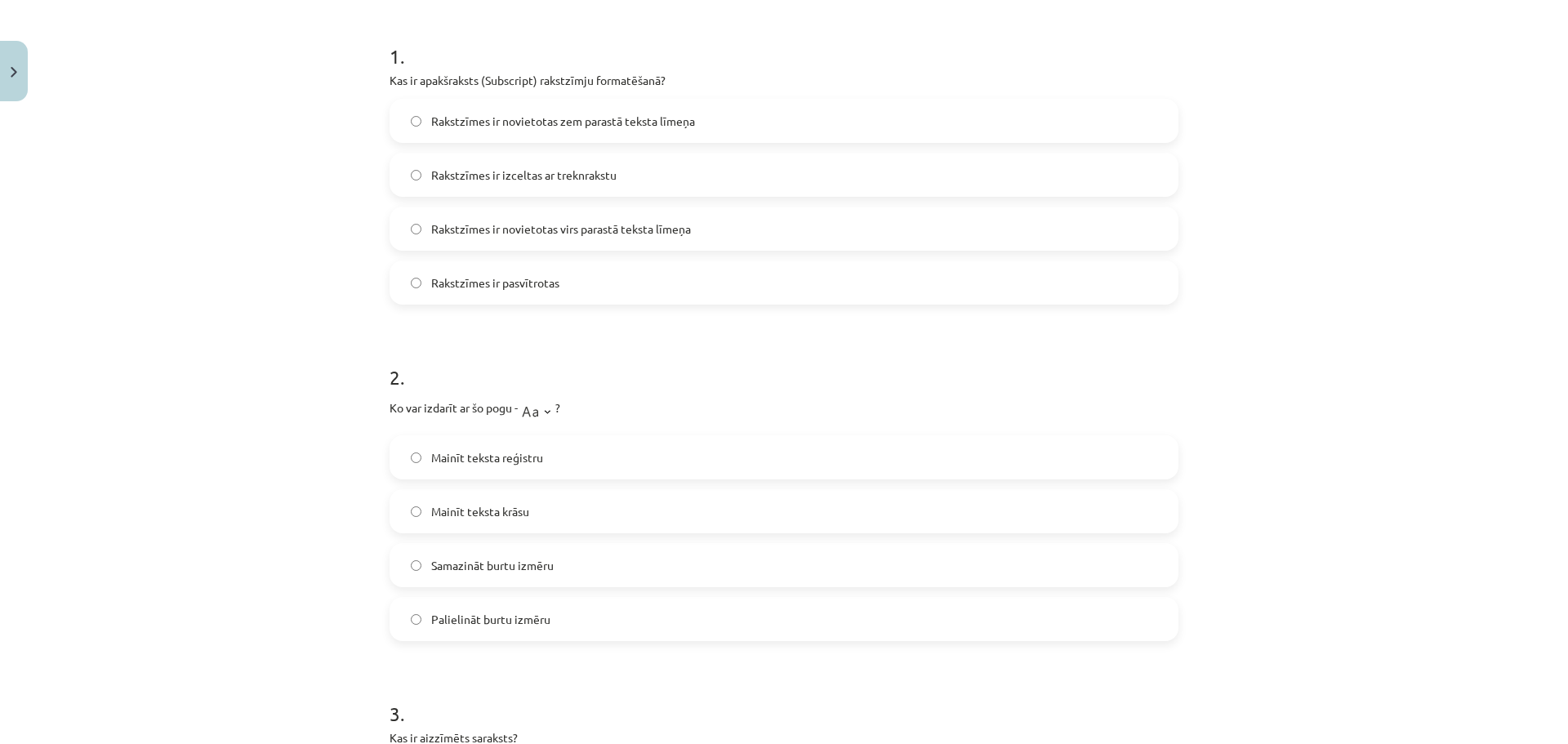
scroll to position [366, 0]
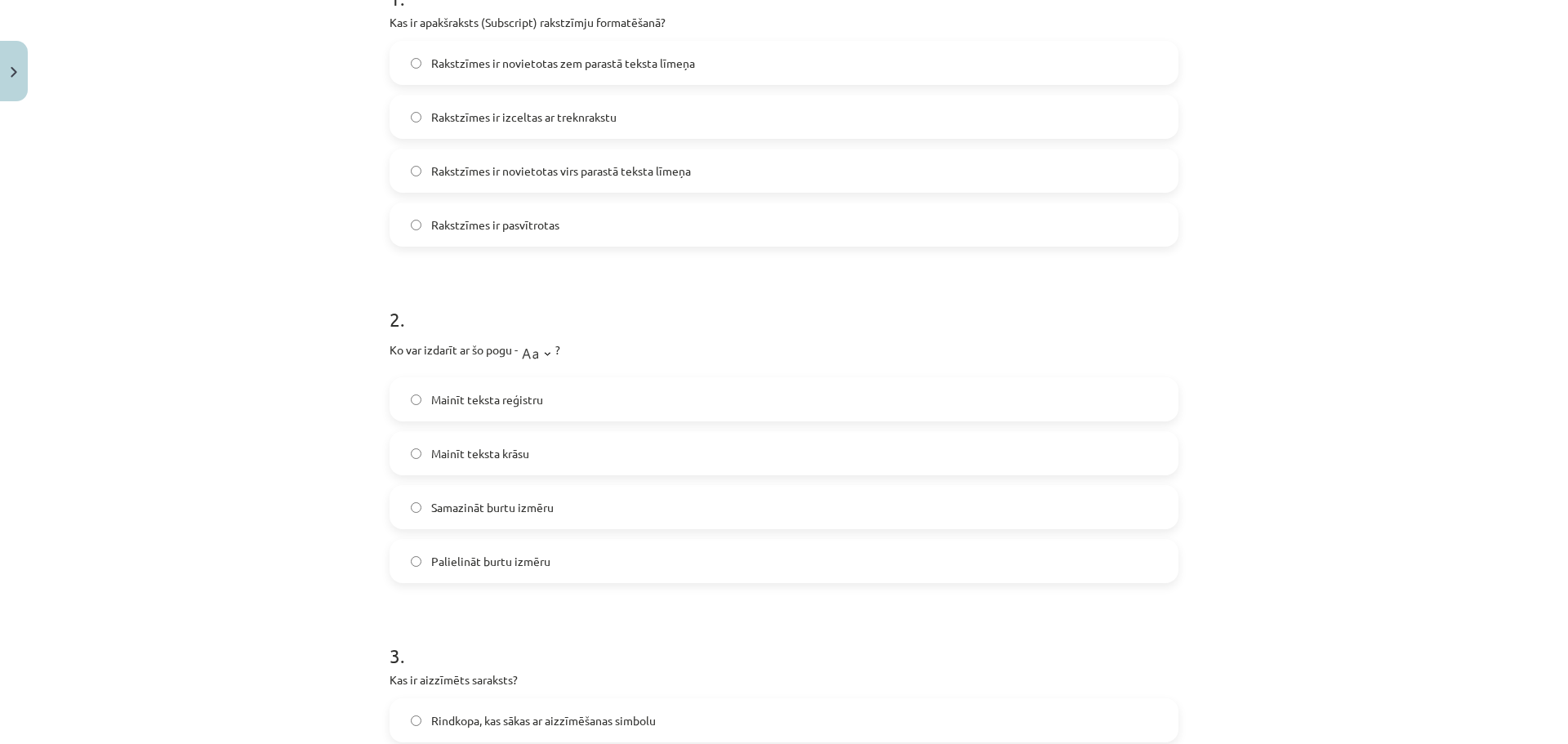
click at [481, 563] on span "Palielināt burtu izmēru" at bounding box center [491, 561] width 119 height 17
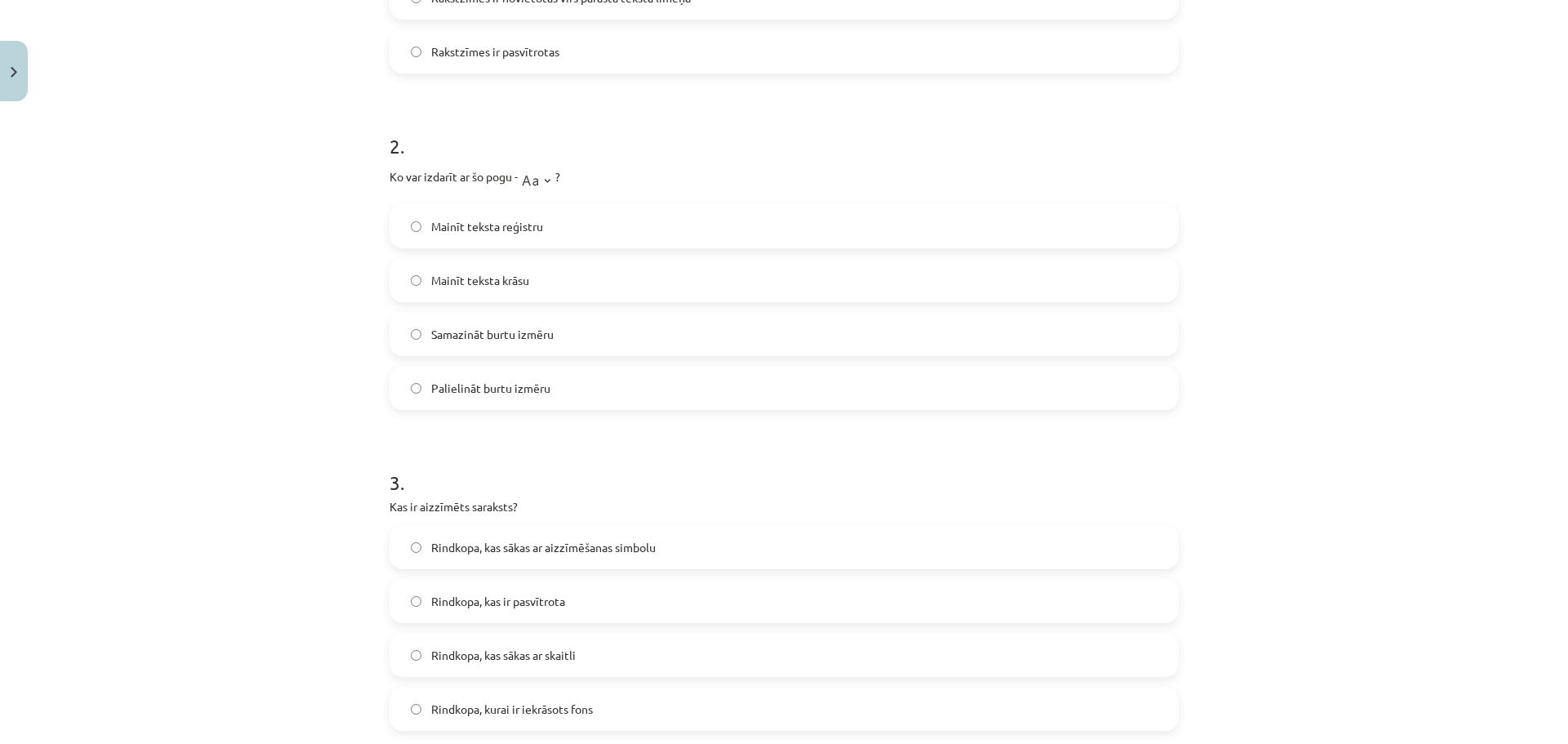
scroll to position [611, 0]
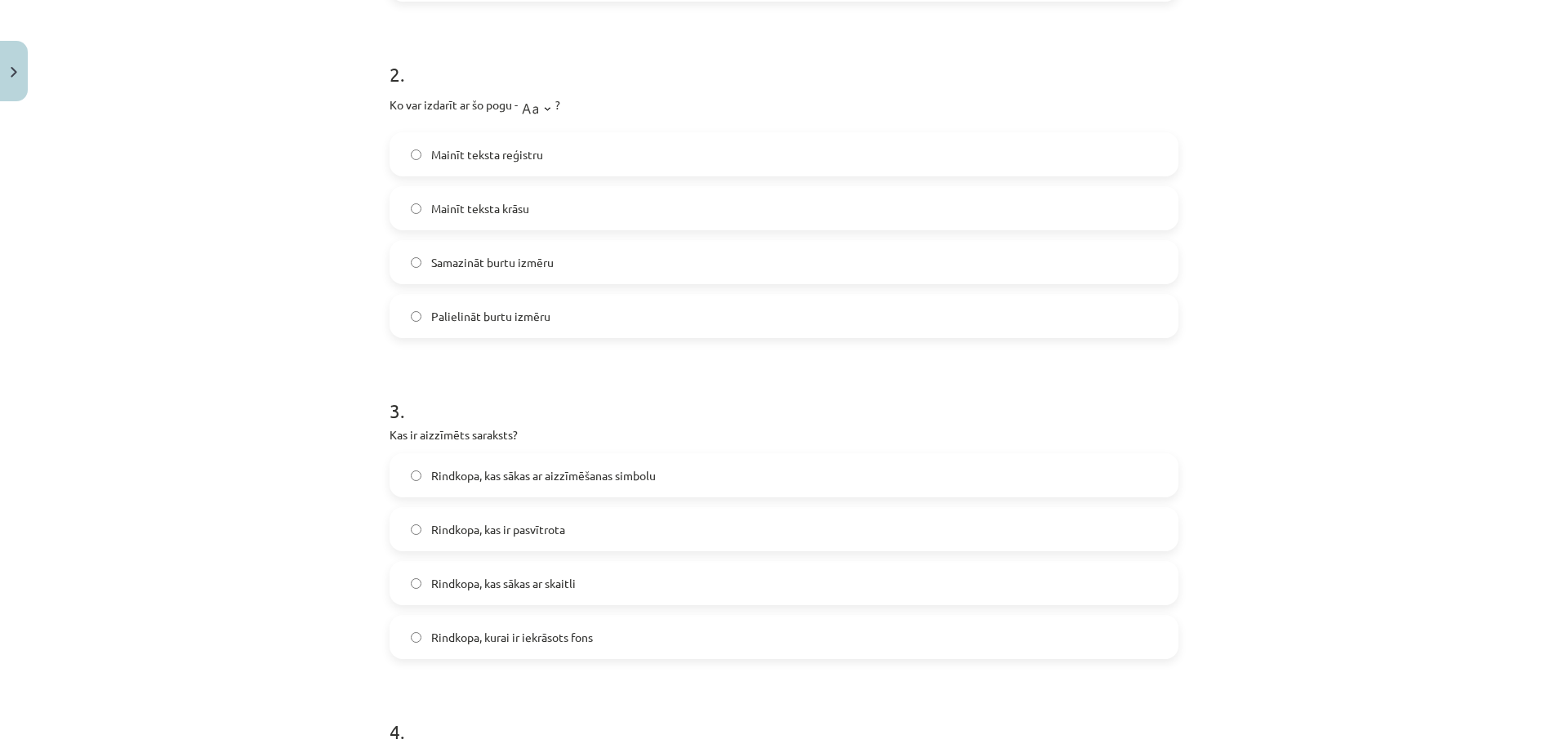
click at [605, 473] on span "Rindkopa, kas sākas ar aizzīmēšanas simbolu" at bounding box center [543, 475] width 224 height 17
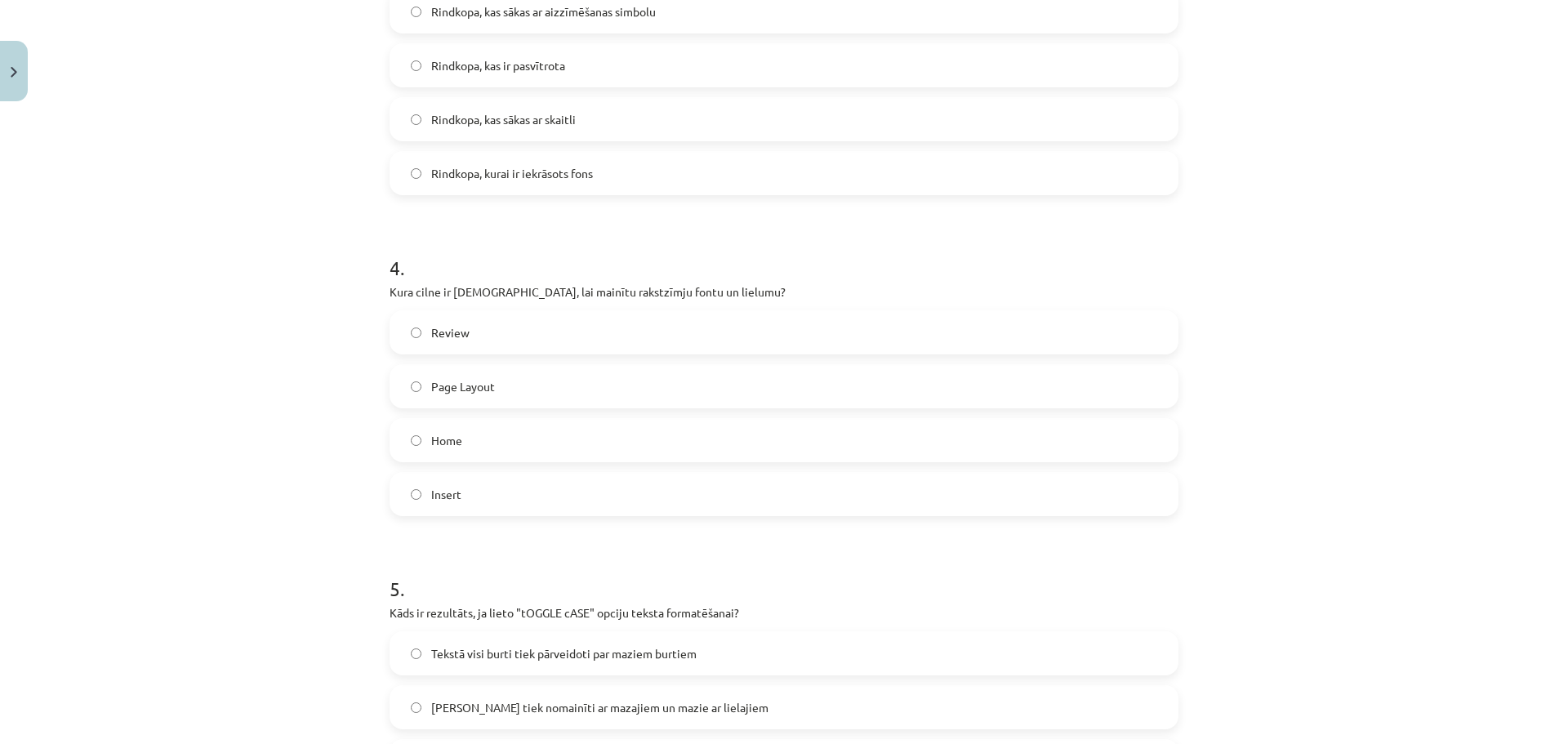
scroll to position [1102, 0]
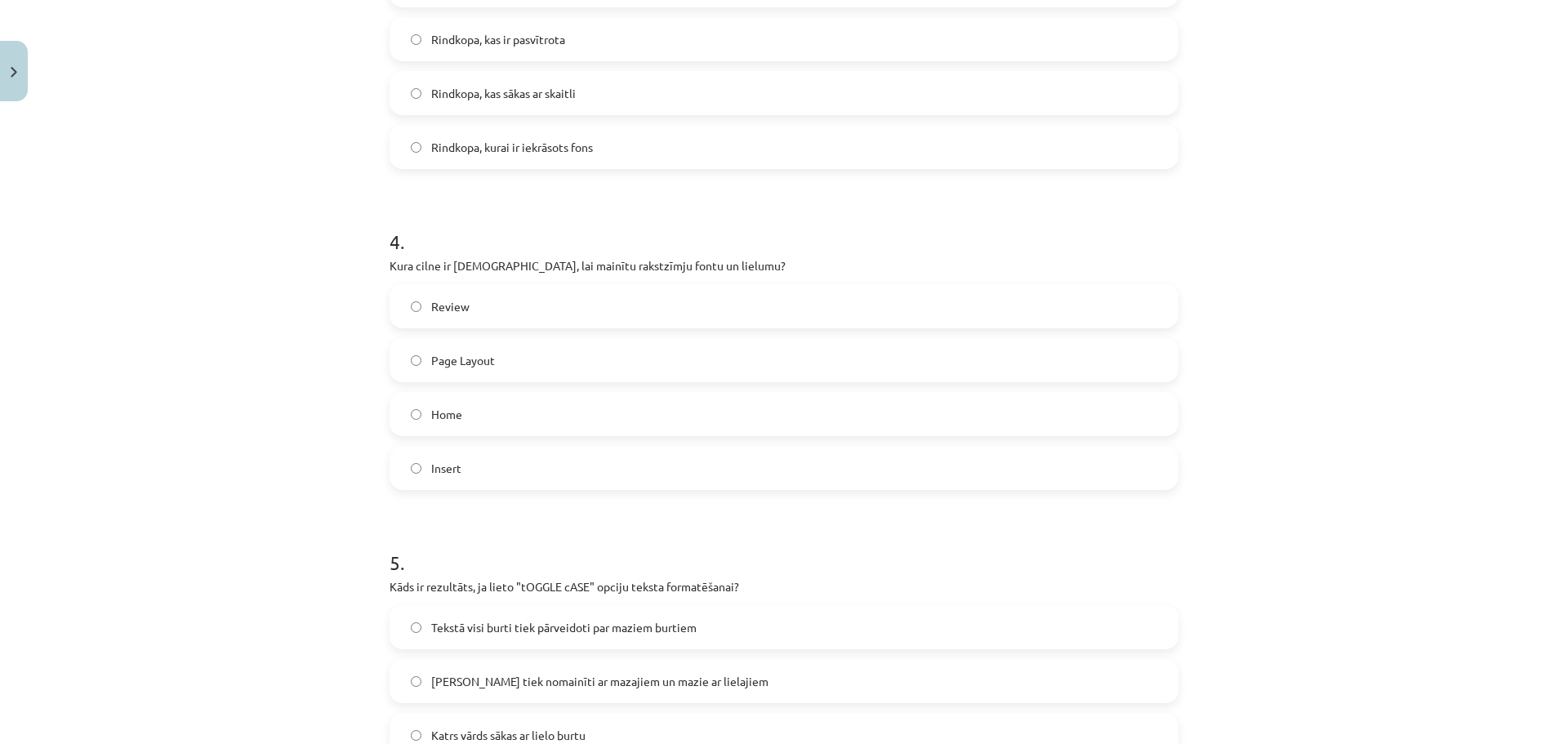
click at [464, 416] on label "Home" at bounding box center [784, 414] width 786 height 41
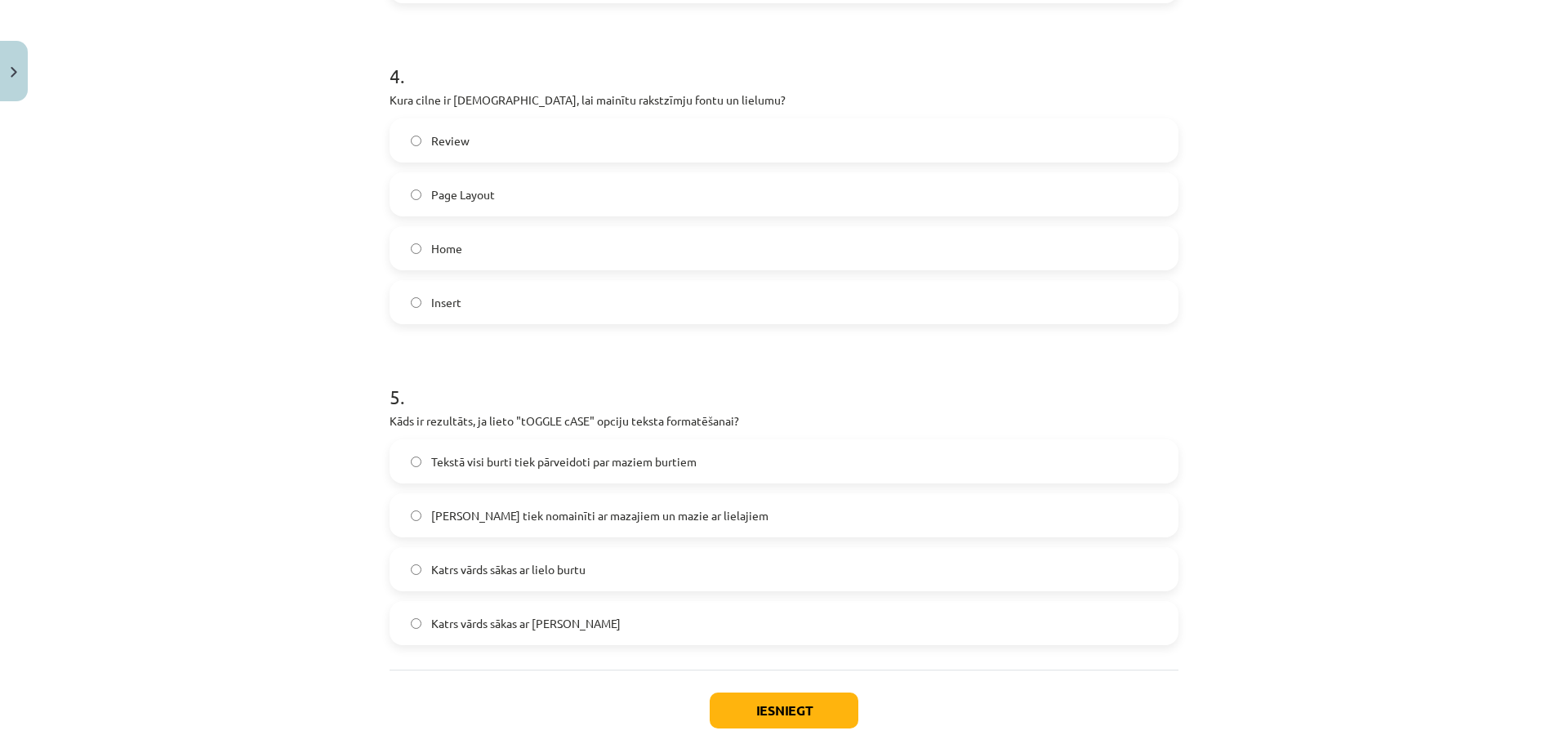
scroll to position [1292, 0]
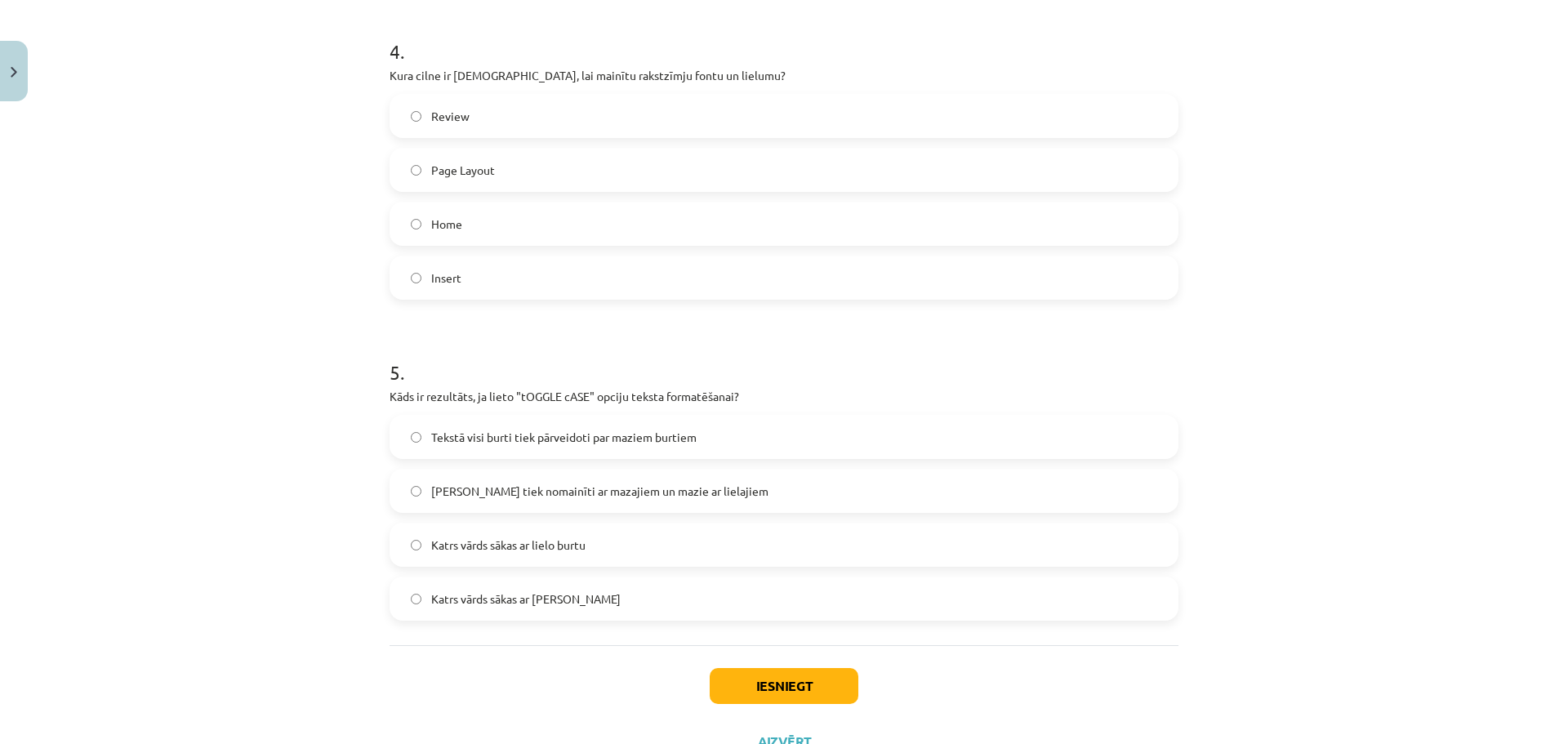
click at [509, 484] on span "Lielie burti tiek nomainīti ar mazajiem un mazie ar lielajiem" at bounding box center [599, 491] width 338 height 17
click at [748, 679] on button "Iesniegt" at bounding box center [784, 686] width 149 height 36
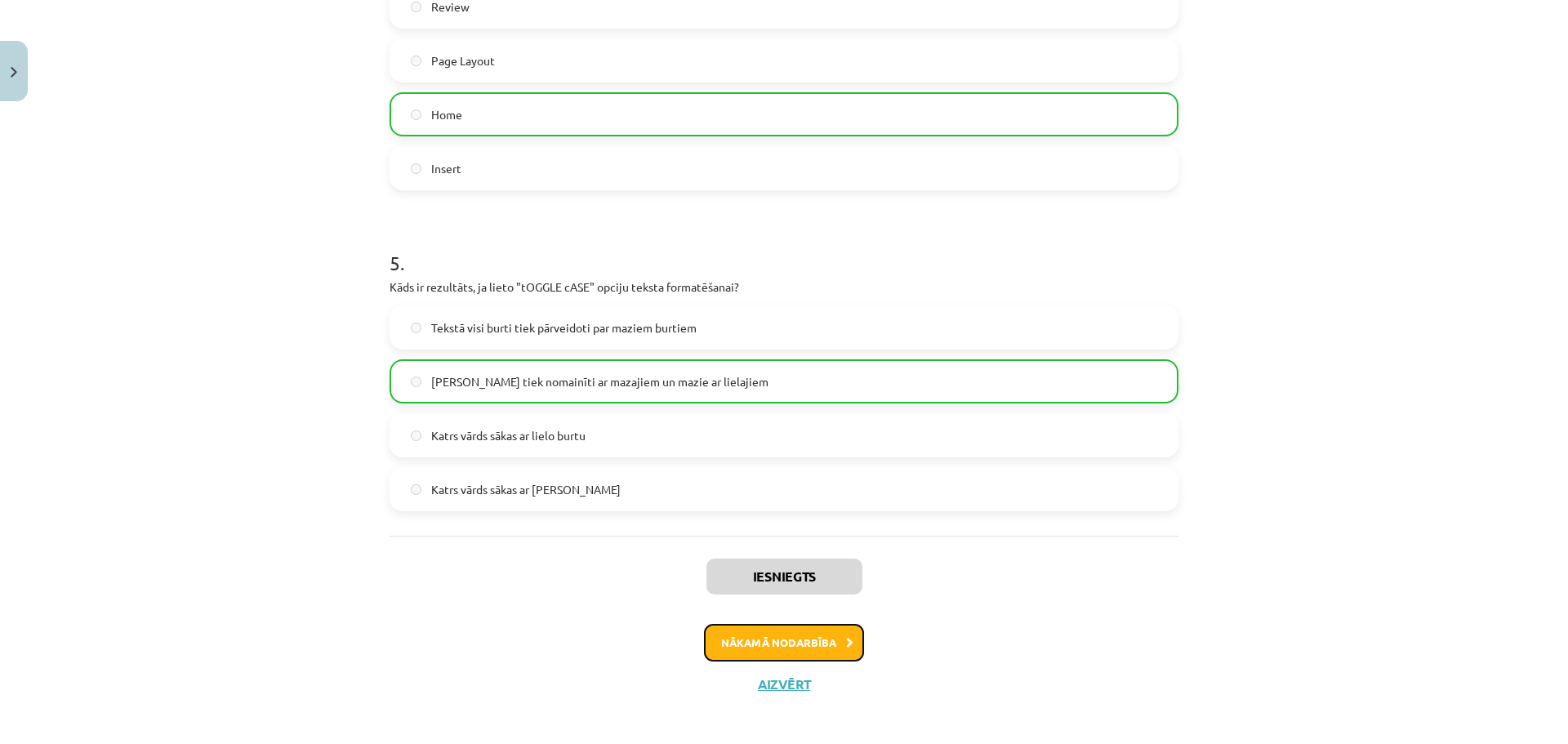
click at [844, 652] on button "Nākamā nodarbība" at bounding box center [784, 643] width 160 height 37
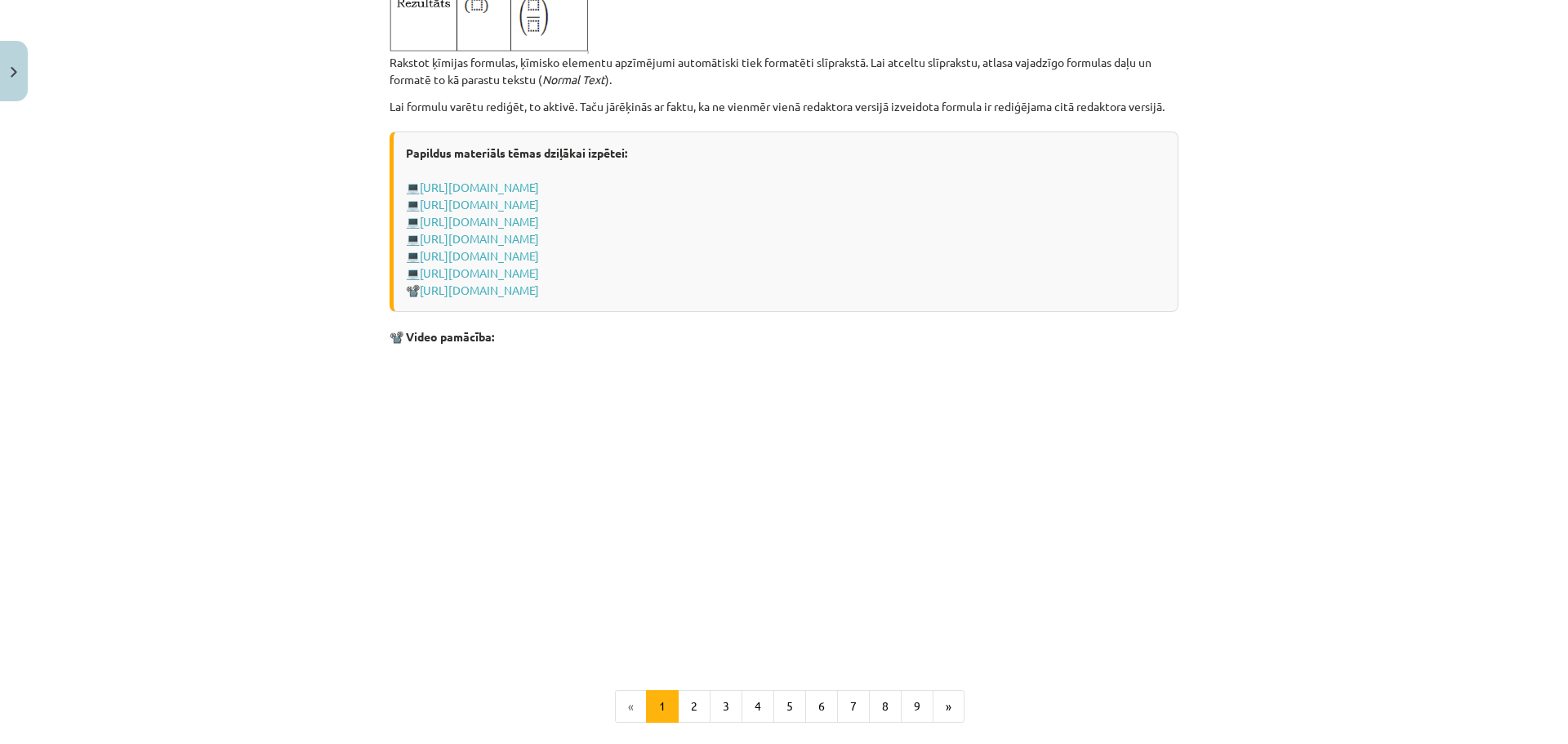
scroll to position [3293, 0]
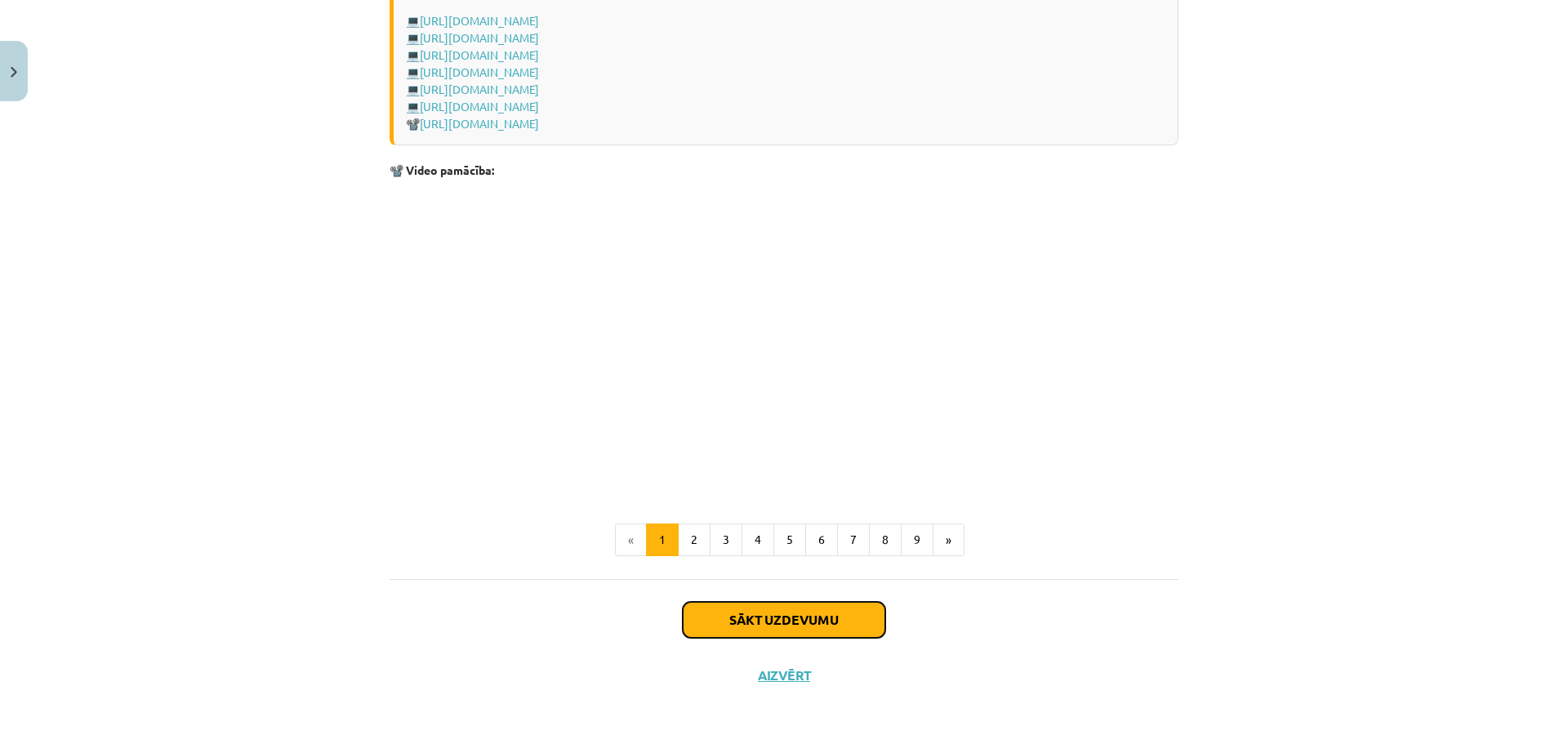
click at [826, 617] on button "Sākt uzdevumu" at bounding box center [784, 620] width 202 height 36
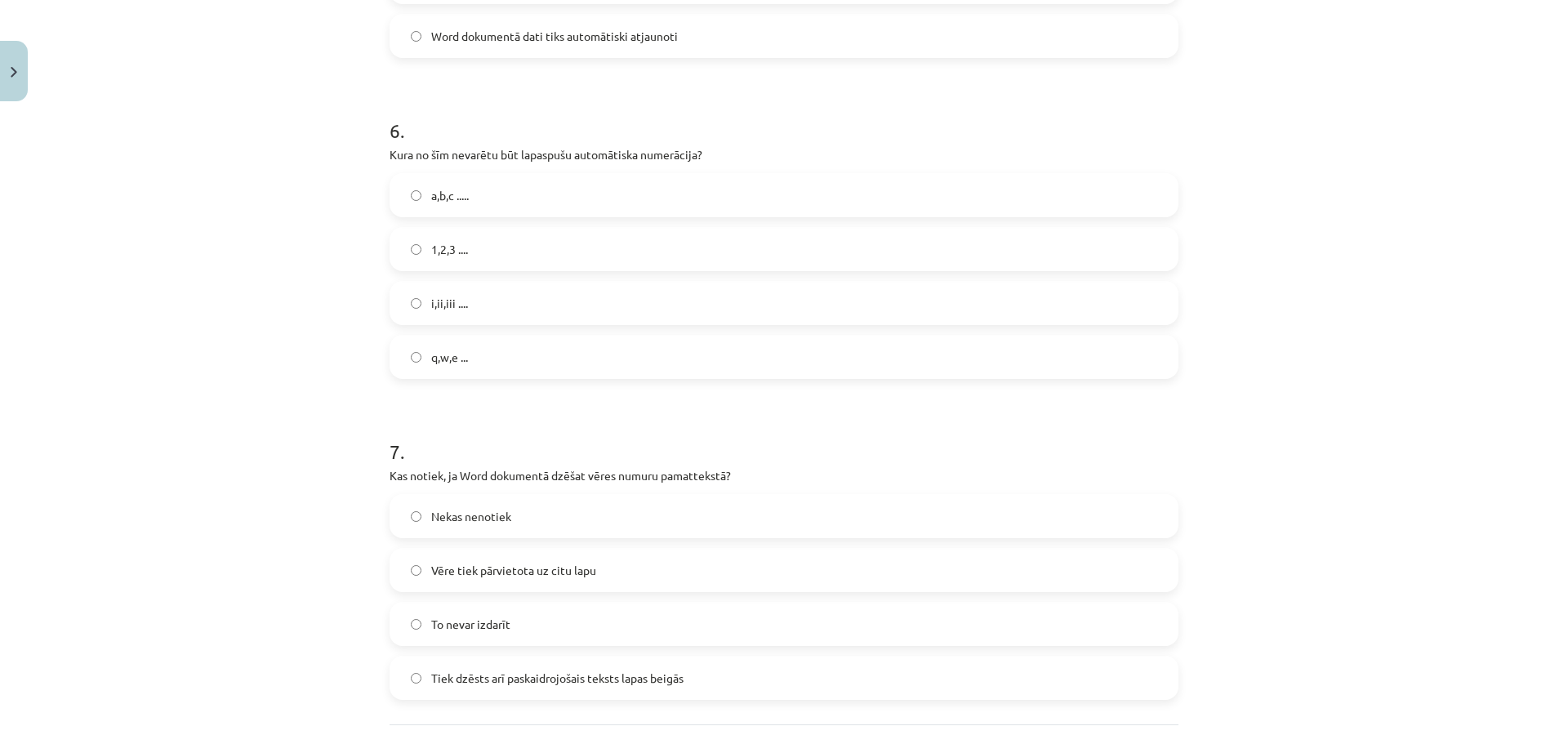
scroll to position [1877, 0]
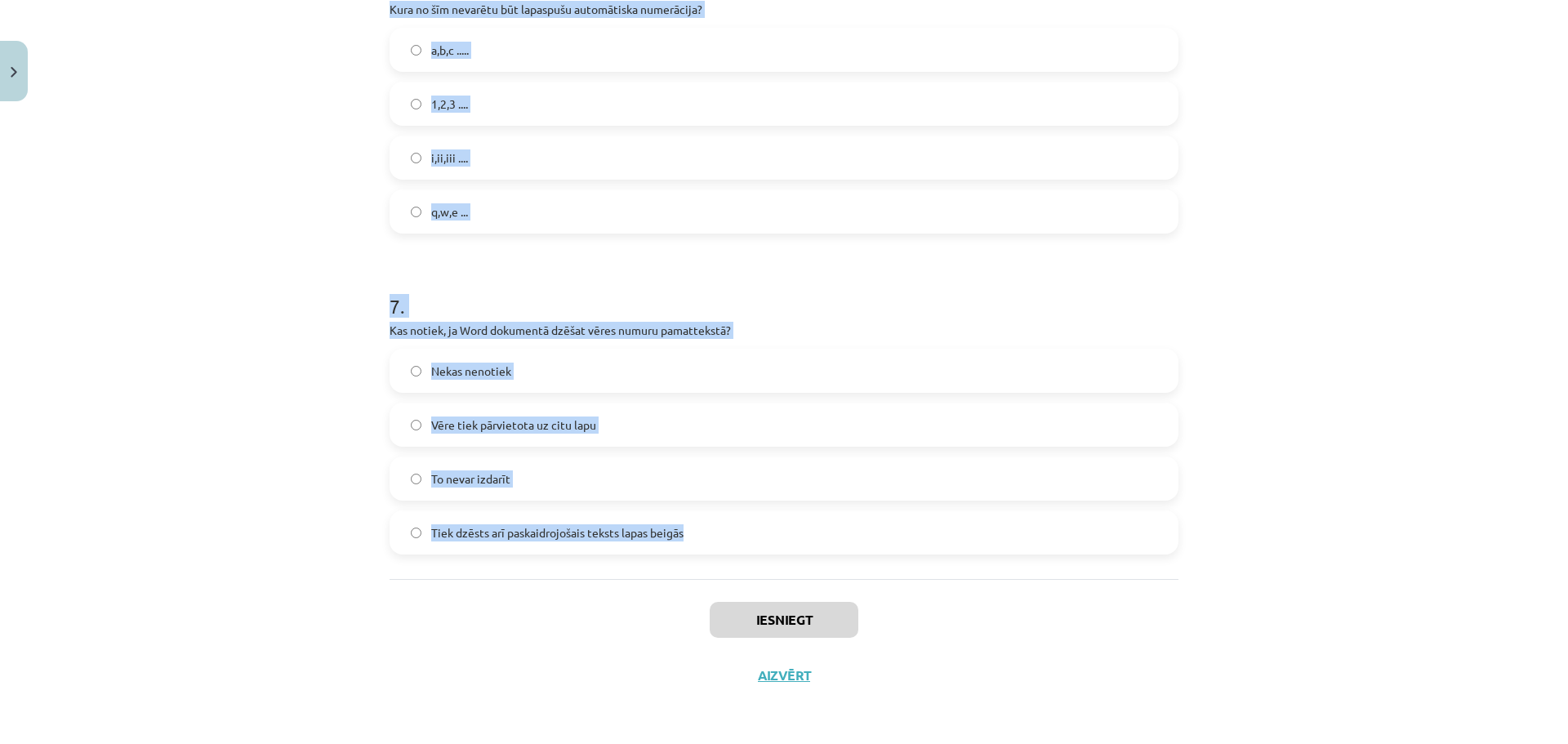
drag, startPoint x: 377, startPoint y: 344, endPoint x: 834, endPoint y: 543, distance: 498.4
copy form "Kurā cilnē var ievietot satura rādītāju Word dokumentā? References Format Home …"
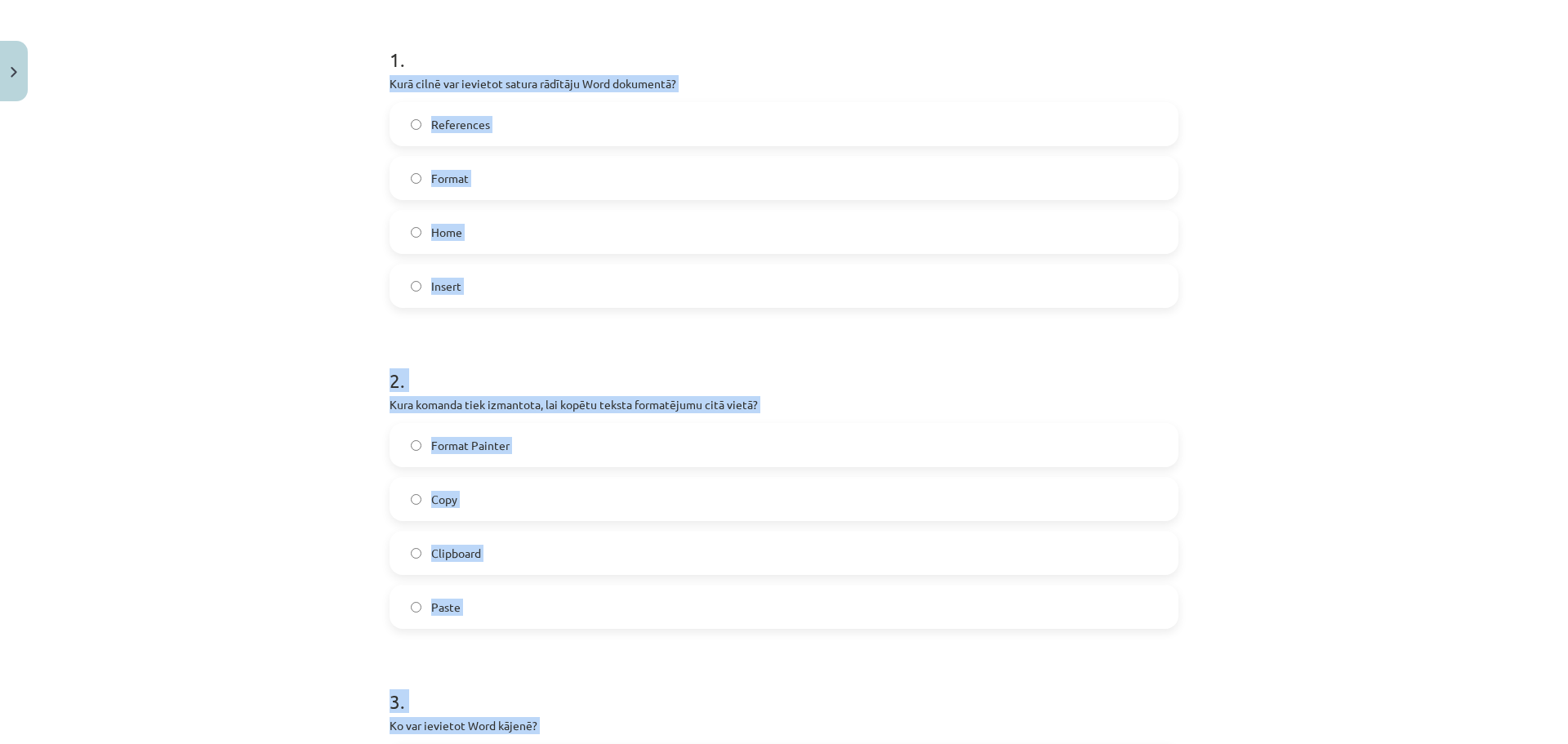
scroll to position [287, 0]
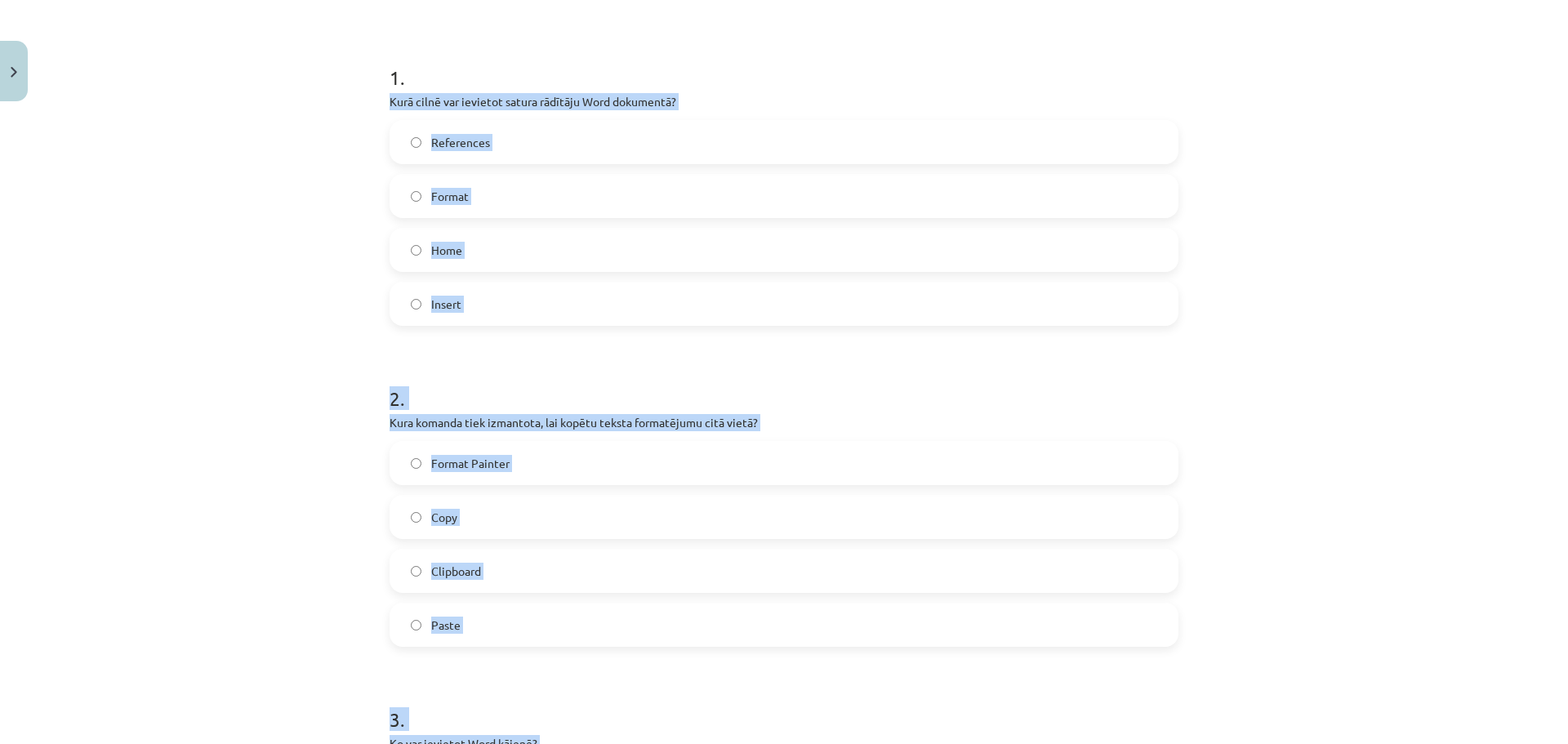
click at [1440, 335] on div "Mācību tēma: Datorikas - 10. klases 1. ieskaites mācību materiāls #10 9. tēma –…" at bounding box center [784, 372] width 1568 height 744
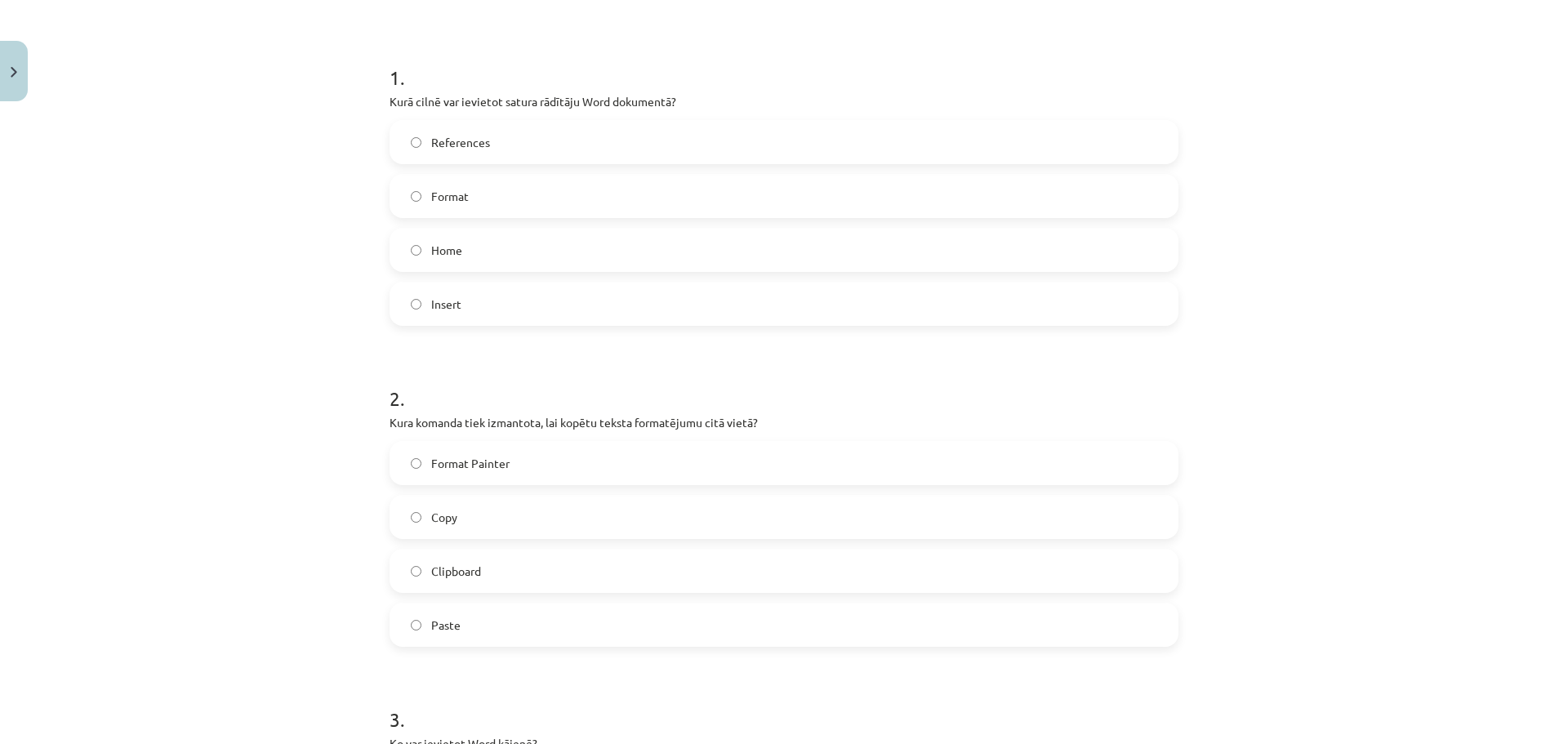
click at [469, 145] on span "References" at bounding box center [460, 143] width 59 height 17
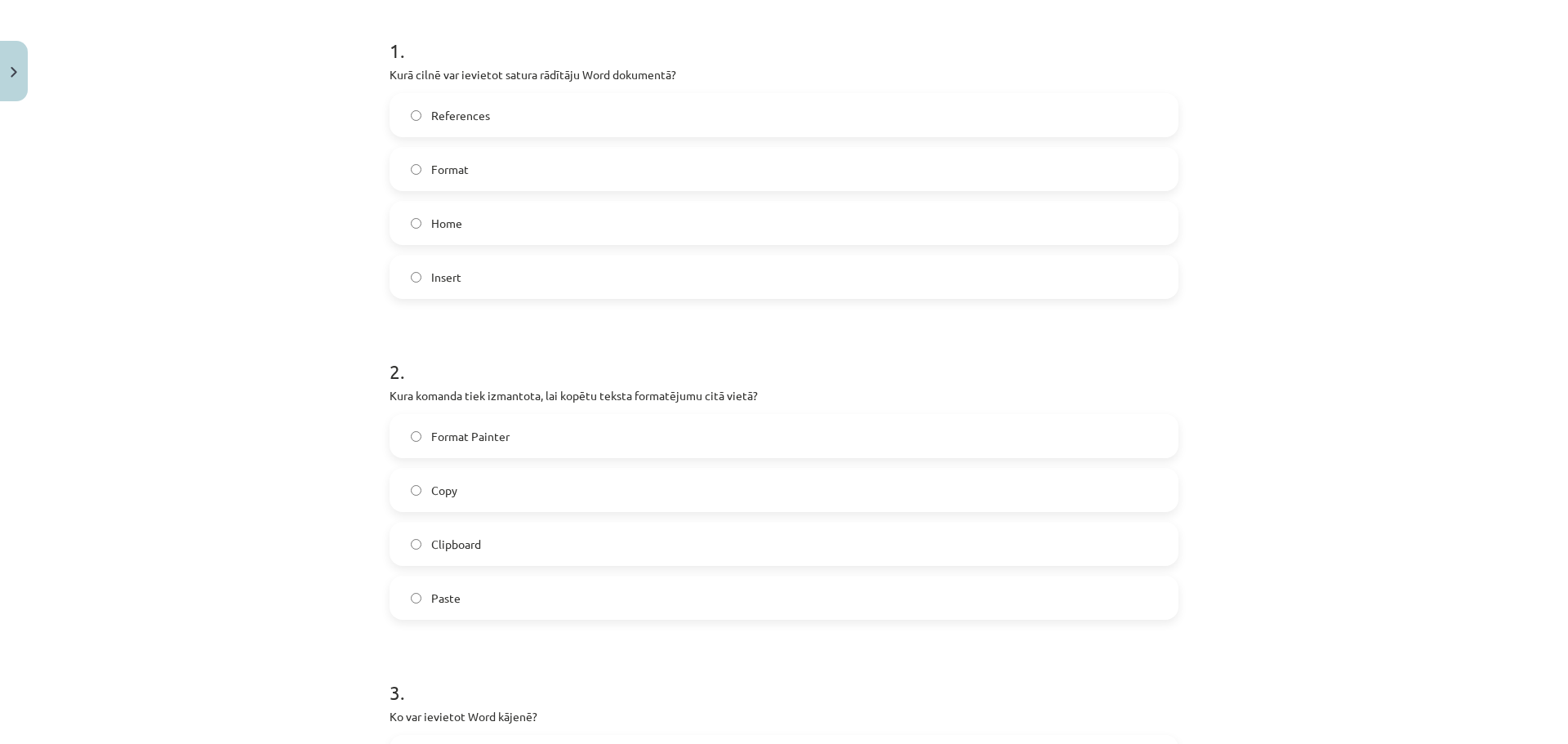
click at [481, 423] on label "Format Painter" at bounding box center [784, 436] width 786 height 41
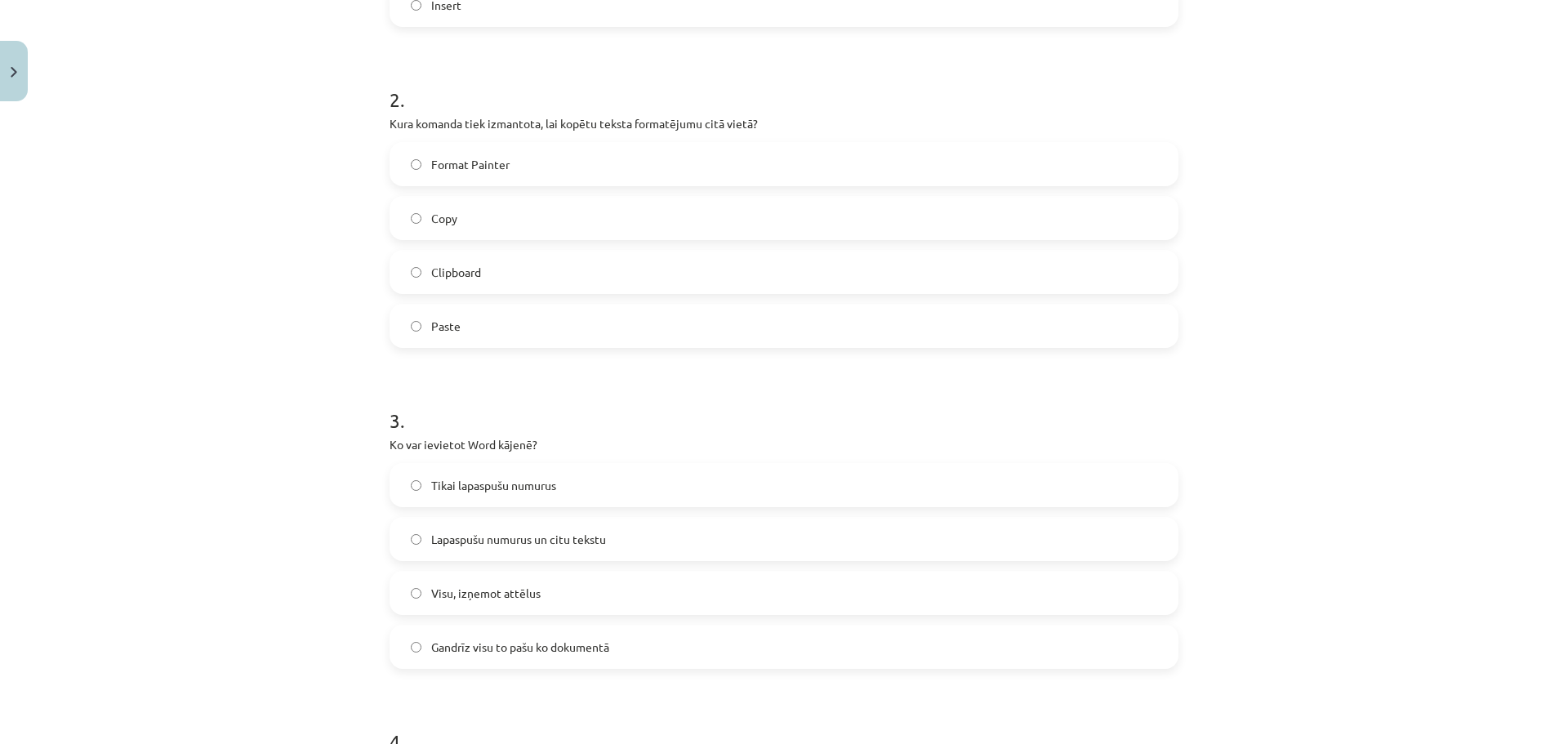
scroll to position [588, 0]
click at [520, 649] on span "Gandrīz visu to pašu ko dokumentā" at bounding box center [520, 646] width 178 height 17
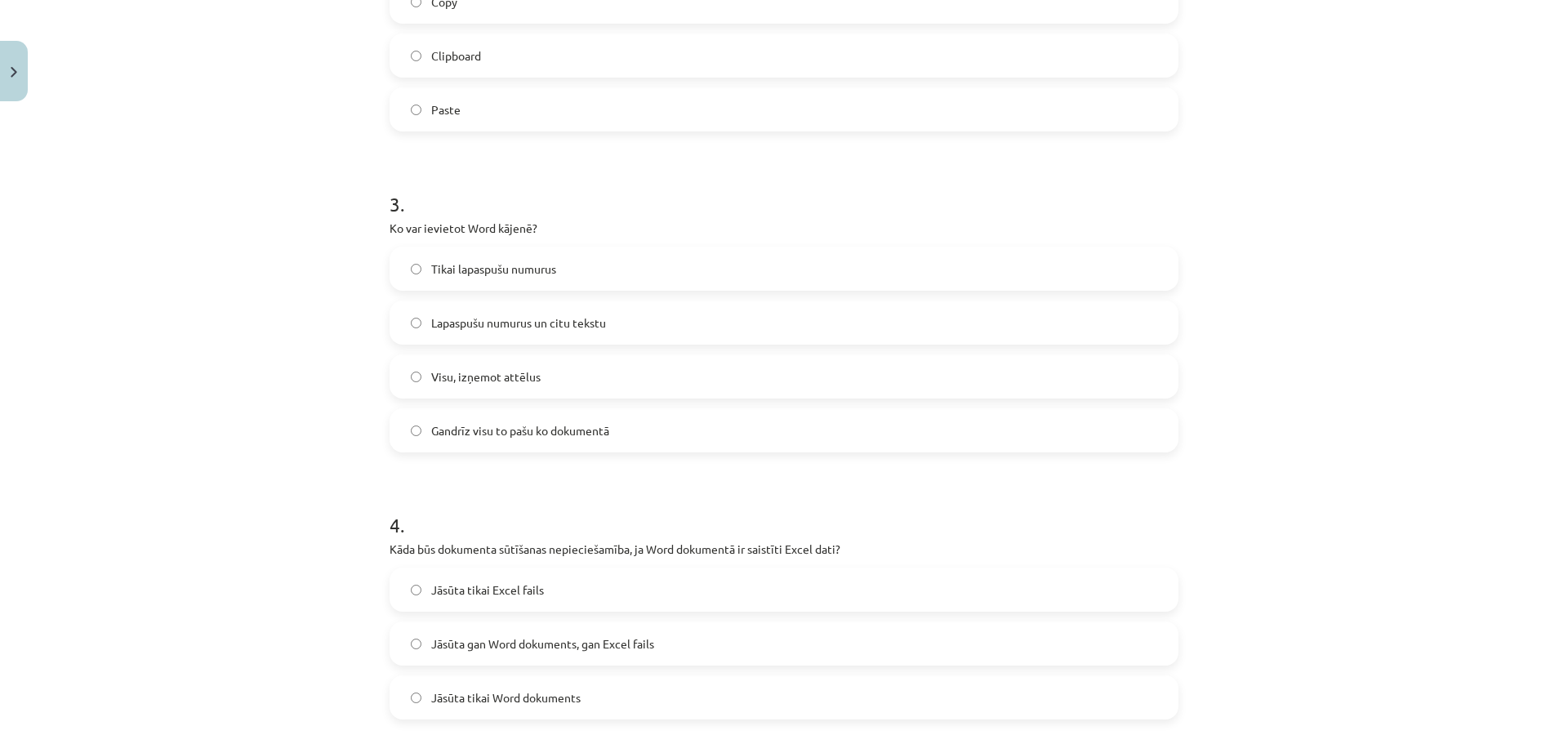
scroll to position [804, 0]
click at [508, 584] on span "Jāsūta tikai Excel fails" at bounding box center [487, 588] width 113 height 17
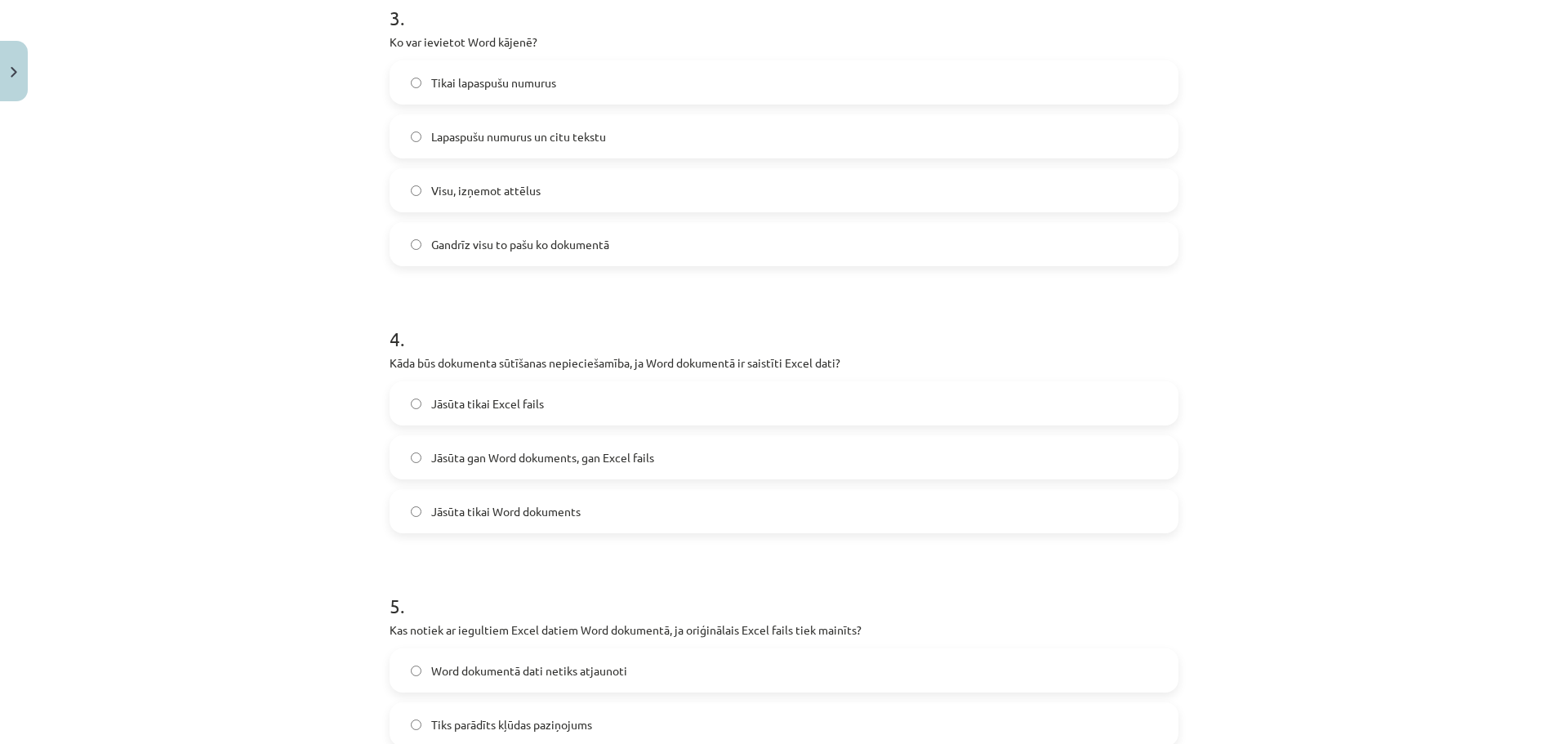
scroll to position [1131, 0]
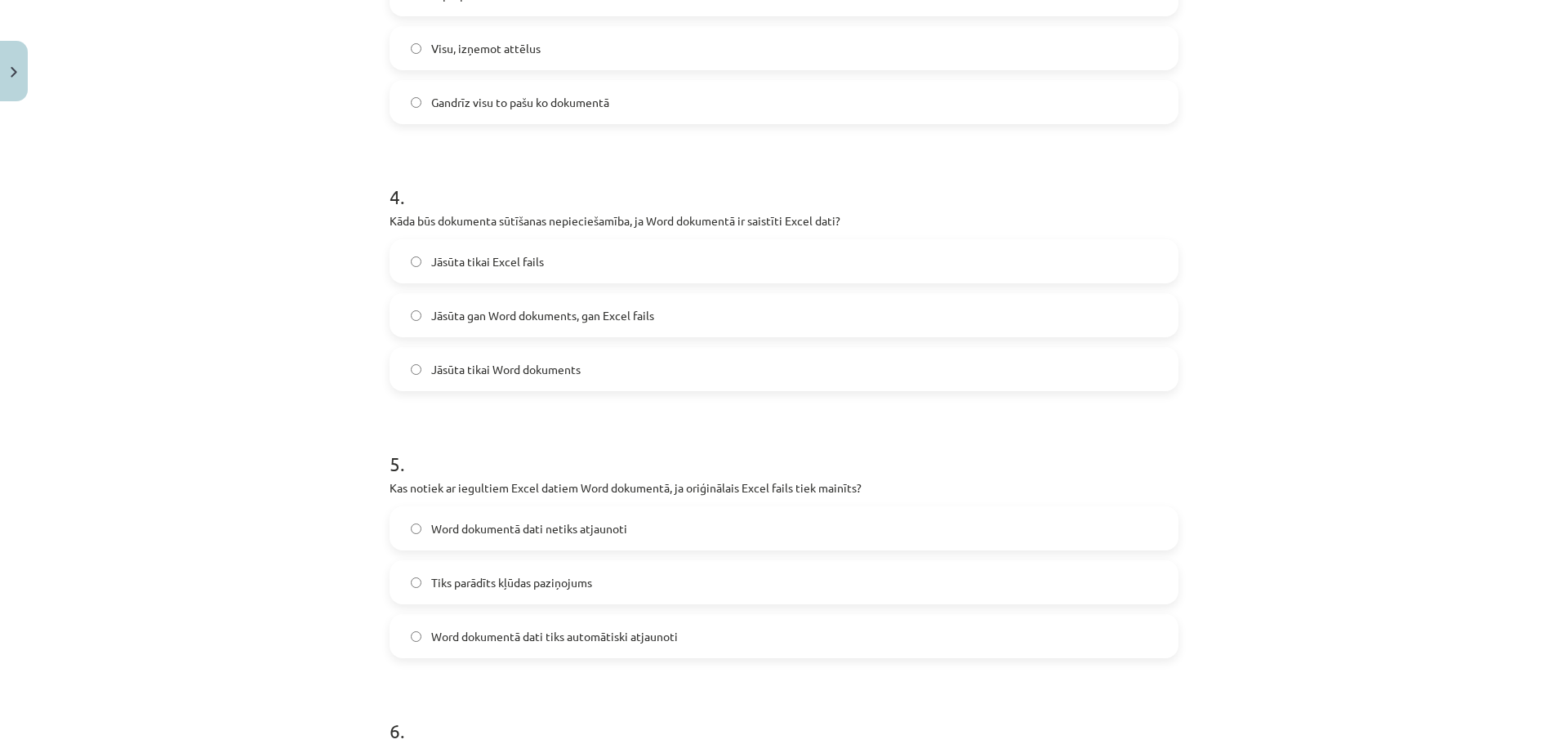
click at [660, 317] on label "Jāsūta gan Word dokuments, gan Excel fails" at bounding box center [784, 315] width 786 height 41
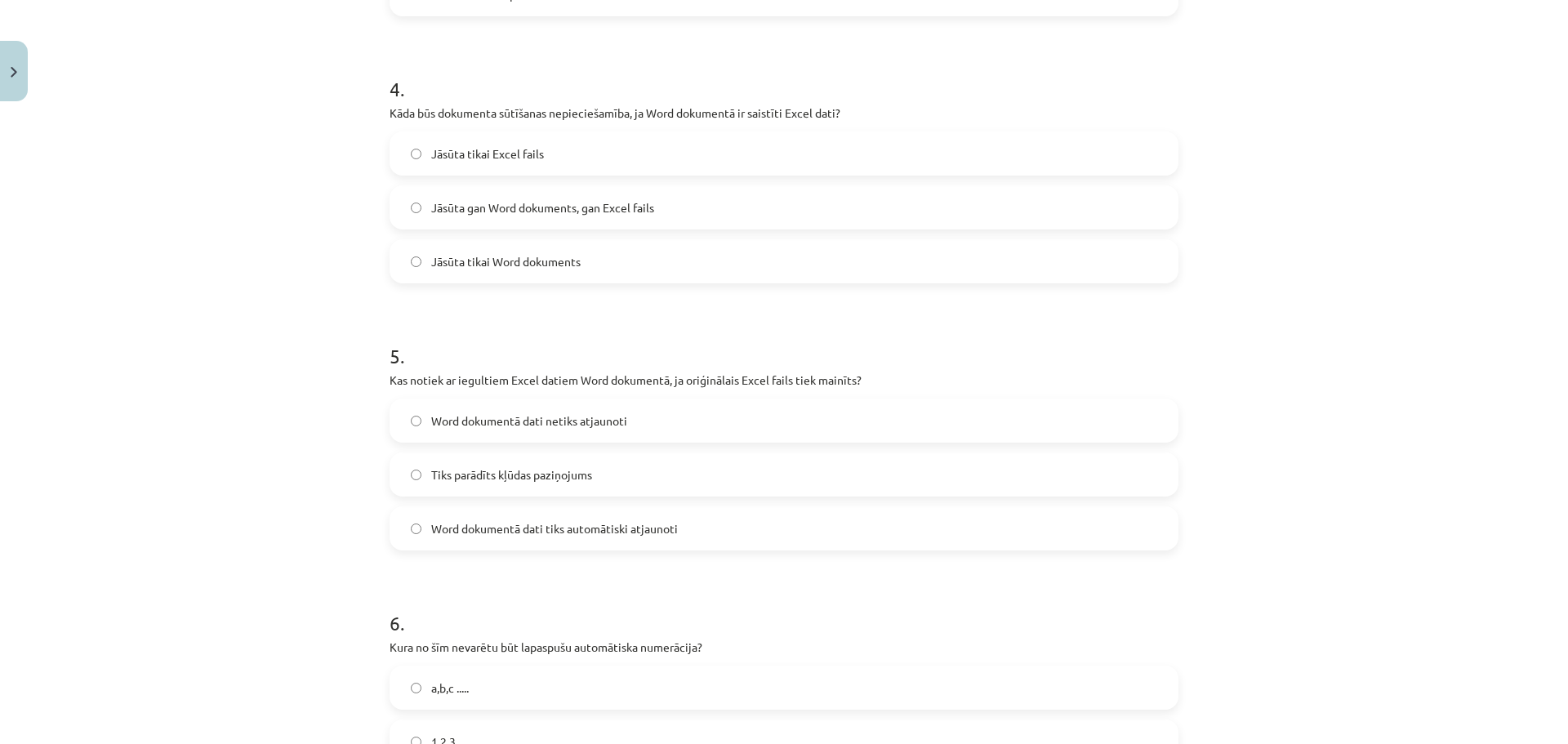
scroll to position [1241, 0]
click at [593, 434] on label "Word dokumentā dati netiks atjaunoti" at bounding box center [784, 419] width 786 height 41
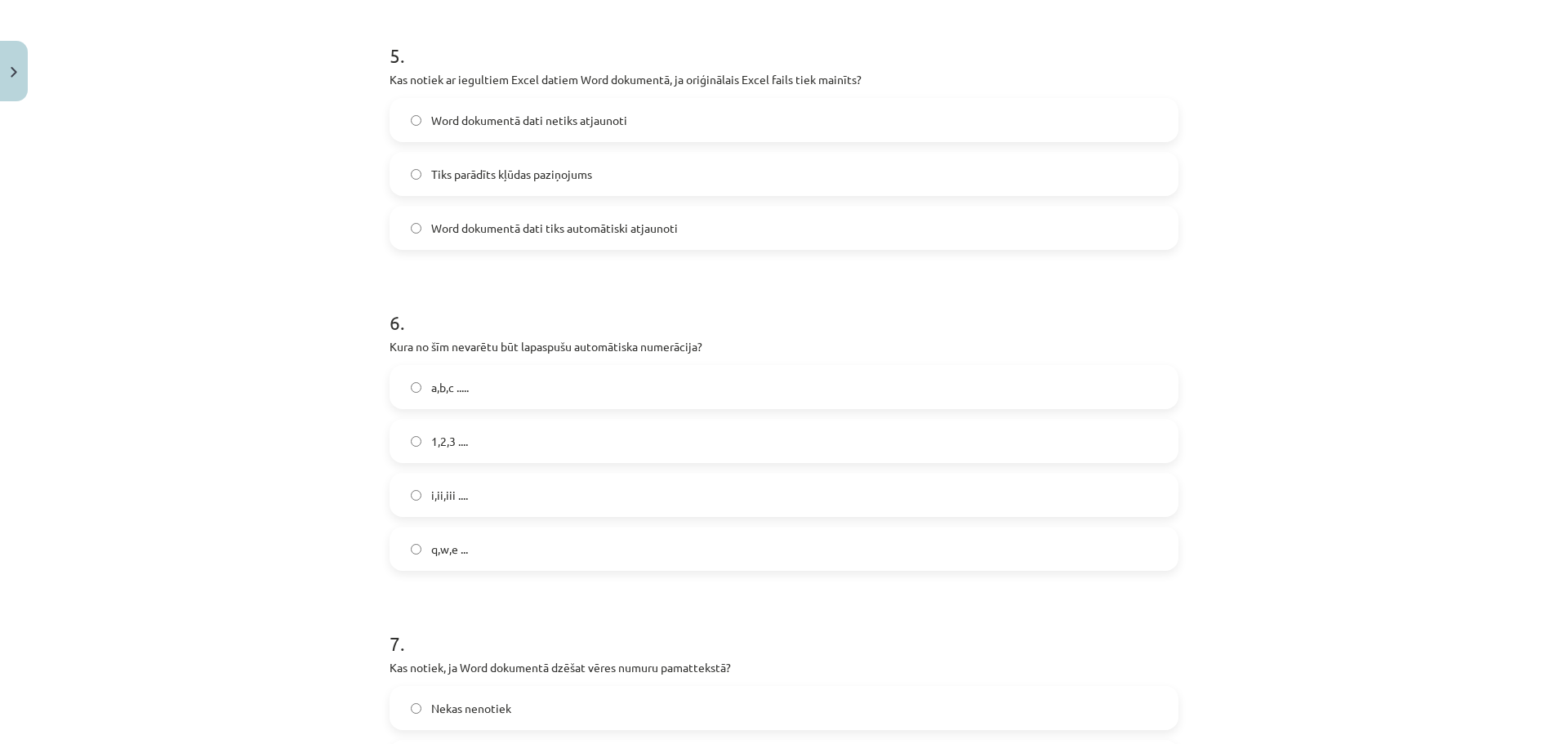
click at [478, 547] on label "q,w,e ..." at bounding box center [784, 548] width 786 height 41
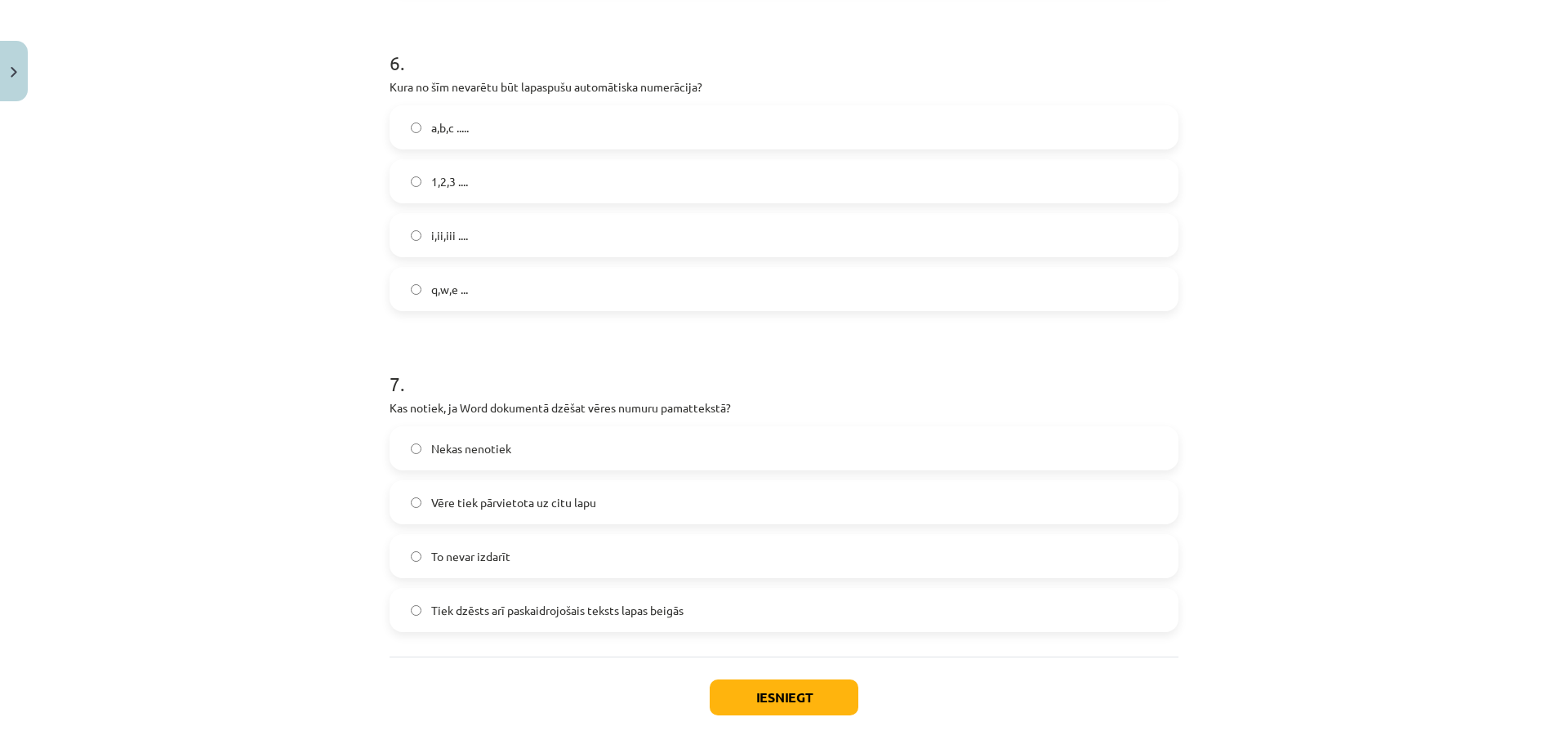
scroll to position [1839, 0]
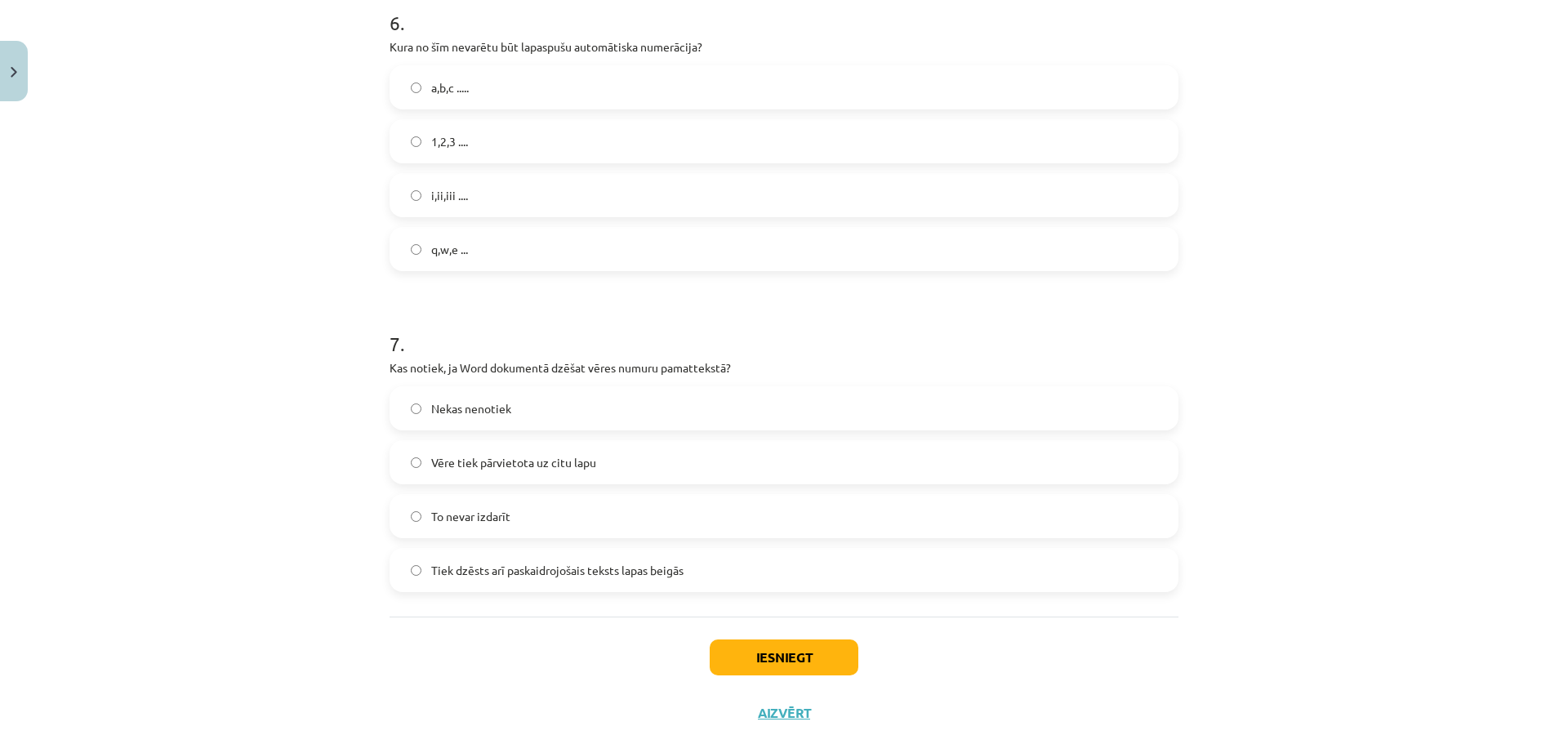
click at [478, 571] on span "Tiek dzēsts arī paskaidrojošais teksts lapas beigās" at bounding box center [557, 571] width 253 height 17
click at [818, 635] on div "Iesniegt Aizvērt" at bounding box center [784, 673] width 789 height 114
click at [818, 643] on button "Iesniegt" at bounding box center [784, 657] width 149 height 36
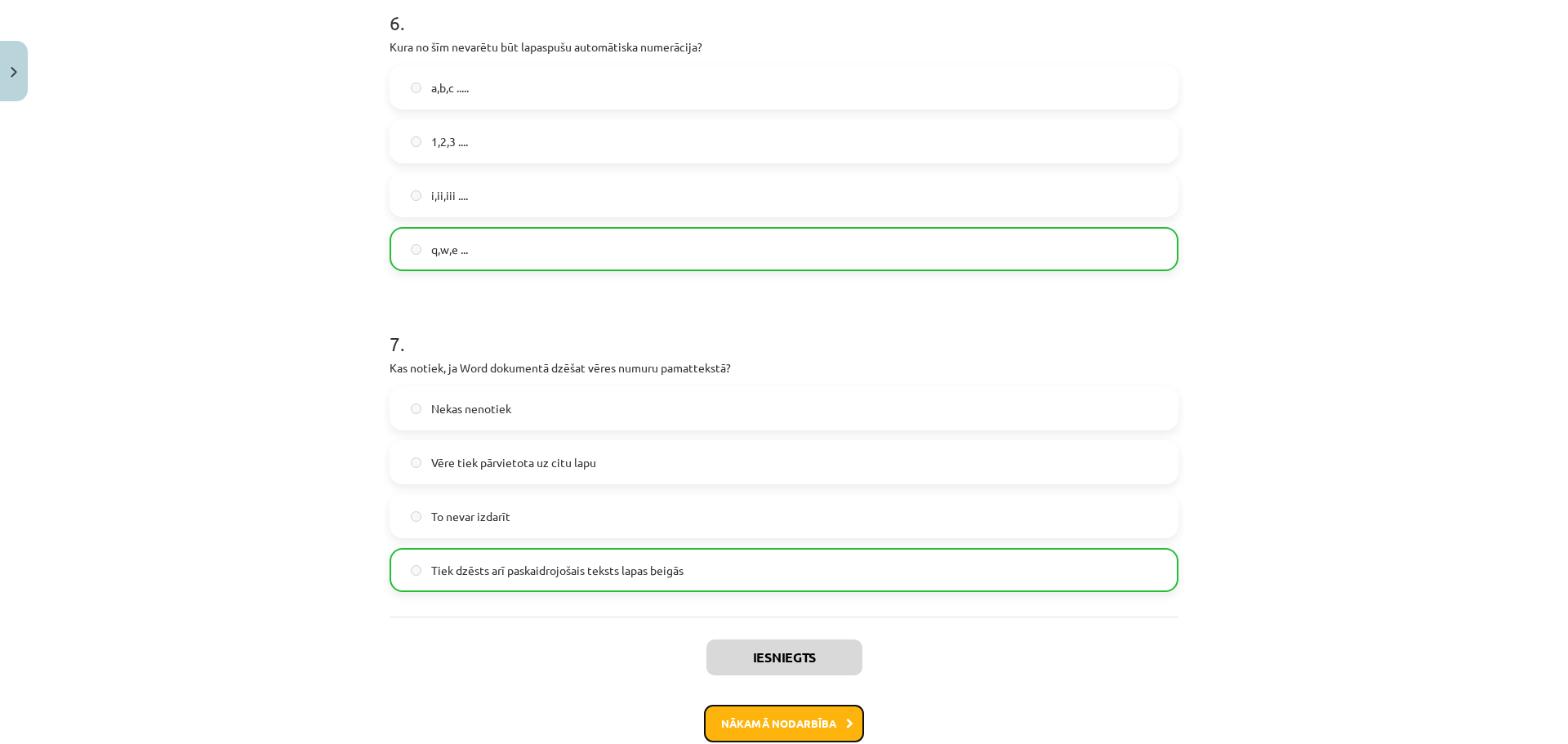
click at [760, 713] on button "Nākamā nodarbība" at bounding box center [784, 724] width 160 height 37
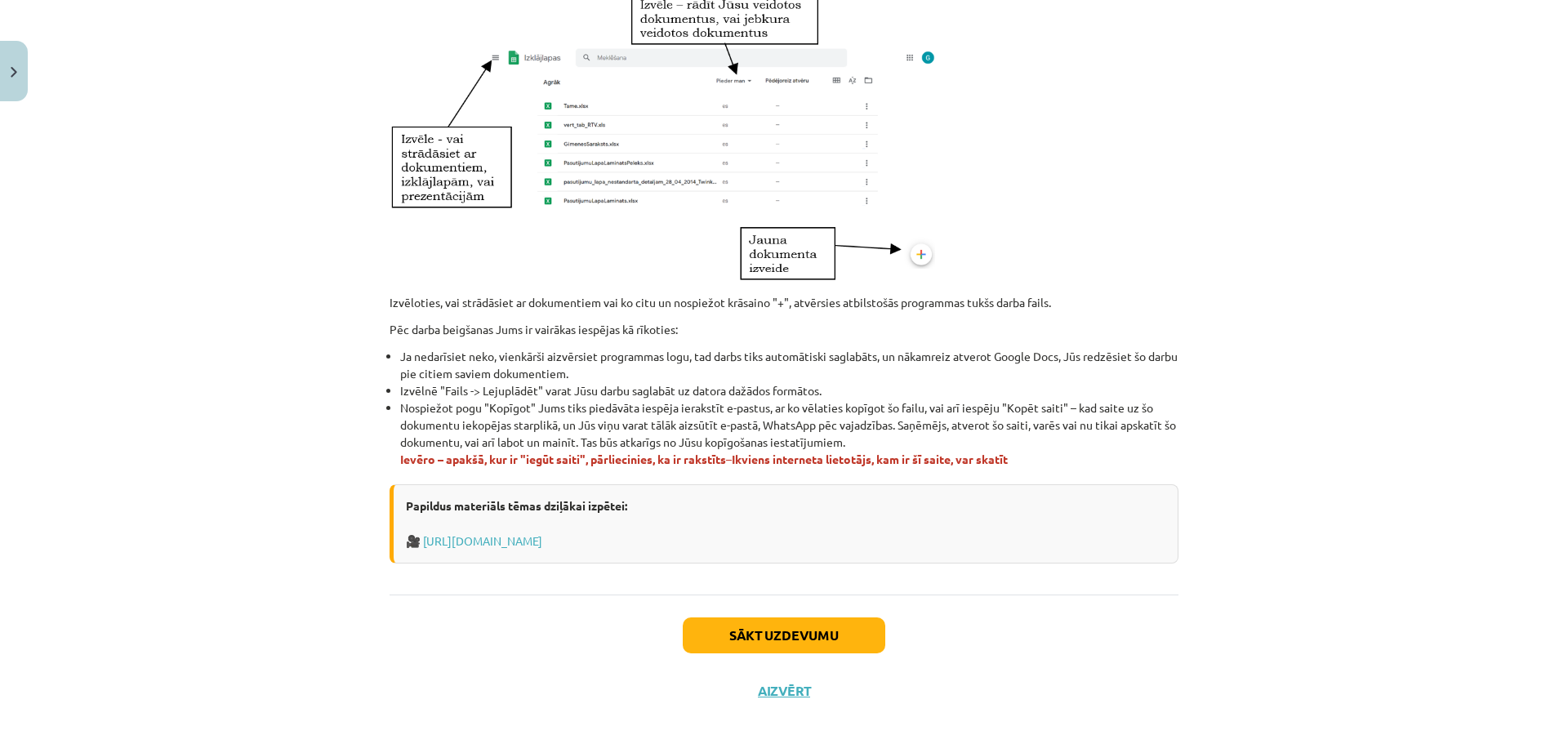
scroll to position [834, 0]
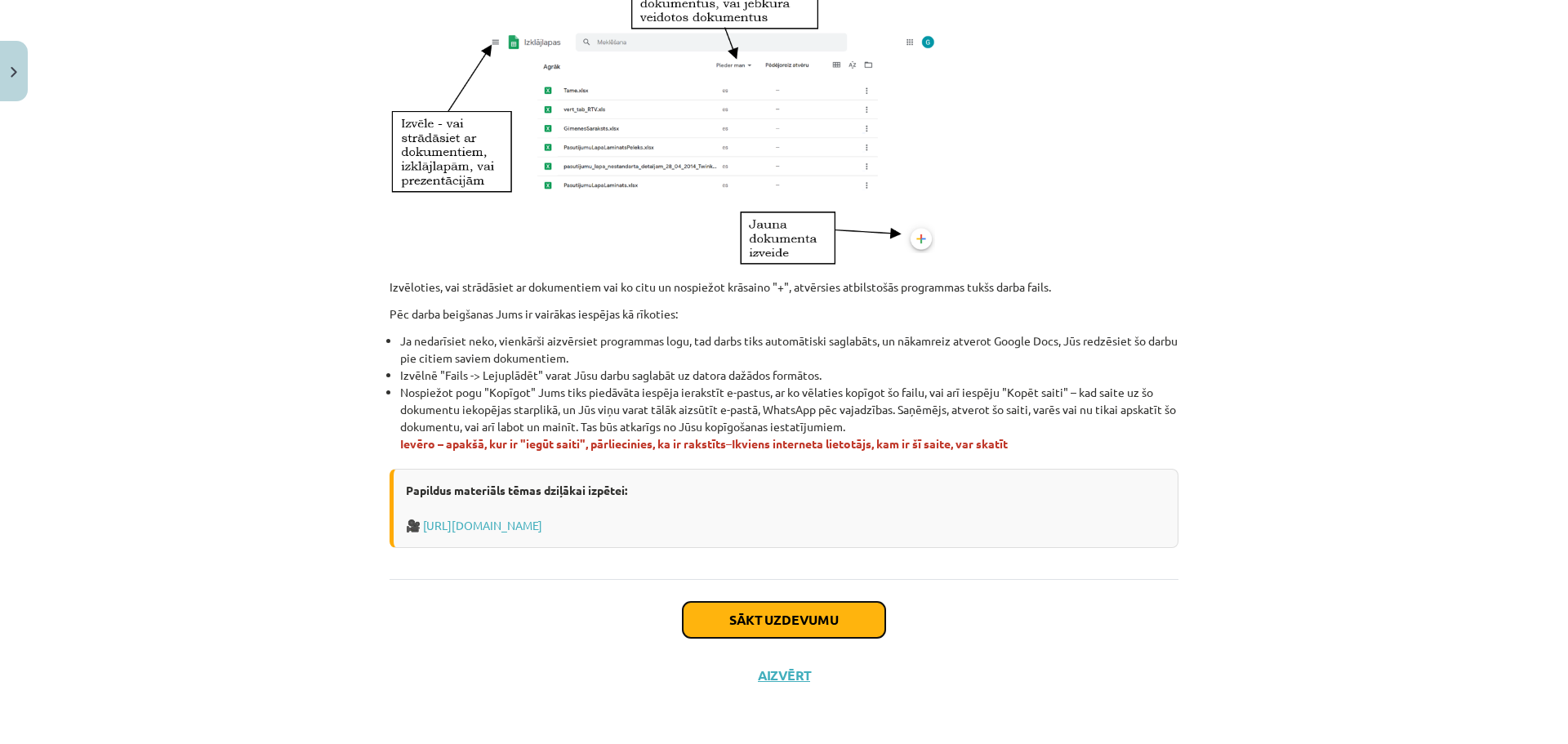
click at [749, 621] on button "Sākt uzdevumu" at bounding box center [784, 620] width 202 height 36
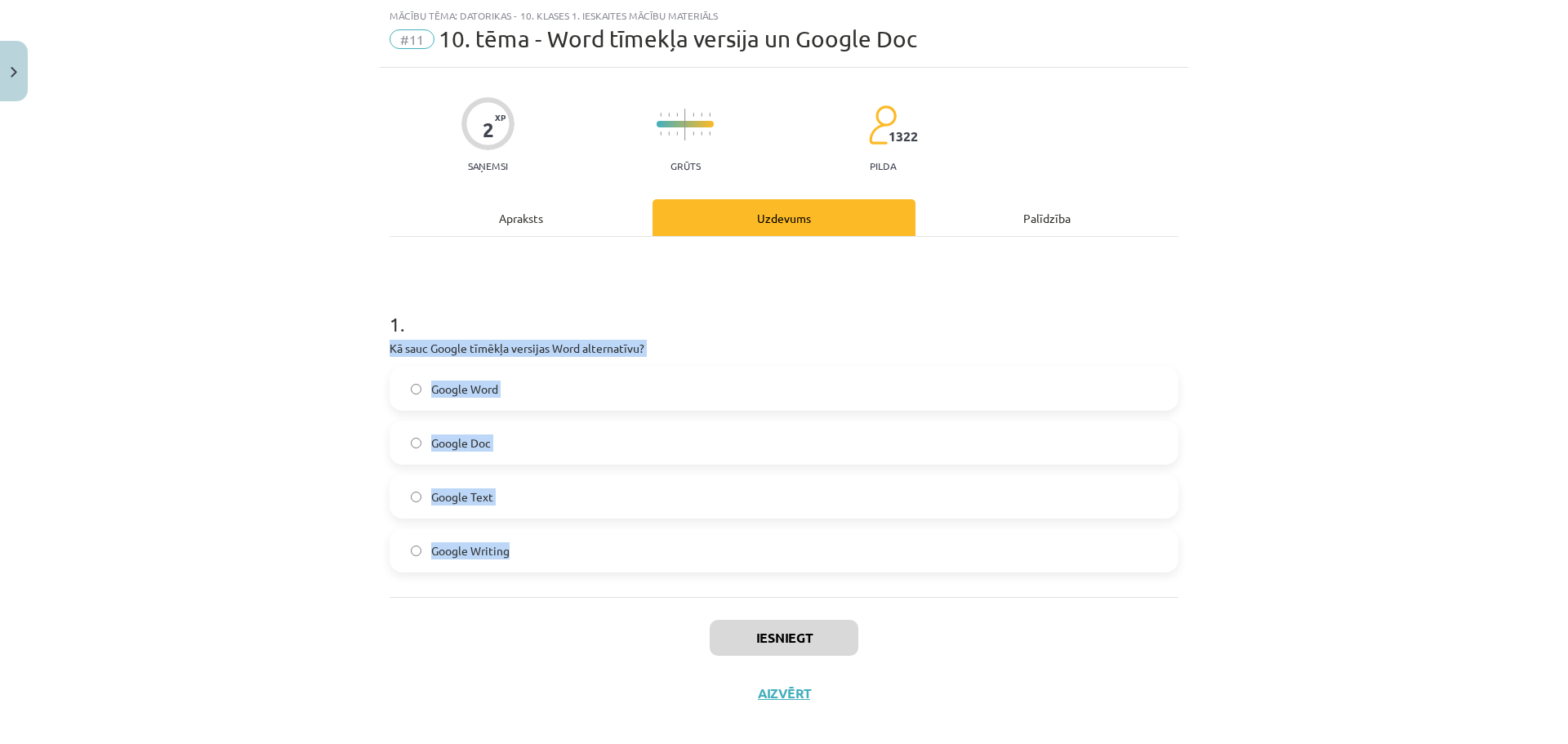
drag, startPoint x: 372, startPoint y: 343, endPoint x: 662, endPoint y: 563, distance: 364.0
click at [662, 563] on div "Mācību tēma: Datorikas - 10. klases 1. ieskaites mācību materiāls #11 10. tēma …" at bounding box center [784, 372] width 1568 height 744
click at [514, 440] on label "Google Doc" at bounding box center [784, 443] width 786 height 41
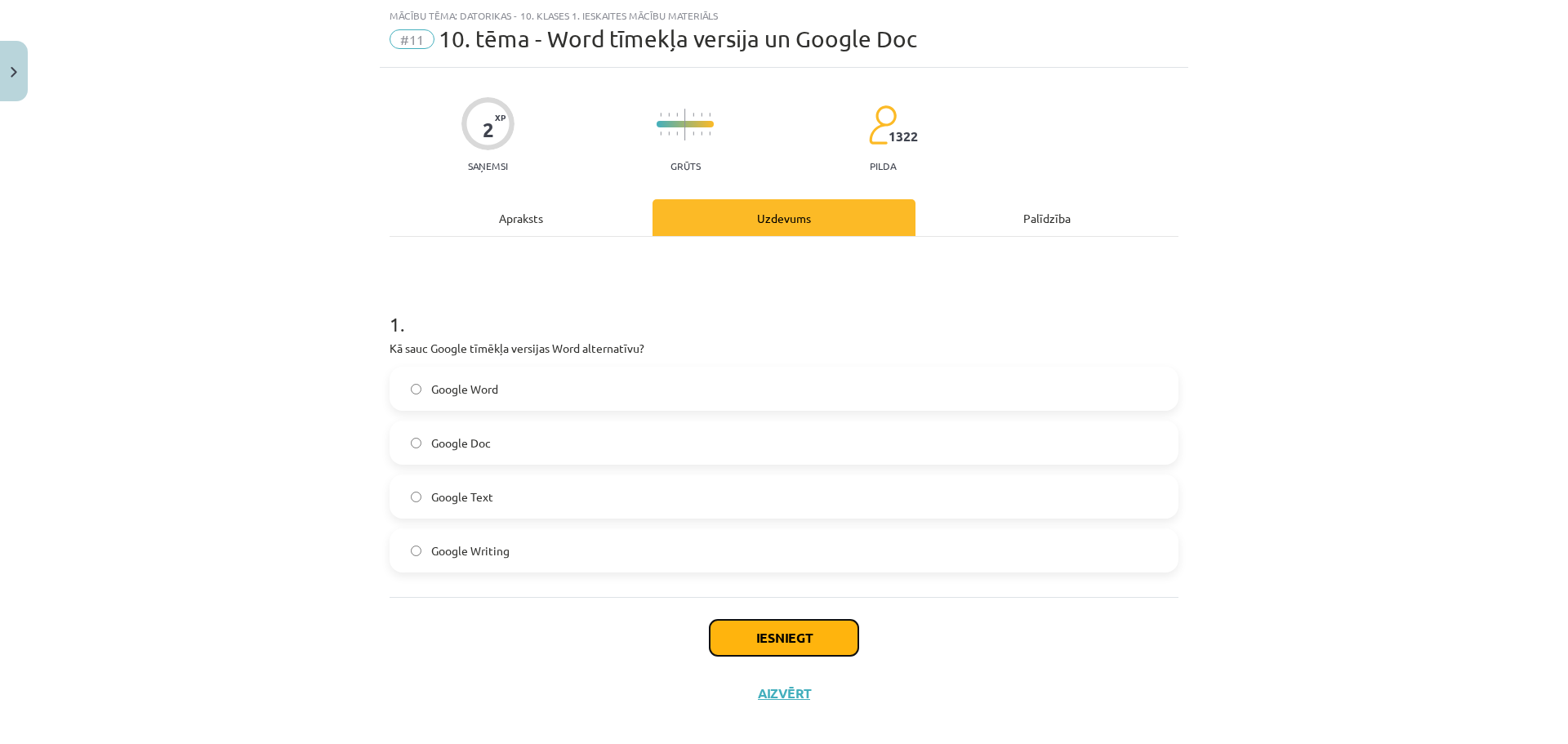
click at [756, 628] on button "Iesniegt" at bounding box center [784, 638] width 149 height 36
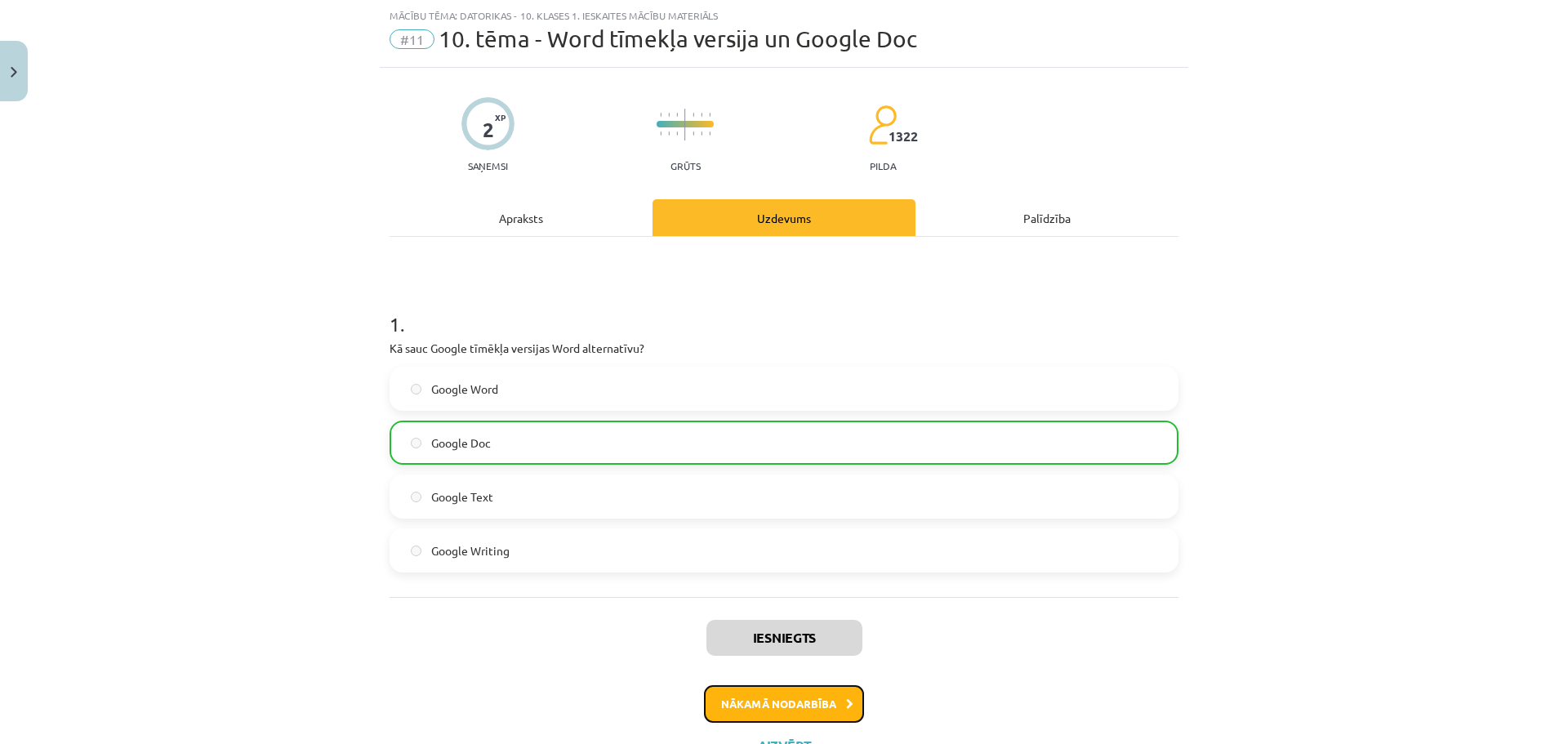
click at [812, 698] on button "Nākamā nodarbība" at bounding box center [784, 704] width 160 height 37
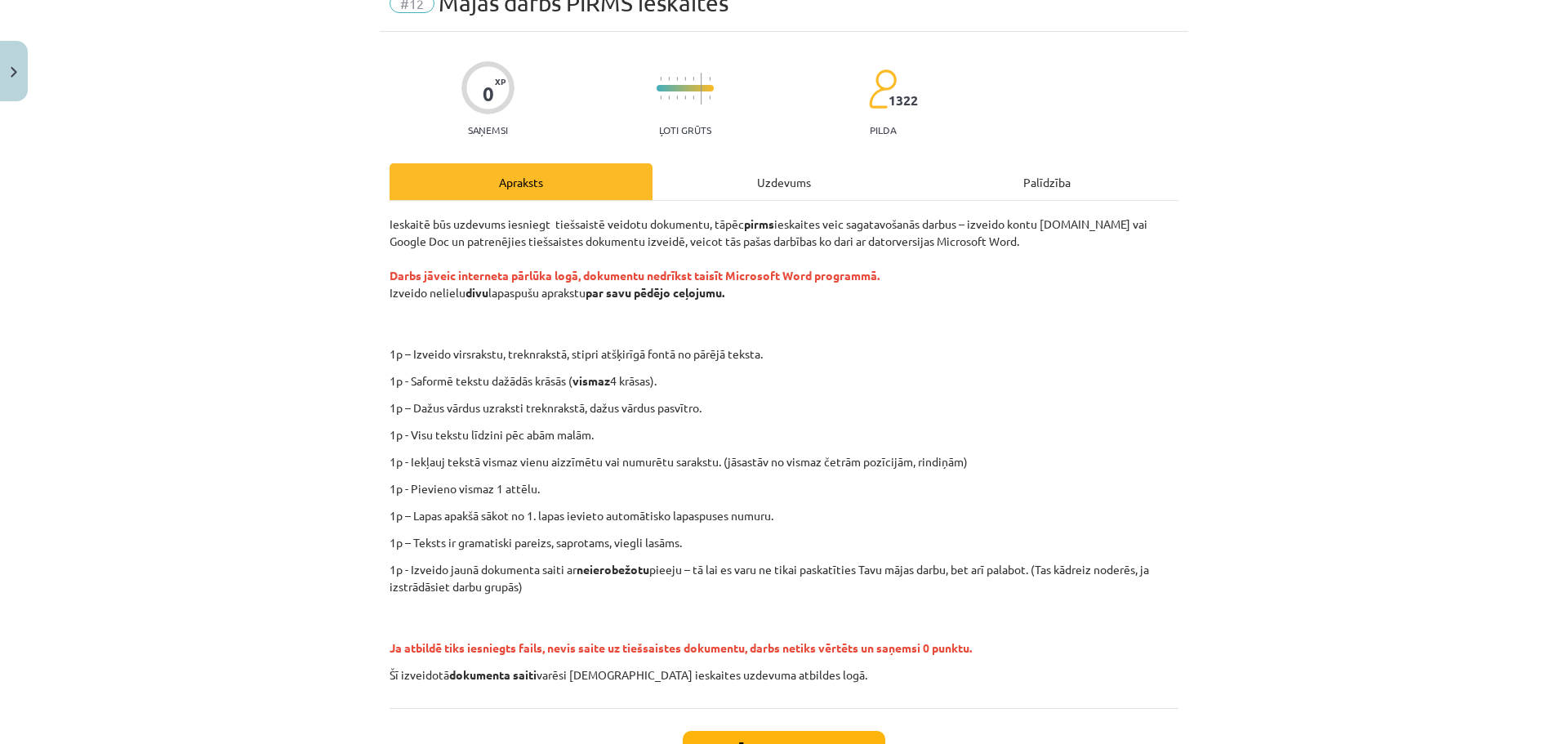
scroll to position [206, 0]
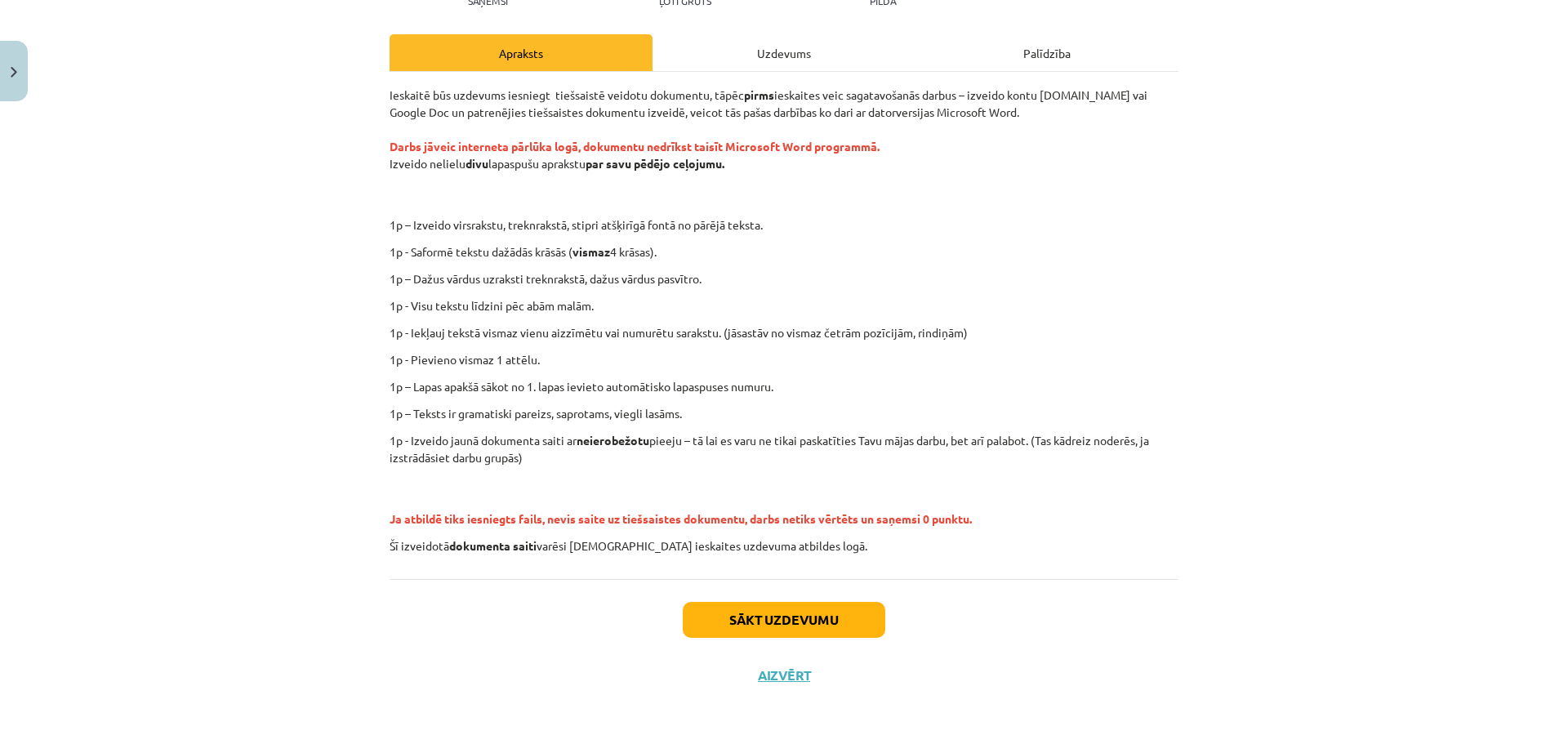
click at [853, 638] on div "Sākt uzdevumu Aizvērt" at bounding box center [784, 636] width 789 height 114
click at [758, 617] on button "Sākt uzdevumu" at bounding box center [784, 620] width 202 height 36
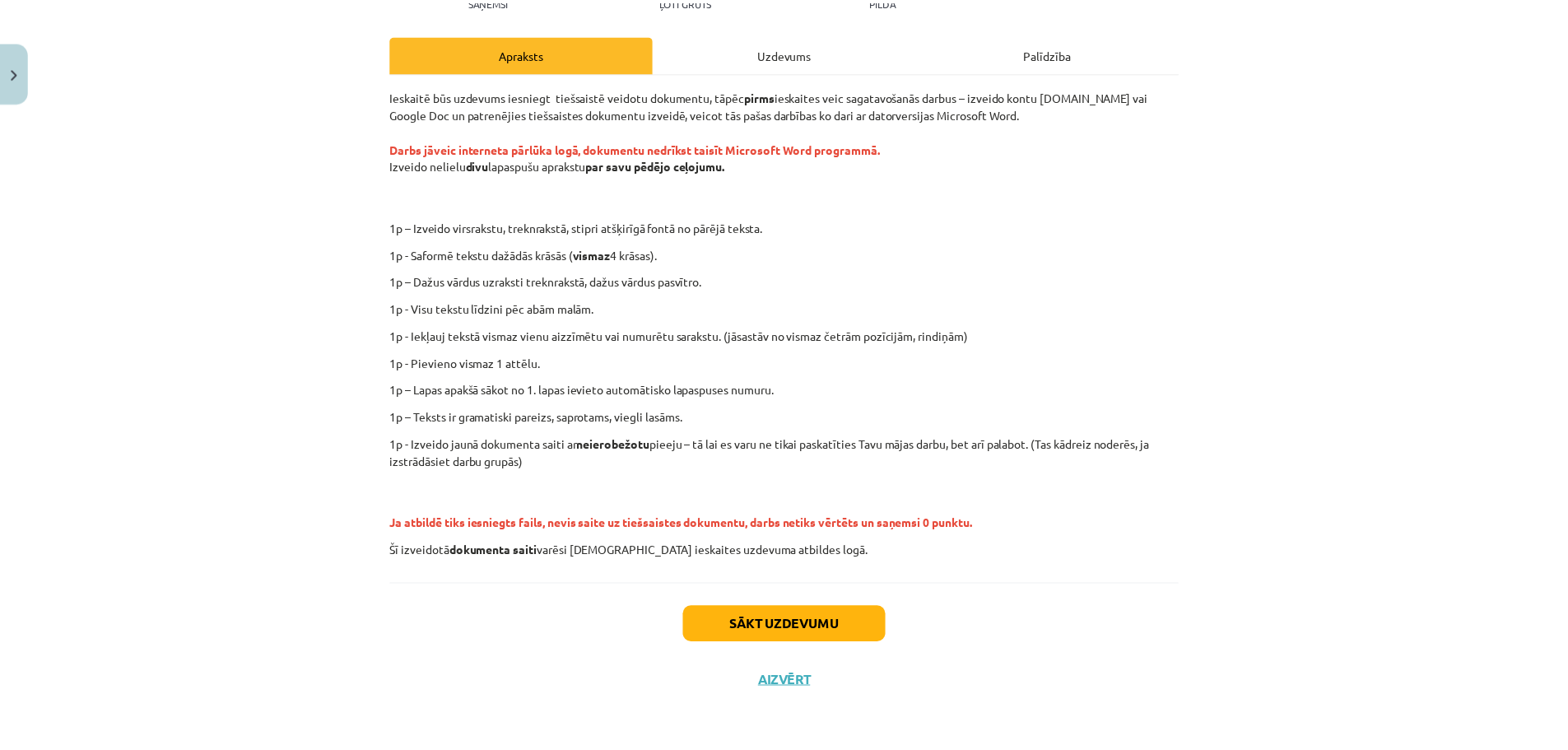
scroll to position [0, 0]
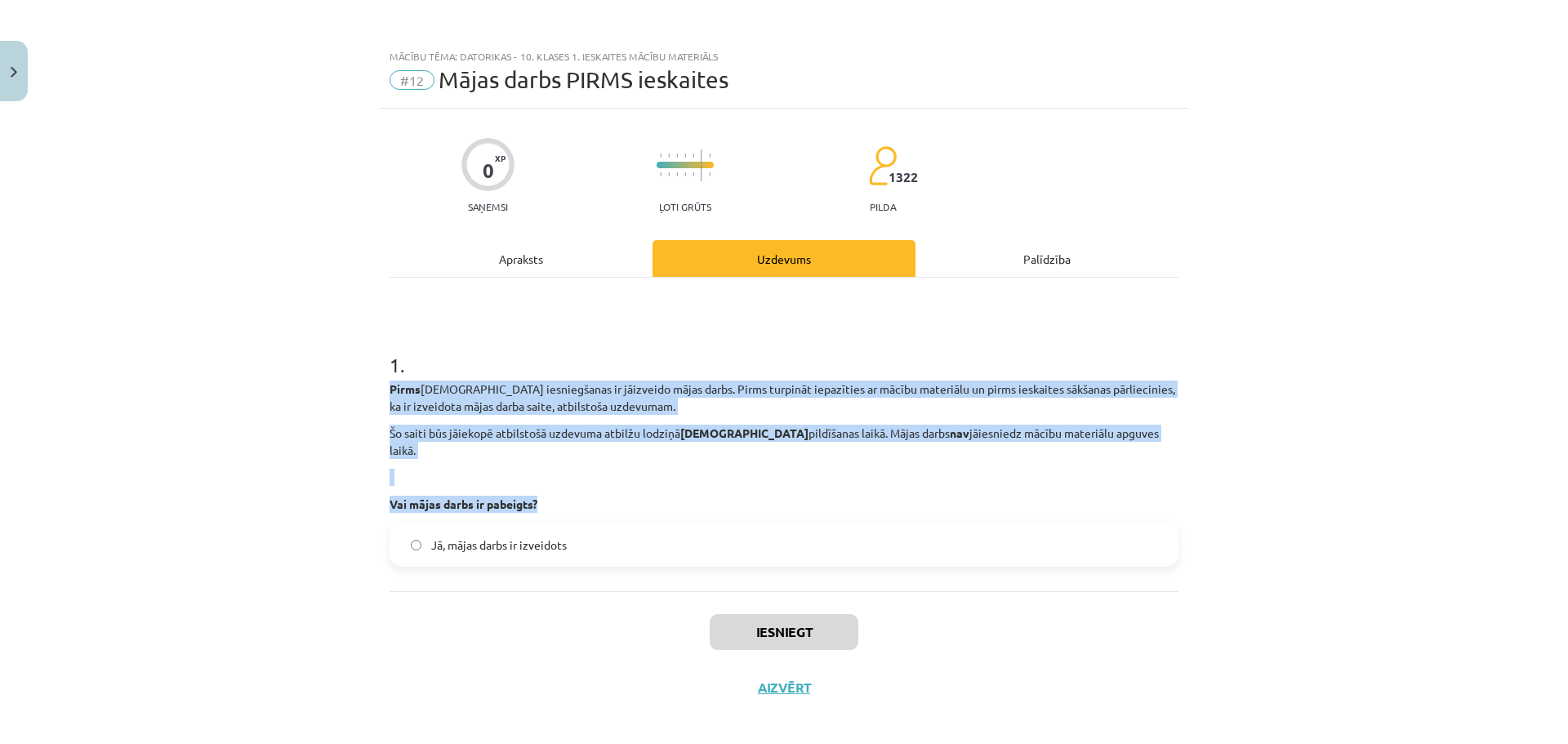
drag, startPoint x: 381, startPoint y: 378, endPoint x: 788, endPoint y: 469, distance: 417.0
click at [788, 469] on div "0 XP Saņemsi Ļoti grūts 1322 pilda Apraksts Uzdevums Palīdzība 1 . Pirms ieskai…" at bounding box center [784, 412] width 809 height 607
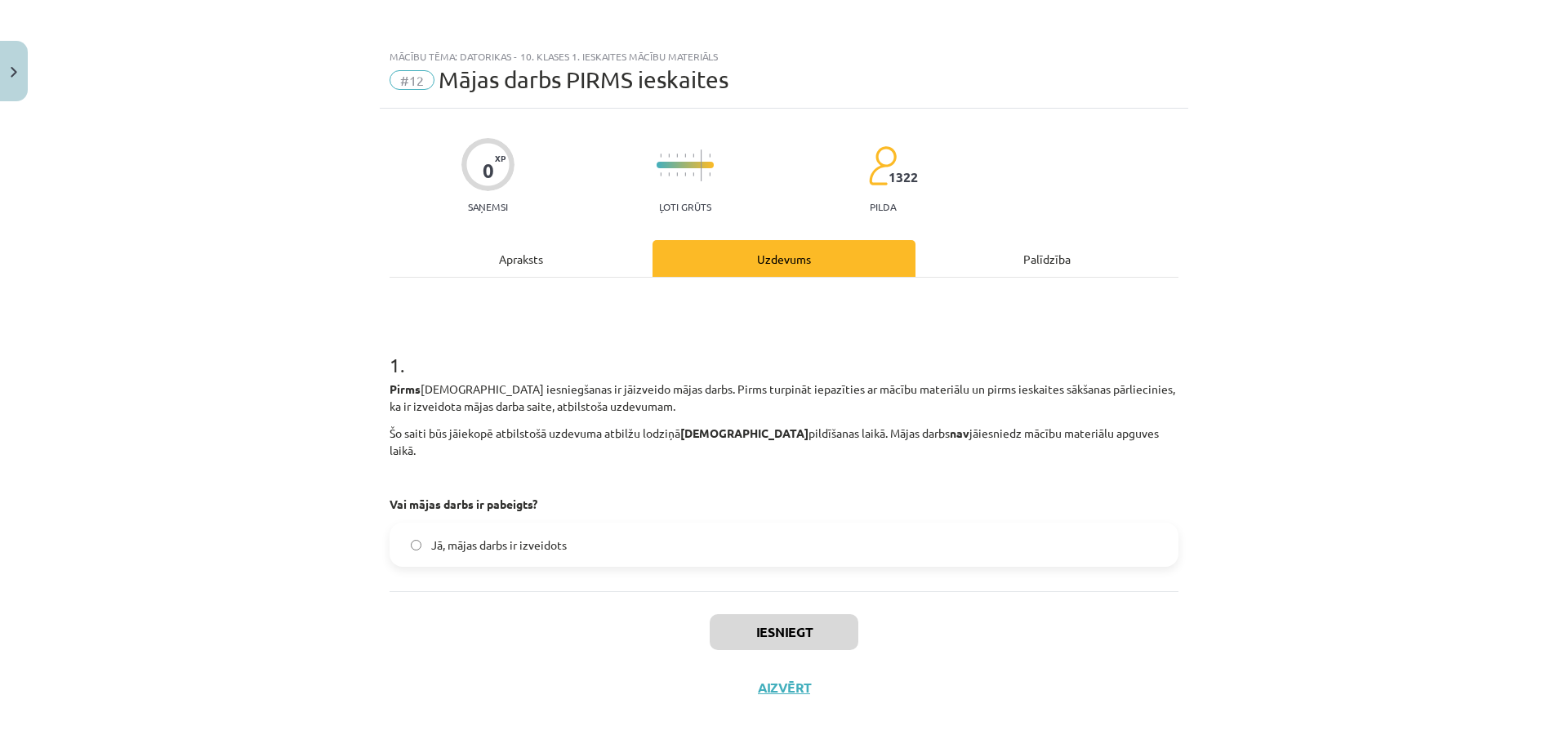
click at [619, 525] on label "Jā, mājas darbs ir izveidots" at bounding box center [784, 545] width 786 height 41
click at [779, 614] on button "Iesniegt" at bounding box center [784, 632] width 149 height 36
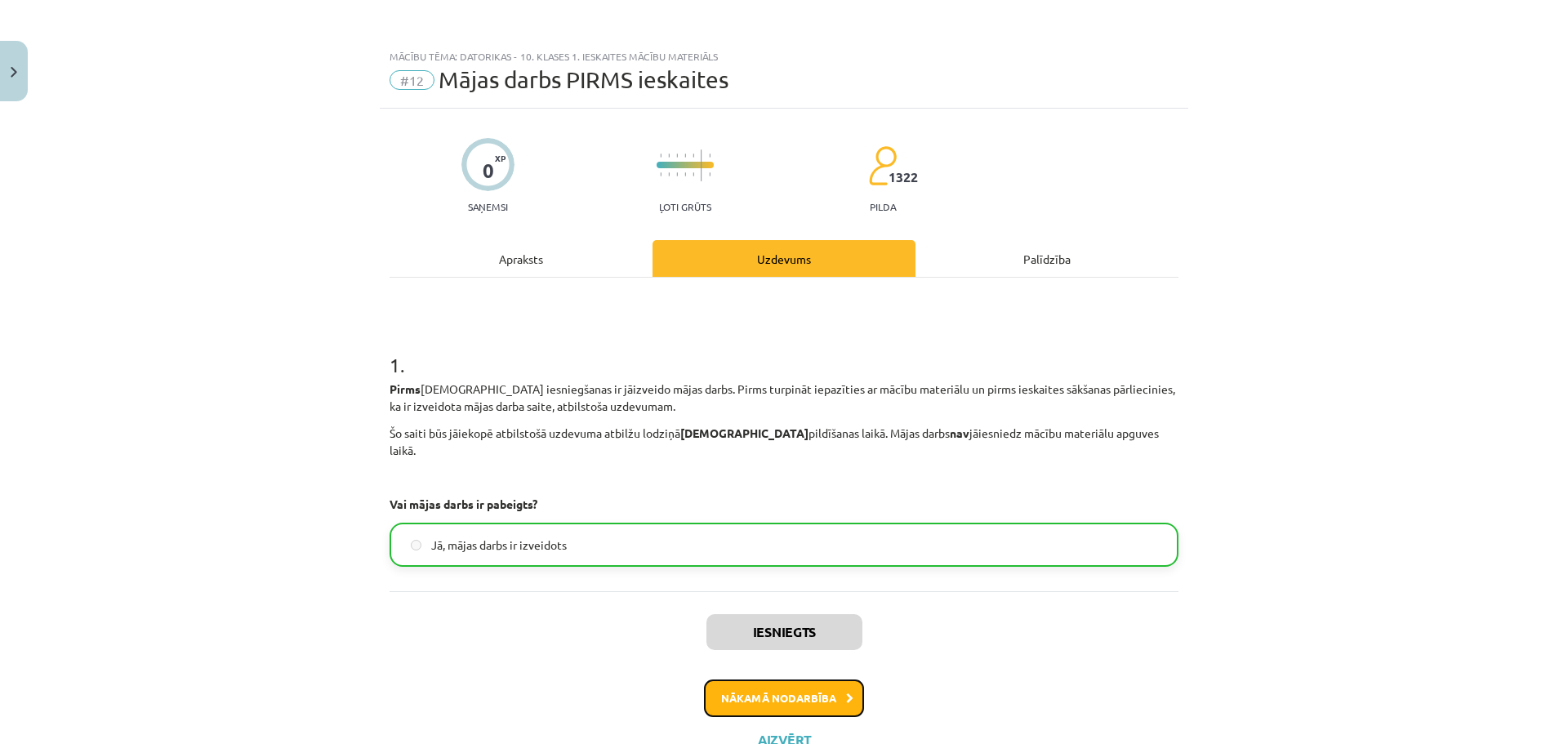
click at [726, 679] on button "Nākamā nodarbība" at bounding box center [784, 698] width 160 height 37
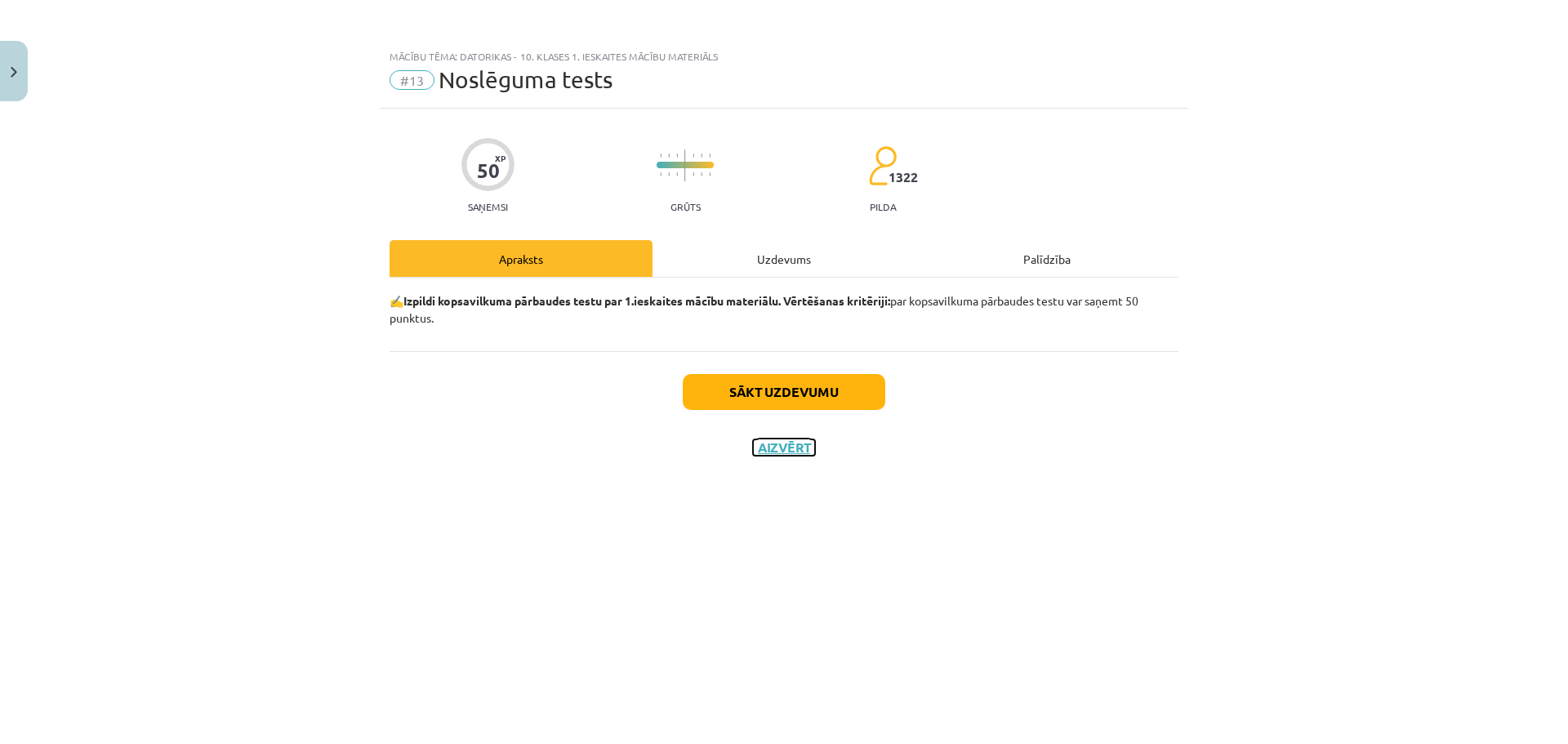
click at [795, 444] on button "Aizvērt" at bounding box center [784, 447] width 62 height 16
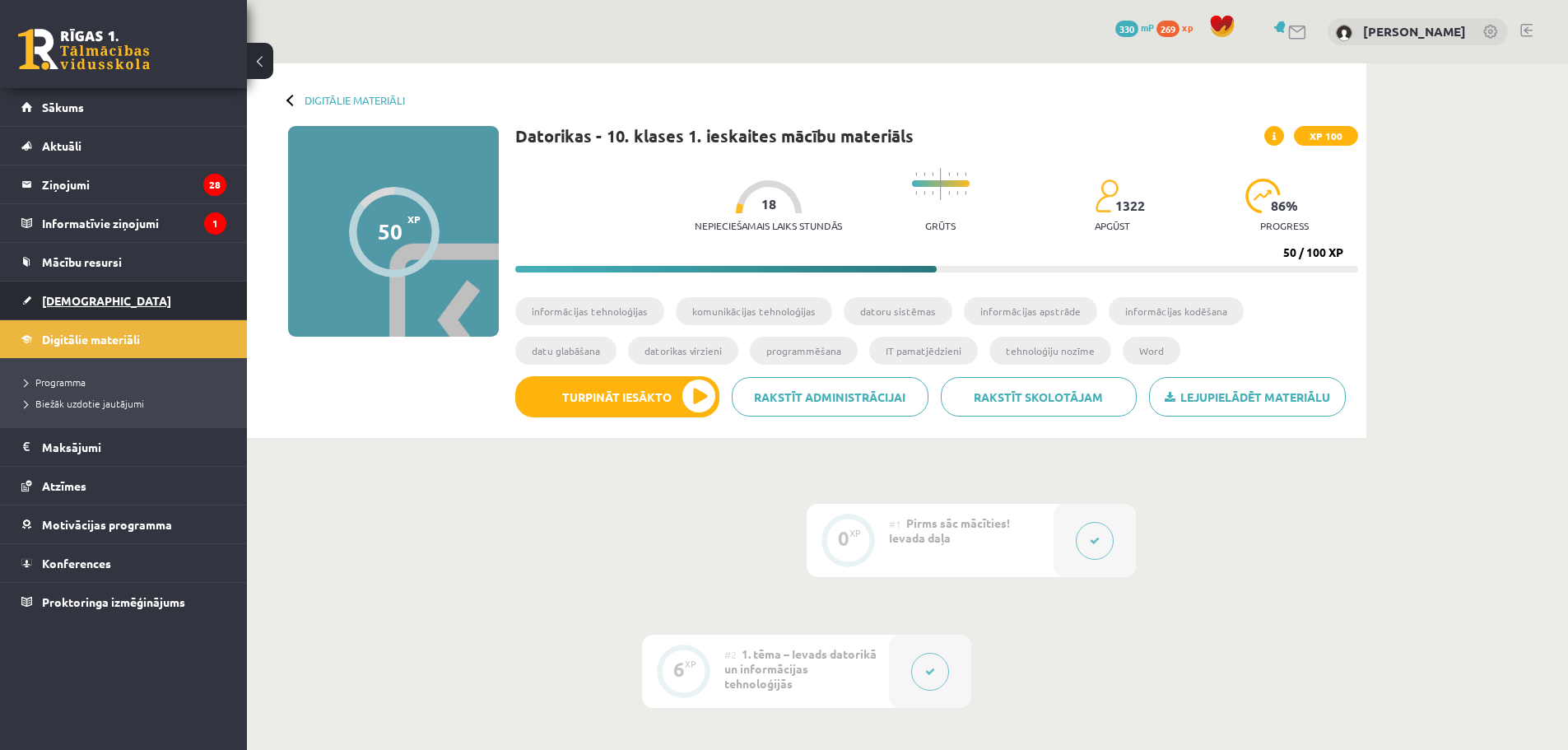
click at [69, 295] on span "[DEMOGRAPHIC_DATA]" at bounding box center [106, 300] width 129 height 15
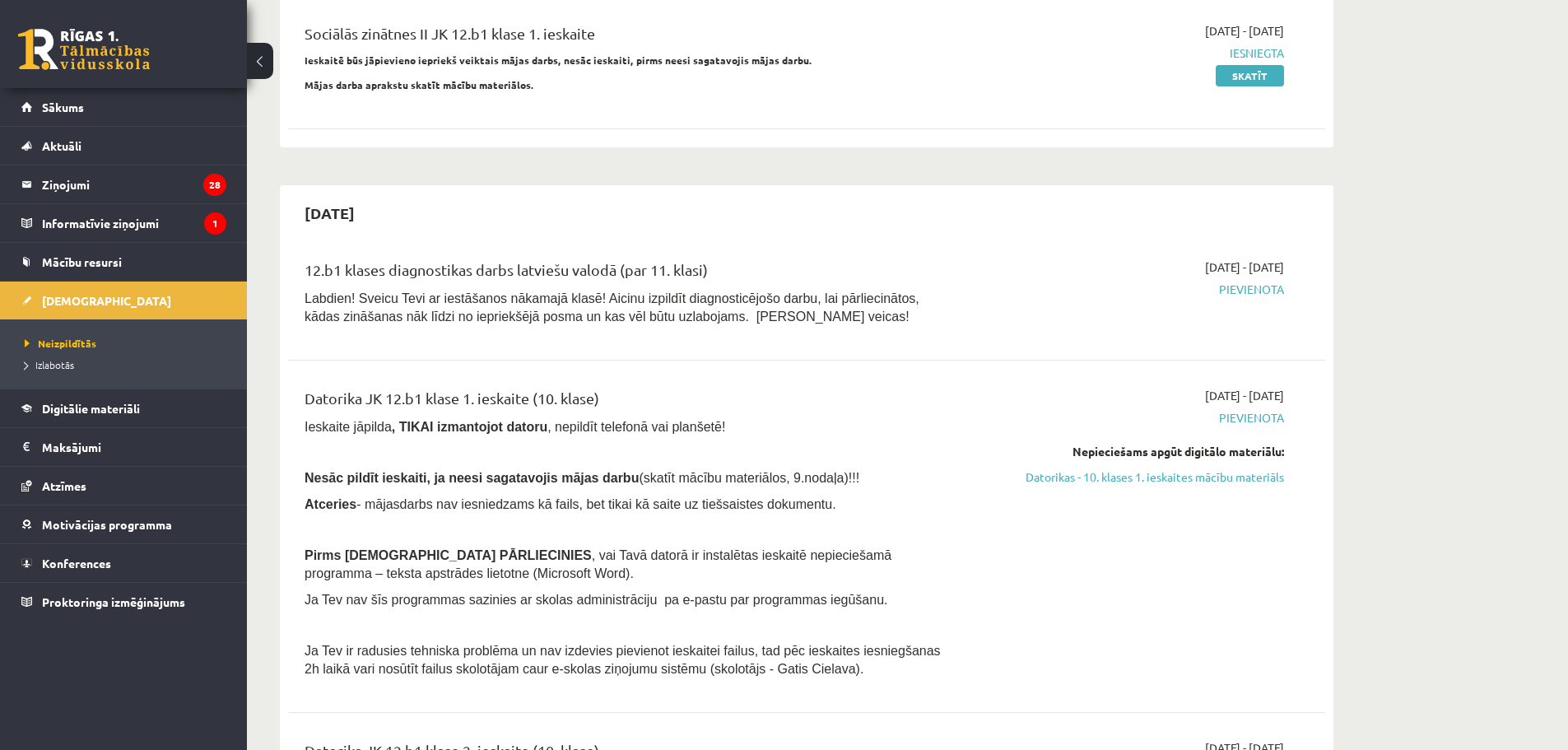
scroll to position [219, 0]
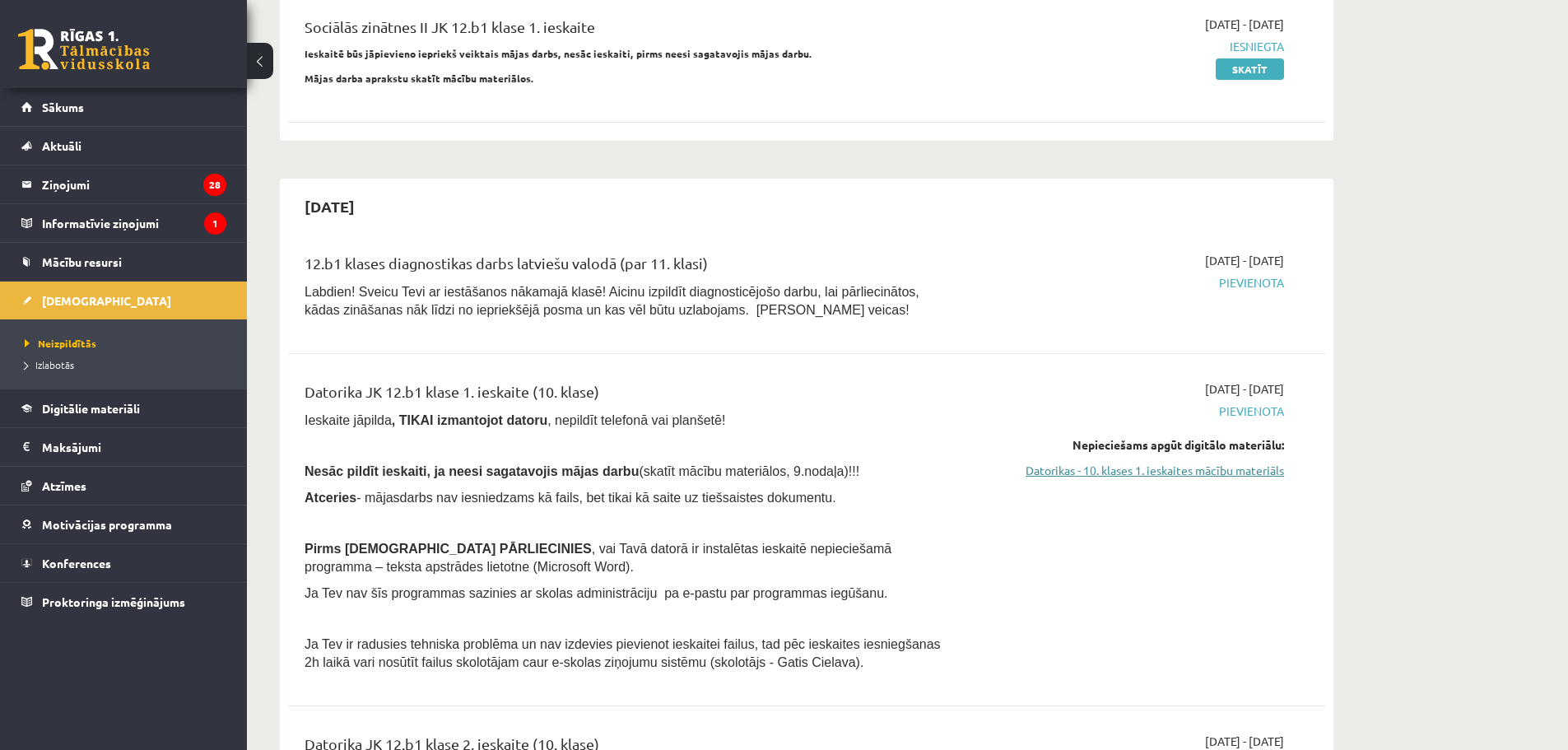
click at [1135, 474] on link "Datorikas - 10. klases 1. ieskaites mācību materiāls" at bounding box center [1128, 471] width 310 height 17
click at [109, 408] on span "Digitālie materiāli" at bounding box center [91, 408] width 98 height 15
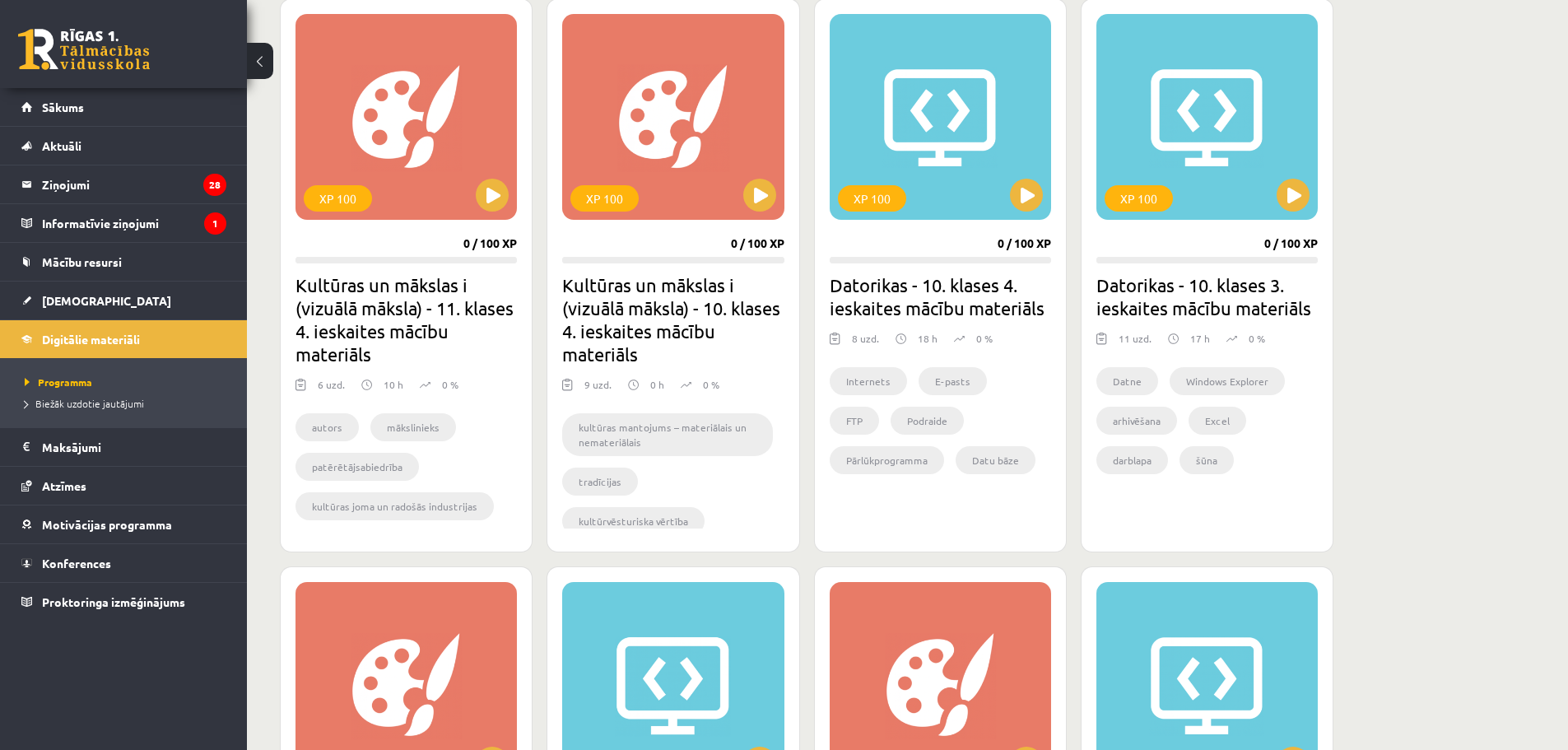
scroll to position [494, 0]
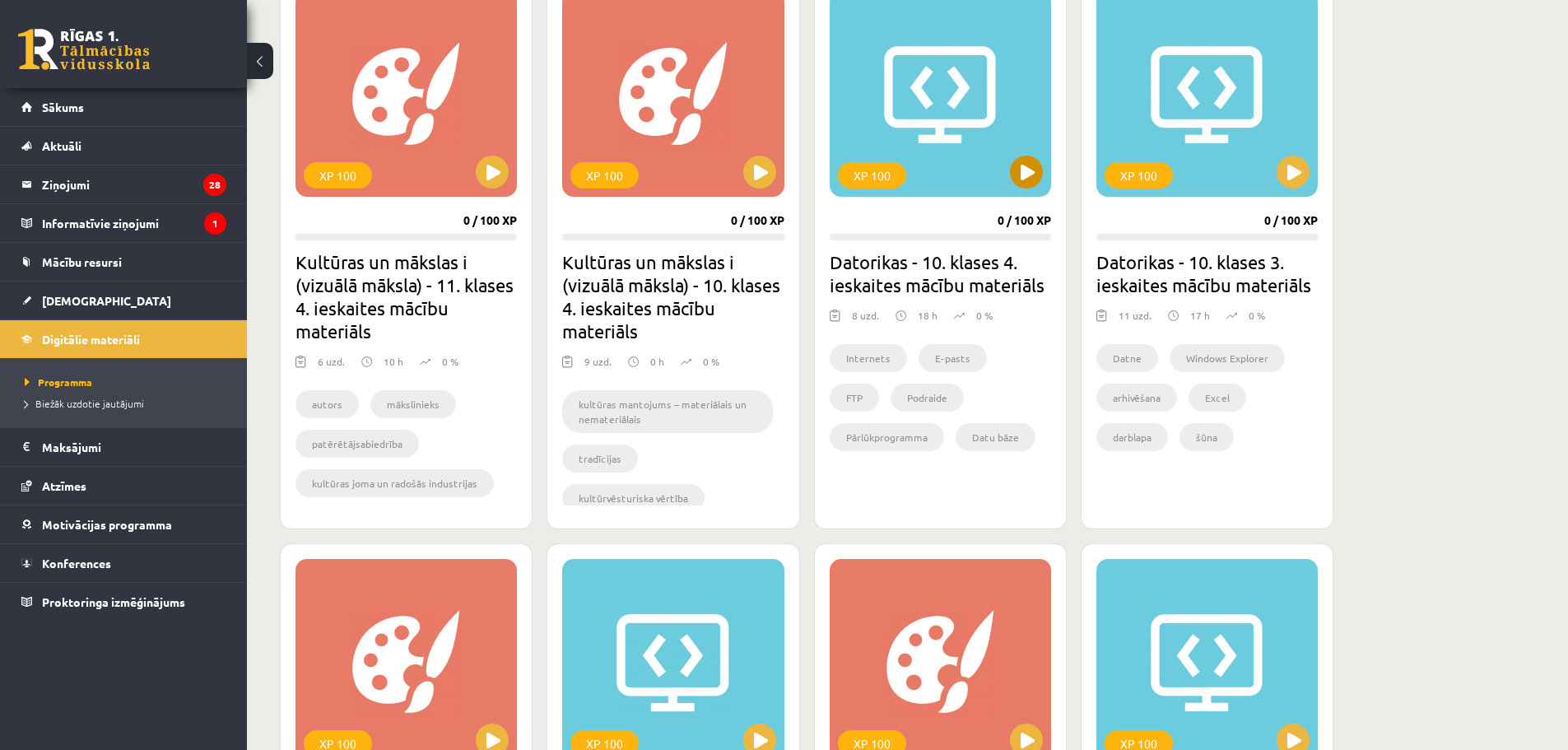
click at [969, 177] on div "XP 100" at bounding box center [940, 93] width 221 height 206
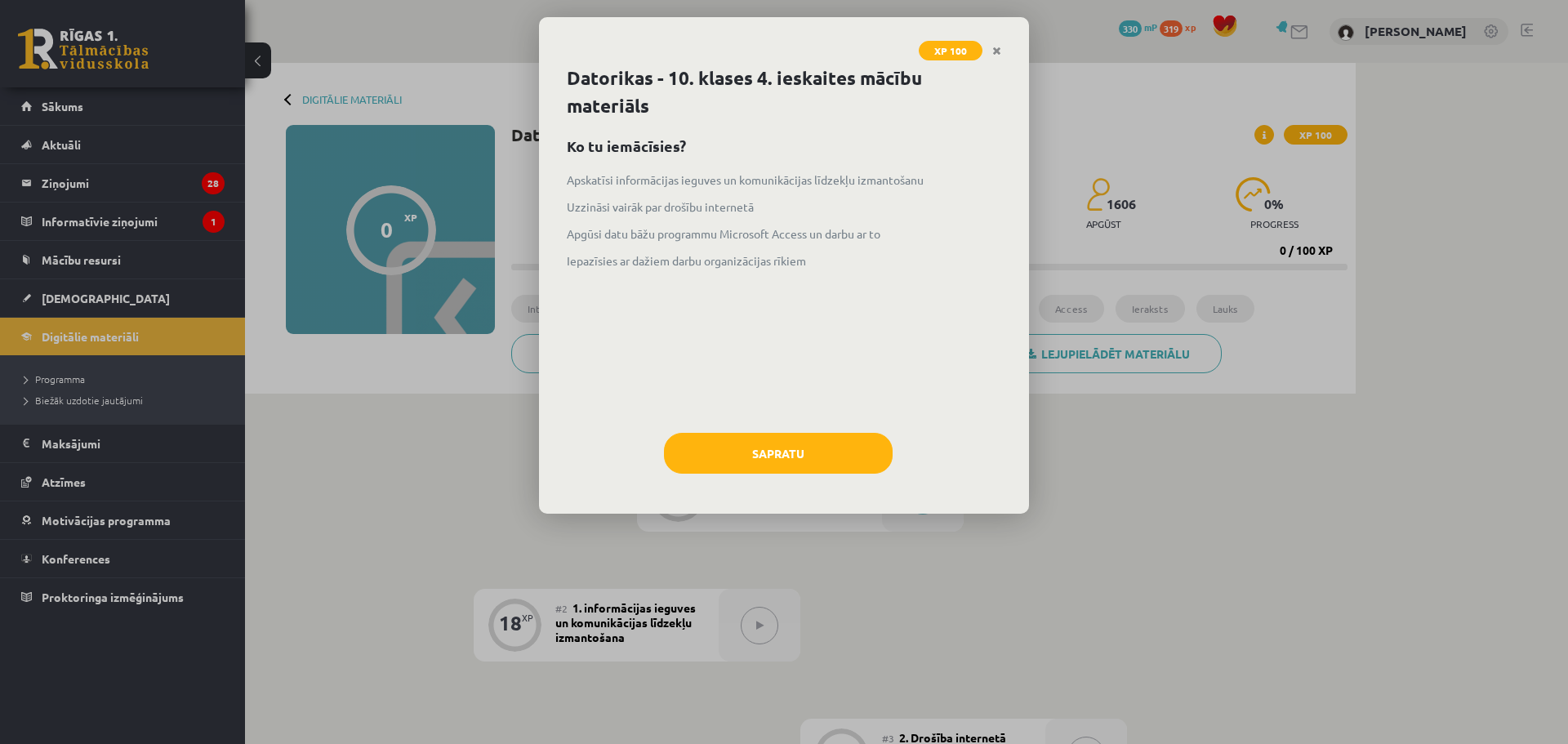
click at [63, 389] on div "XP 100 Datorikas - 10. klases 4. ieskaites mācību materiāls Ko tu iemācīsies? A…" at bounding box center [784, 372] width 1568 height 744
click at [990, 48] on link "Close" at bounding box center [997, 50] width 29 height 31
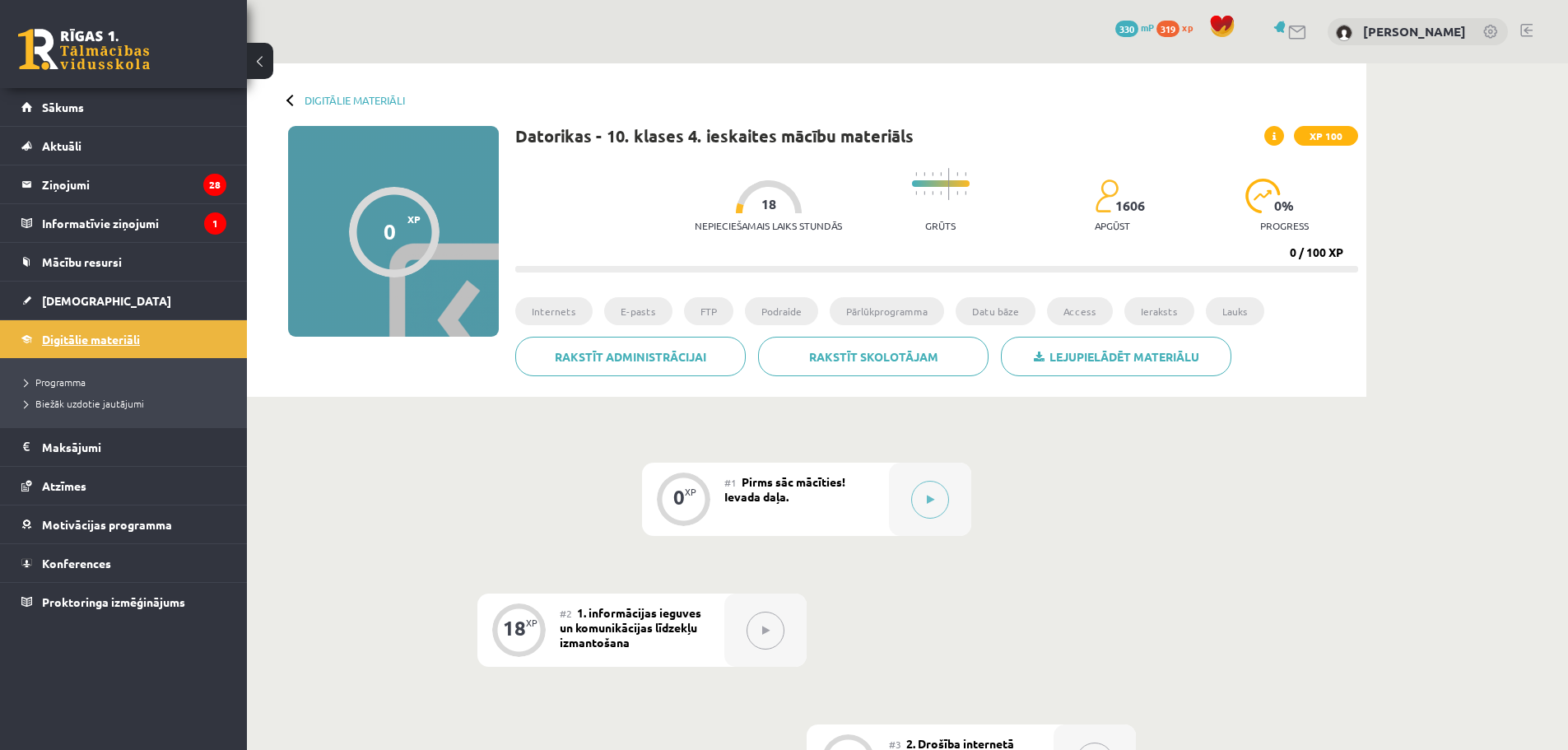
click at [120, 348] on link "Digitālie materiāli" at bounding box center [123, 339] width 205 height 38
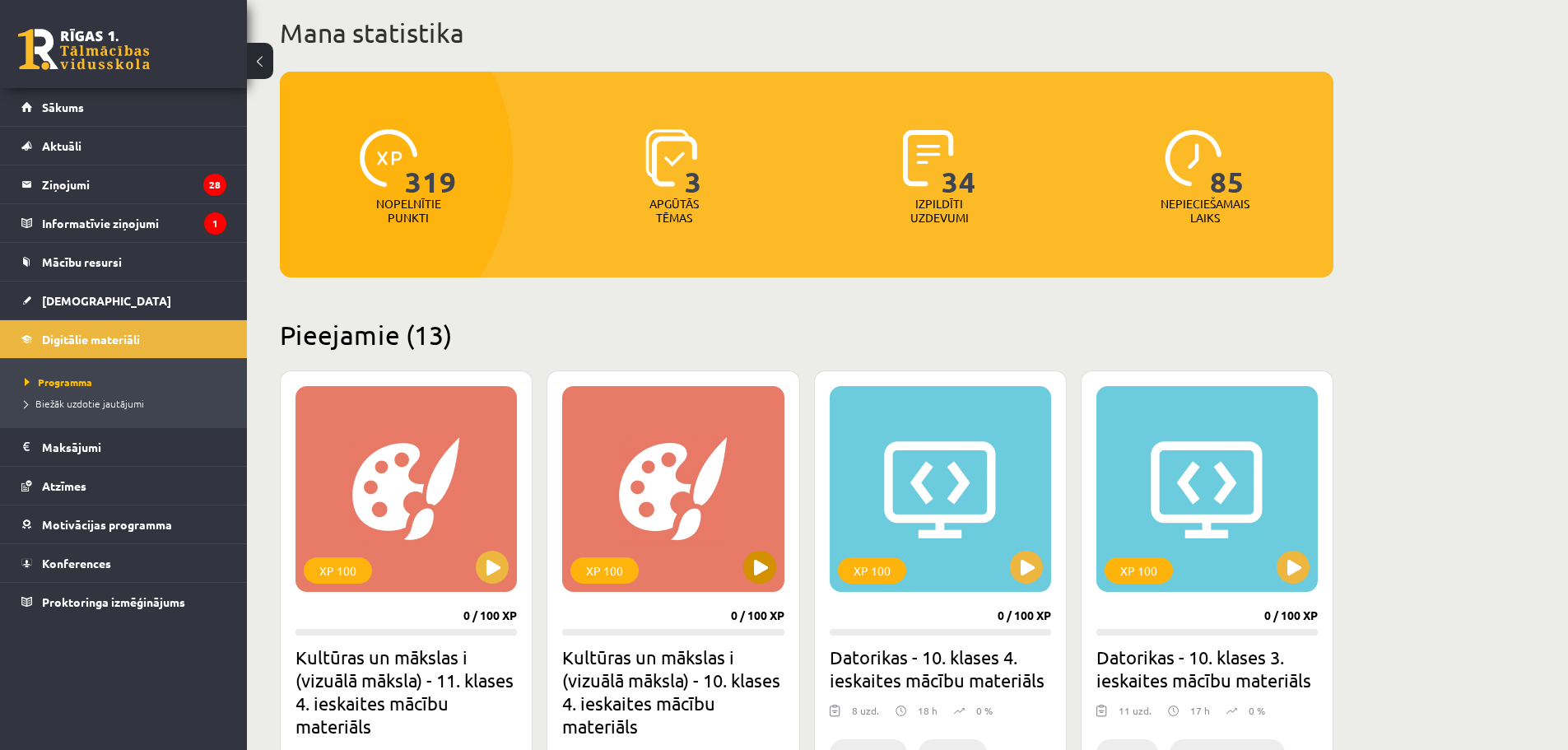
scroll to position [137, 0]
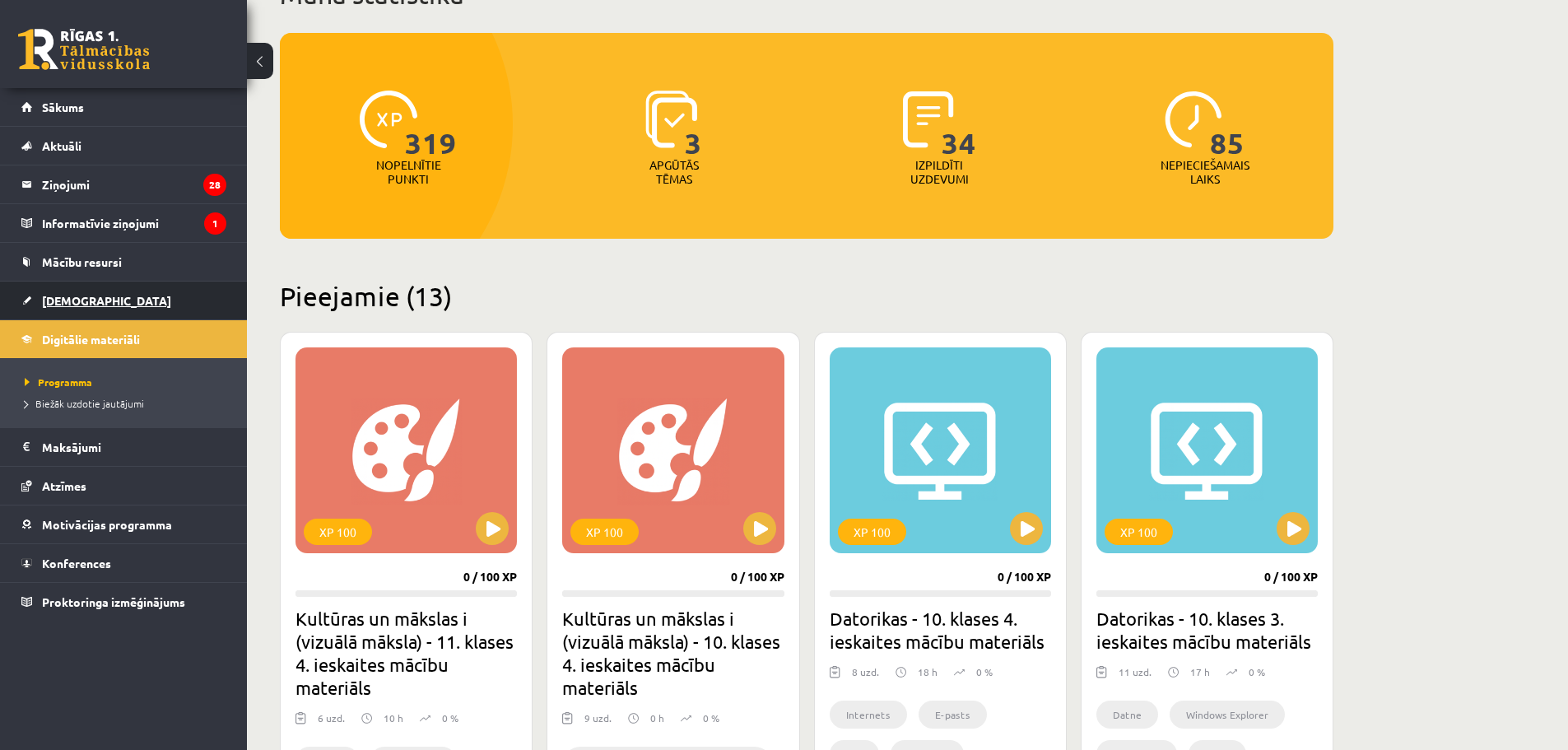
click at [83, 300] on span "[DEMOGRAPHIC_DATA]" at bounding box center [106, 300] width 129 height 15
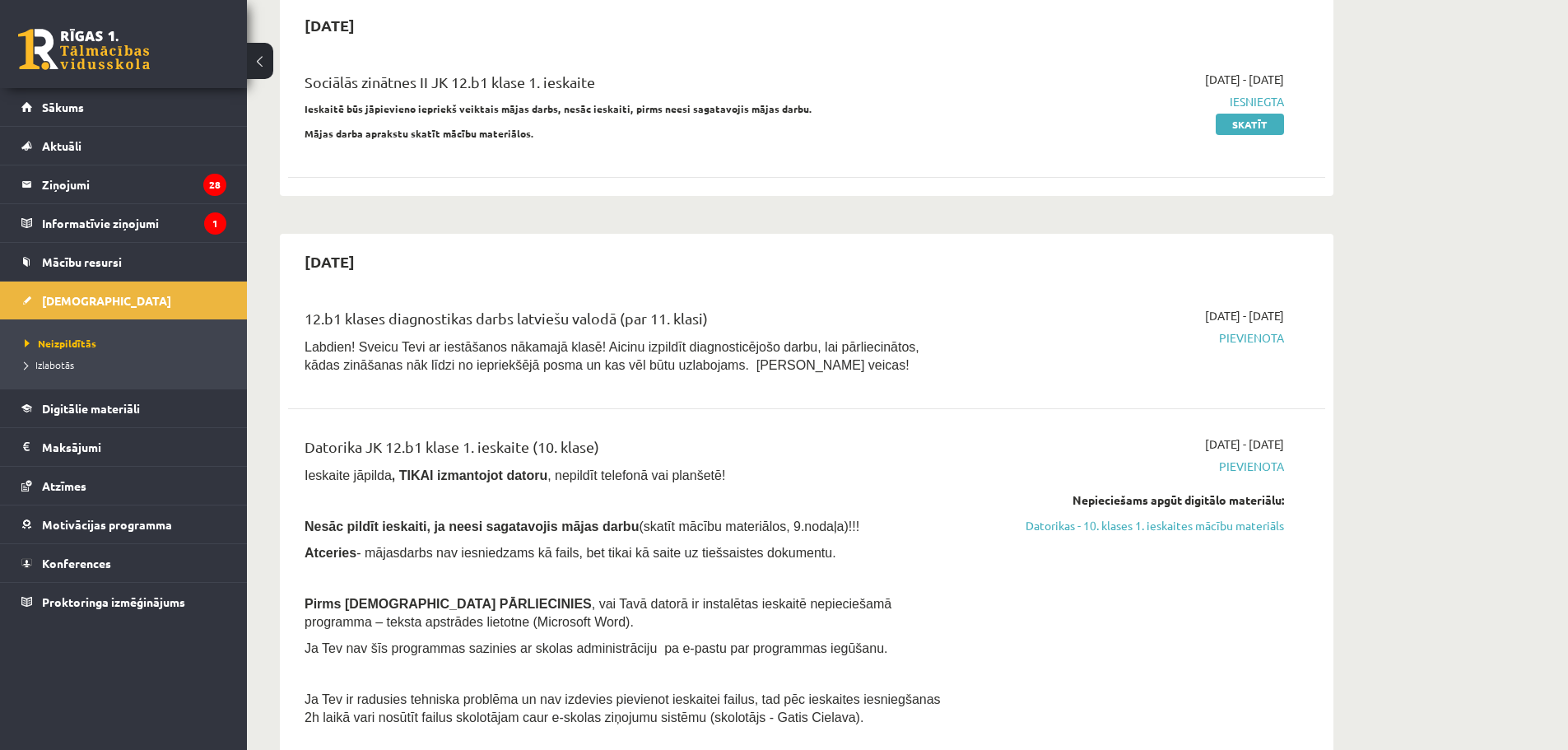
click at [487, 453] on div "Datorika JK 12.b1 klase 1. ieskaite (10. klase)" at bounding box center [626, 451] width 644 height 31
click at [480, 449] on div "Datorika JK 12.b1 klase 1. ieskaite (10. klase)" at bounding box center [626, 451] width 644 height 31
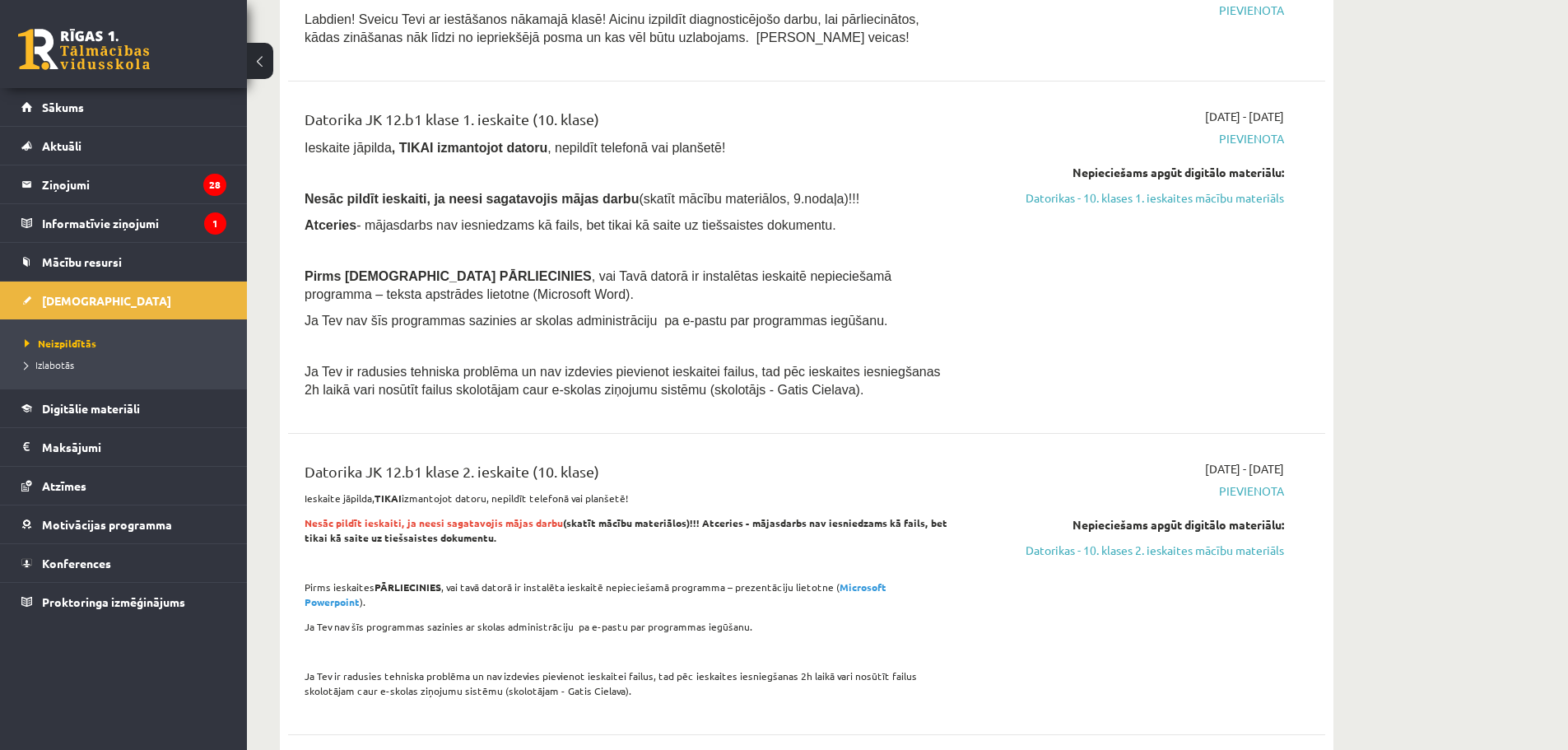
scroll to position [494, 0]
click at [1165, 194] on link "Datorikas - 10. klases 1. ieskaites mācību materiāls" at bounding box center [1128, 196] width 310 height 17
click at [1116, 195] on link "Datorikas - 10. klases 1. ieskaites mācību materiāls" at bounding box center [1128, 196] width 310 height 17
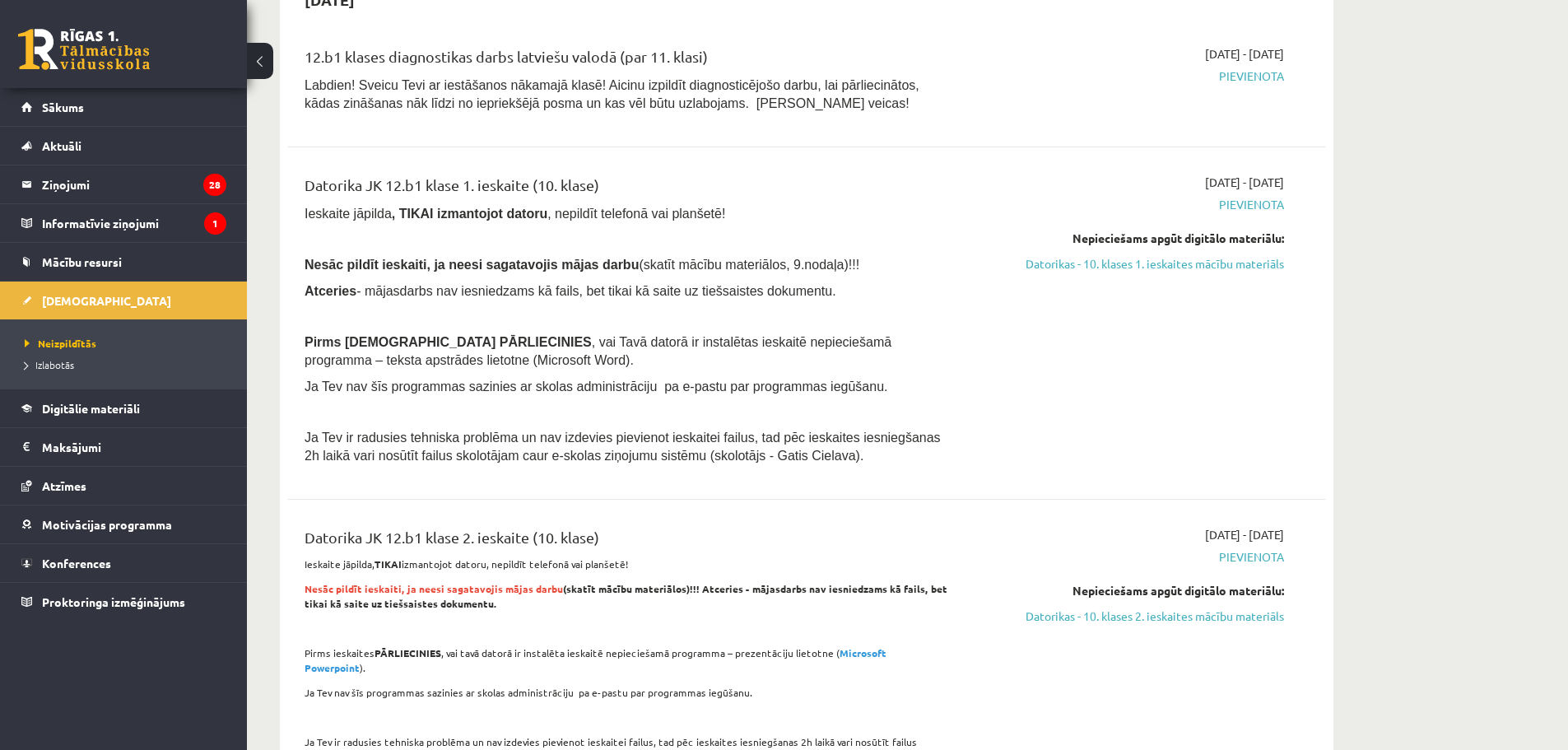
scroll to position [385, 0]
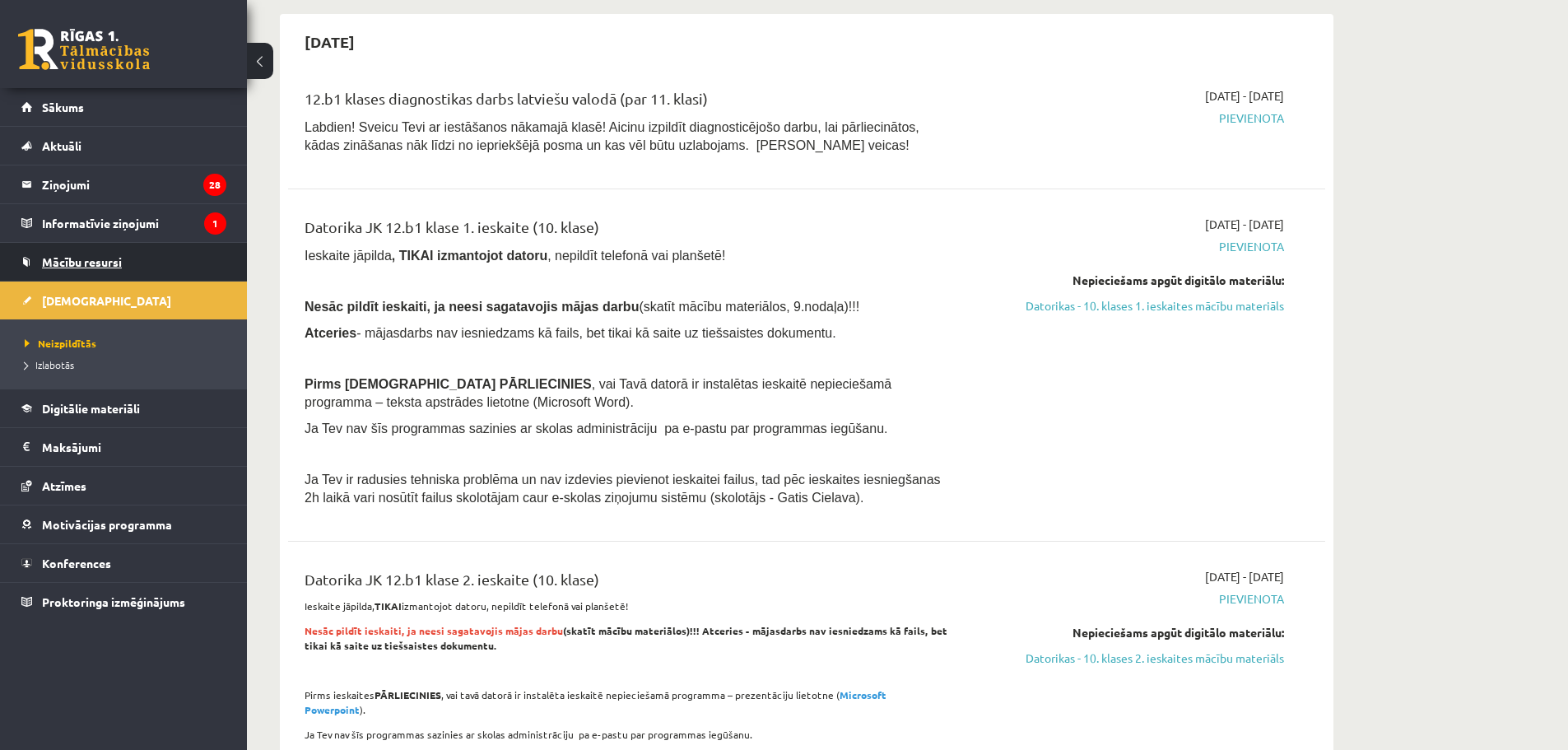
click at [95, 267] on span "Mācību resursi" at bounding box center [81, 261] width 80 height 15
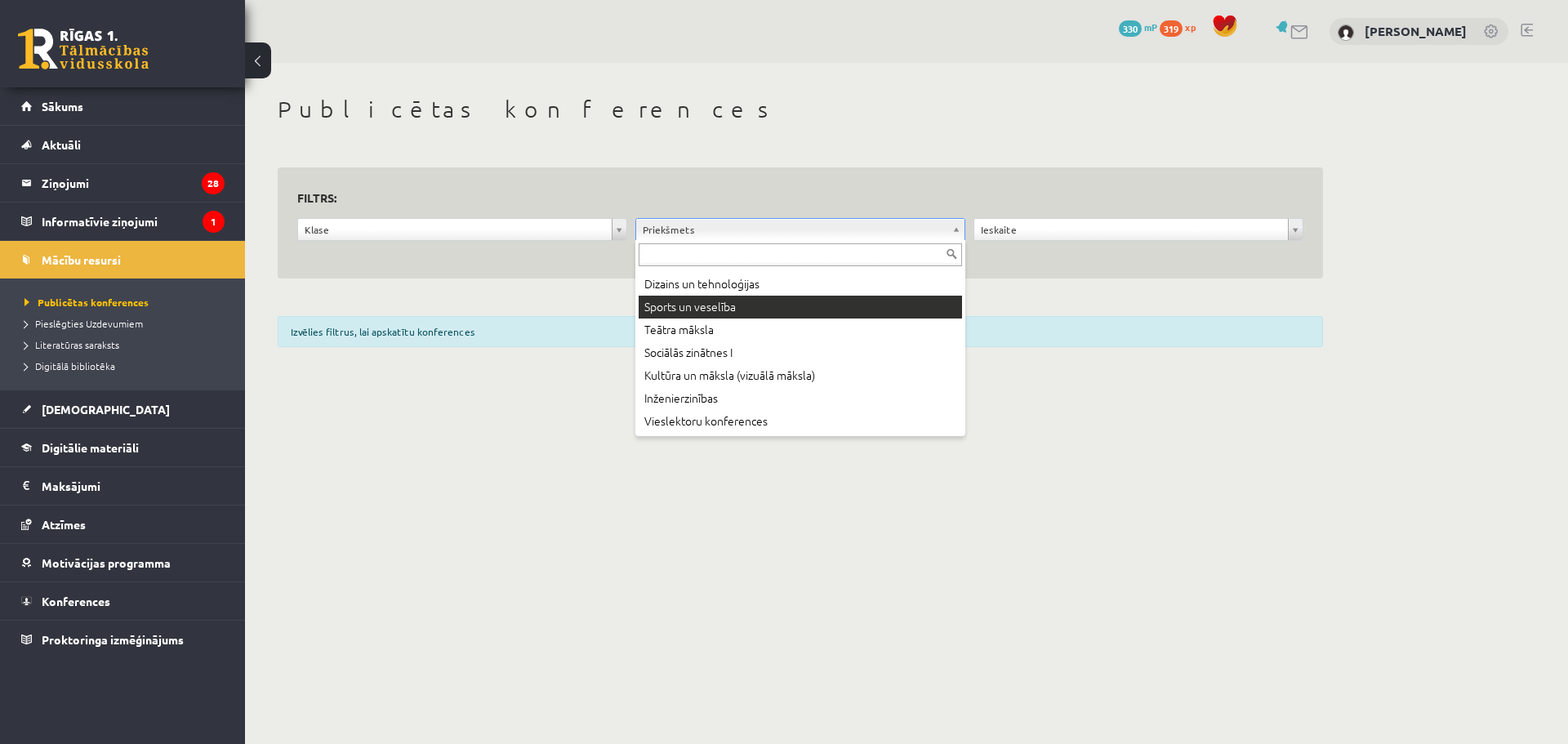
scroll to position [382, 0]
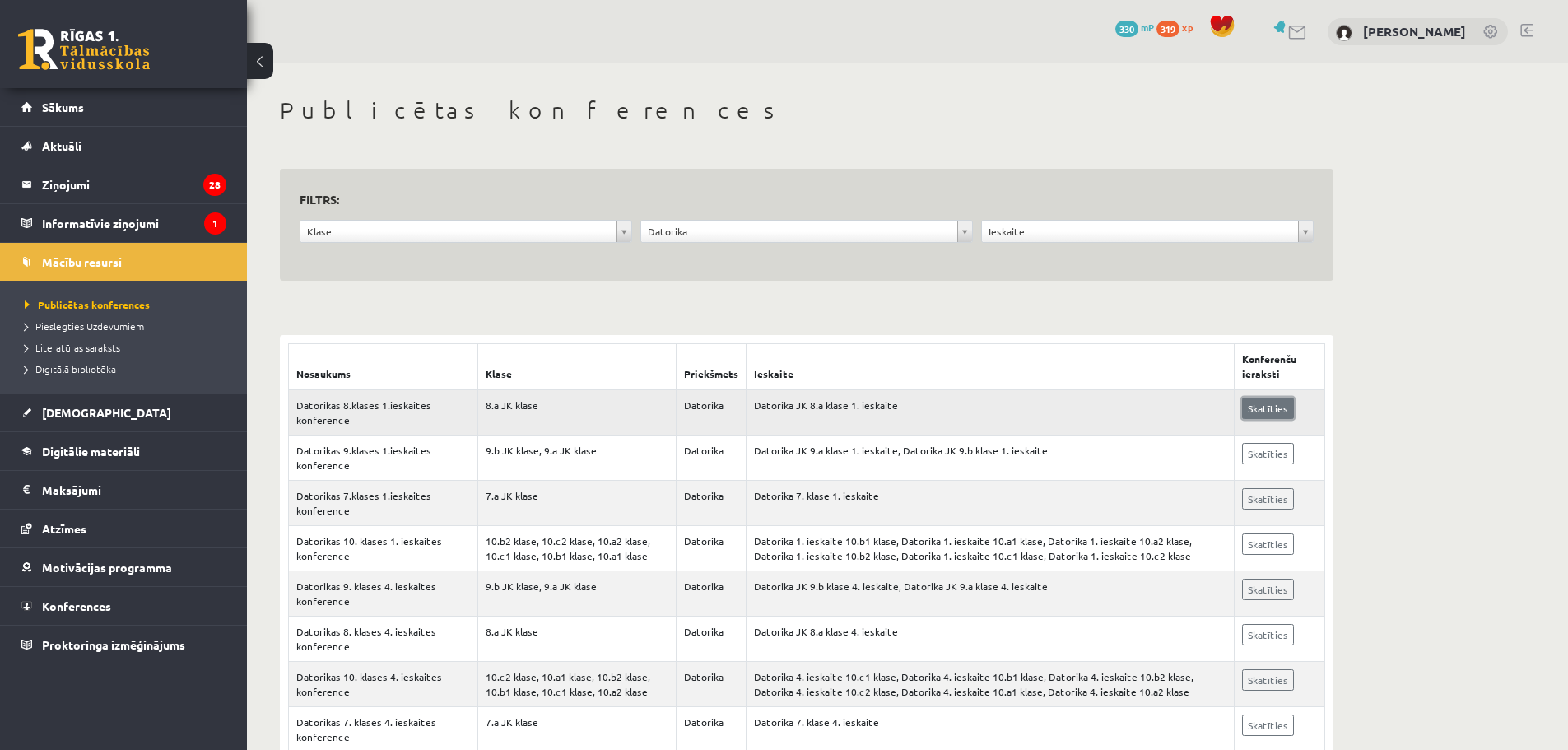
click at [1276, 403] on link "Skatīties" at bounding box center [1267, 408] width 52 height 21
click at [60, 411] on span "[DEMOGRAPHIC_DATA]" at bounding box center [106, 412] width 129 height 15
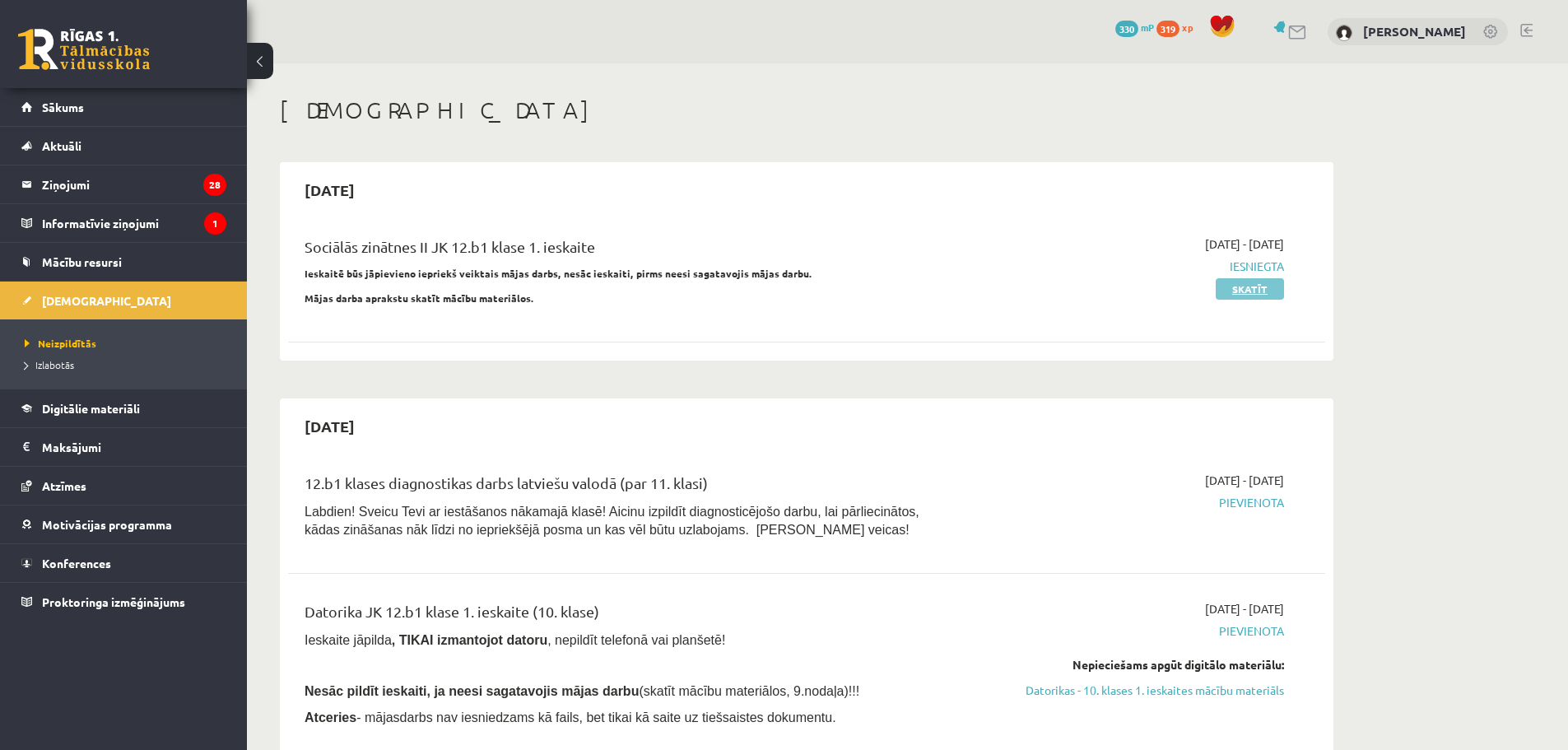
click at [1251, 284] on link "Skatīt" at bounding box center [1250, 289] width 69 height 21
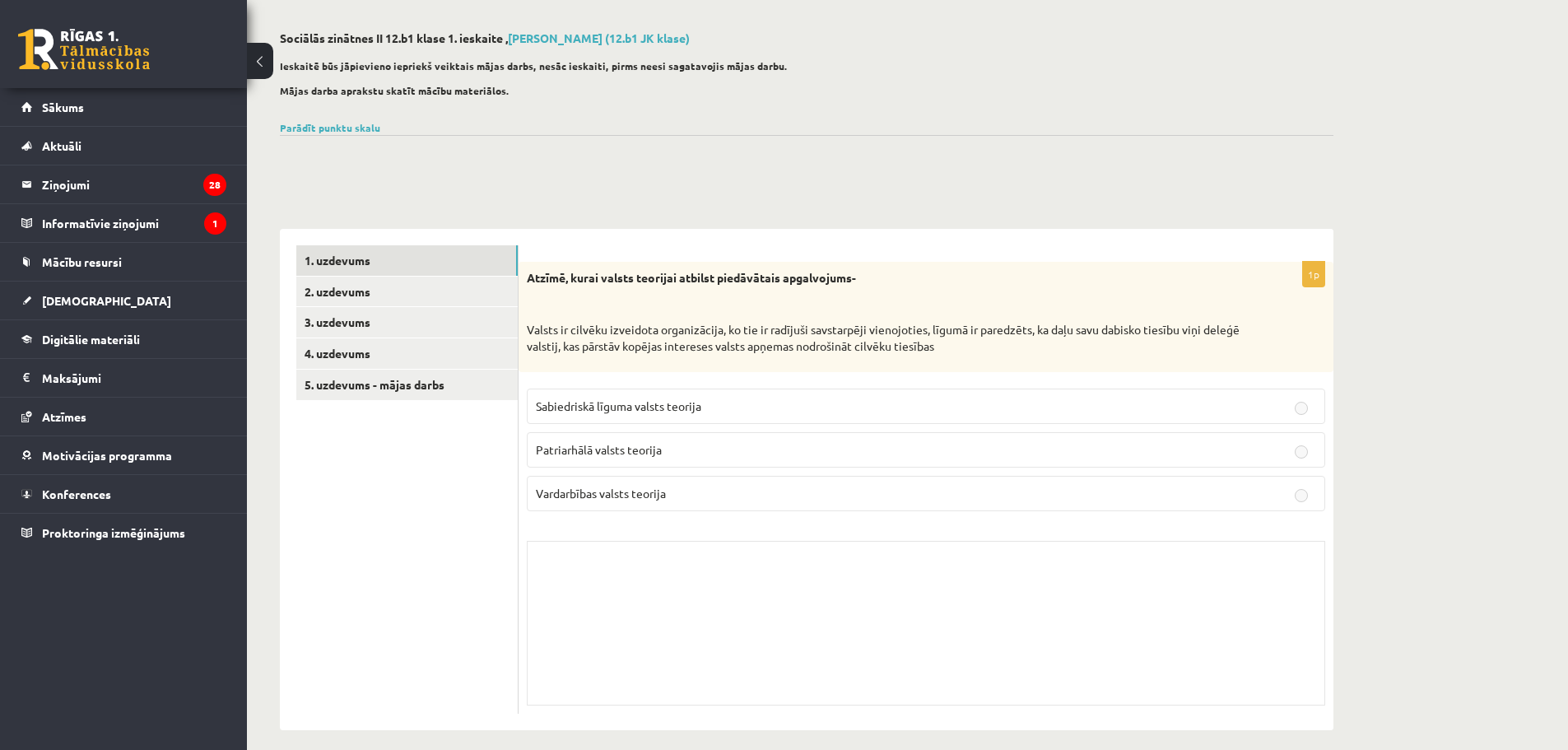
scroll to position [78, 0]
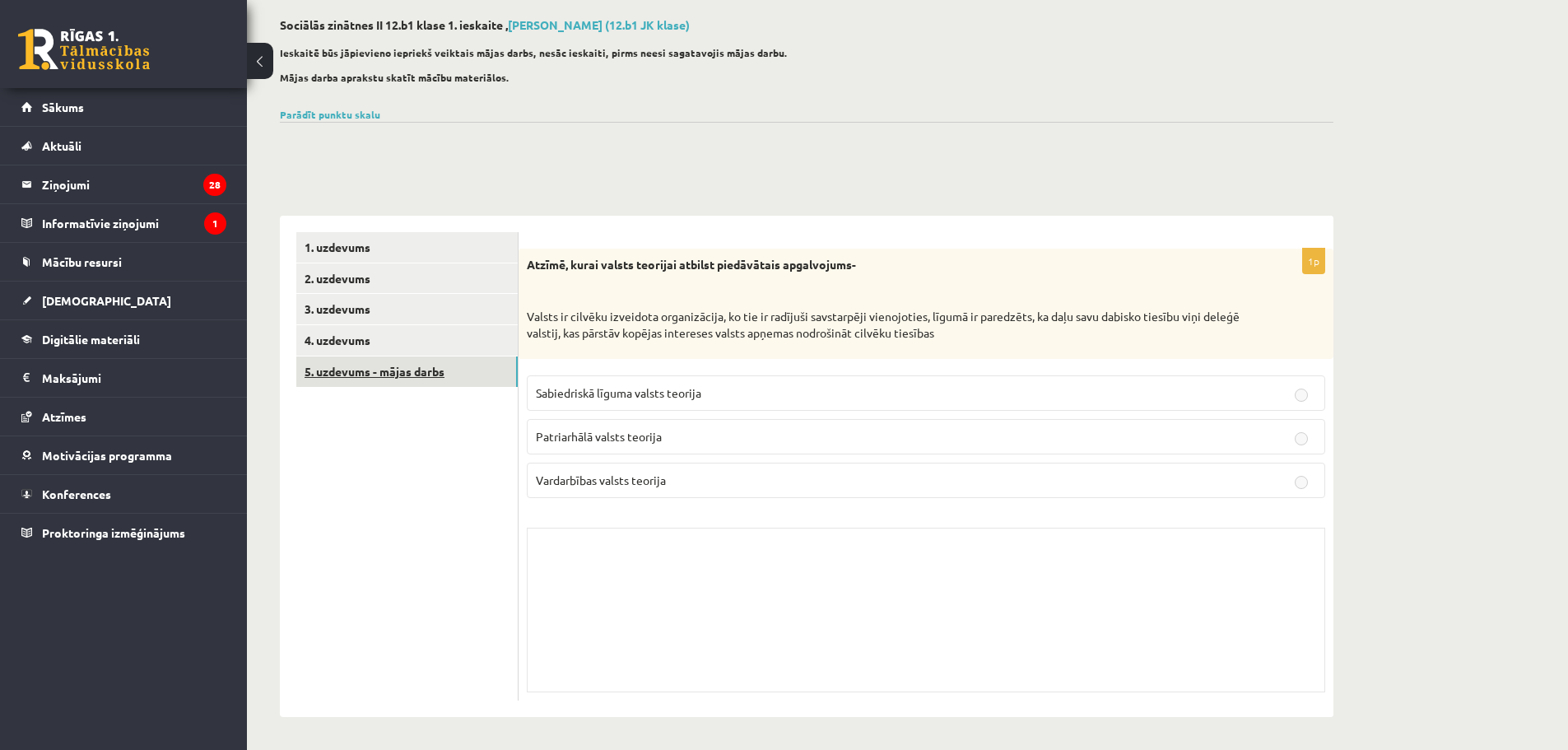
click at [374, 374] on link "5. uzdevums - mājas darbs" at bounding box center [407, 372] width 221 height 31
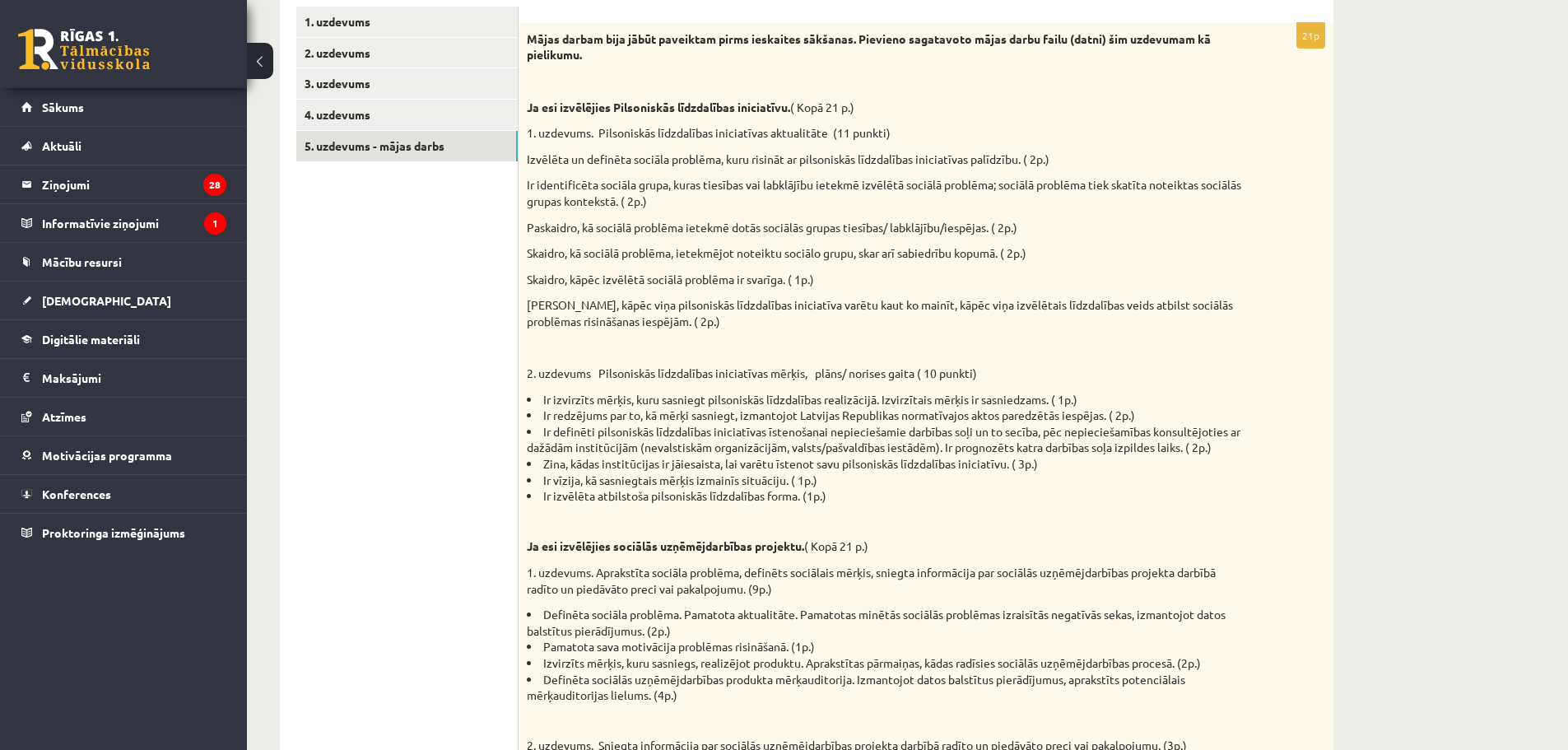
scroll to position [240, 0]
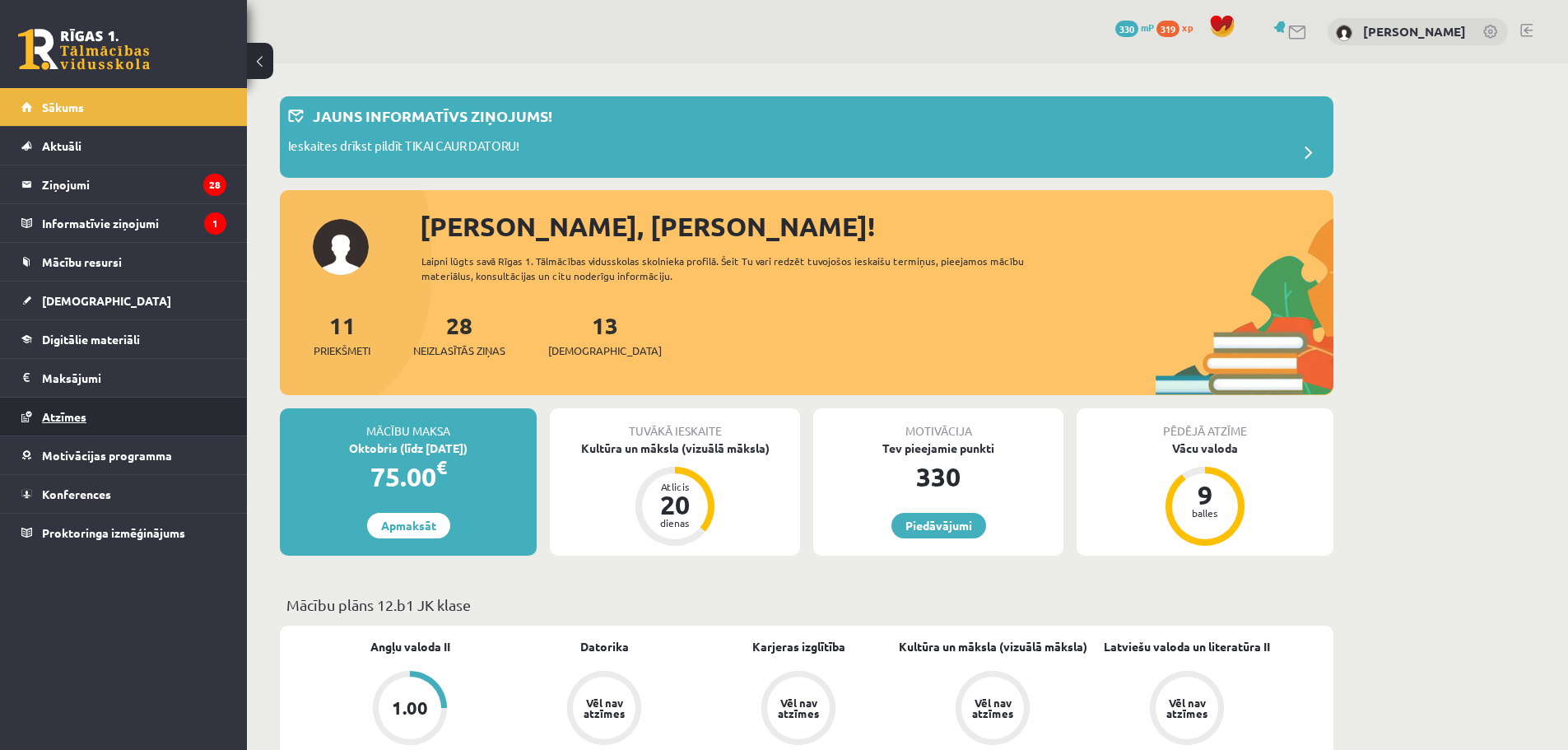
click at [79, 417] on span "Atzīmes" at bounding box center [64, 416] width 45 height 15
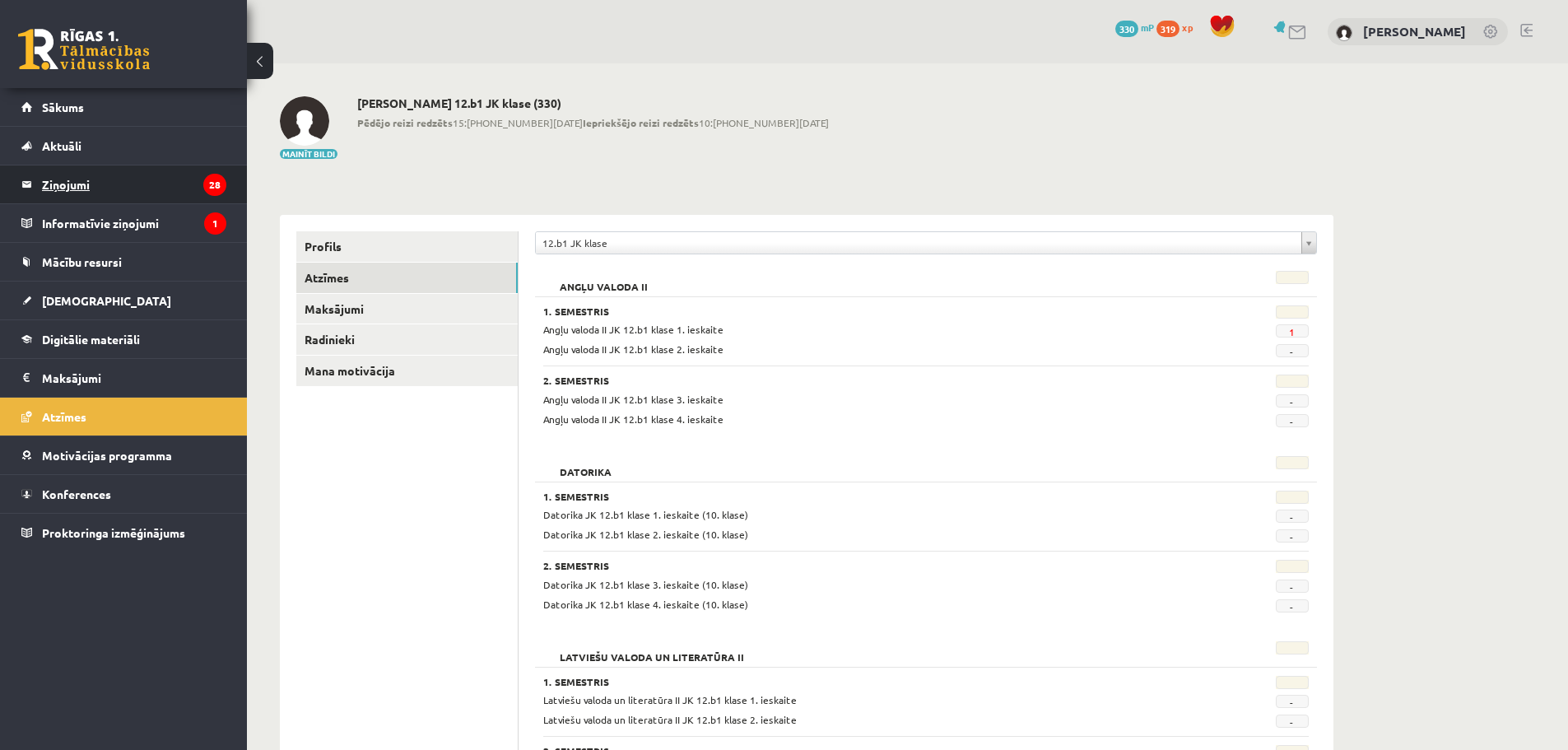
click at [101, 185] on legend "Ziņojumi 28" at bounding box center [134, 184] width 184 height 38
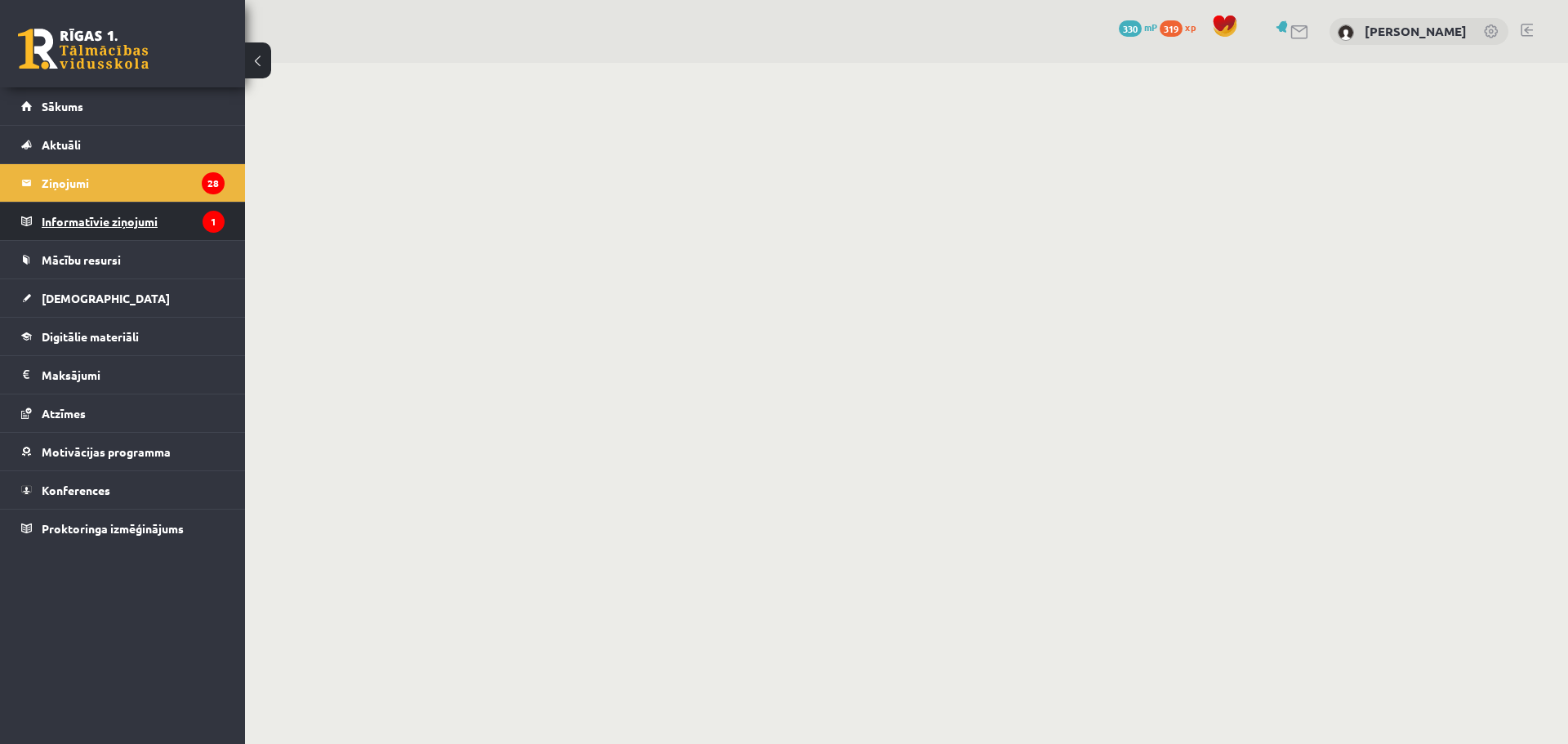
click at [104, 225] on legend "Informatīvie ziņojumi 1" at bounding box center [133, 221] width 183 height 37
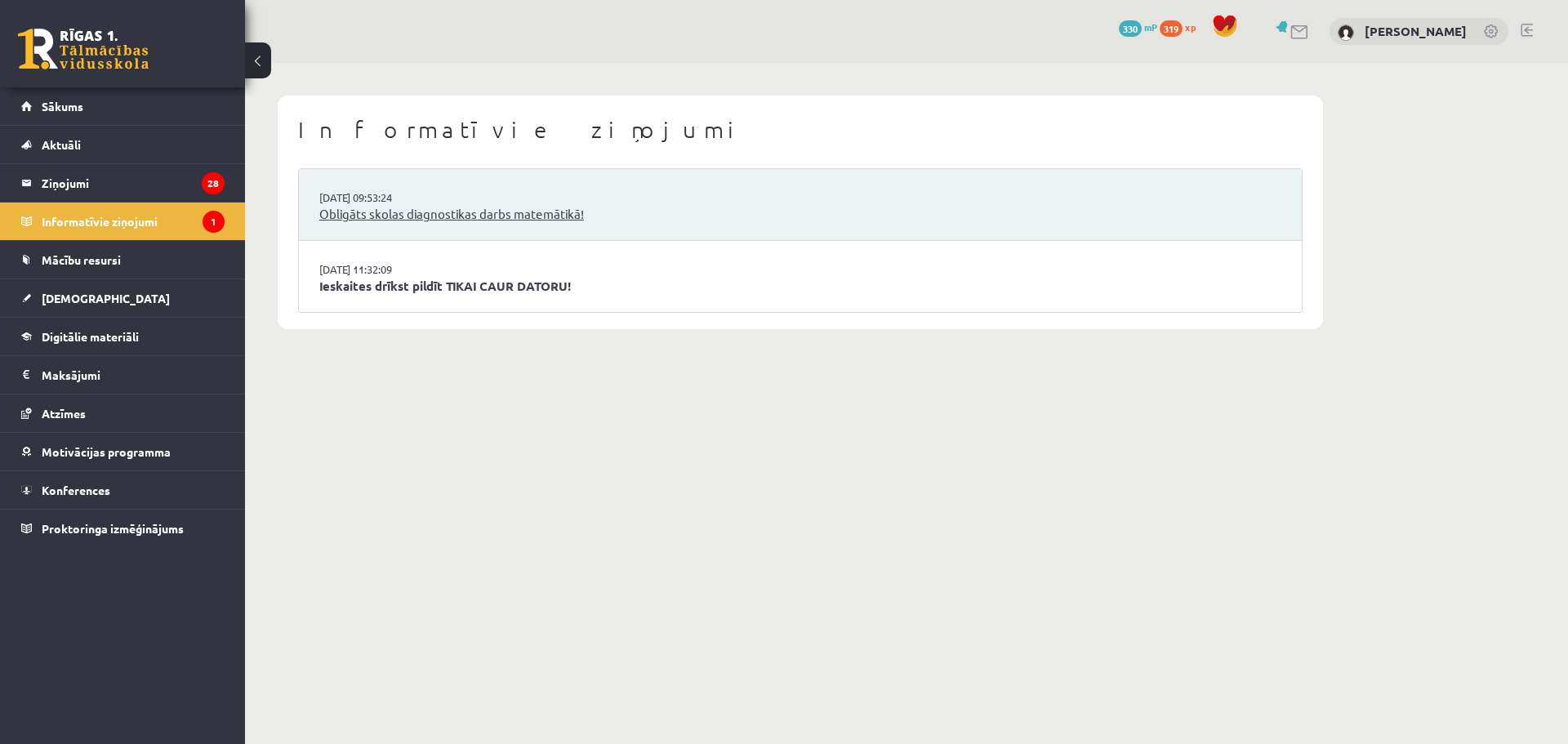
click at [363, 216] on link "Obligāts skolas diagnostikas darbs matemātikā!" at bounding box center [800, 214] width 962 height 19
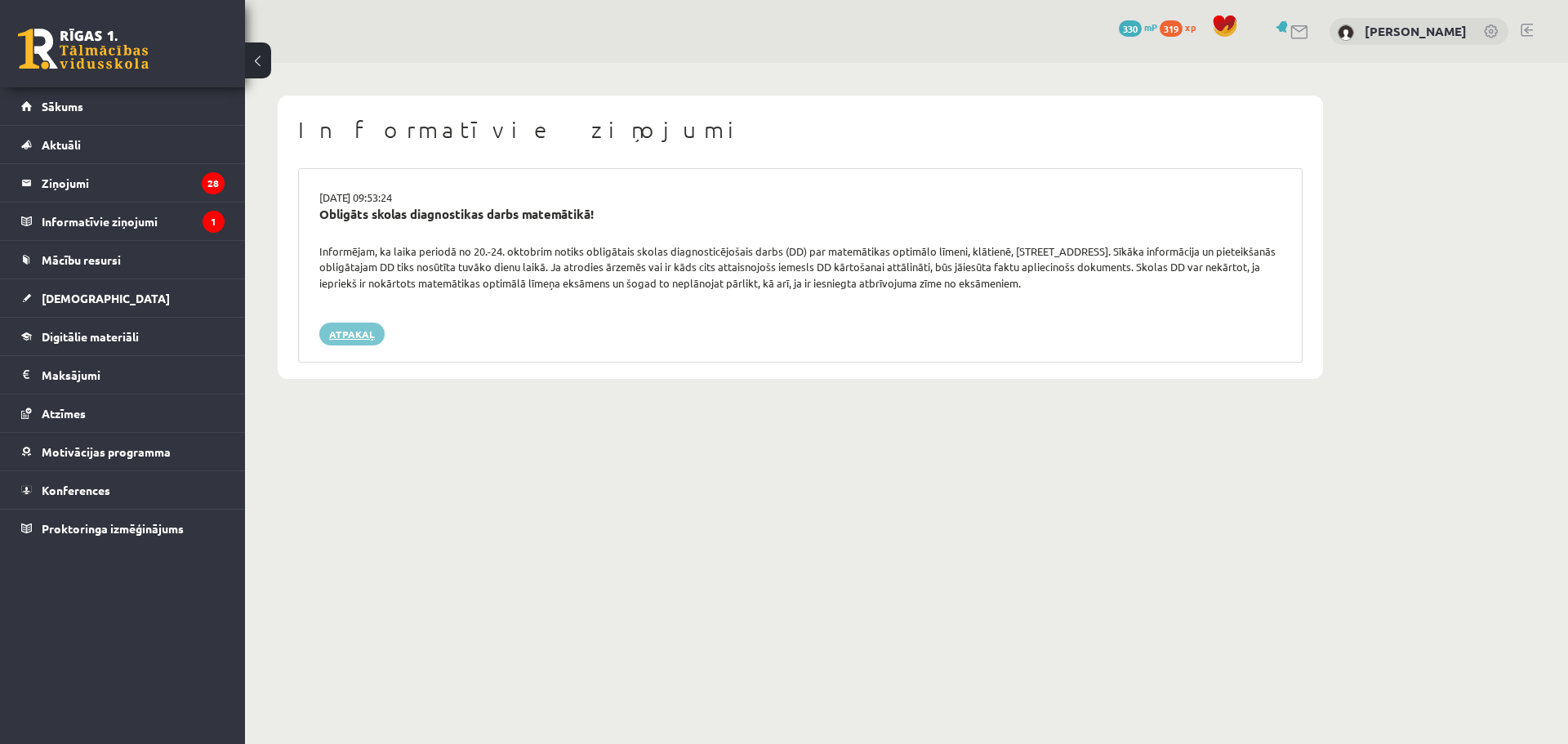
click at [361, 340] on link "Atpakaļ" at bounding box center [352, 333] width 65 height 23
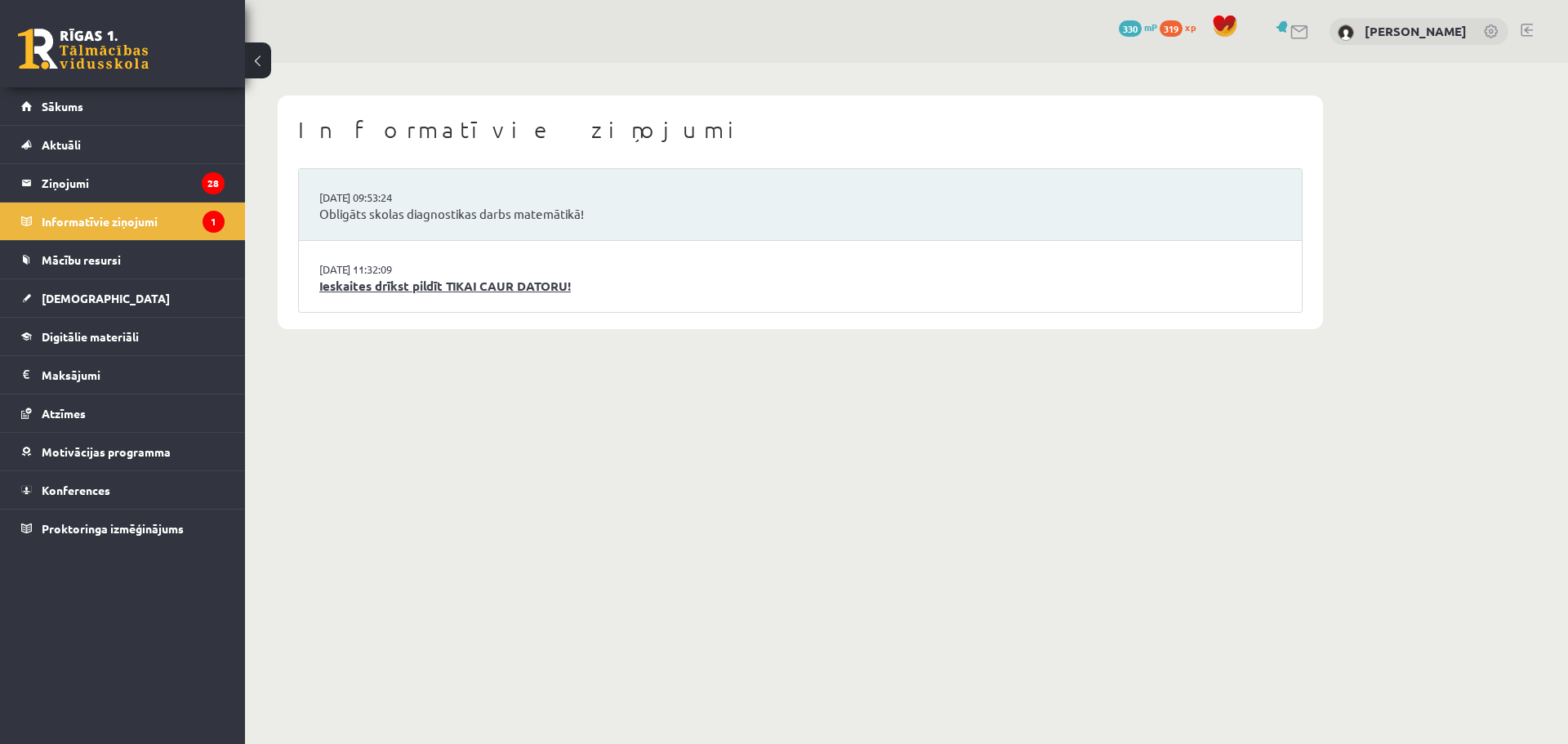
click at [399, 292] on link "Ieskaites drīkst pildīt TIKAI CAUR DATORU!" at bounding box center [800, 287] width 962 height 19
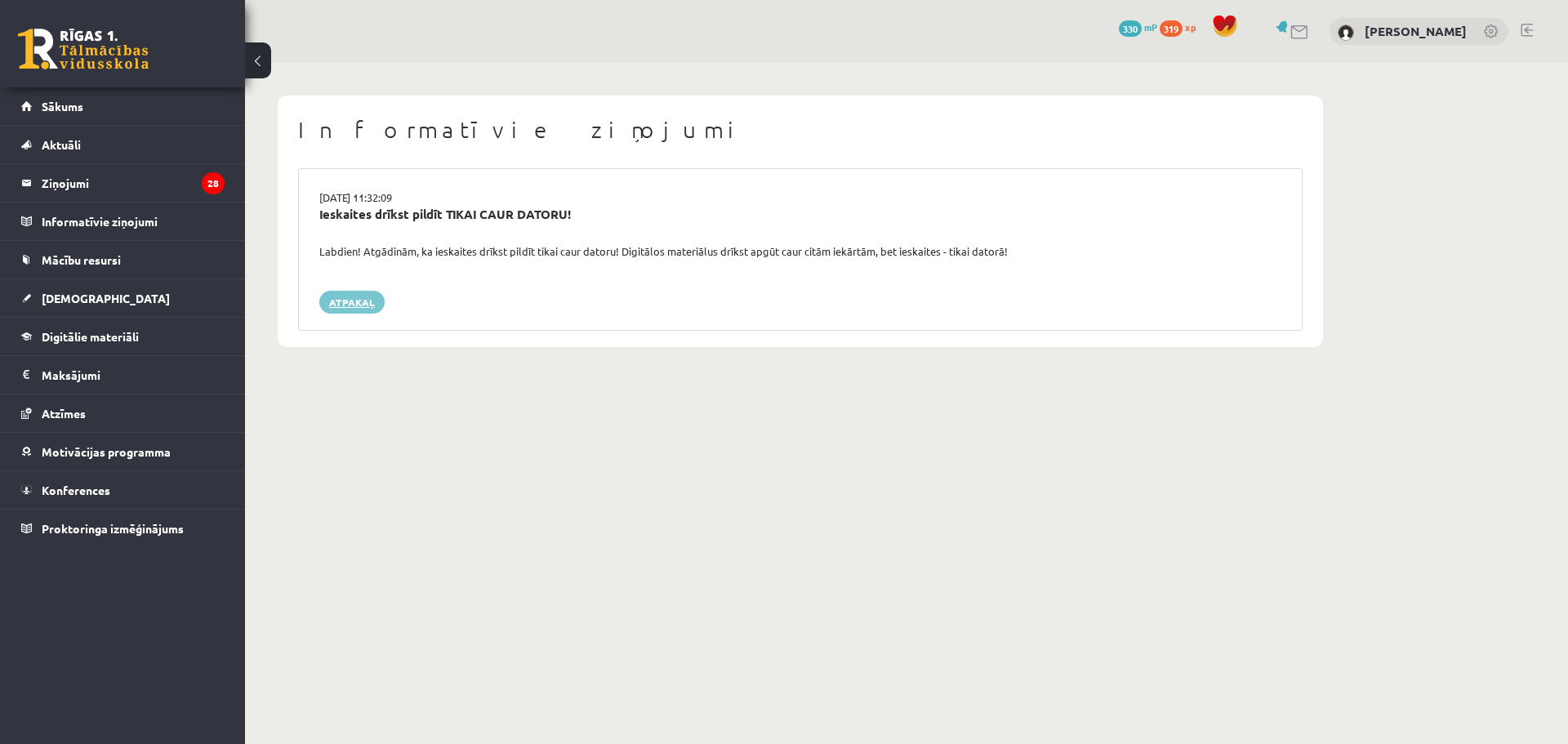
click at [362, 307] on link "Atpakaļ" at bounding box center [352, 302] width 65 height 23
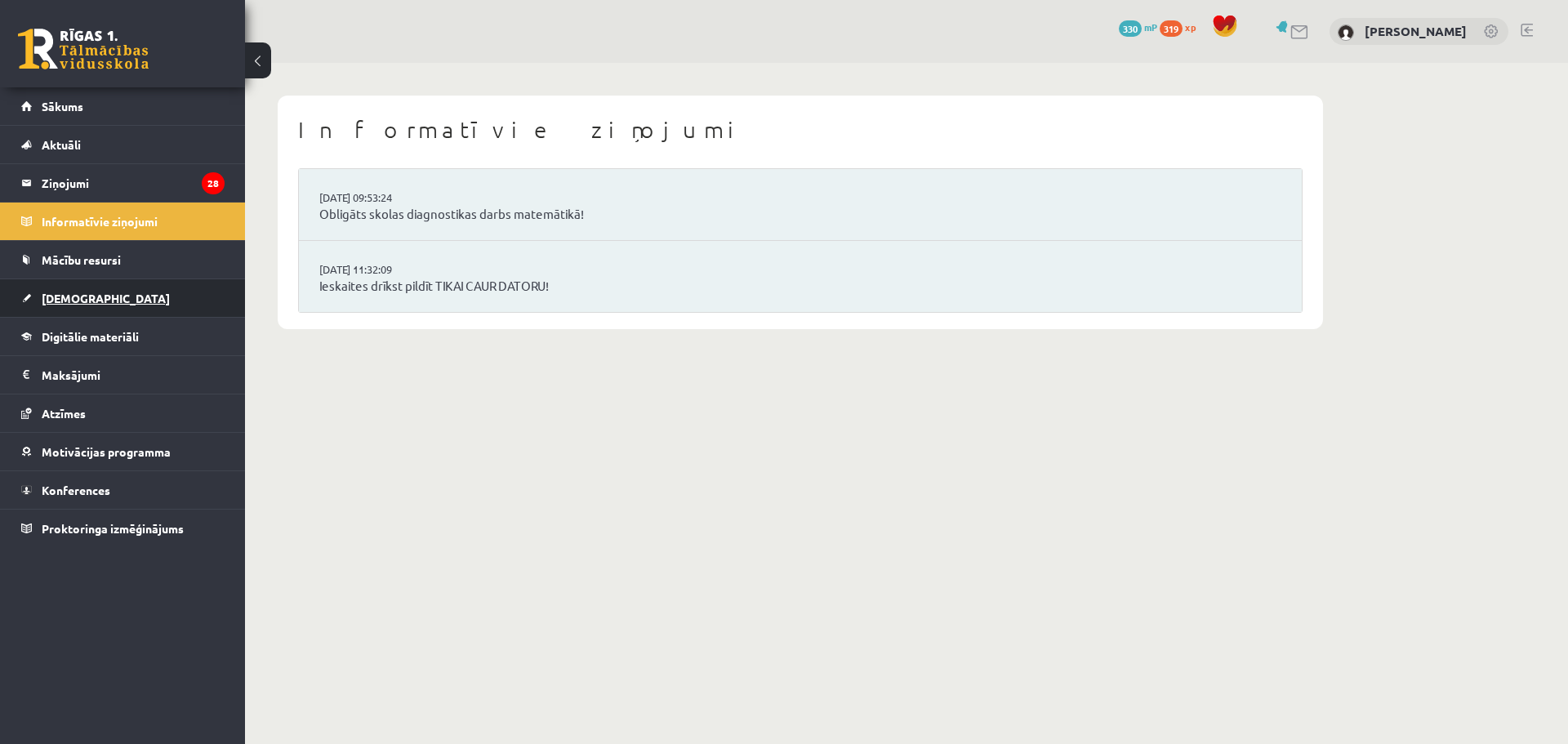
click at [87, 298] on span "[DEMOGRAPHIC_DATA]" at bounding box center [105, 298] width 128 height 14
